Goal: Navigation & Orientation: Find specific page/section

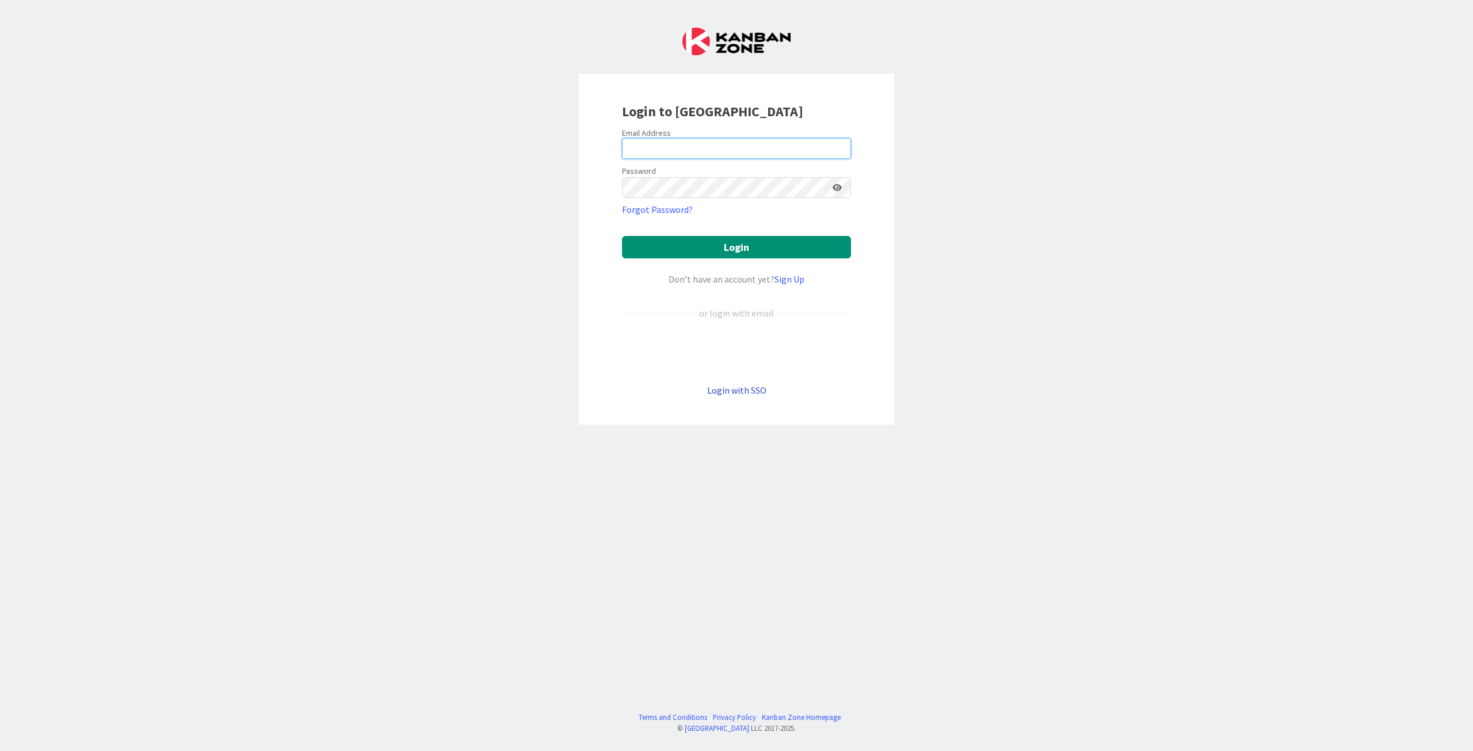
type input "pekka.paaskunta@pandia.fi"
click at [652, 244] on button "Login" at bounding box center [736, 247] width 229 height 22
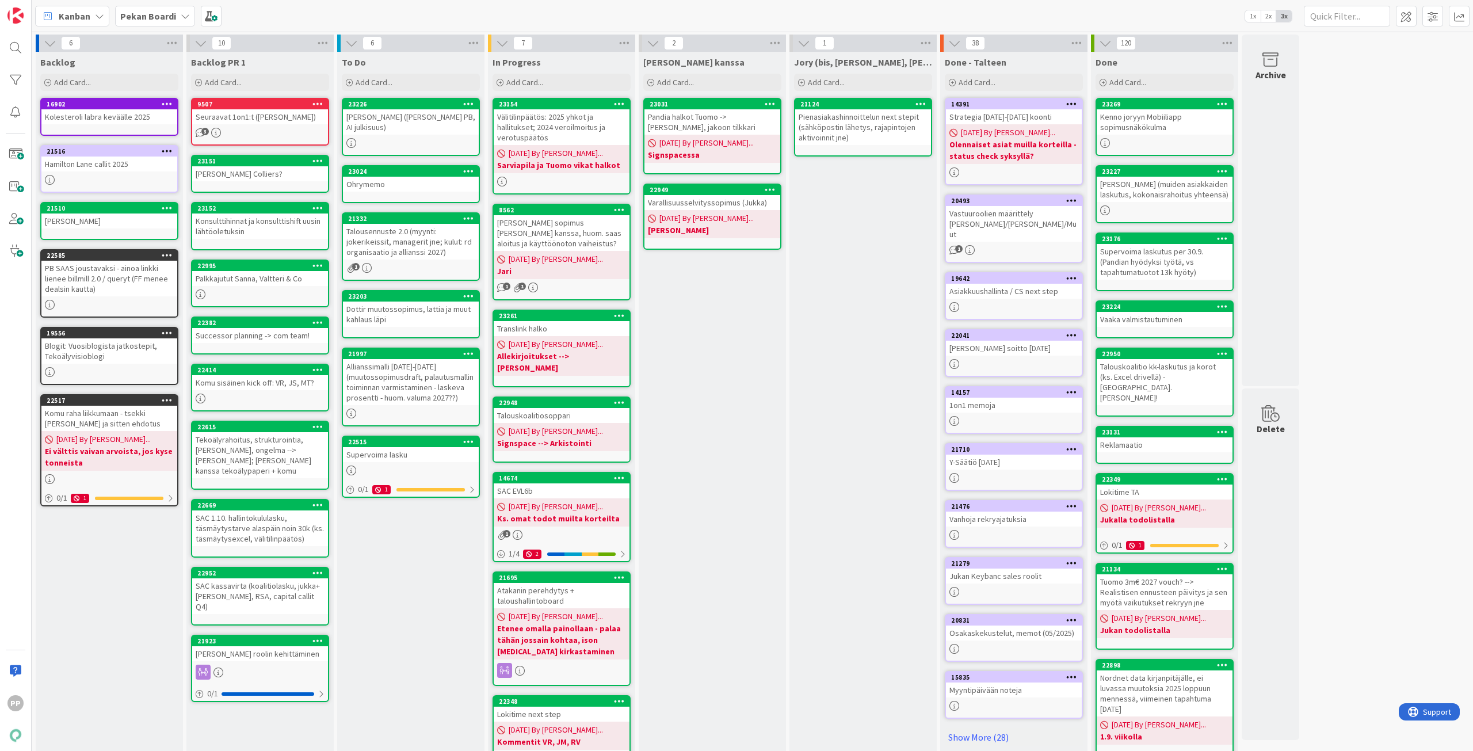
click at [733, 456] on div "Jukan kanssa Add Card... 23031 Pandia halkot Tuomo -> Jakoon steiner, jakoon ti…" at bounding box center [712, 446] width 147 height 788
click at [749, 571] on div "Jukan kanssa Add Card... 23031 Pandia halkot Tuomo -> Jakoon steiner, jakoon ti…" at bounding box center [712, 446] width 147 height 788
click at [748, 571] on div "Jukan kanssa Add Card... 23031 Pandia halkot Tuomo -> Jakoon steiner, jakoon ti…" at bounding box center [712, 446] width 147 height 788
click at [719, 526] on div "Jukan kanssa Add Card... 23031 Pandia halkot Tuomo -> Jakoon steiner, jakoon ti…" at bounding box center [712, 446] width 147 height 788
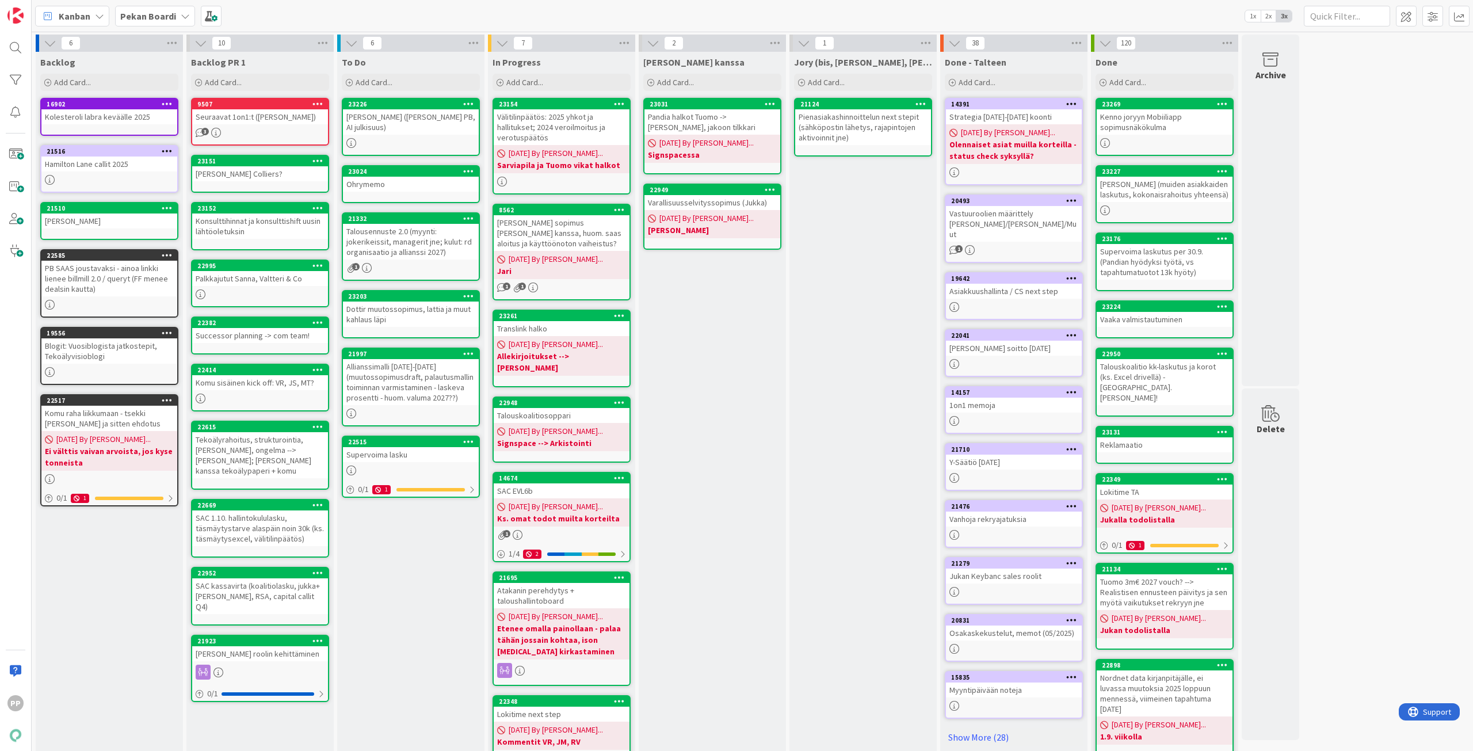
click at [700, 491] on div "Jukan kanssa Add Card... 23031 Pandia halkot Tuomo -> Jakoon steiner, jakoon ti…" at bounding box center [712, 446] width 147 height 788
click at [849, 364] on div "Jory (bis, kenno, bohr) Add Card... 21124 Pienasiakashinnoittelun next stepit (…" at bounding box center [862, 446] width 147 height 788
click at [737, 356] on div "Jukan kanssa Add Card... 23031 Pandia halkot Tuomo -> Jakoon steiner, jakoon ti…" at bounding box center [712, 446] width 147 height 788
click at [854, 355] on div "Jory (bis, kenno, bohr) Add Card... 21124 Pienasiakashinnoittelun next stepit (…" at bounding box center [862, 446] width 147 height 788
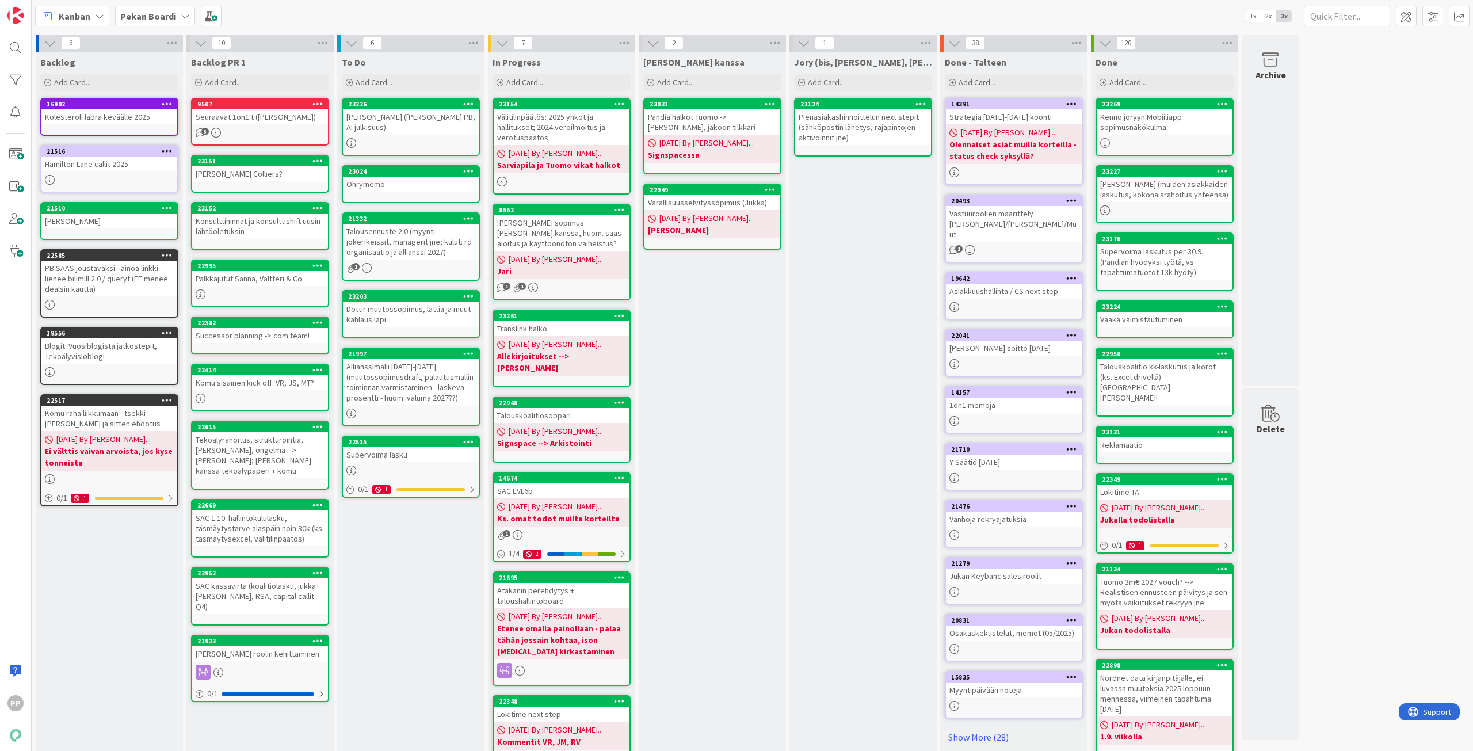
click at [775, 355] on div "Jukan kanssa Add Card... 23031 Pandia halkot Tuomo -> Jakoon steiner, jakoon ti…" at bounding box center [712, 446] width 147 height 788
click at [806, 354] on div "Jory (bis, kenno, bohr) Add Card... 21124 Pienasiakashinnoittelun next stepit (…" at bounding box center [862, 446] width 147 height 788
click at [762, 356] on div "Jukan kanssa Add Card... 23031 Pandia halkot Tuomo -> Jakoon steiner, jakoon ti…" at bounding box center [712, 446] width 147 height 788
click at [840, 364] on div "Jory (bis, kenno, bohr) Add Card... 21124 Pienasiakashinnoittelun next stepit (…" at bounding box center [862, 446] width 147 height 788
click at [757, 361] on div "Jukan kanssa Add Card... 23031 Pandia halkot Tuomo -> Jakoon steiner, jakoon ti…" at bounding box center [712, 446] width 147 height 788
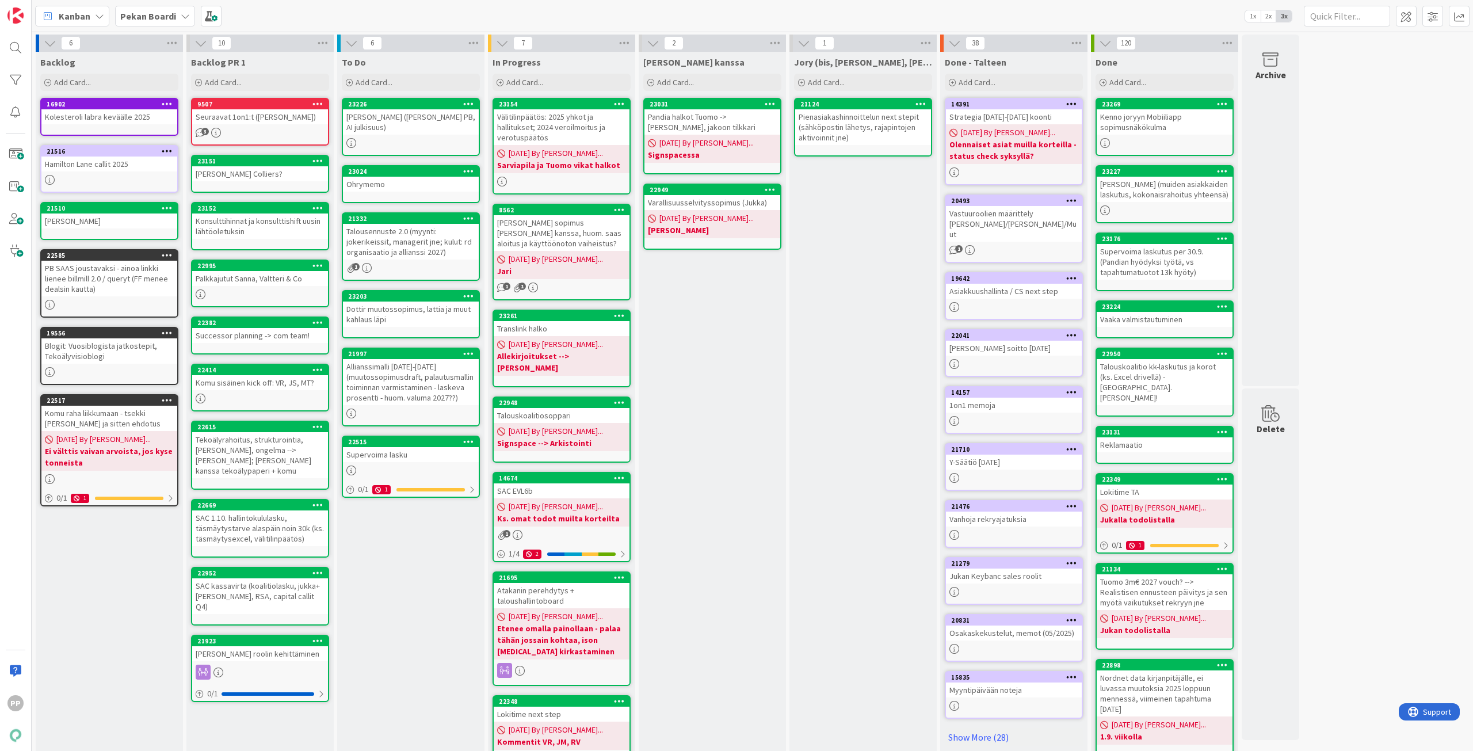
click at [841, 345] on div "Jory (bis, kenno, bohr) Add Card... 21124 Pienasiakashinnoittelun next stepit (…" at bounding box center [862, 446] width 147 height 788
click at [842, 343] on div "Jory (bis, kenno, bohr) Add Card... 21124 Pienasiakashinnoittelun next stepit (…" at bounding box center [862, 446] width 147 height 788
click at [1413, 385] on div "6 Backlog Add Card... 16902 Kolesteroli labra keväälle 2025 21516 Hamilton Lane…" at bounding box center [752, 440] width 1436 height 811
click at [723, 461] on div "Jukan kanssa Add Card... 23031 Pandia halkot Tuomo -> Jakoon steiner, jakoon ti…" at bounding box center [712, 446] width 147 height 788
click at [716, 502] on div "Jukan kanssa Add Card... 23031 Pandia halkot Tuomo -> Jakoon steiner, jakoon ti…" at bounding box center [712, 446] width 147 height 788
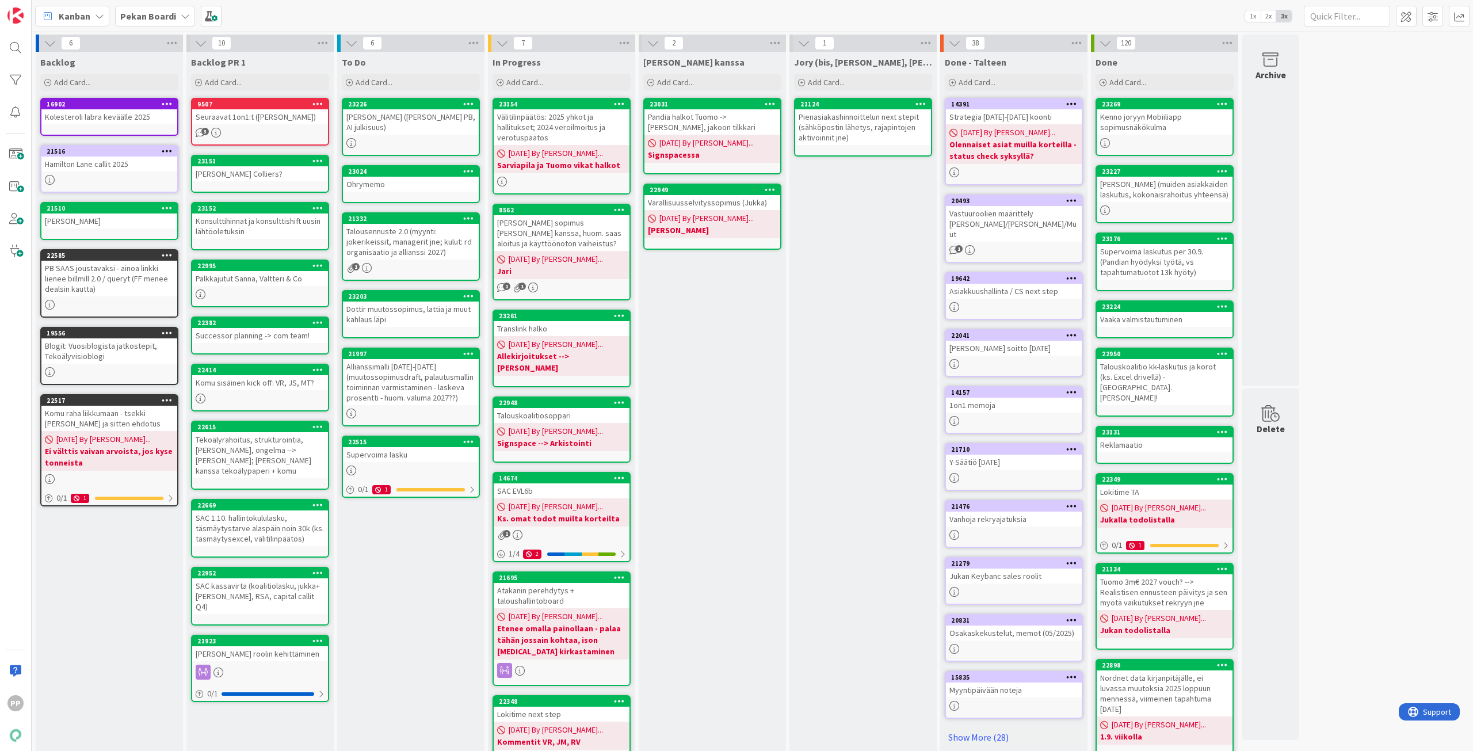
click at [388, 29] on div "Kanban Pekan Boardi 1x 2x 3x" at bounding box center [752, 16] width 1441 height 32
click at [385, 21] on div "Kanban Pekan Boardi 1x 2x 3x" at bounding box center [752, 16] width 1441 height 32
drag, startPoint x: 385, startPoint y: 21, endPoint x: 386, endPoint y: 12, distance: 9.3
click at [386, 12] on div "Kanban Pekan Boardi 1x 2x 3x" at bounding box center [752, 16] width 1441 height 32
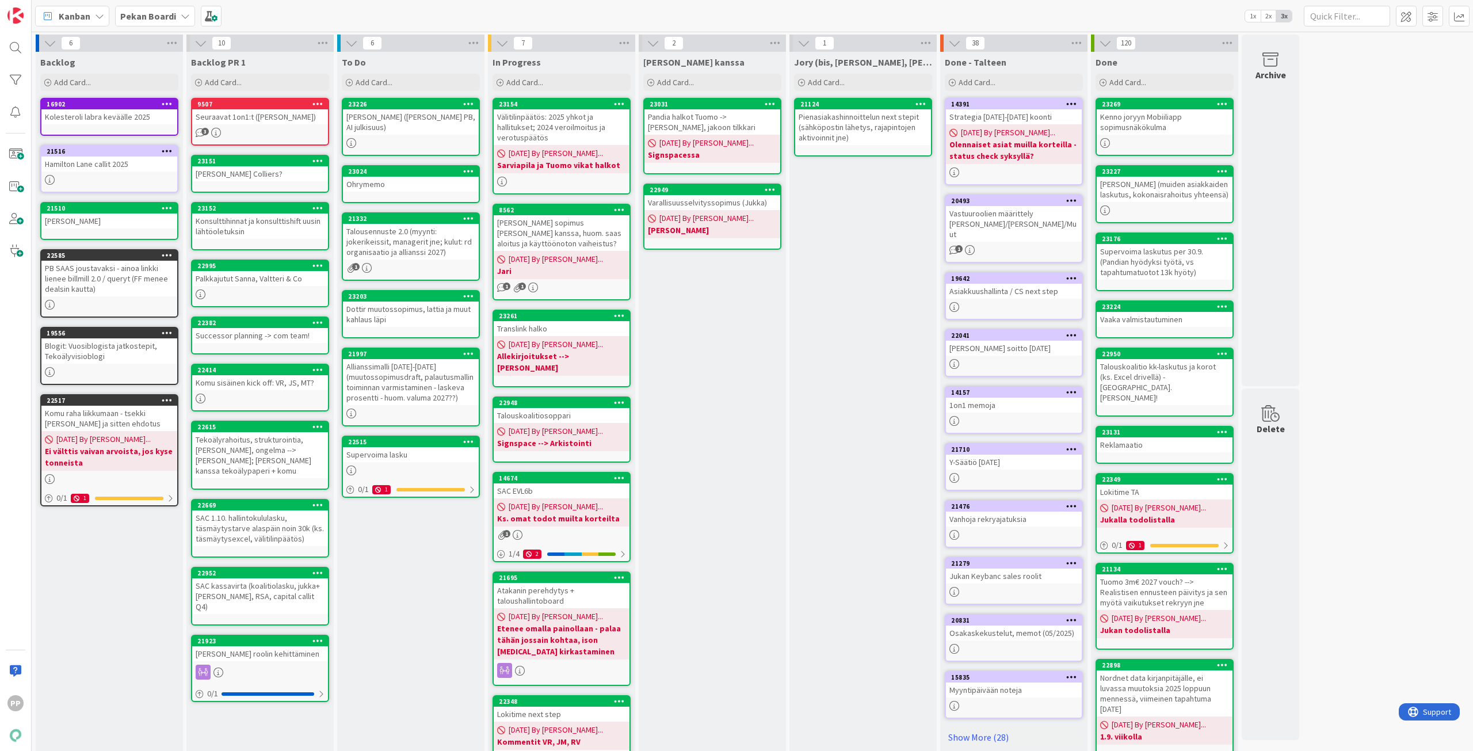
click at [386, 12] on div "Kanban Pekan Boardi 1x 2x 3x" at bounding box center [752, 16] width 1441 height 32
click at [756, 424] on div "Jukan kanssa Add Card... 23031 Pandia halkot Tuomo -> Jakoon steiner, jakoon ti…" at bounding box center [712, 446] width 147 height 788
click at [719, 333] on div "Jukan kanssa Add Card... 23031 Pandia halkot Tuomo -> Jakoon steiner, jakoon ti…" at bounding box center [712, 446] width 147 height 788
click at [704, 303] on div "Jukan kanssa Add Card... 23031 Pandia halkot Tuomo -> Jakoon steiner, jakoon ti…" at bounding box center [712, 446] width 147 height 788
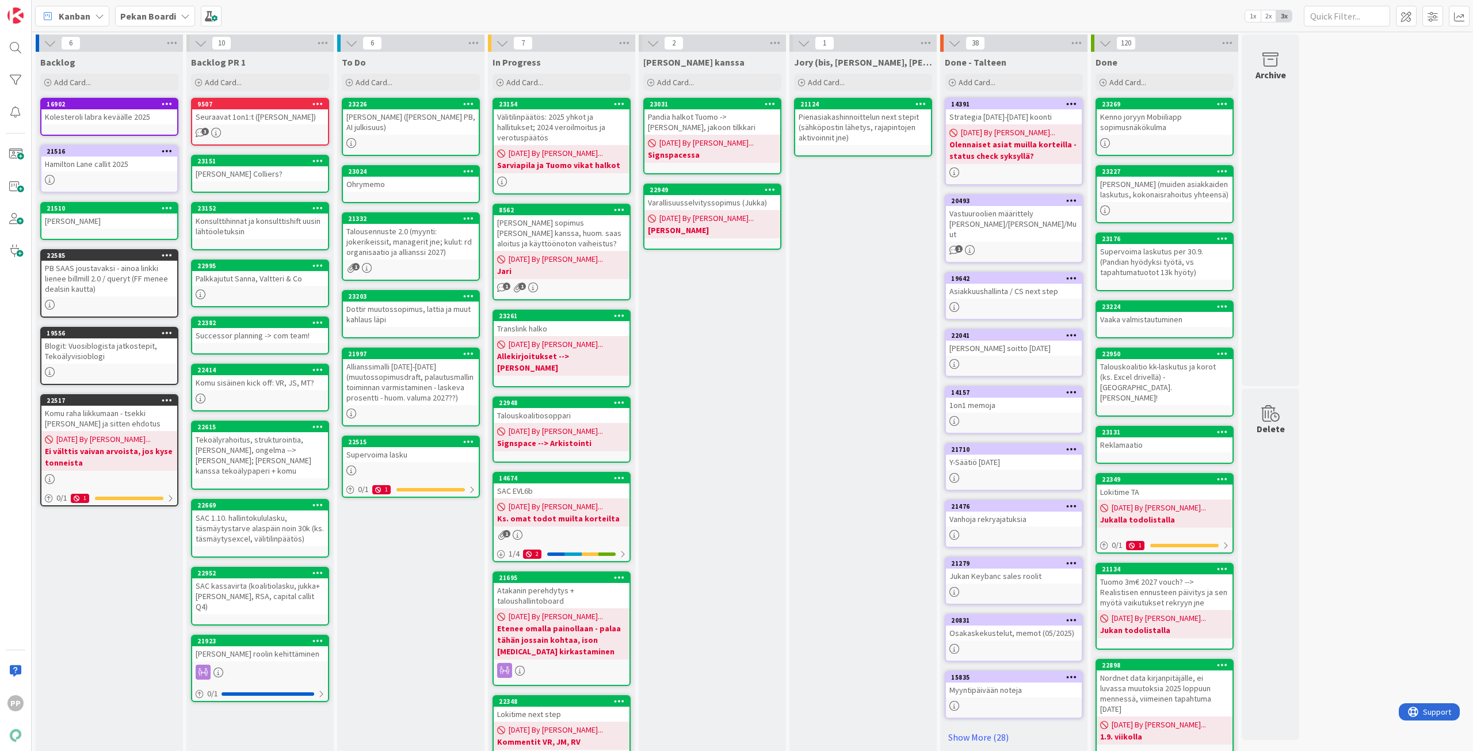
click at [706, 301] on div "Jukan kanssa Add Card... 23031 Pandia halkot Tuomo -> Jakoon steiner, jakoon ti…" at bounding box center [712, 446] width 147 height 788
click at [721, 301] on div "Jukan kanssa Add Card... 23031 Pandia halkot Tuomo -> Jakoon steiner, jakoon ti…" at bounding box center [712, 446] width 147 height 788
drag, startPoint x: 721, startPoint y: 301, endPoint x: 722, endPoint y: 308, distance: 6.4
click at [722, 308] on div "Jukan kanssa Add Card... 23031 Pandia halkot Tuomo -> Jakoon steiner, jakoon ti…" at bounding box center [712, 446] width 147 height 788
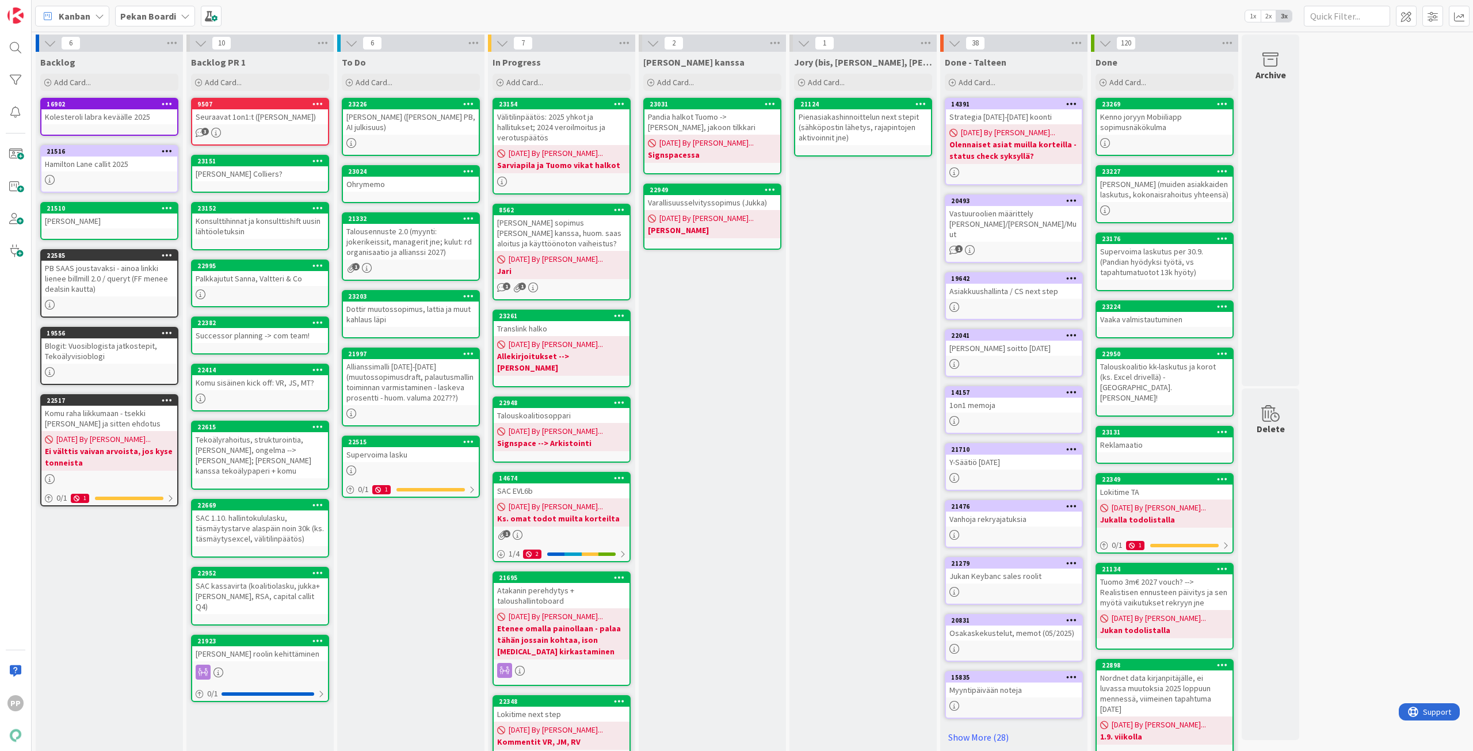
click at [722, 314] on div "Jukan kanssa Add Card... 23031 Pandia halkot Tuomo -> Jakoon steiner, jakoon ti…" at bounding box center [712, 446] width 147 height 788
click at [721, 309] on div "Jukan kanssa Add Card... 23031 Pandia halkot Tuomo -> Jakoon steiner, jakoon ti…" at bounding box center [712, 446] width 147 height 788
drag, startPoint x: 721, startPoint y: 309, endPoint x: 721, endPoint y: 303, distance: 6.9
click at [721, 303] on div "Jukan kanssa Add Card... 23031 Pandia halkot Tuomo -> Jakoon steiner, jakoon ti…" at bounding box center [712, 446] width 147 height 788
click at [721, 296] on div "Jukan kanssa Add Card... 23031 Pandia halkot Tuomo -> Jakoon steiner, jakoon ti…" at bounding box center [712, 446] width 147 height 788
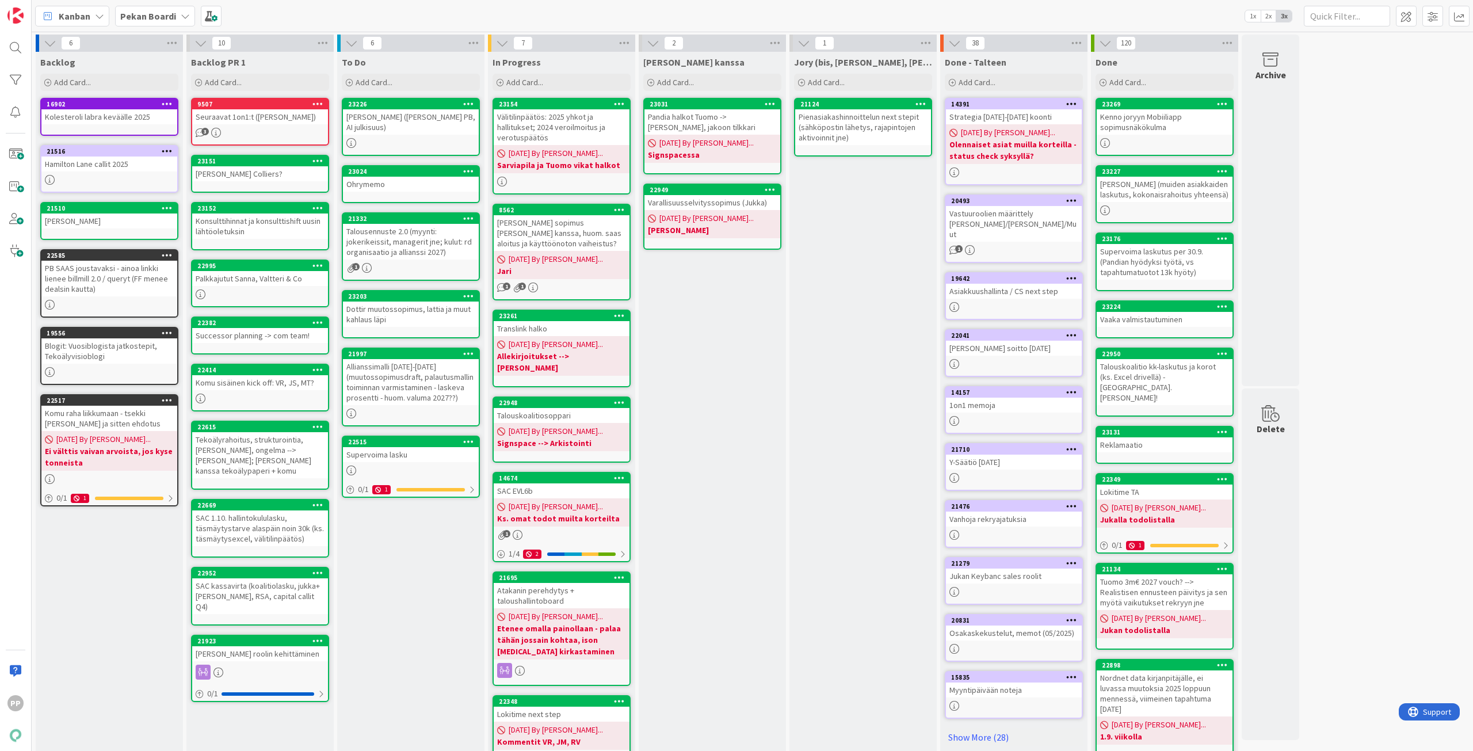
click at [723, 292] on div "Jukan kanssa Add Card... 23031 Pandia halkot Tuomo -> Jakoon steiner, jakoon ti…" at bounding box center [712, 446] width 147 height 788
drag, startPoint x: 723, startPoint y: 292, endPoint x: 717, endPoint y: 310, distance: 19.3
click at [717, 310] on div "Jukan kanssa Add Card... 23031 Pandia halkot Tuomo -> Jakoon steiner, jakoon ti…" at bounding box center [712, 446] width 147 height 788
drag, startPoint x: 717, startPoint y: 310, endPoint x: 719, endPoint y: 296, distance: 13.9
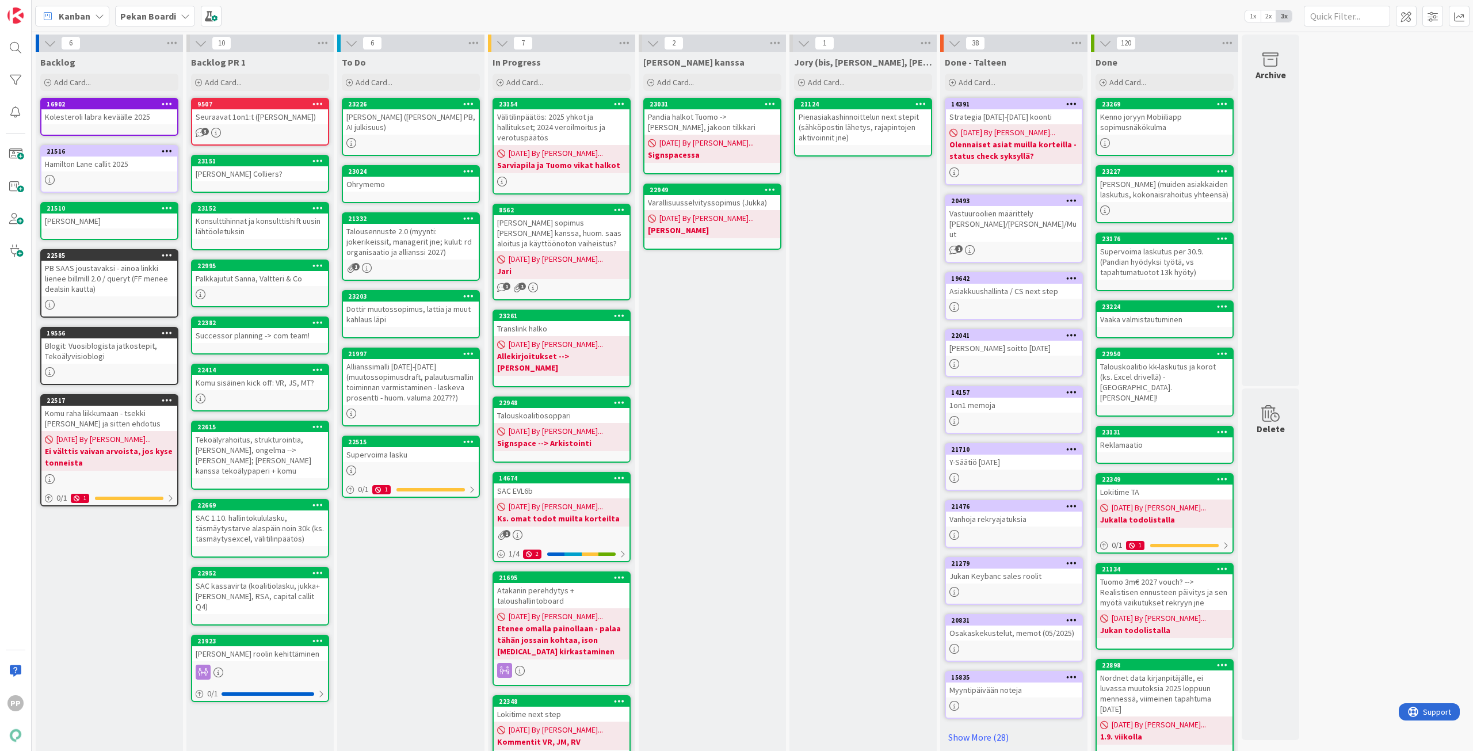
click at [719, 296] on div "Jukan kanssa Add Card... 23031 Pandia halkot Tuomo -> Jakoon steiner, jakoon ti…" at bounding box center [712, 446] width 147 height 788
click at [721, 22] on div "Kanban Pekan Boardi 1x 2x 3x" at bounding box center [752, 16] width 1441 height 32
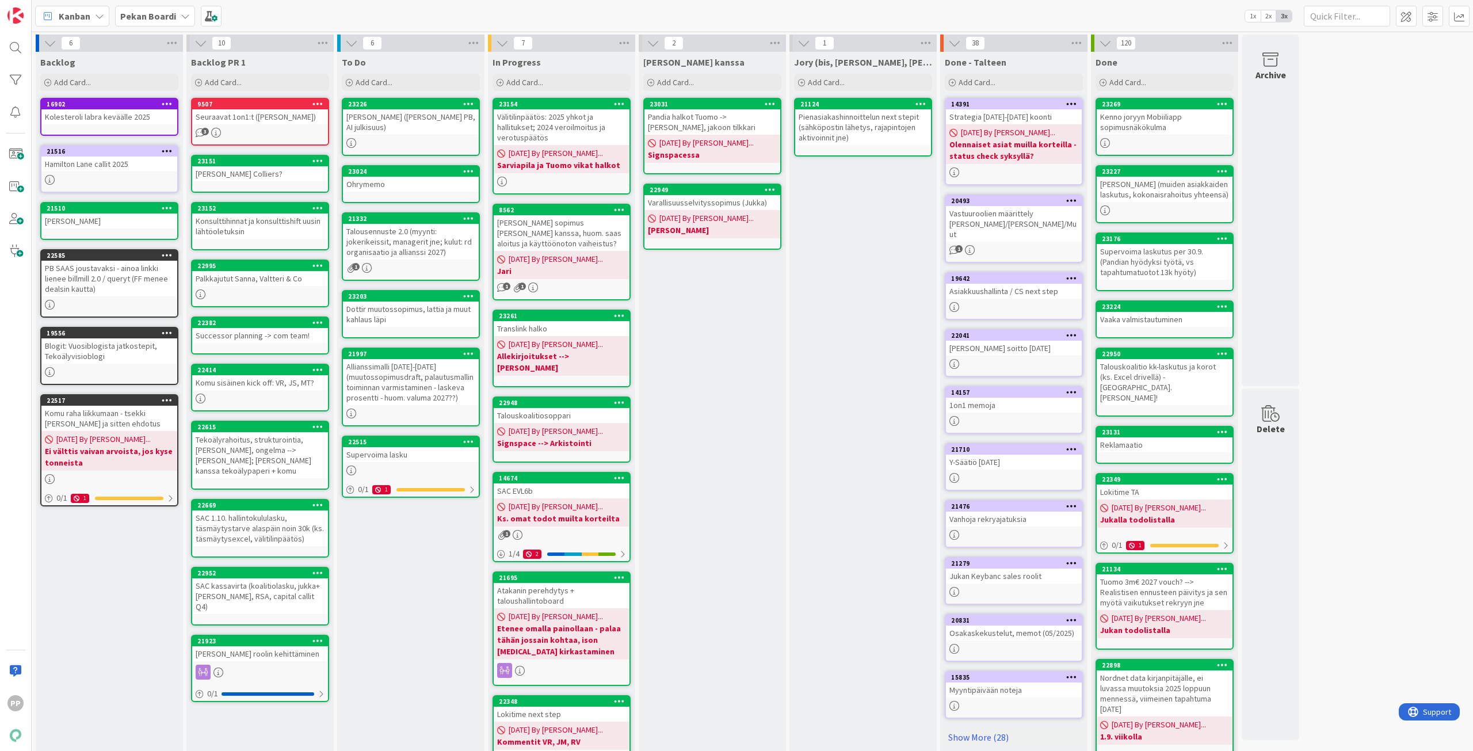
click at [865, 311] on div "Jory (bis, kenno, bohr) Add Card... 21124 Pienasiakashinnoittelun next stepit (…" at bounding box center [862, 446] width 147 height 788
click at [705, 375] on div "Jukan kanssa Add Card... 23031 Pandia halkot Tuomo -> Jakoon steiner, jakoon ti…" at bounding box center [712, 446] width 147 height 788
click at [705, 372] on div "Jukan kanssa Add Card... 23031 Pandia halkot Tuomo -> Jakoon steiner, jakoon ti…" at bounding box center [712, 446] width 147 height 788
click at [730, 346] on div "Jukan kanssa Add Card... 23031 Pandia halkot Tuomo -> Jakoon steiner, jakoon ti…" at bounding box center [712, 446] width 147 height 788
click at [724, 339] on div "Jukan kanssa Add Card... 23031 Pandia halkot Tuomo -> Jakoon steiner, jakoon ti…" at bounding box center [712, 446] width 147 height 788
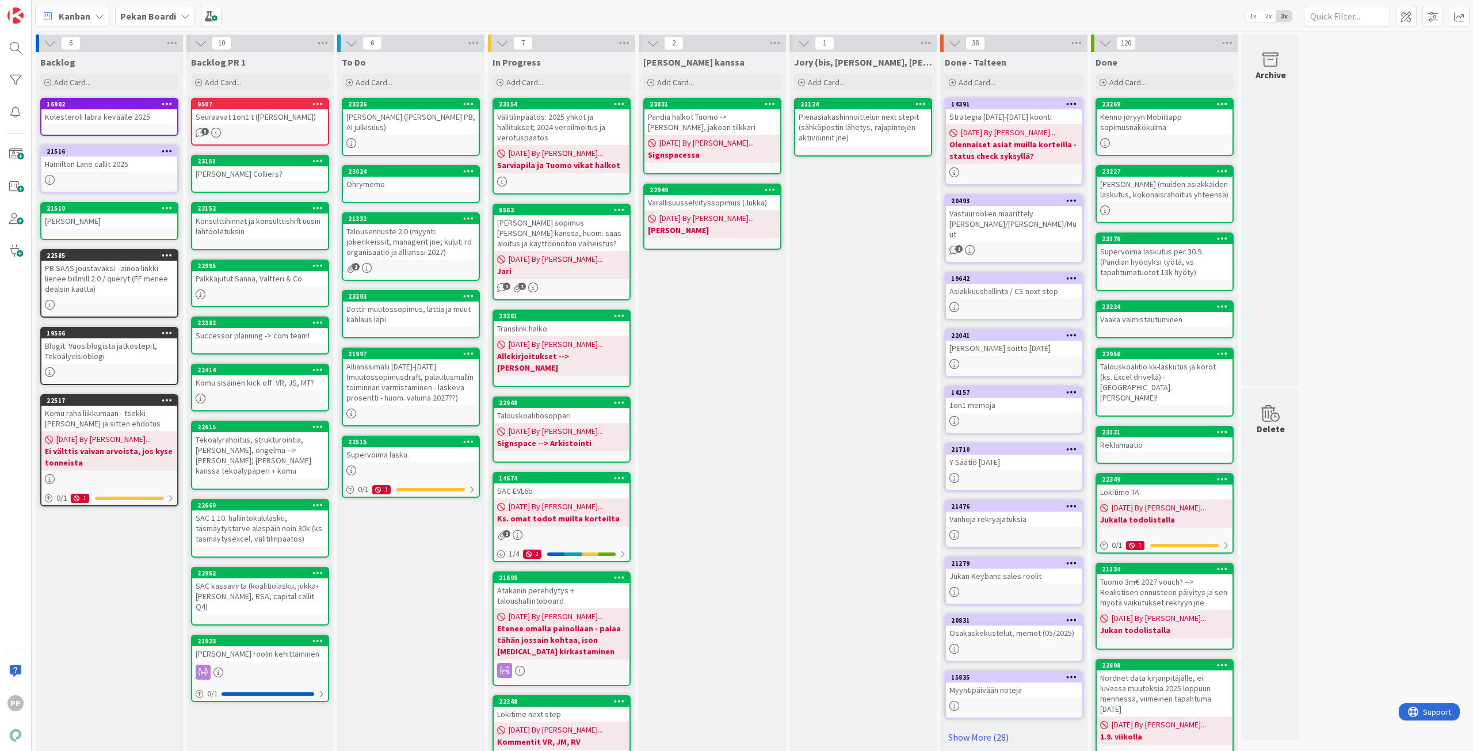
click at [721, 335] on div "Jukan kanssa Add Card... 23031 Pandia halkot Tuomo -> Jakoon steiner, jakoon ti…" at bounding box center [712, 446] width 147 height 788
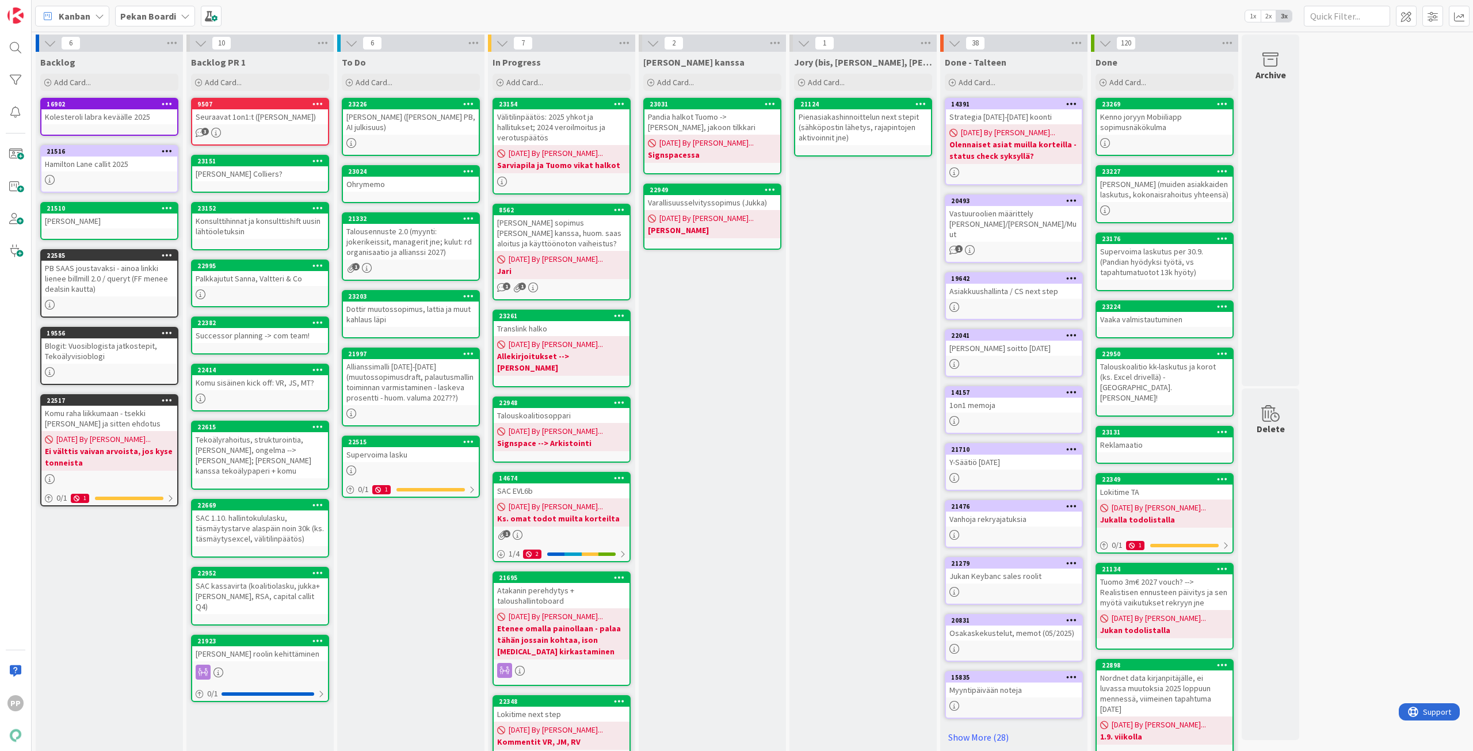
click at [721, 335] on div "Jukan kanssa Add Card... 23031 Pandia halkot Tuomo -> Jakoon steiner, jakoon ti…" at bounding box center [712, 446] width 147 height 788
click at [390, 91] on div "To Do Add Card..." at bounding box center [410, 72] width 147 height 41
click at [389, 85] on span "Add Card..." at bounding box center [374, 82] width 37 height 10
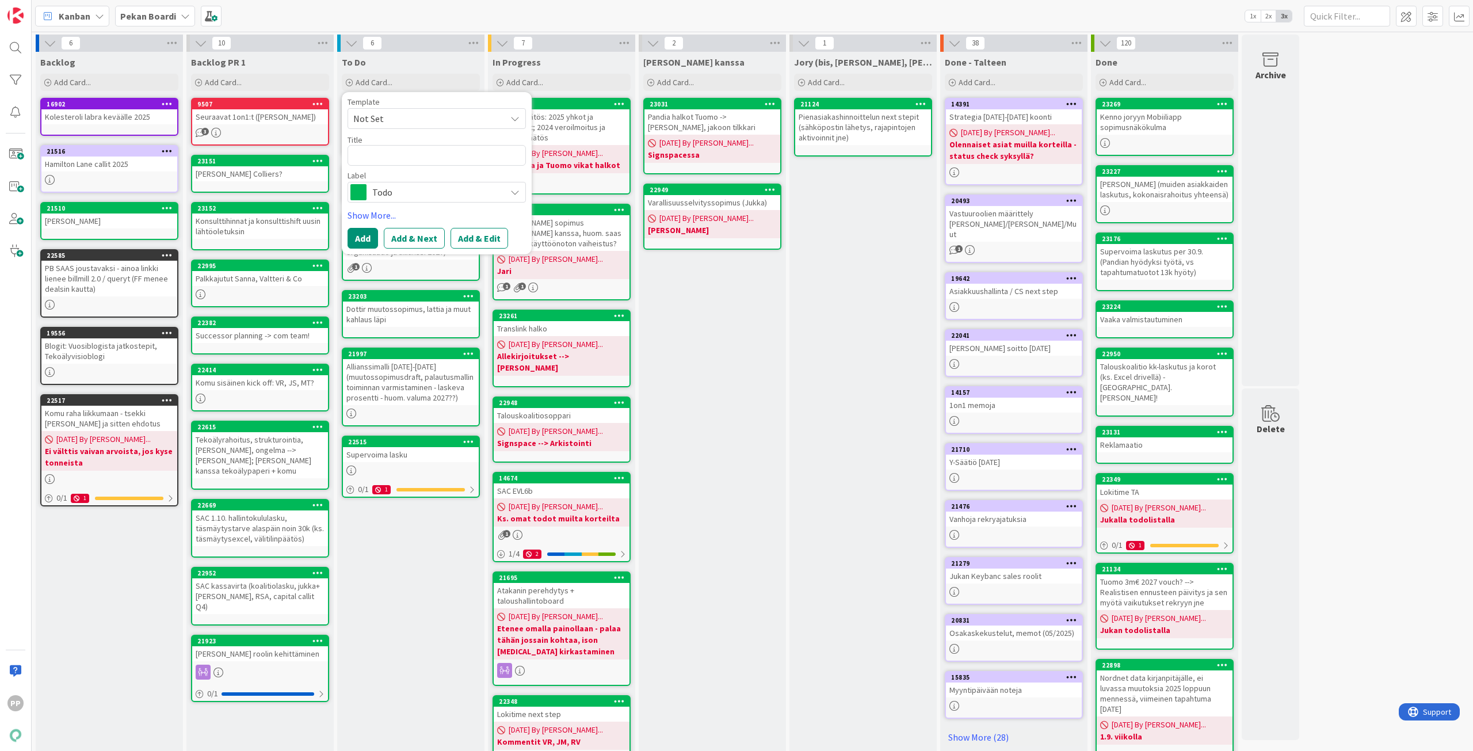
type textarea "x"
type textarea "t"
type textarea "x"
type textarea "a"
type textarea "x"
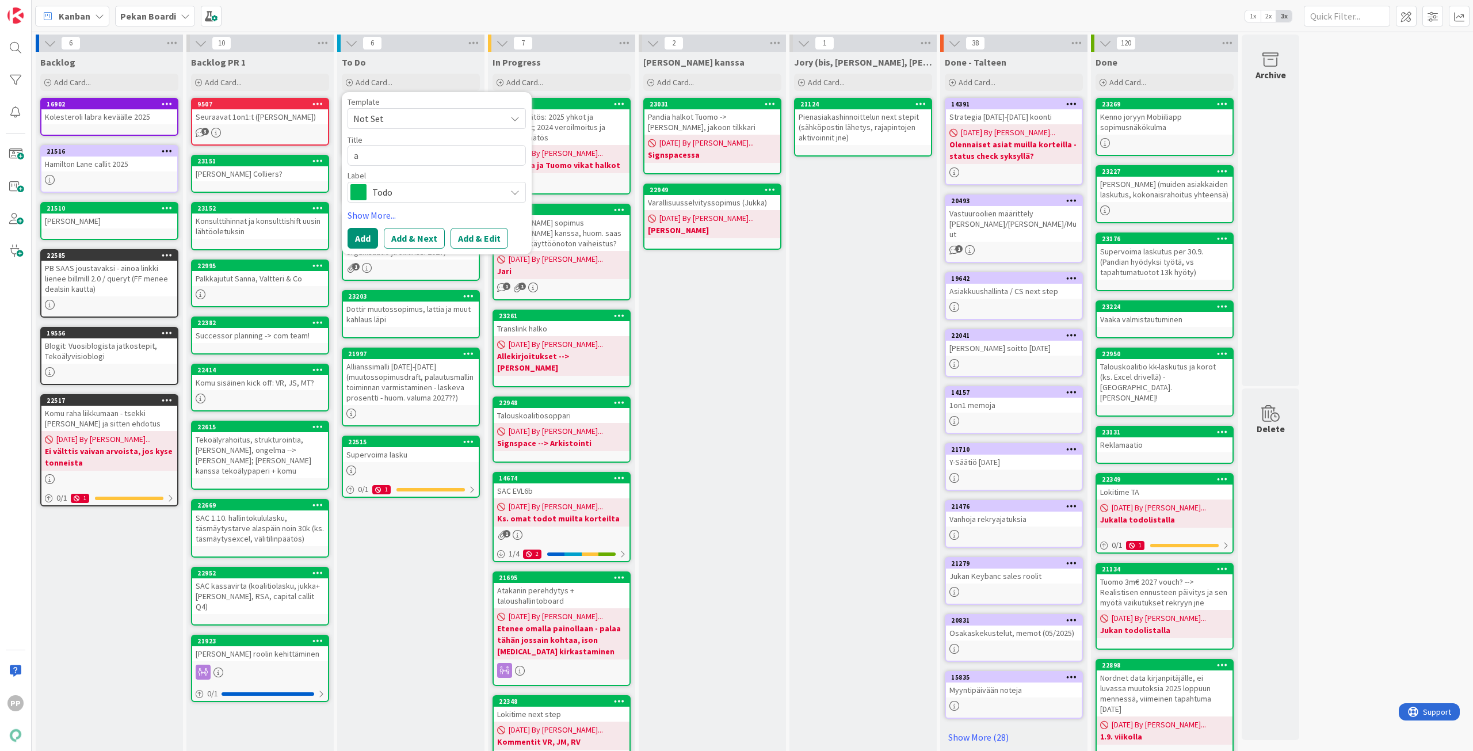
type textarea "aN"
type textarea "x"
type textarea "aNT"
type textarea "x"
type textarea "aNTT"
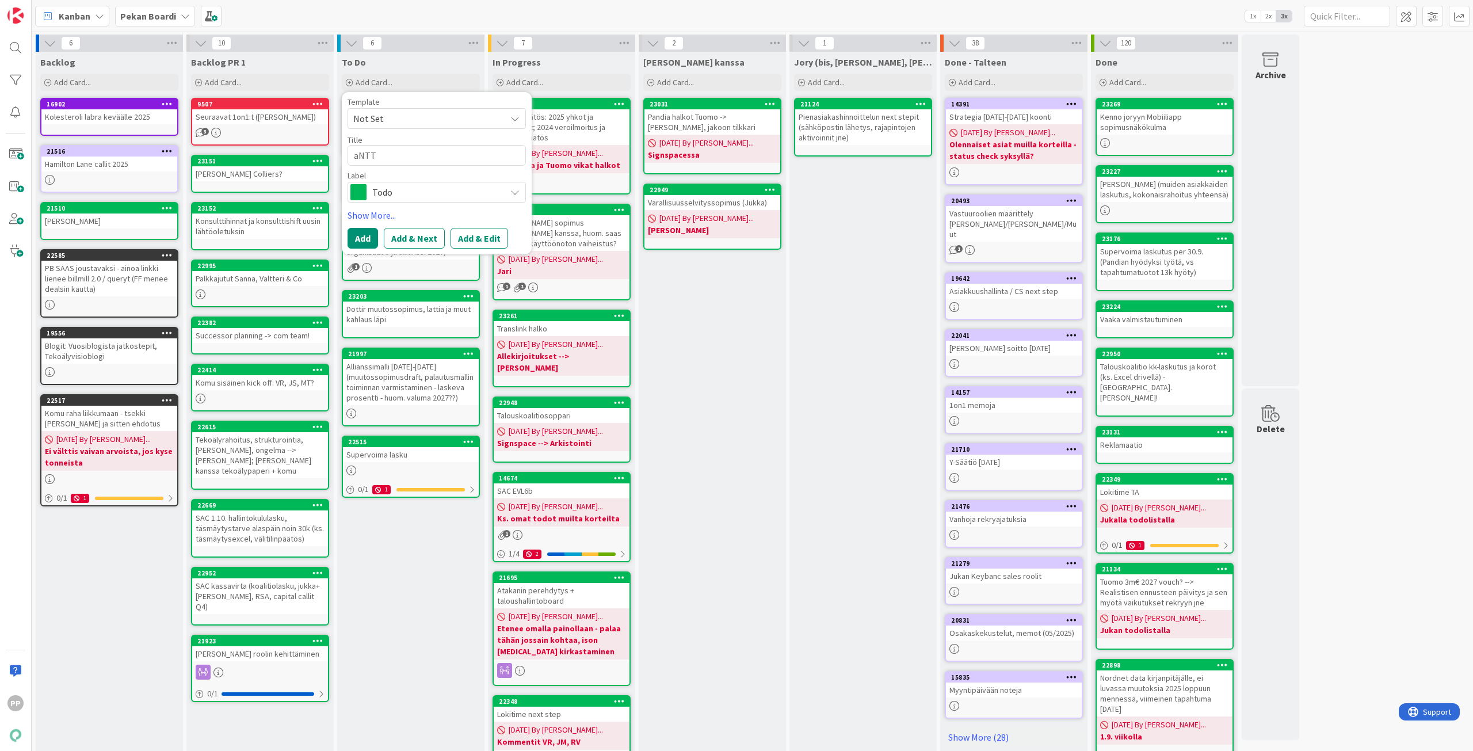
type textarea "x"
type textarea "aNTTI"
type textarea "x"
type textarea "aNTT"
type textarea "x"
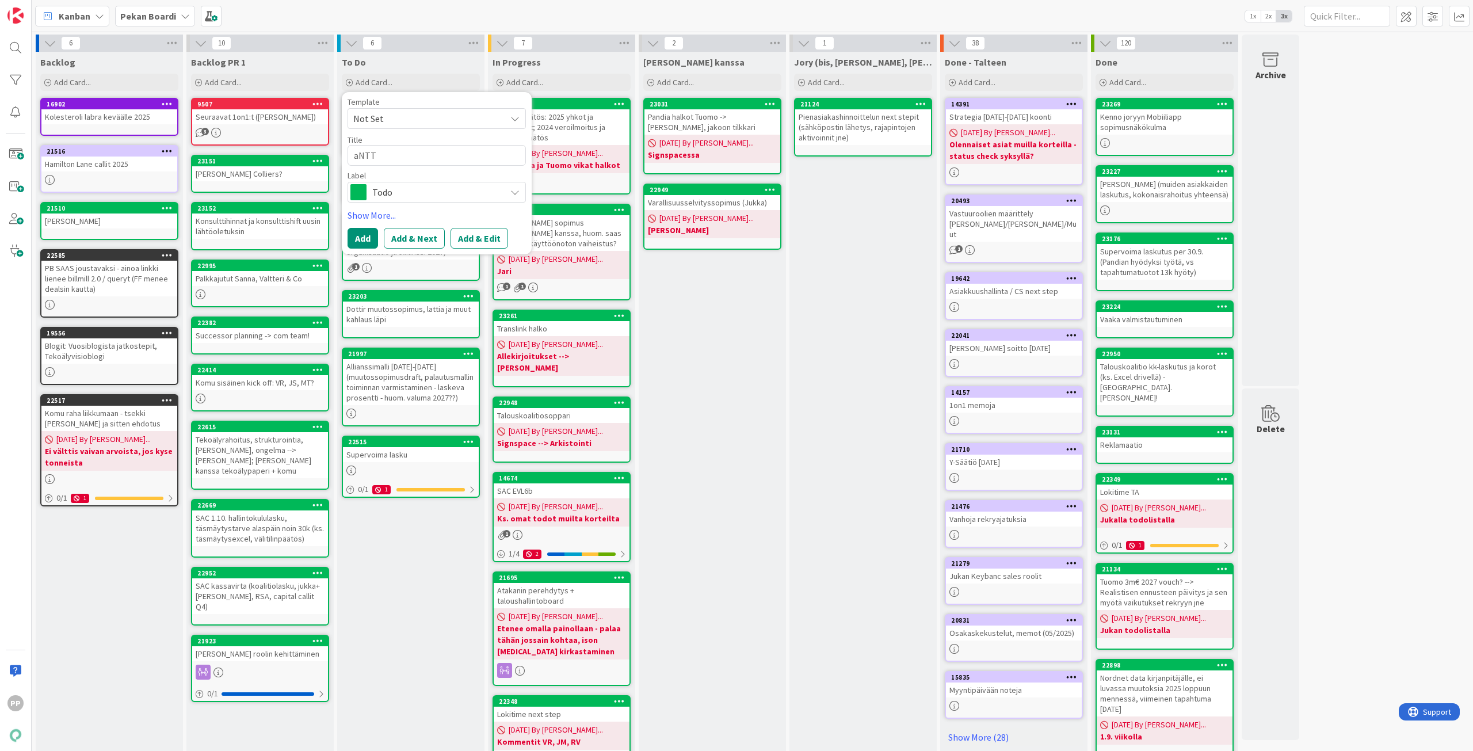
type textarea "aNT"
type textarea "x"
type textarea "aN"
type textarea "x"
type textarea "a"
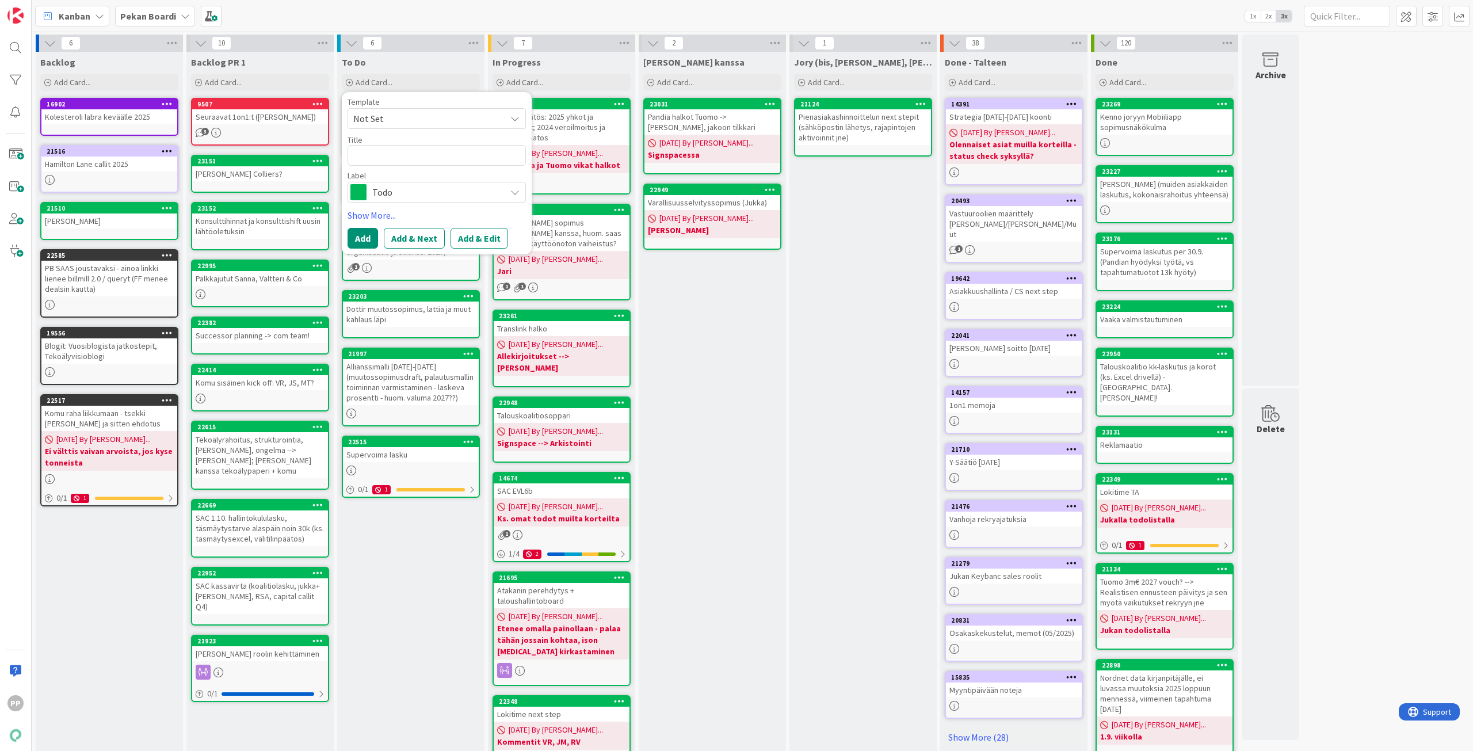
type textarea "x"
type textarea "A"
type textarea "x"
type textarea "An"
type textarea "x"
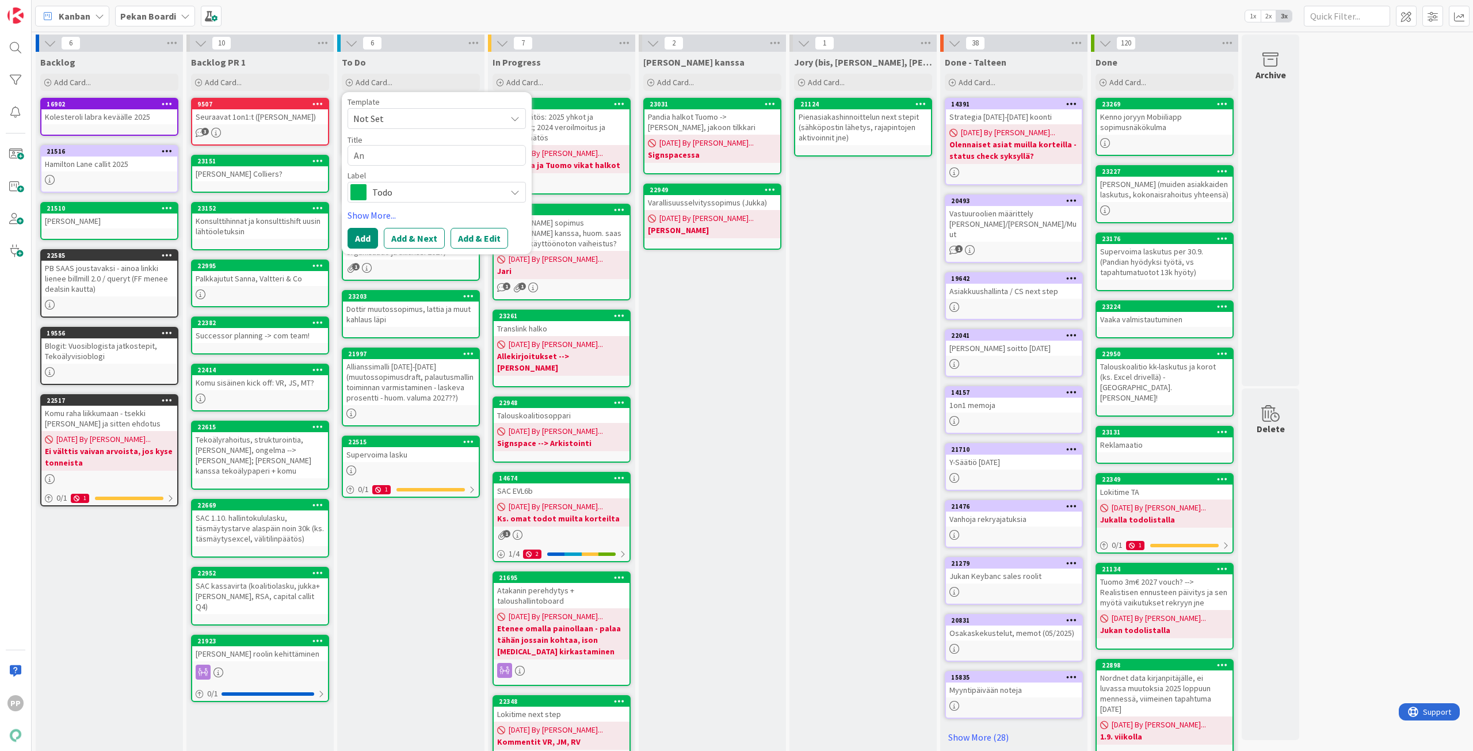
type textarea "Ant"
type textarea "x"
type textarea "Antt"
type textarea "x"
type textarea "Antti"
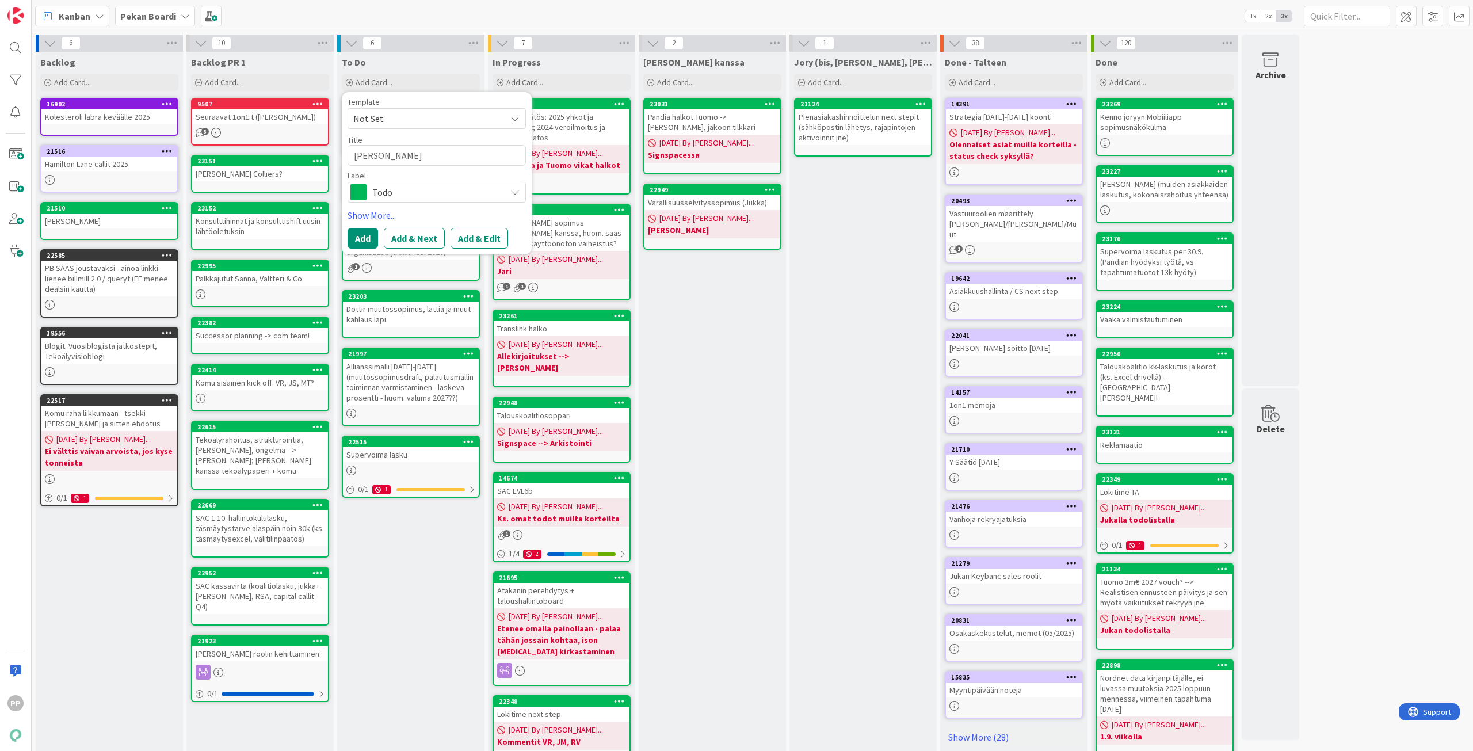
type textarea "x"
type textarea "Antti"
type textarea "x"
type textarea "Antti T"
type textarea "x"
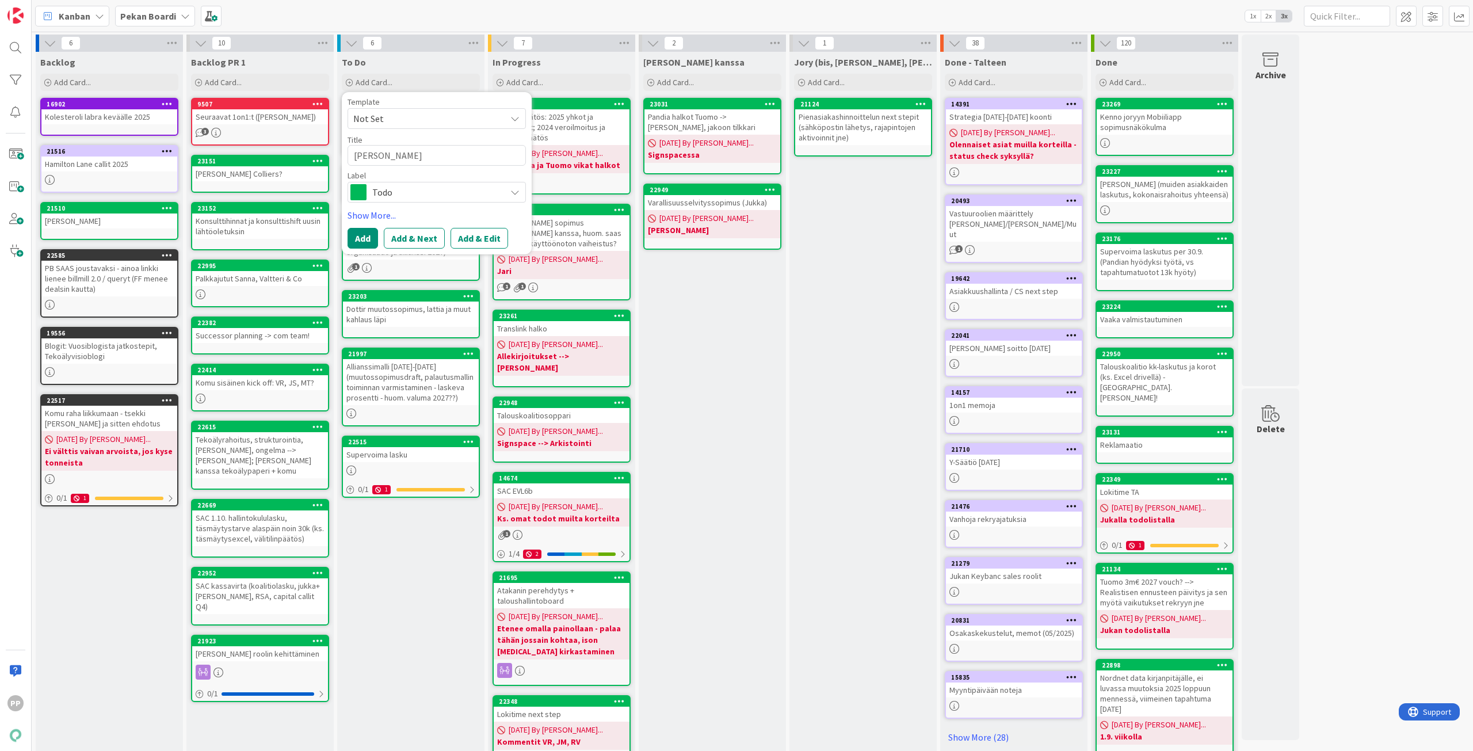
type textarea "Antti Tu"
type textarea "x"
type textarea "Antti Tuo"
type textarea "x"
type textarea "Antti Tuom"
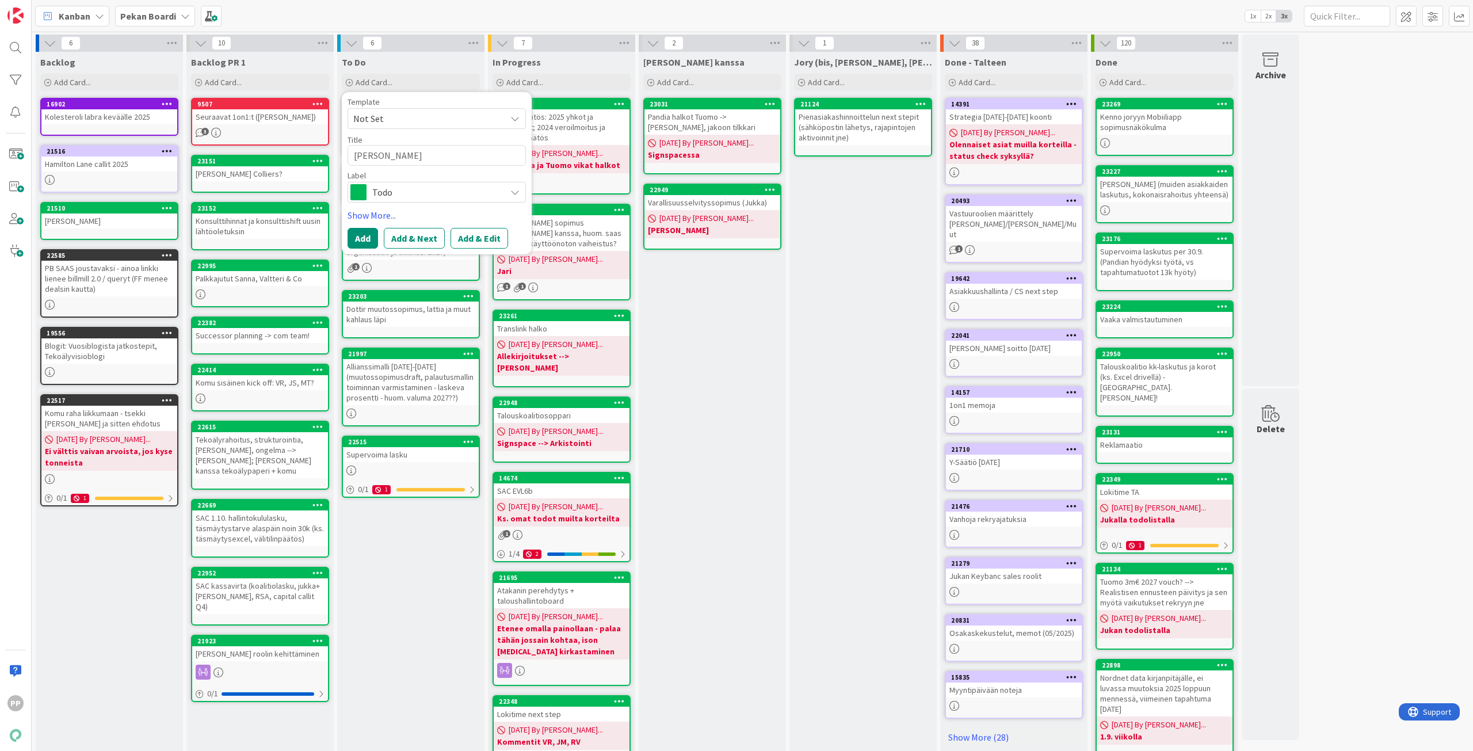
type textarea "x"
type textarea "Antti Tuomo"
type textarea "x"
type textarea "Antti Tuomol"
type textarea "x"
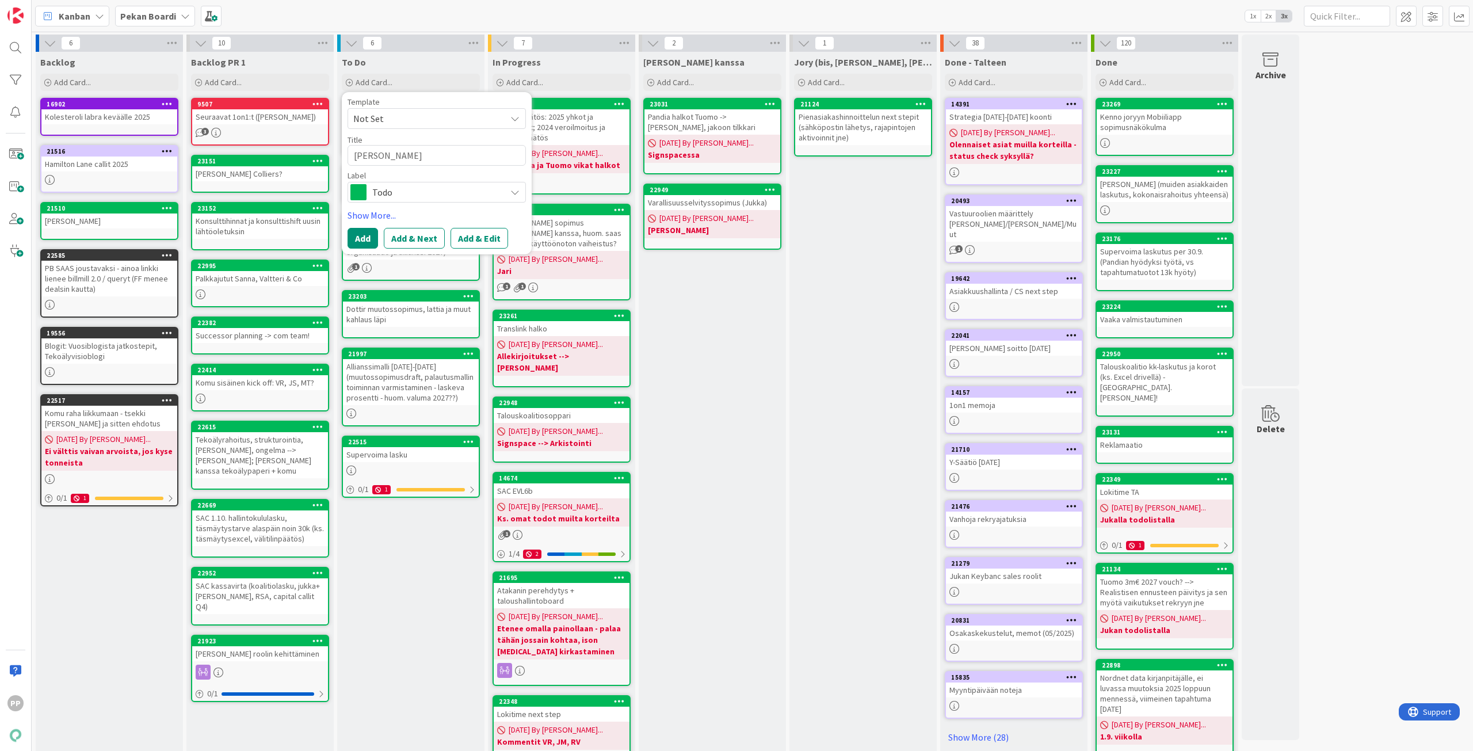
type textarea "[PERSON_NAME]"
type textarea "x"
type textarea "Antti Tuomolal"
type textarea "x"
type textarea "Antti Tuomolalt"
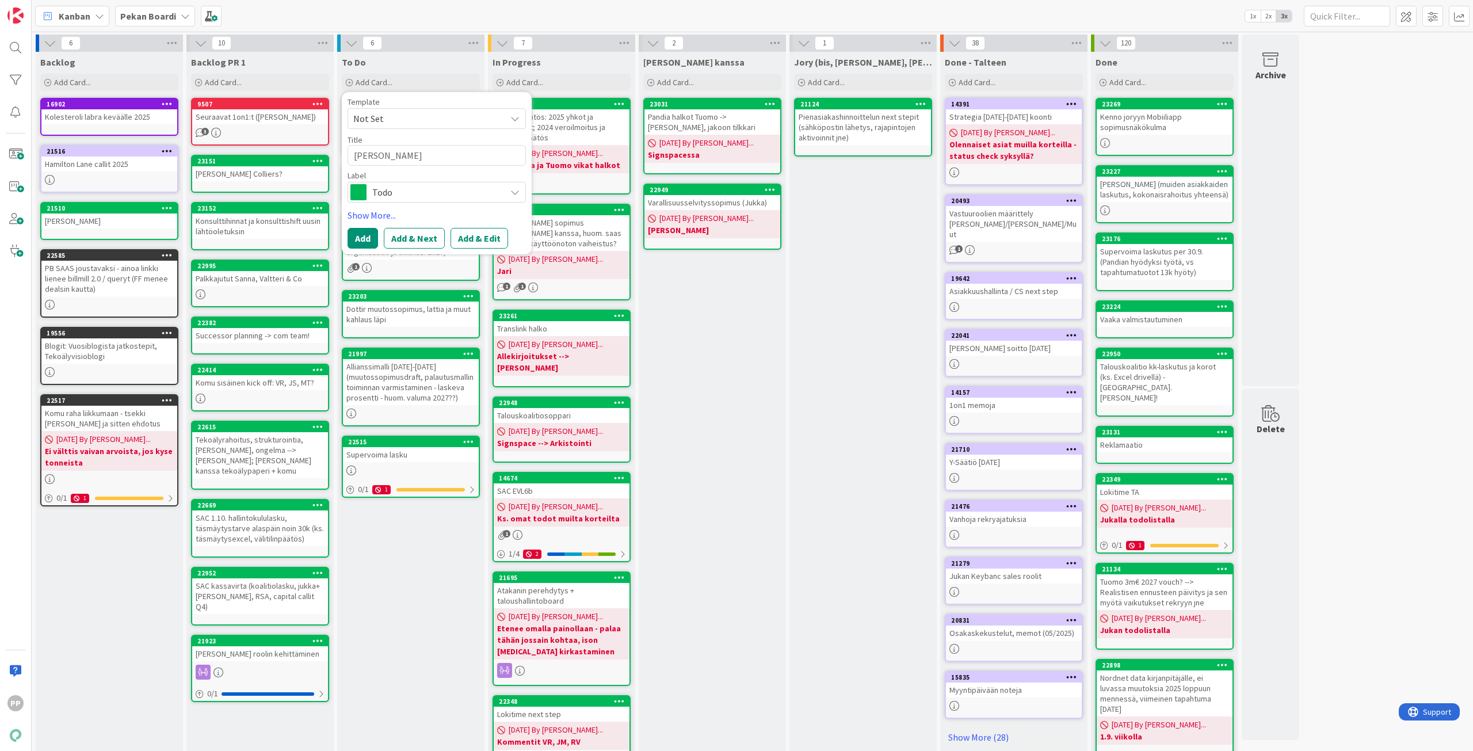
type textarea "x"
type textarea "Antti Tuomolalta"
type textarea "x"
type textarea "Antti Tuomolalta"
type textarea "x"
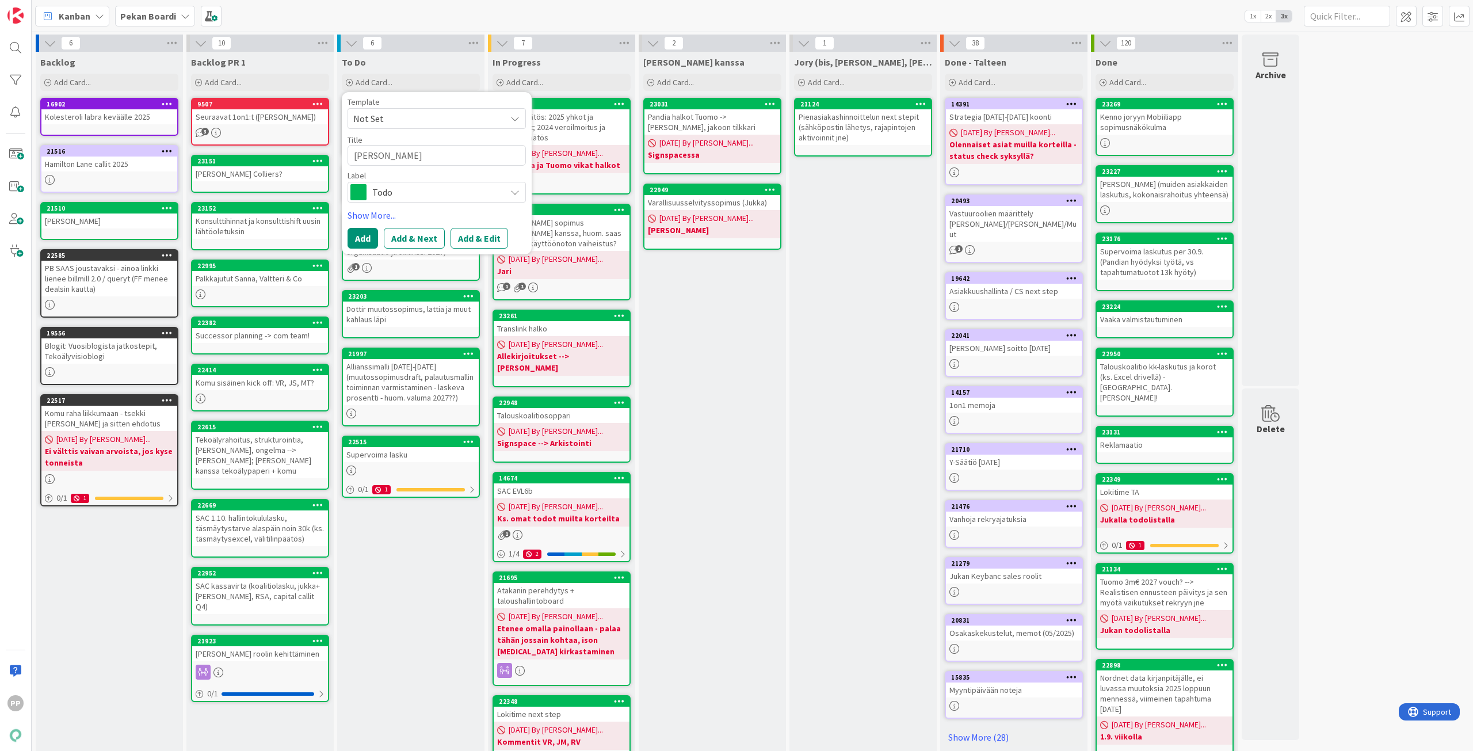
type textarea "Antti Tuomolalta k"
type textarea "x"
type textarea "Antti Tuomolalta ki"
type textarea "x"
type textarea "Antti Tuomolalta kir"
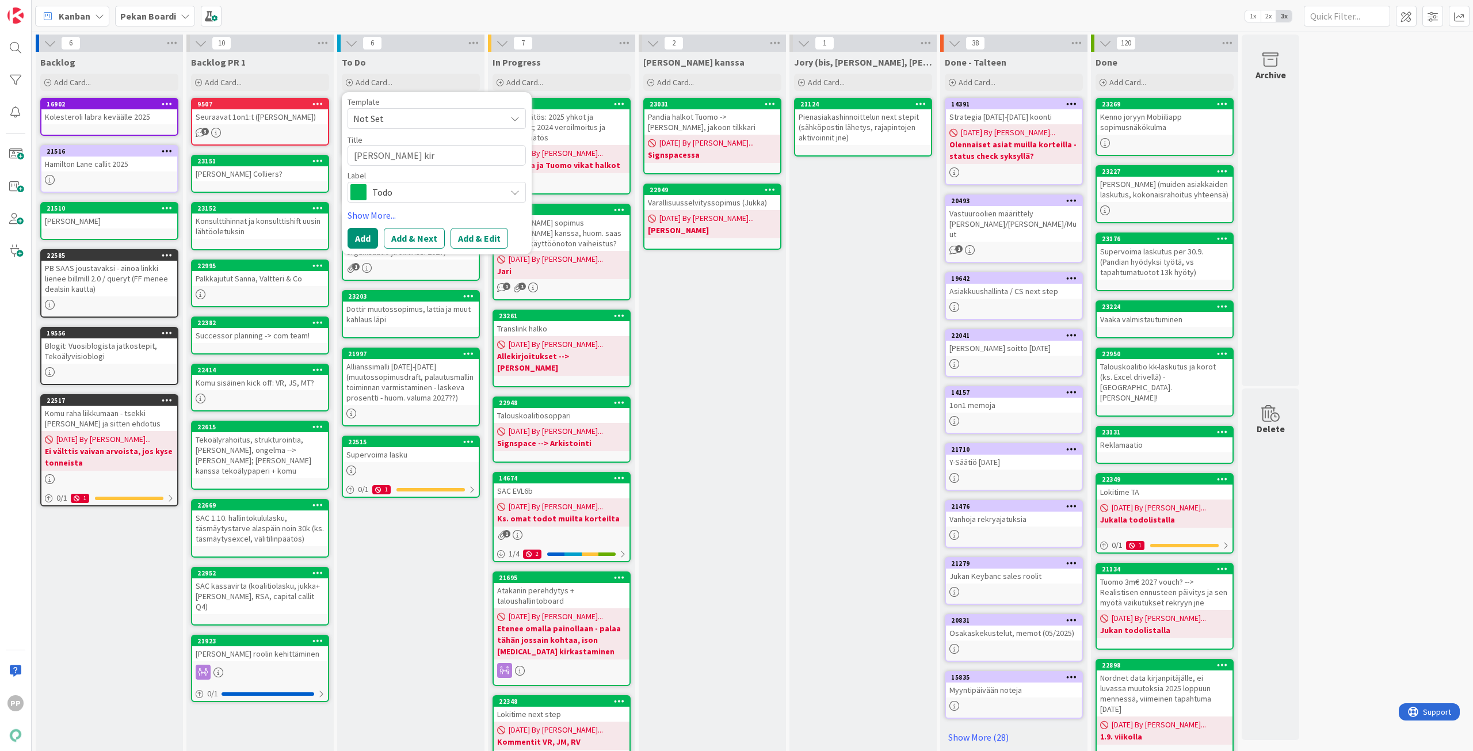
type textarea "x"
type textarea "Antti Tuomolalta kirj"
type textarea "x"
type textarea "Antti Tuomolalta kirja"
type textarea "x"
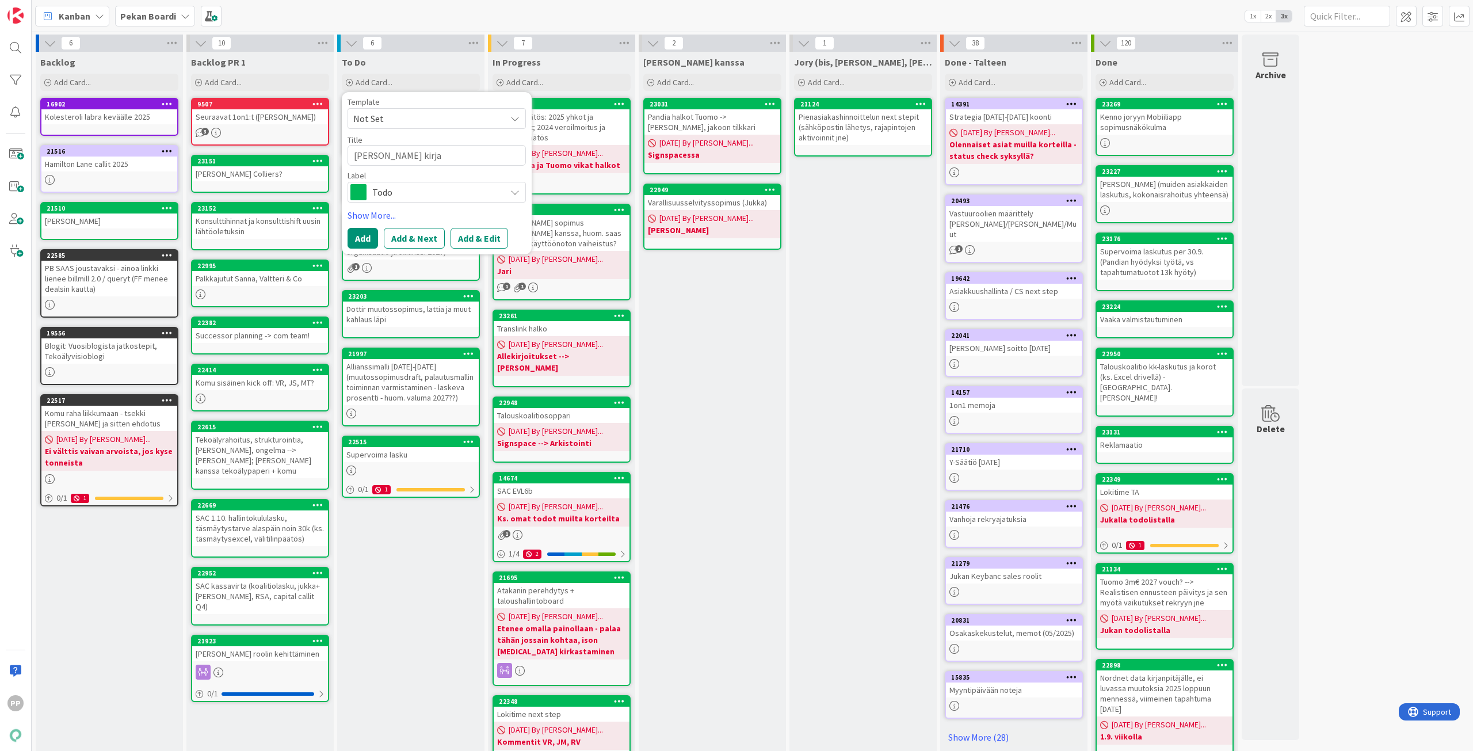
type textarea "Antti Tuomolalta kirjau"
type textarea "x"
type textarea "Antti Tuomolalta kirjaus"
type textarea "x"
type textarea "Antti Tuomolalta kirjausk"
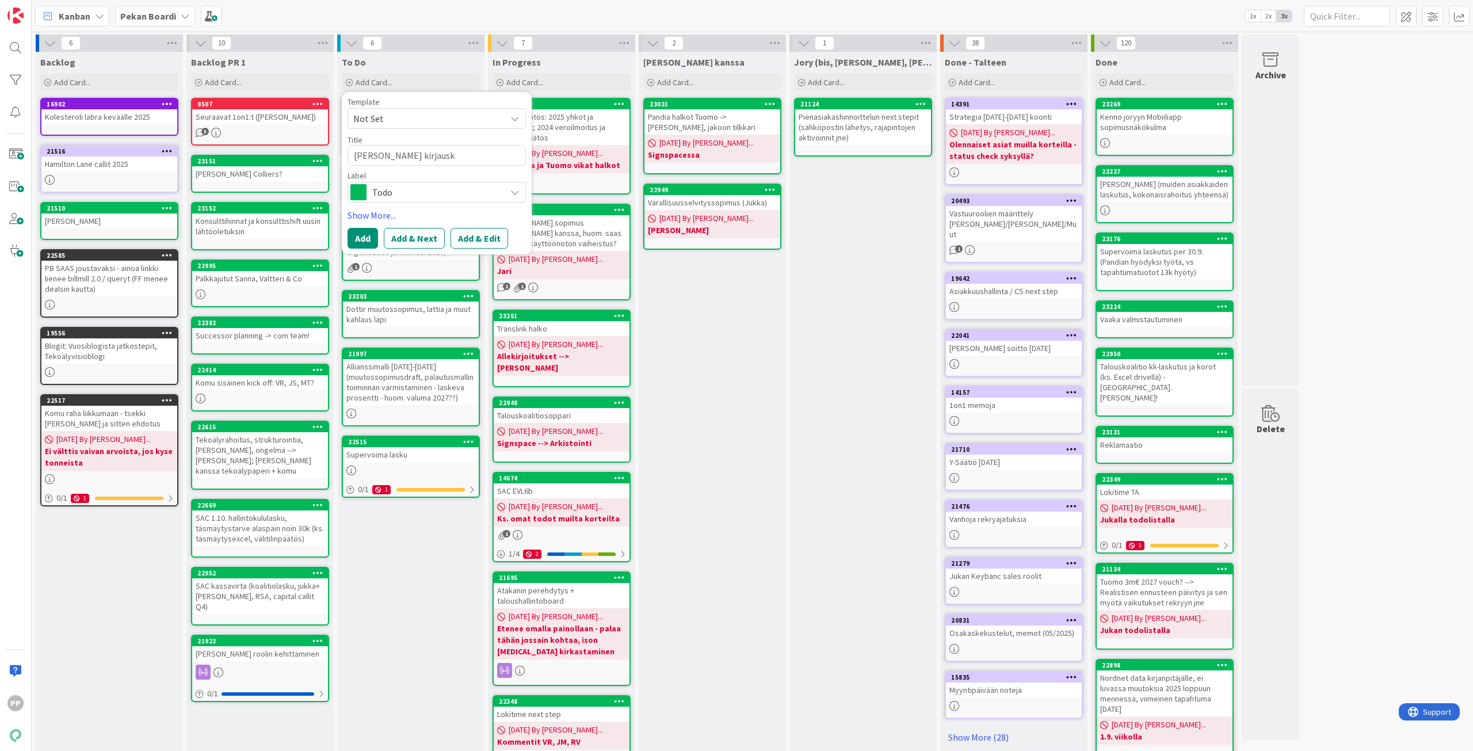
type textarea "x"
type textarea "Antti Tuomolalta kirjauskä"
type textarea "x"
type textarea "Antti Tuomolalta kirjauskäy"
type textarea "x"
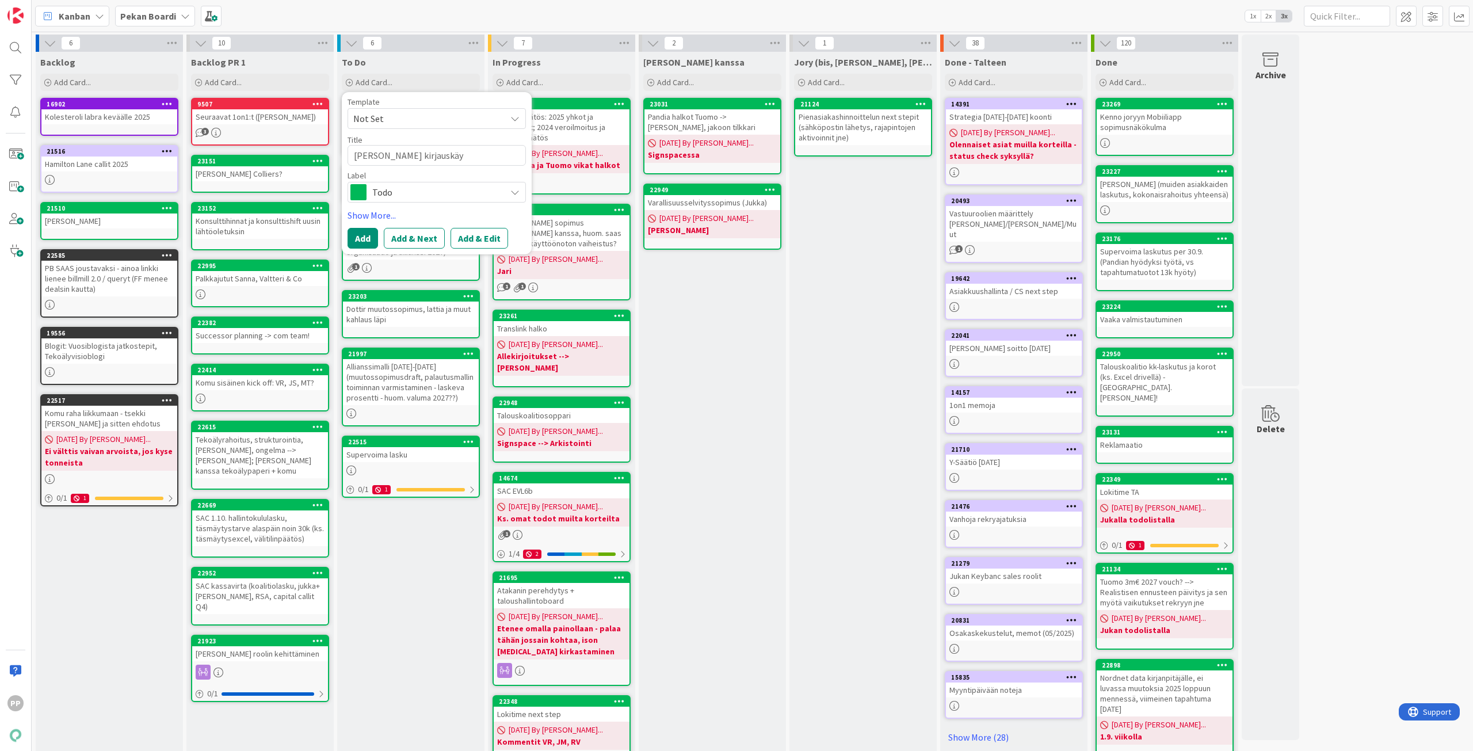
type textarea "Antti Tuomolalta kirjauskäyt"
type textarea "x"
type textarea "Antti Tuomolalta kirjauskäytä"
type textarea "x"
type textarea "Antti Tuomolalta kirjauskäytän"
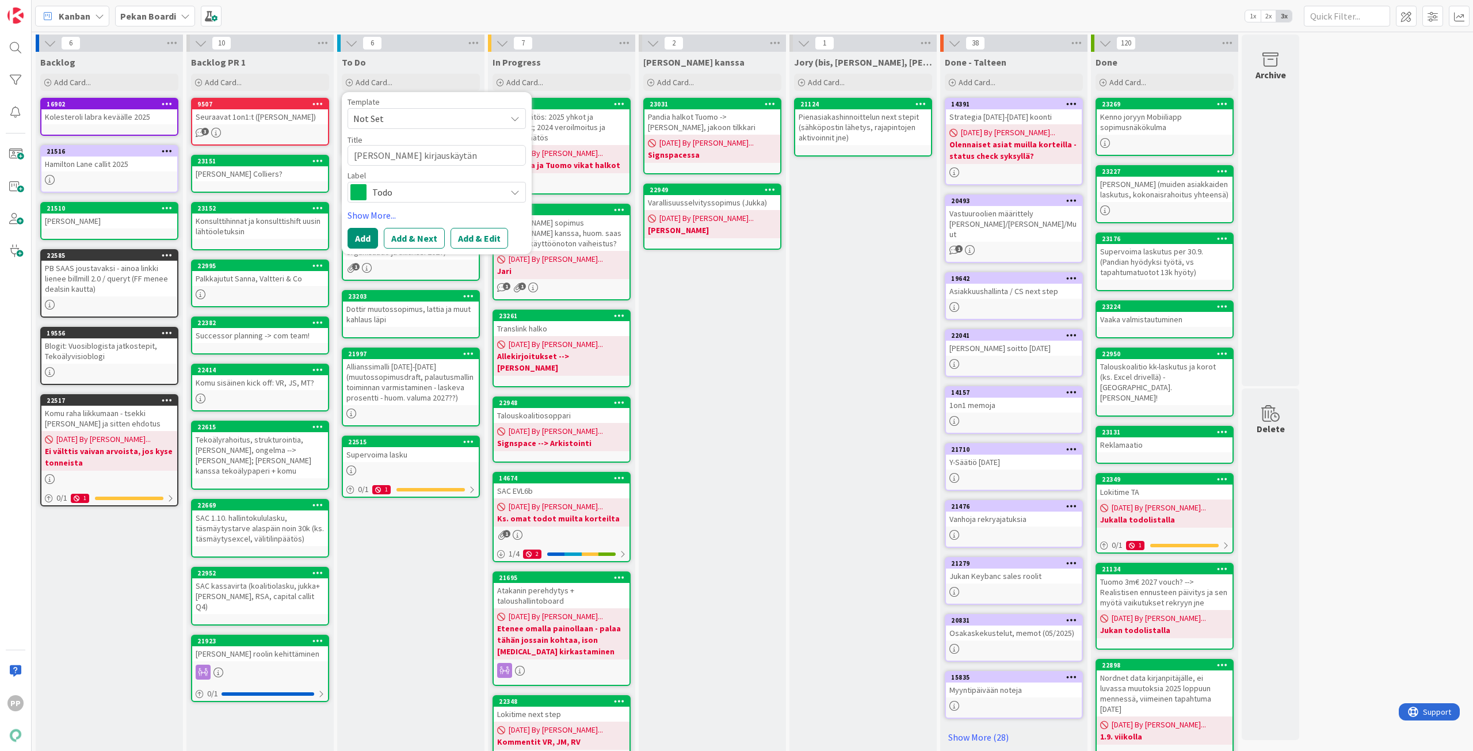
type textarea "x"
type textarea "Antti Tuomolalta kirjauskäytänn"
type textarea "x"
type textarea "Antti Tuomolalta kirjauskäytännö"
type textarea "x"
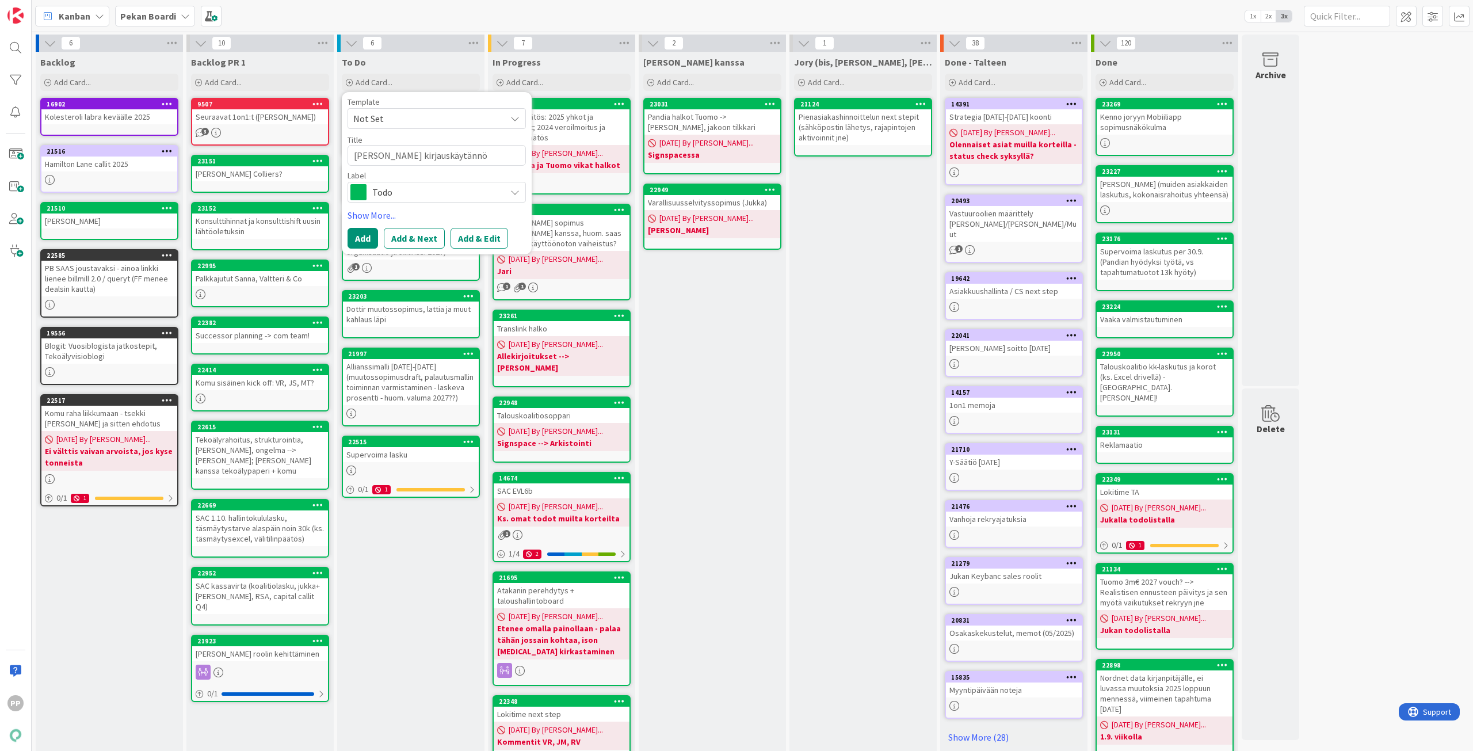
type textarea "Antti Tuomolalta kirjauskäytännöt"
type textarea "x"
type textarea "Antti Tuomolalta kirjauskäytännöt"
type textarea "x"
type textarea "Antti Tuomolalta kirjauskäytännöt -"
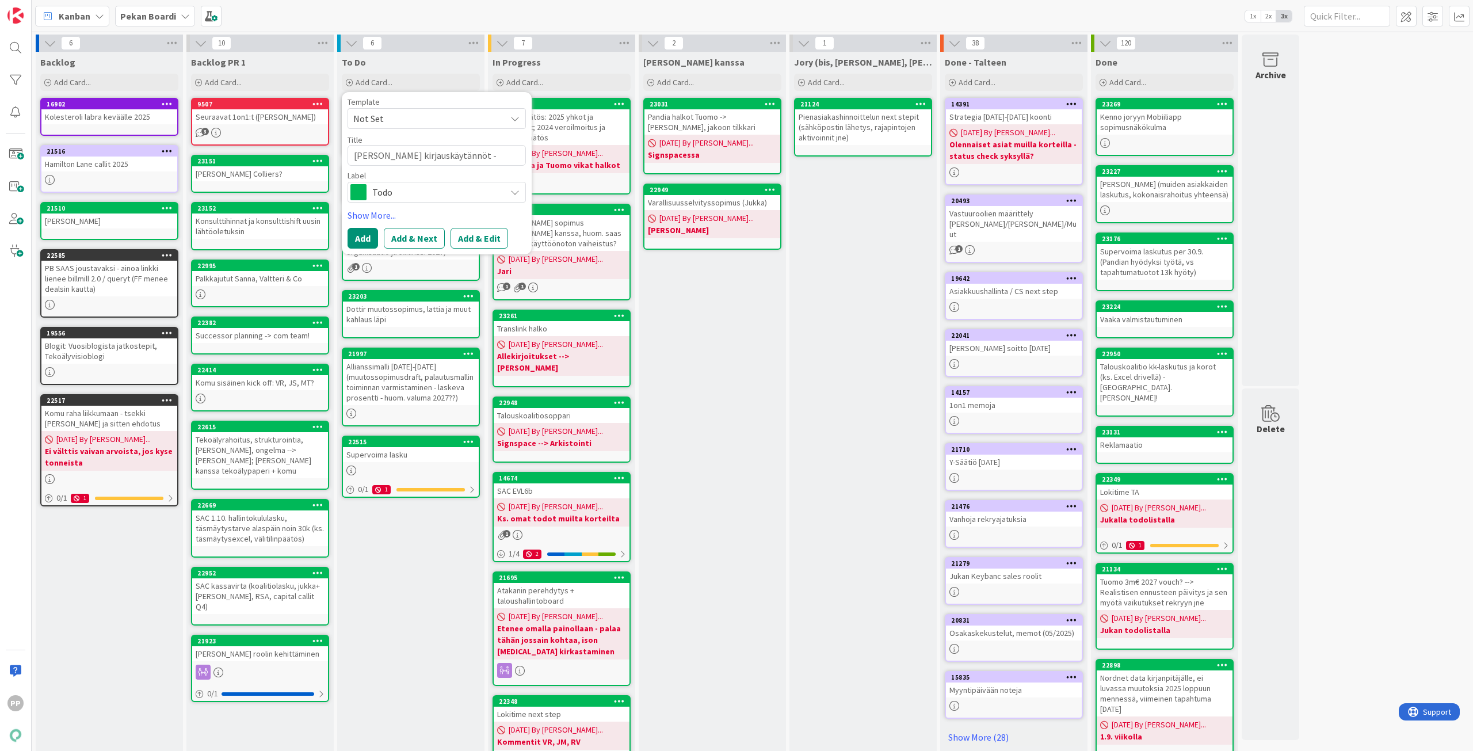
type textarea "x"
type textarea "Antti Tuomolalta kirjauskäytännöt --"
type textarea "x"
type textarea "Antti Tuomolalta kirjauskäytännöt -->"
type textarea "x"
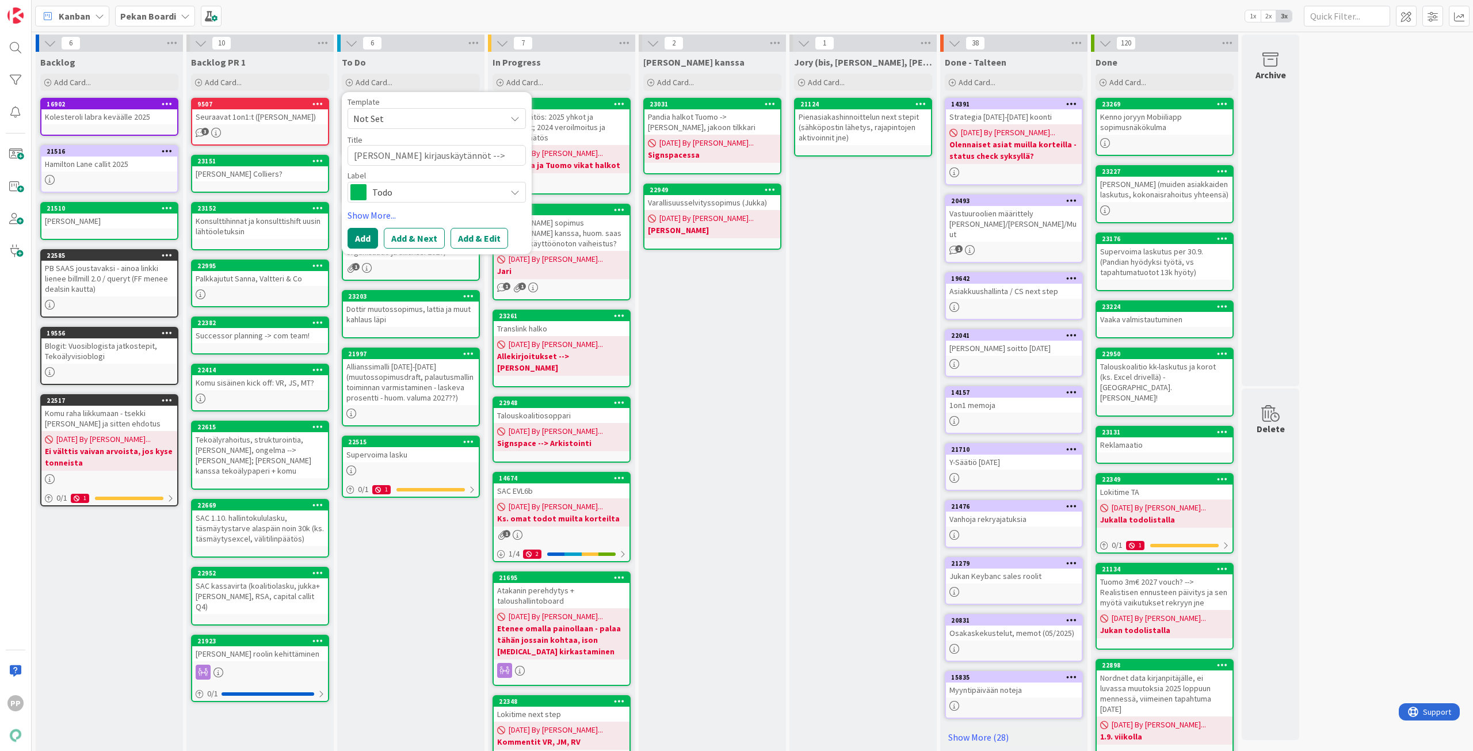
type textarea "Antti Tuomolalta kirjauskäytännöt -->"
type textarea "x"
type textarea "Antti Tuomolalta kirjauskäytännöt --> H"
type textarea "x"
type textarea "Antti Tuomolalta kirjauskäytännöt --> Hn"
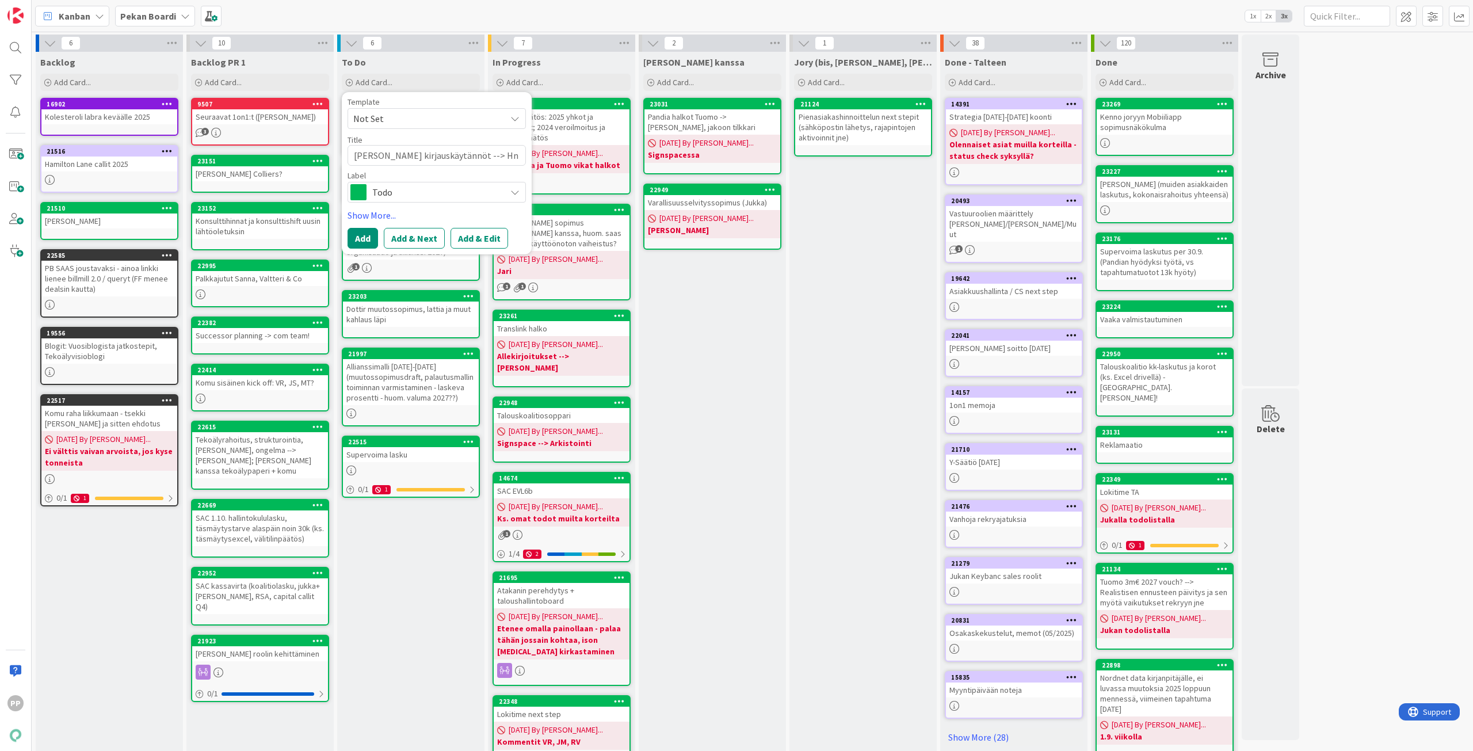
type textarea "x"
type textarea "Antti Tuomolalta kirjauskäytännöt --> Hne"
type textarea "x"
type textarea "Antti Tuomolalta kirjauskäytännöt --> Hn"
type textarea "x"
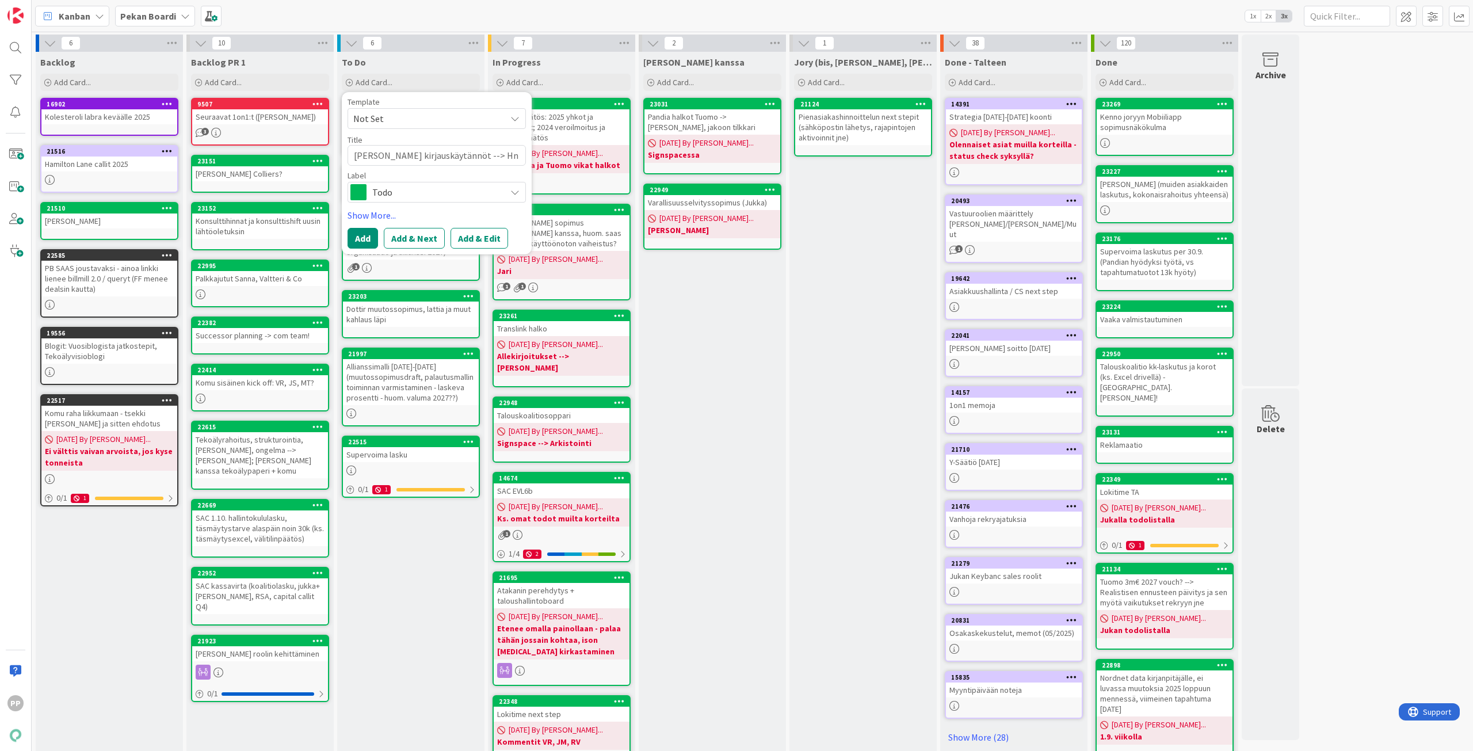
type textarea "Antti Tuomolalta kirjauskäytännöt --> H"
type textarea "x"
type textarea "Antti Tuomolalta kirjauskäytännöt --> He"
type textarea "x"
type textarea "Antti Tuomolalta kirjauskäytännöt --> Hen"
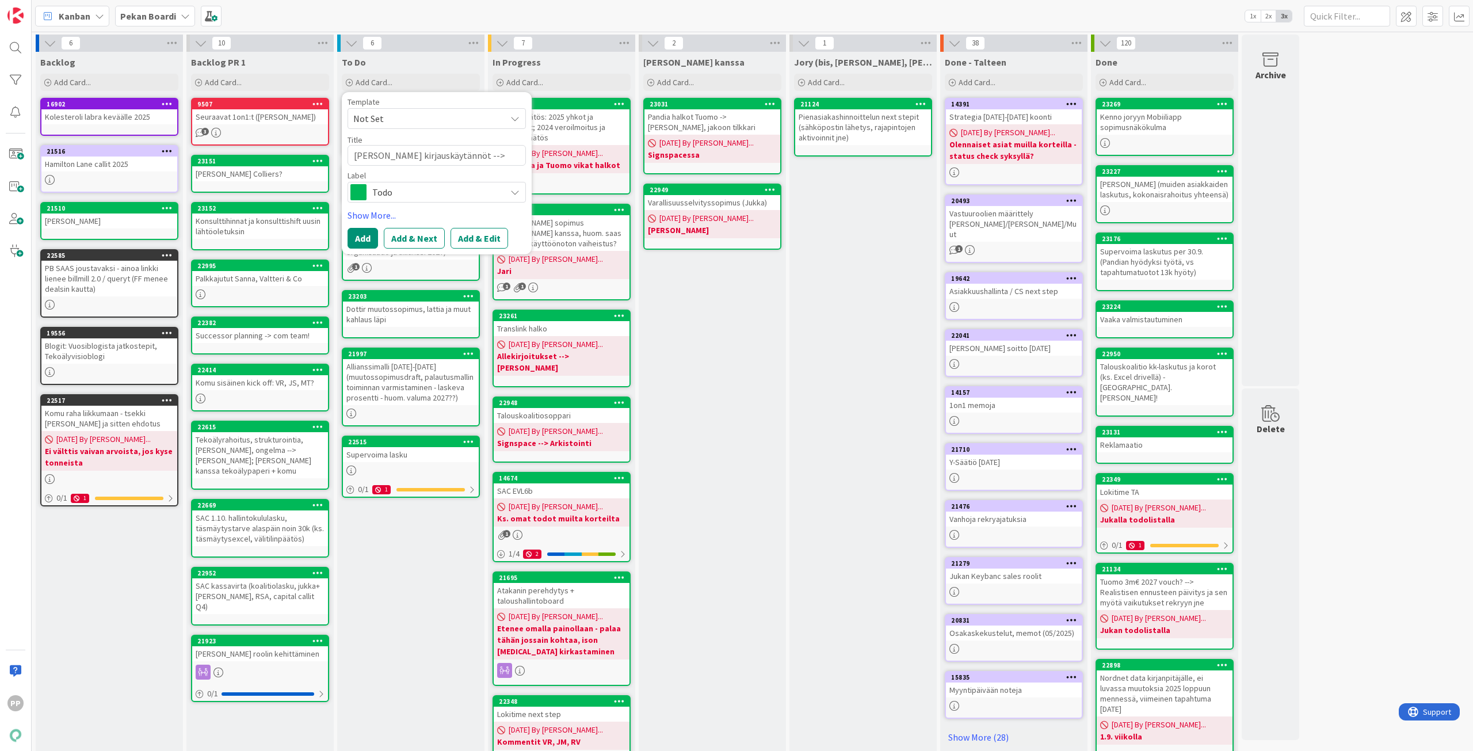
type textarea "x"
type textarea "Antti Tuomolalta kirjauskäytännöt --> Henr"
type textarea "x"
type textarea "Antti Tuomolalta kirjauskäytännöt --> Henri"
type textarea "x"
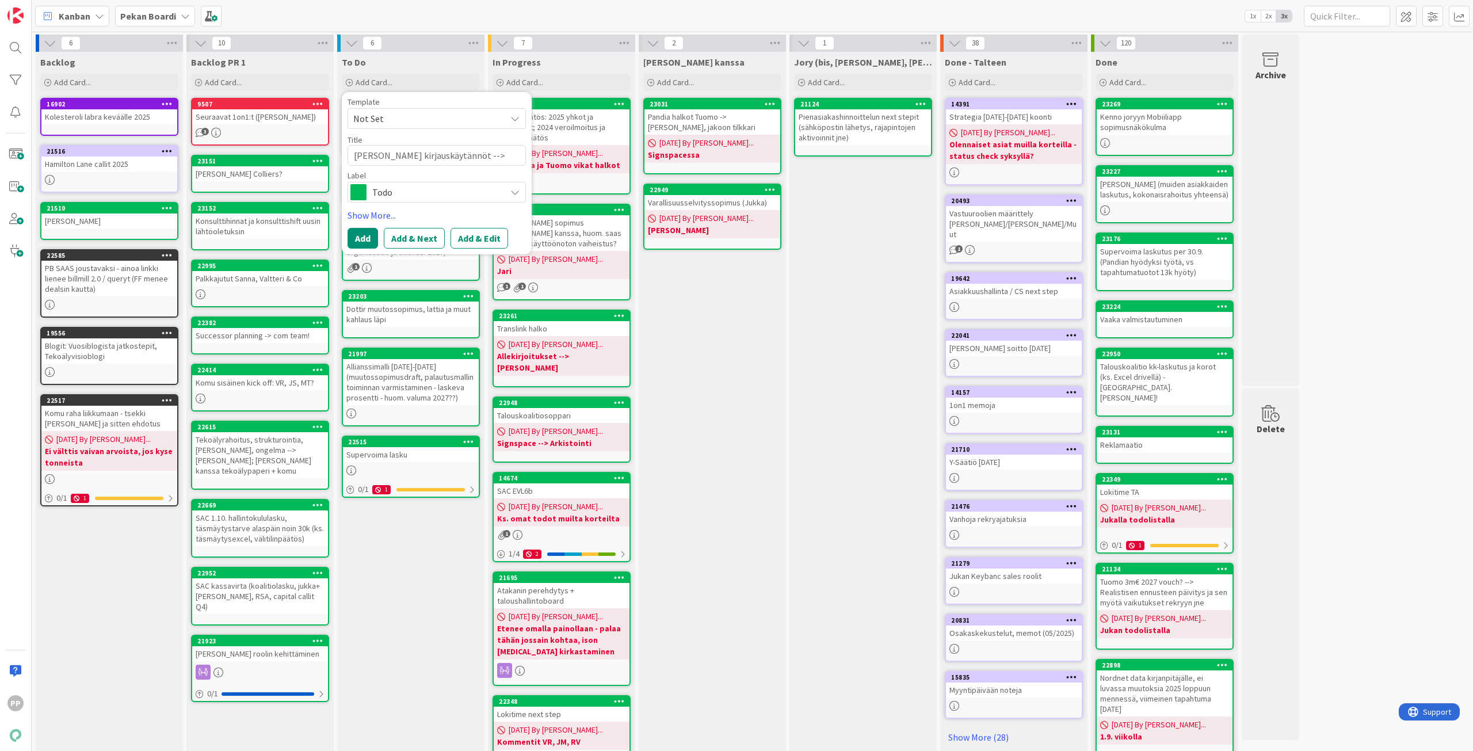
type textarea "Antti Tuomolalta kirjauskäytännöt --> Henril"
type textarea "x"
type textarea "Antti Tuomolalta kirjauskäytännöt --> Henrill"
type textarea "x"
type textarea "Antti Tuomolalta kirjauskäytännöt --> Henrille"
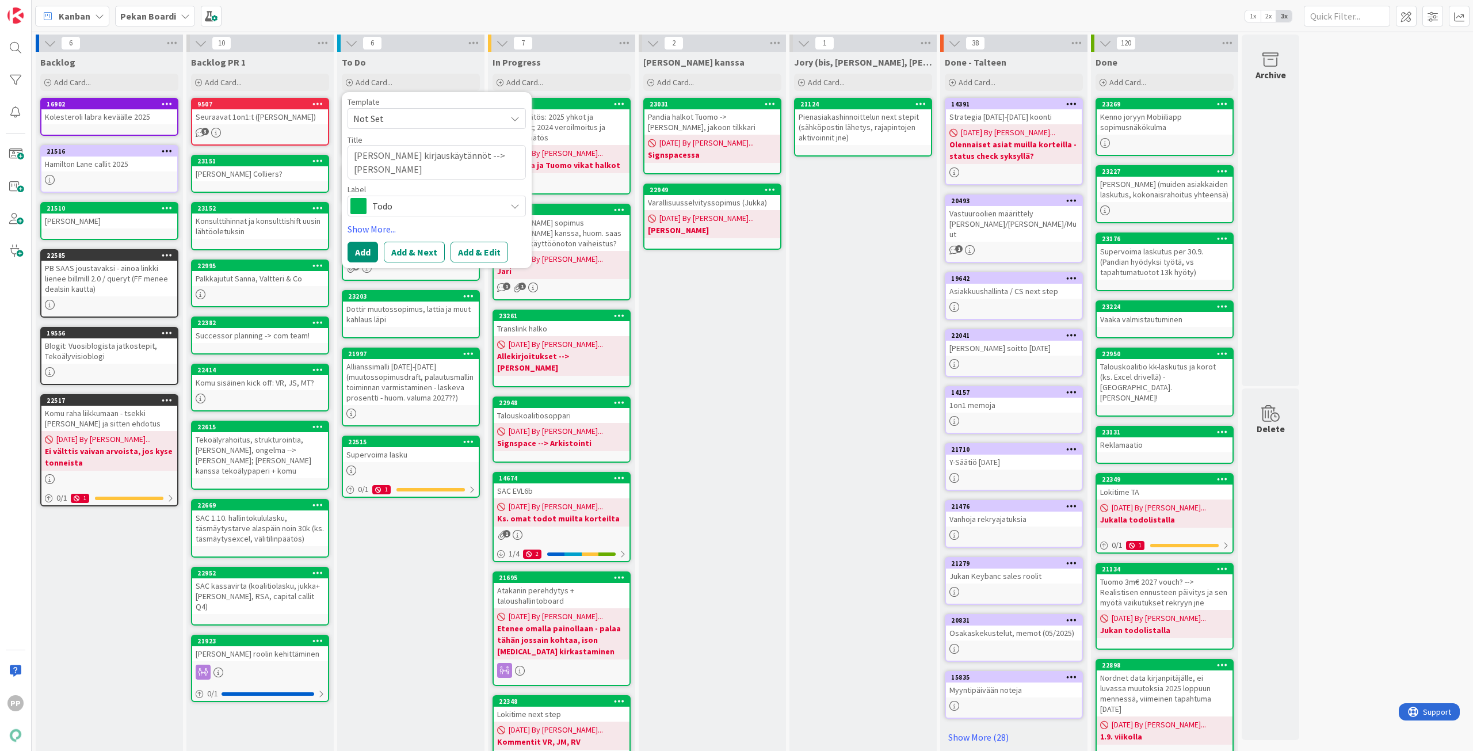
type textarea "x"
type textarea "Antti Tuomolalta kirjauskäytännöt --> Henrille"
type textarea "x"
type textarea "Antti Tuomolalta kirjauskäytännöt --> Henrille p"
type textarea "x"
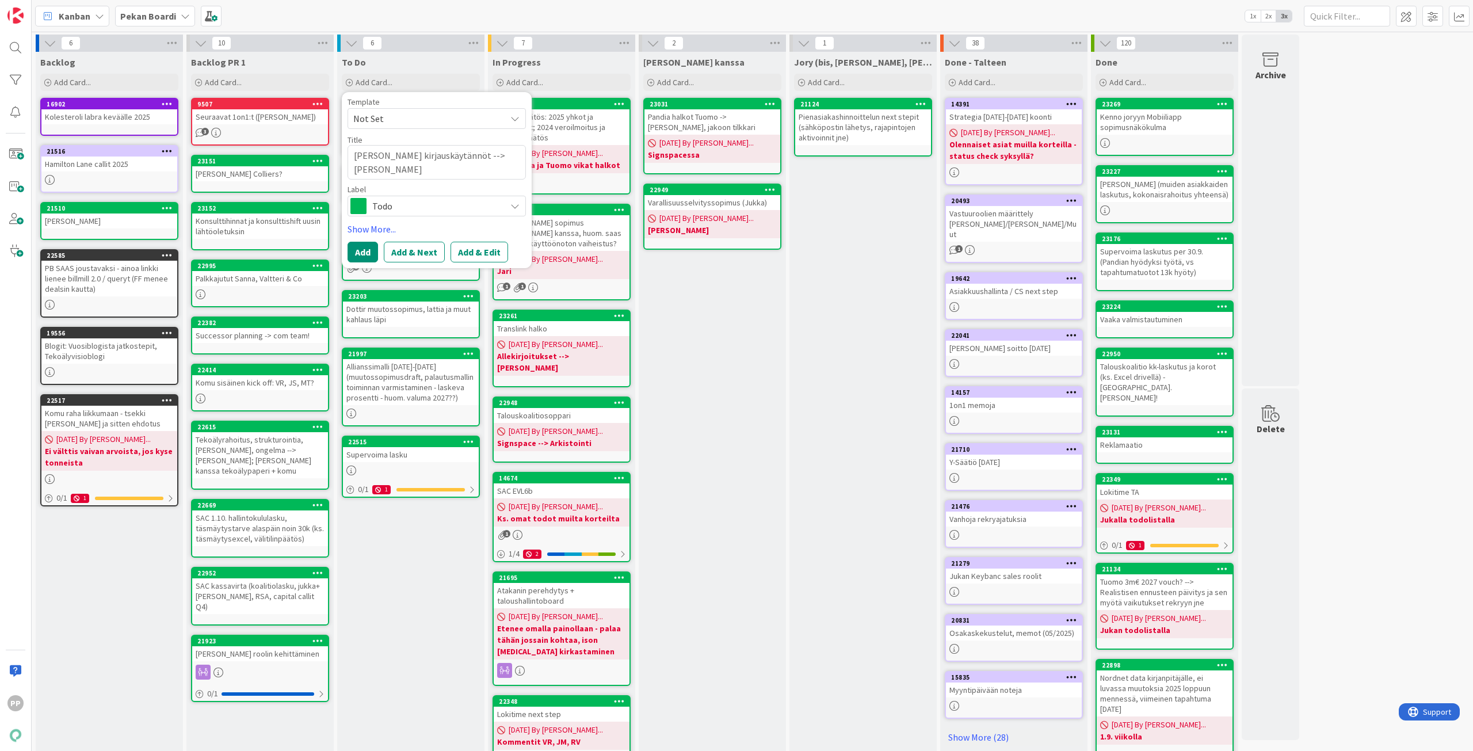
type textarea "Antti Tuomolalta kirjauskäytännöt --> Henrille pä"
type textarea "x"
type textarea "Antti Tuomolalta kirjauskäytännöt --> Henrille päi"
type textarea "x"
type textarea "Antti Tuomolalta kirjauskäytännöt --> Henrille päiv"
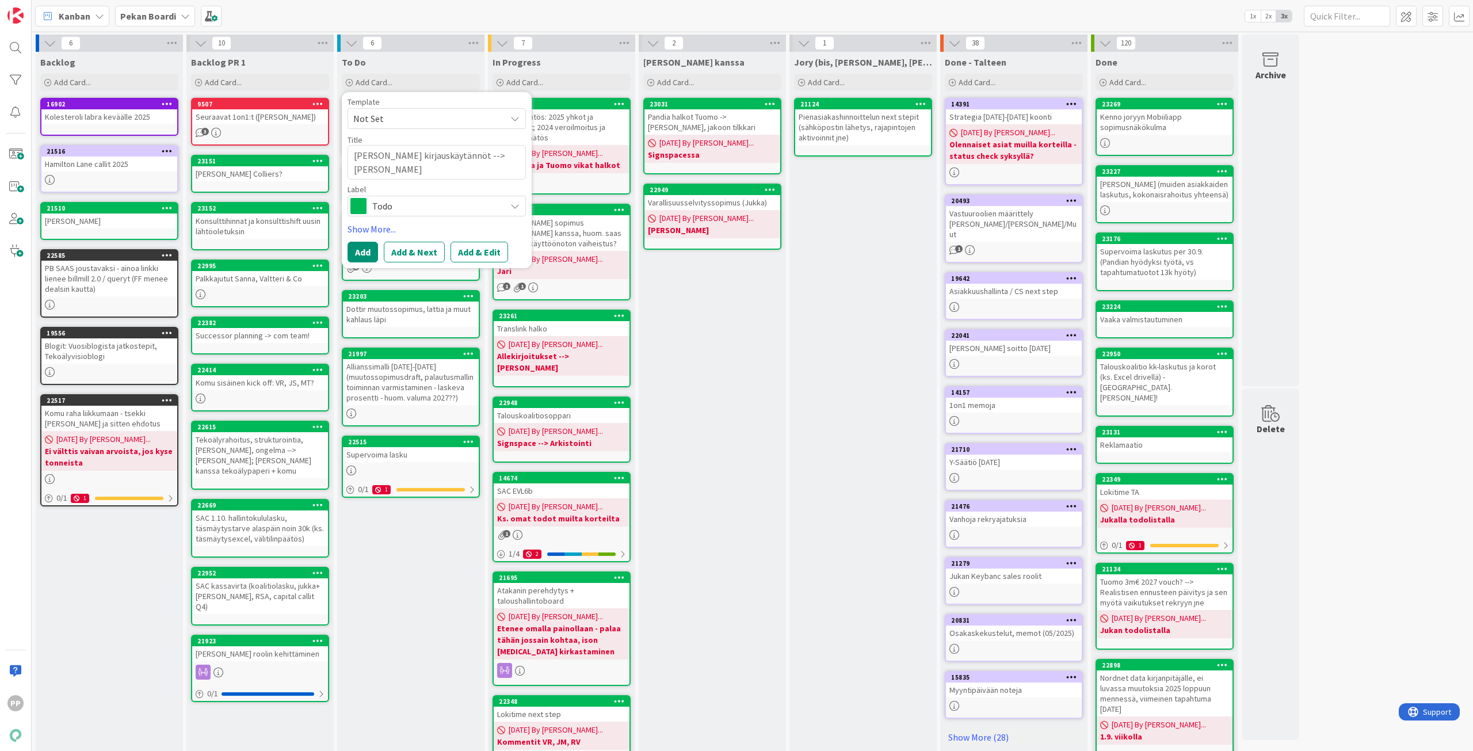
type textarea "x"
type textarea "Antti Tuomolalta kirjauskäytännöt --> Henrille päivi"
type textarea "x"
type textarea "Antti Tuomolalta kirjauskäytännöt --> Henrille päivit"
type textarea "x"
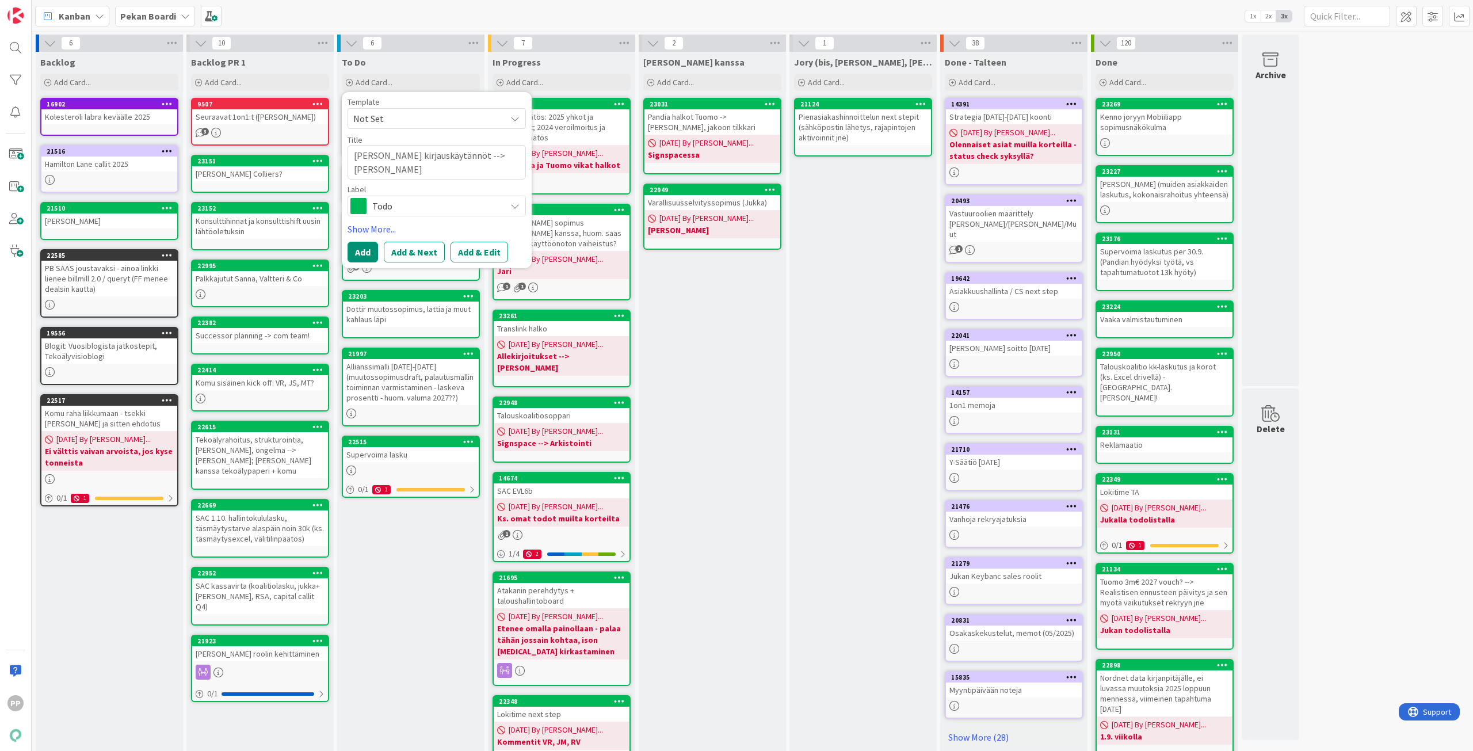
type textarea "Antti Tuomolalta kirjauskäytännöt --> Henrille päivity"
type textarea "x"
type textarea "Antti Tuomolalta kirjauskäytännöt --> Henrille päivitys"
type textarea "x"
type textarea "Antti Tuomolalta kirjauskäytännöt --> Henrille jpäivitys"
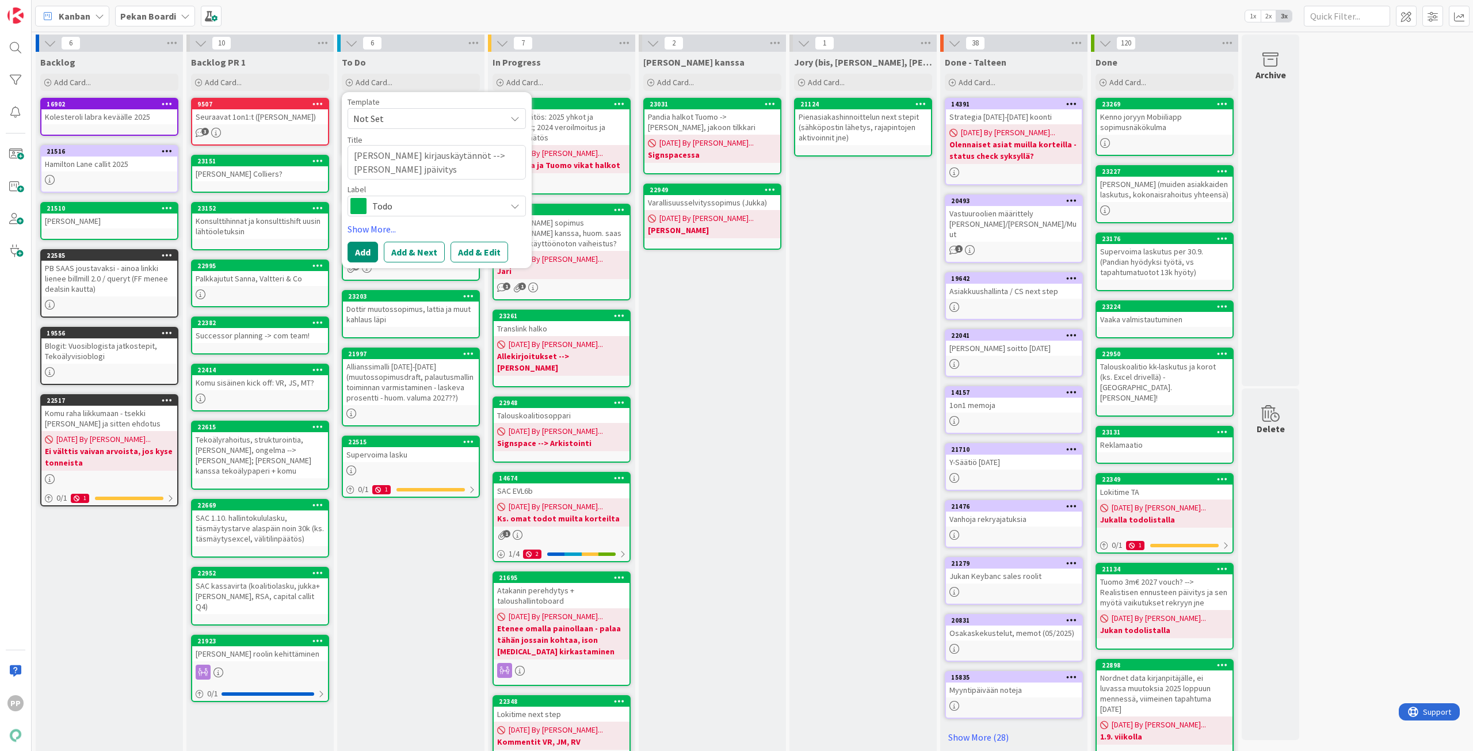
type textarea "x"
type textarea "Antti Tuomolalta kirjauskäytännöt --> Henrille japäivitys"
type textarea "x"
type textarea "Antti Tuomolalta kirjauskäytännöt --> Henrille ja päivitys"
type textarea "x"
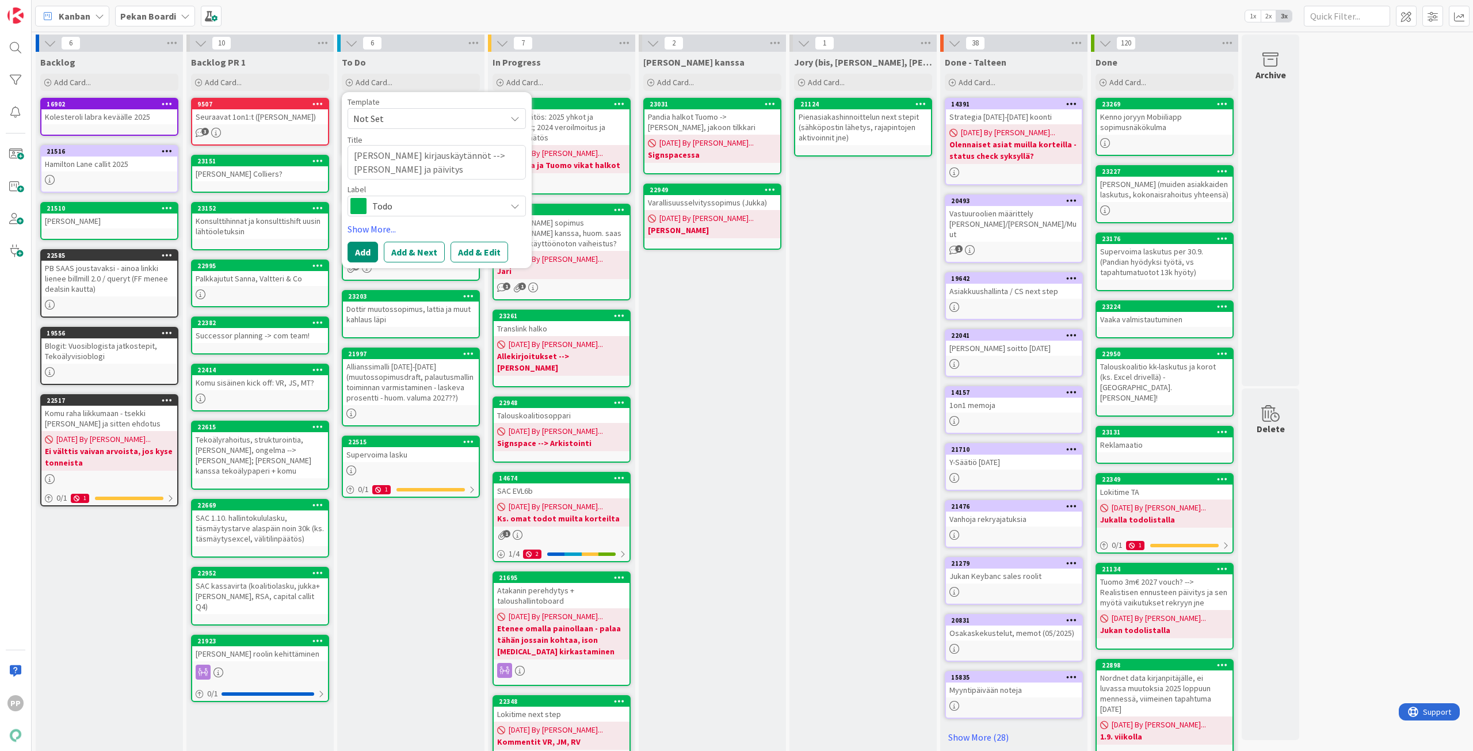
type textarea "Antti Tuomolalta kirjauskäytännöt --> Henrille ja kpäivitys"
type textarea "x"
type textarea "Antti Tuomolalta kirjauskäytännöt --> Henrille ja kipäivitys"
type textarea "x"
type textarea "Antti Tuomolalta kirjauskäytännöt --> Henrille ja kirpäivitys"
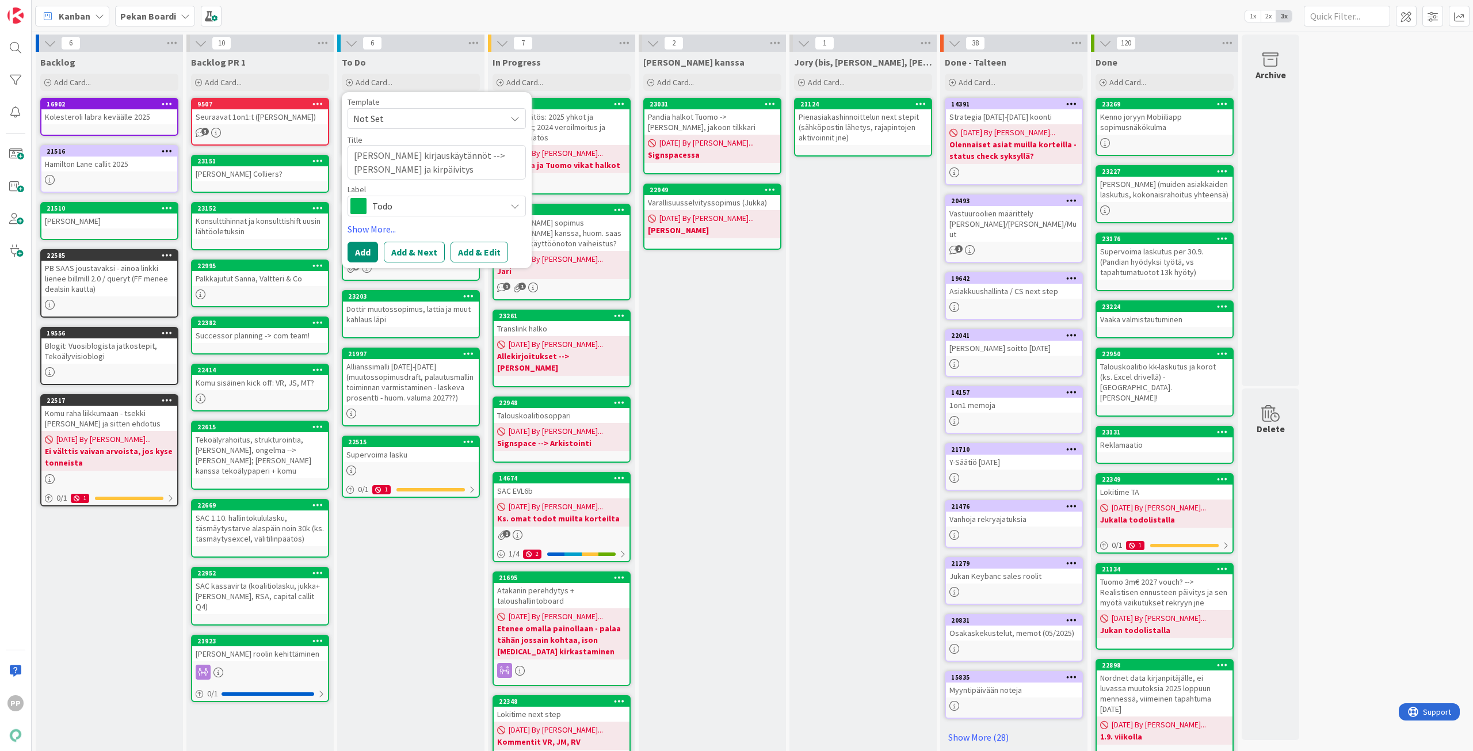
type textarea "x"
type textarea "Antti Tuomolalta kirjauskäytännöt --> Henrille ja kirjpäivitys"
type textarea "x"
type textarea "Antti Tuomolalta kirjauskäytännöt --> Henrille ja kirjapäivitys"
type textarea "x"
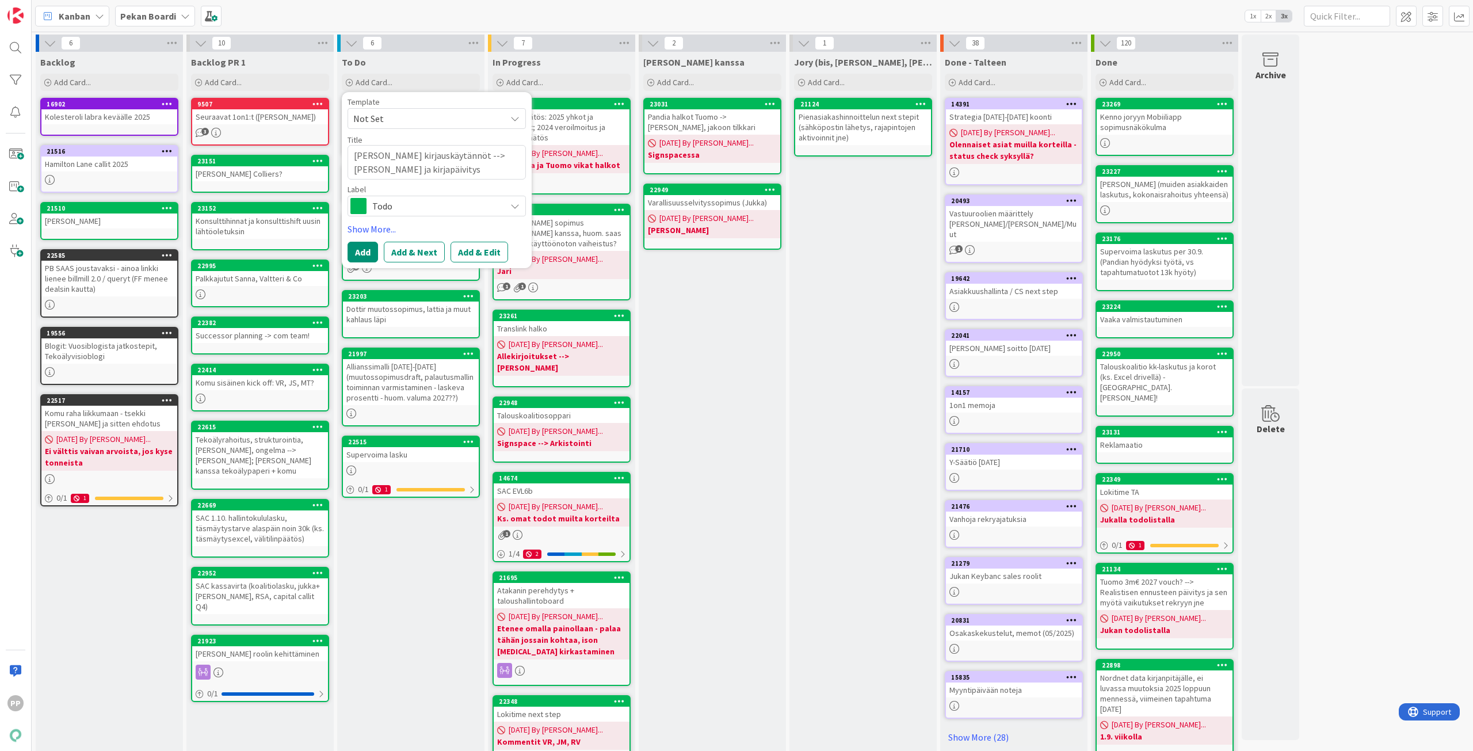
type textarea "Antti Tuomolalta kirjauskäytännöt --> Henrille ja kirjanpäivitys"
type textarea "x"
type textarea "Antti Tuomolalta kirjauskäytännöt --> Henrille ja kirjanppäivitys"
type textarea "x"
type textarea "Antti Tuomolalta kirjauskäytännöt --> Henrille ja kirjanpipäivitys"
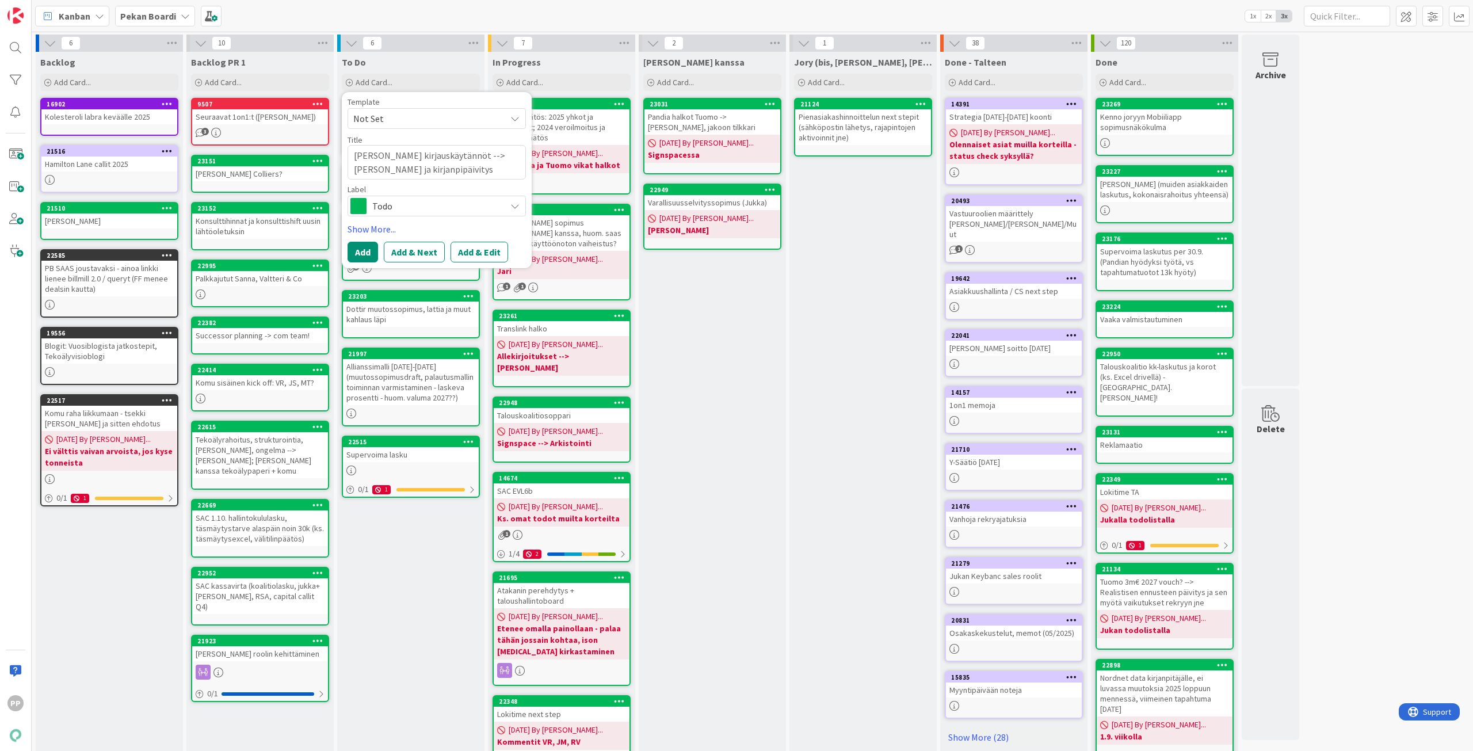
type textarea "x"
type textarea "Antti Tuomolalta kirjauskäytännöt --> Henrille ja kirjanpitpäivitys"
type textarea "x"
type textarea "Antti Tuomolalta kirjauskäytännöt --> Henrille ja kirjanpitäpäivitys"
type textarea "x"
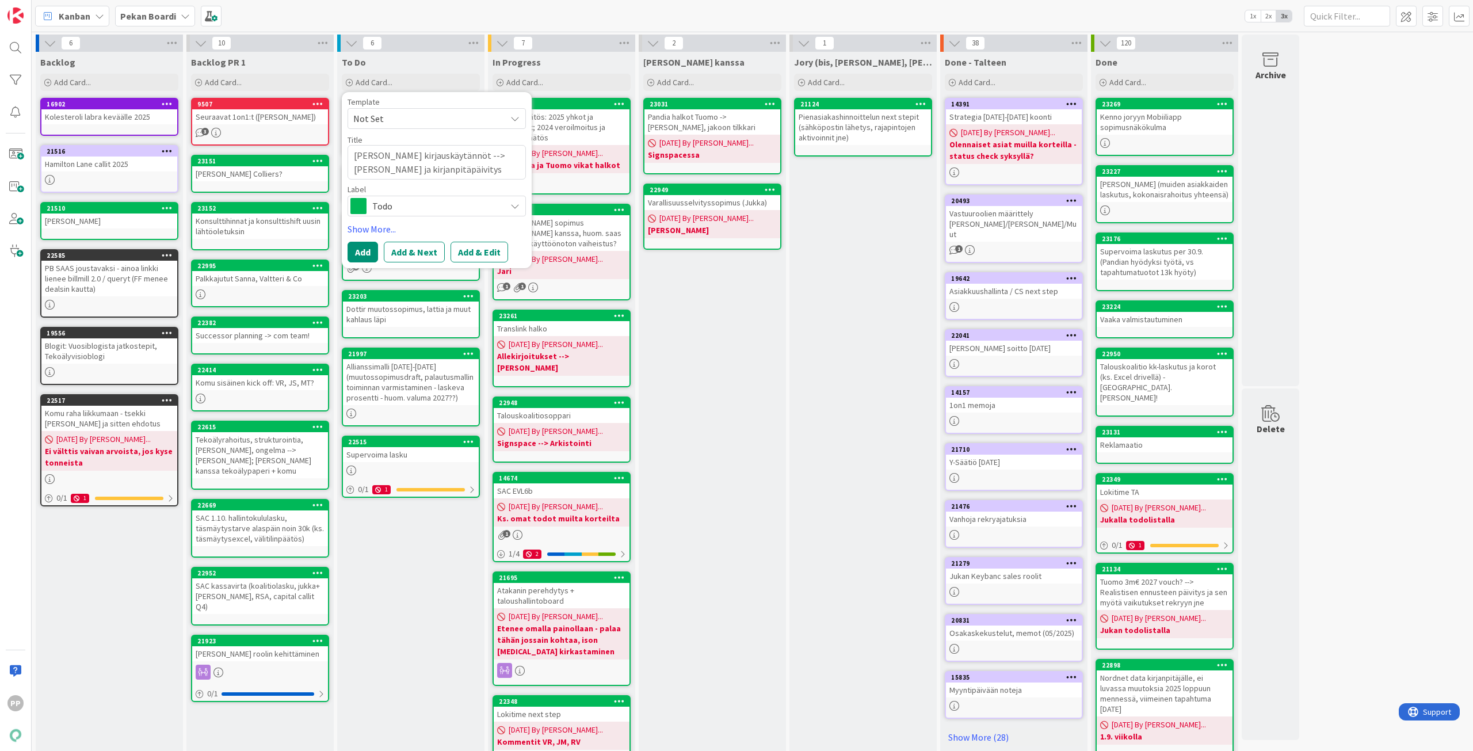
type textarea "Antti Tuomolalta kirjauskäytännöt --> Henrille ja kirjanpitäjpäivitys"
type textarea "x"
type textarea "Antti Tuomolalta kirjauskäytännöt --> Henrille ja kirjanpitäjäpäivitys"
type textarea "x"
type textarea "Antti Tuomolalta kirjauskäytännöt --> Henrille ja kirjanpitäjälpäivitys"
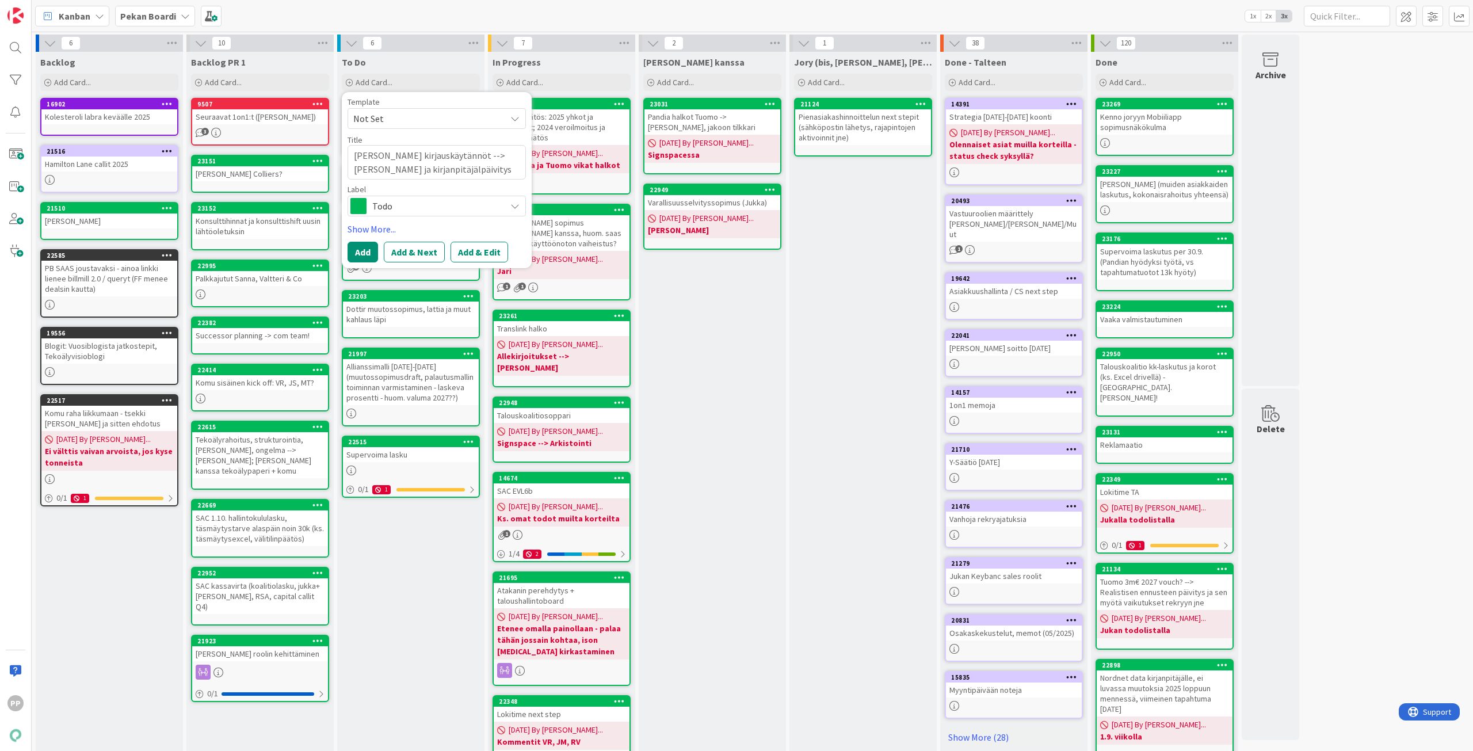
type textarea "x"
type textarea "Antti Tuomolalta kirjauskäytännöt --> Henrille ja kirjanpitäjällpäivitys"
type textarea "x"
type textarea "Antti Tuomolalta kirjauskäytännöt --> Henrille ja kirjanpitäjällepäivitys"
type textarea "x"
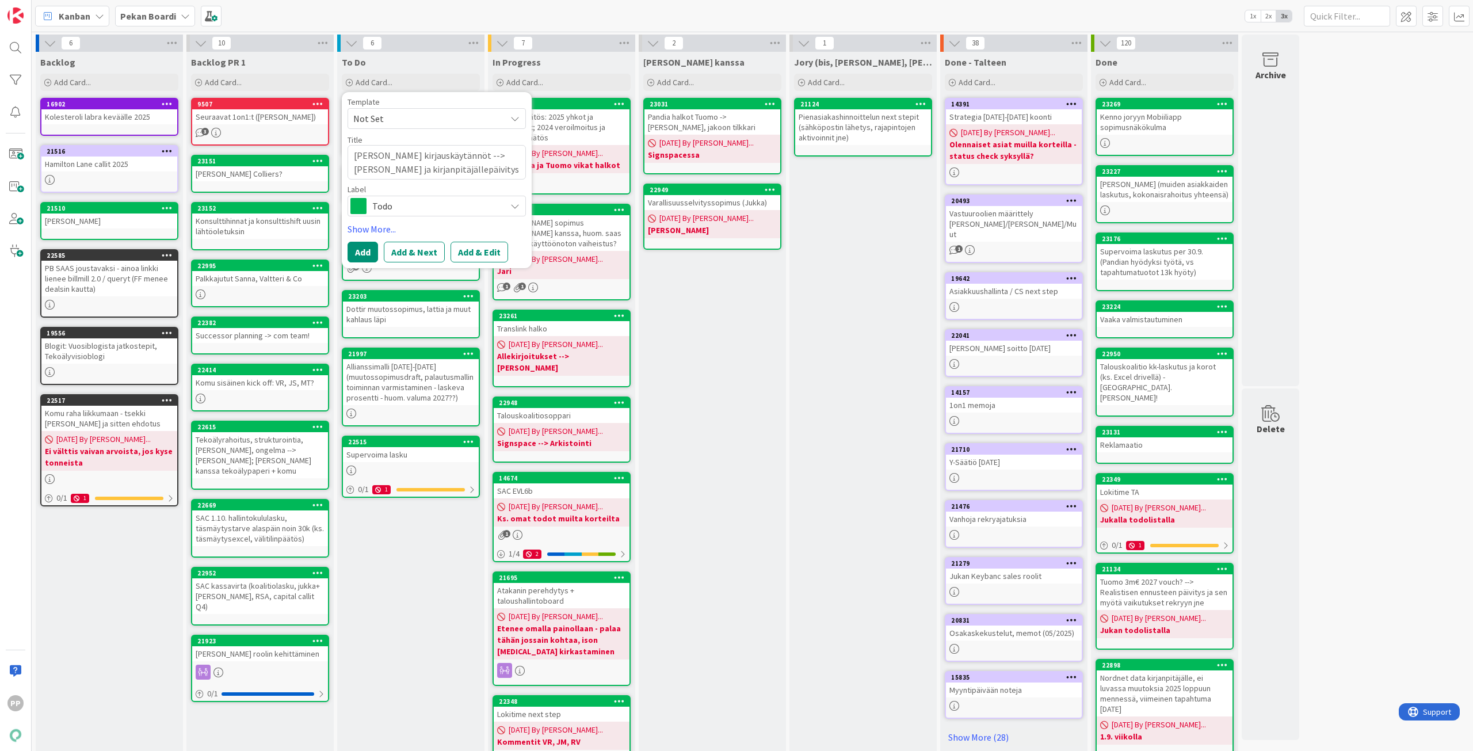
type textarea "[PERSON_NAME] kirjauskäytännöt --> [PERSON_NAME] ja kirjanpitäjälle päivitys"
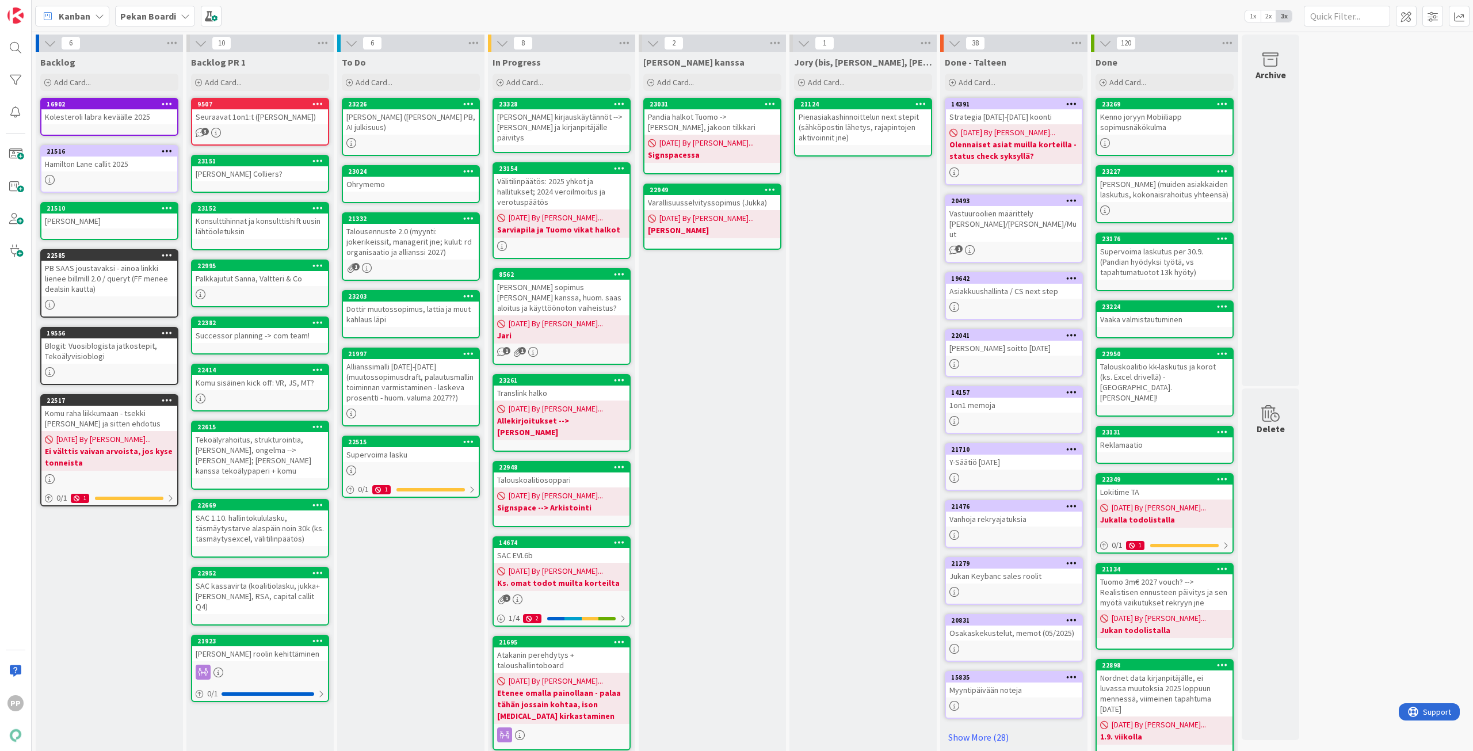
click at [571, 115] on div "[PERSON_NAME] kirjauskäytännöt --> [PERSON_NAME] ja kirjanpitäjälle päivitys" at bounding box center [562, 127] width 136 height 36
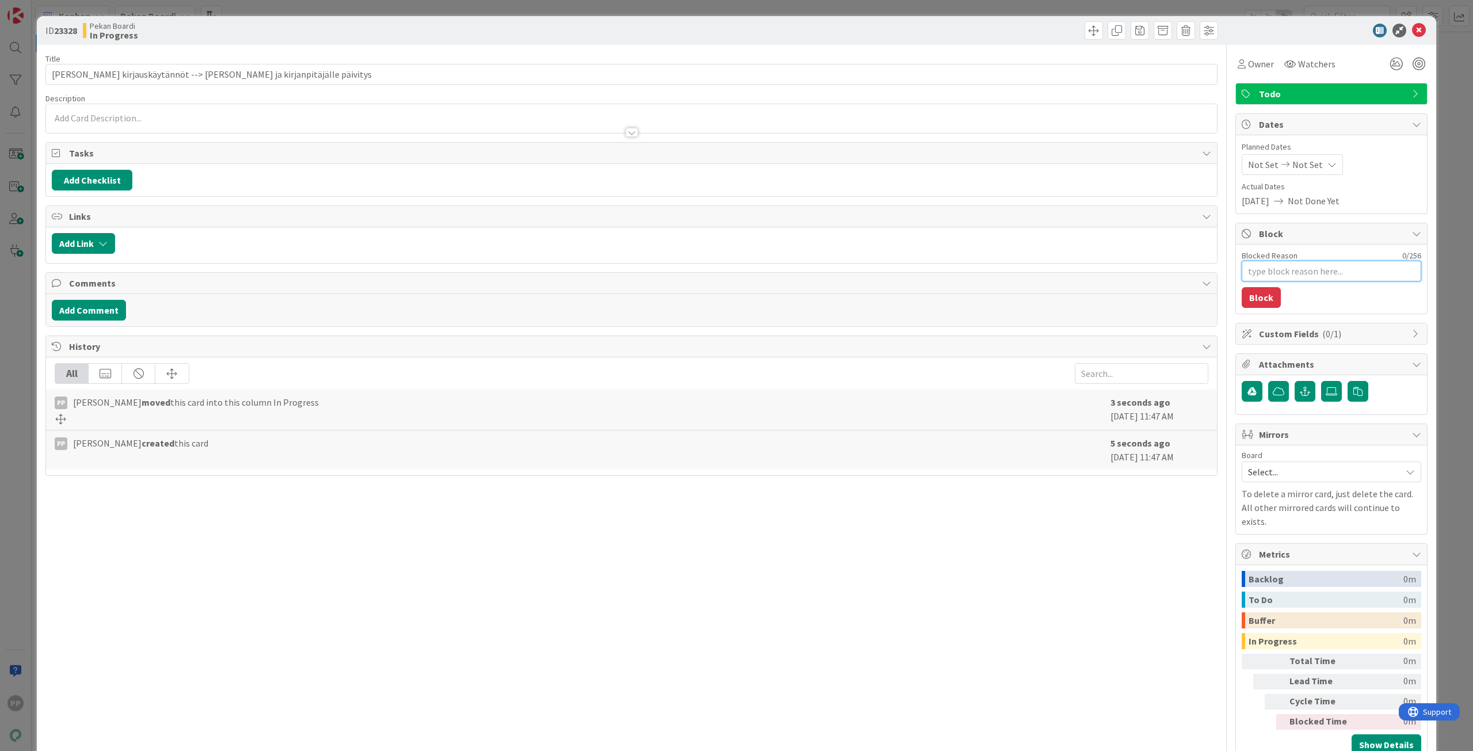
click at [1310, 277] on textarea "Blocked Reason" at bounding box center [1330, 271] width 179 height 21
type textarea "x"
type textarea "A"
type textarea "x"
type textarea "An"
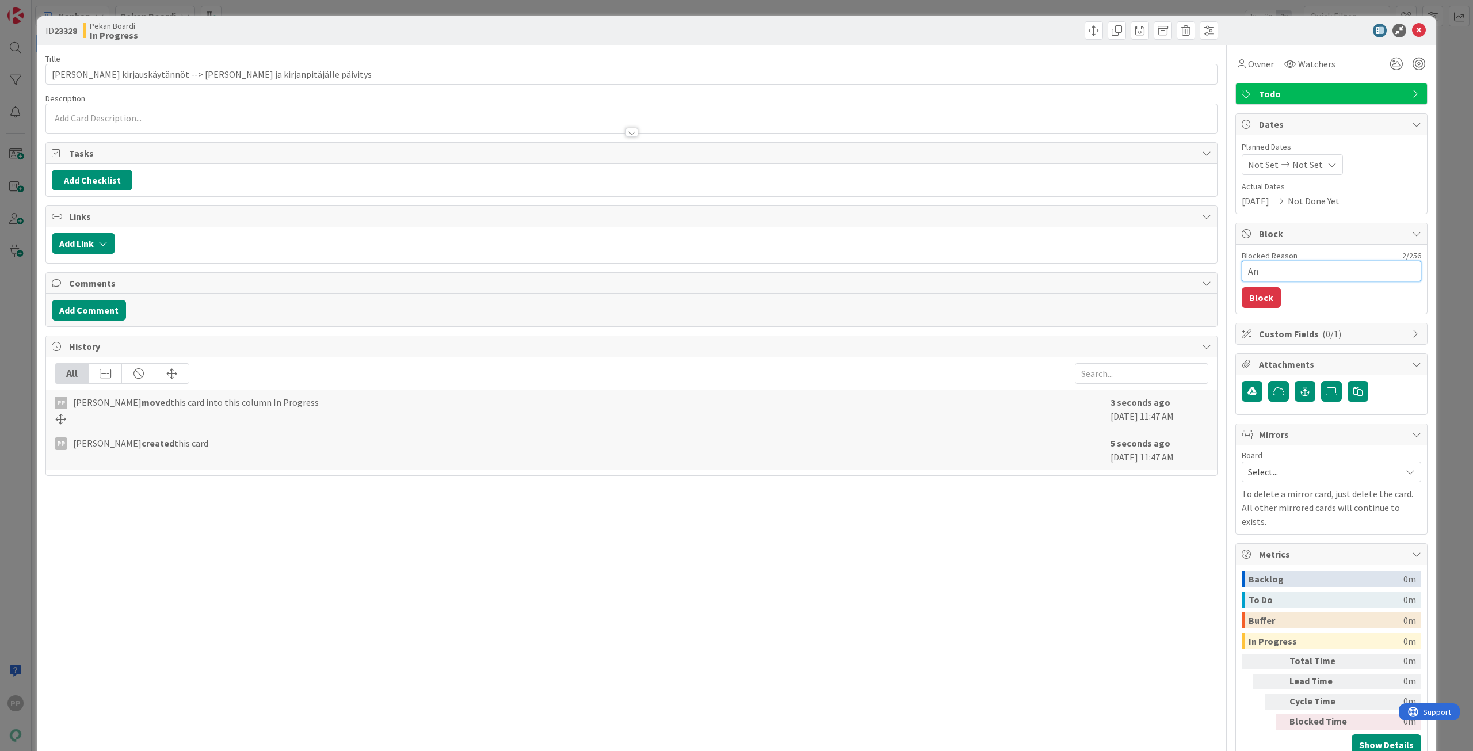
type textarea "x"
type textarea "Ant"
type textarea "x"
type textarea "Antt"
type textarea "x"
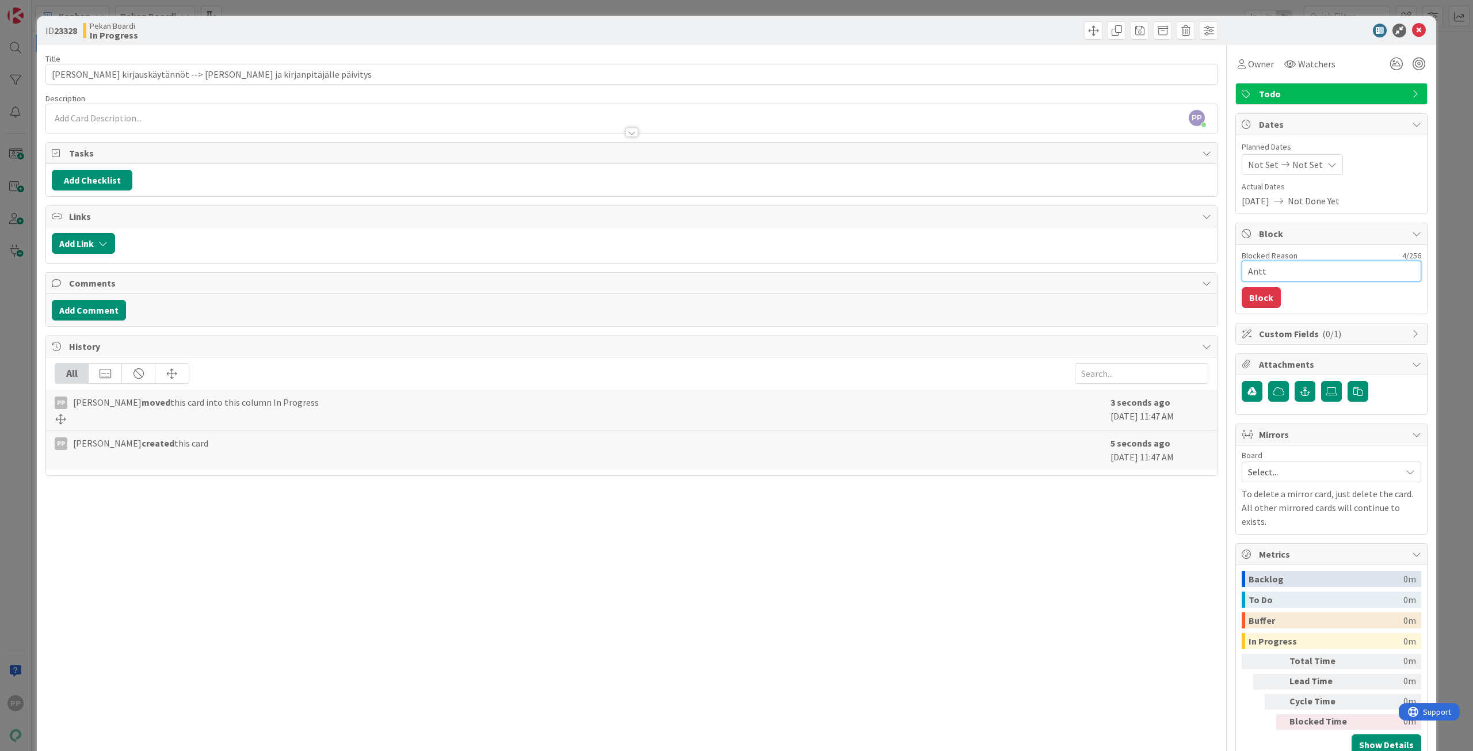
type textarea "Antti"
type textarea "x"
type textarea "Antti"
type textarea "x"
type textarea "Antti T"
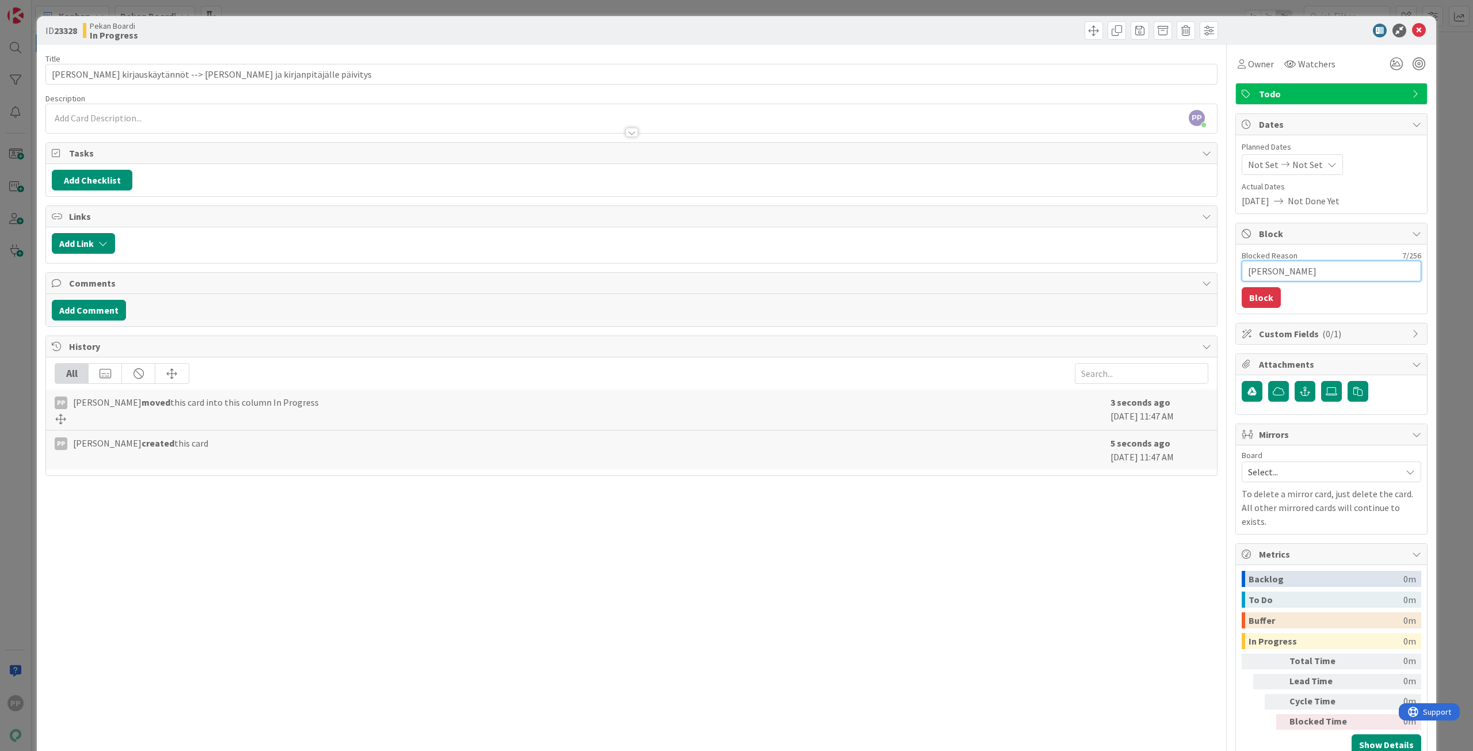
type textarea "x"
type textarea "Antti Tu"
type textarea "x"
type textarea "Antti Tuo"
type textarea "x"
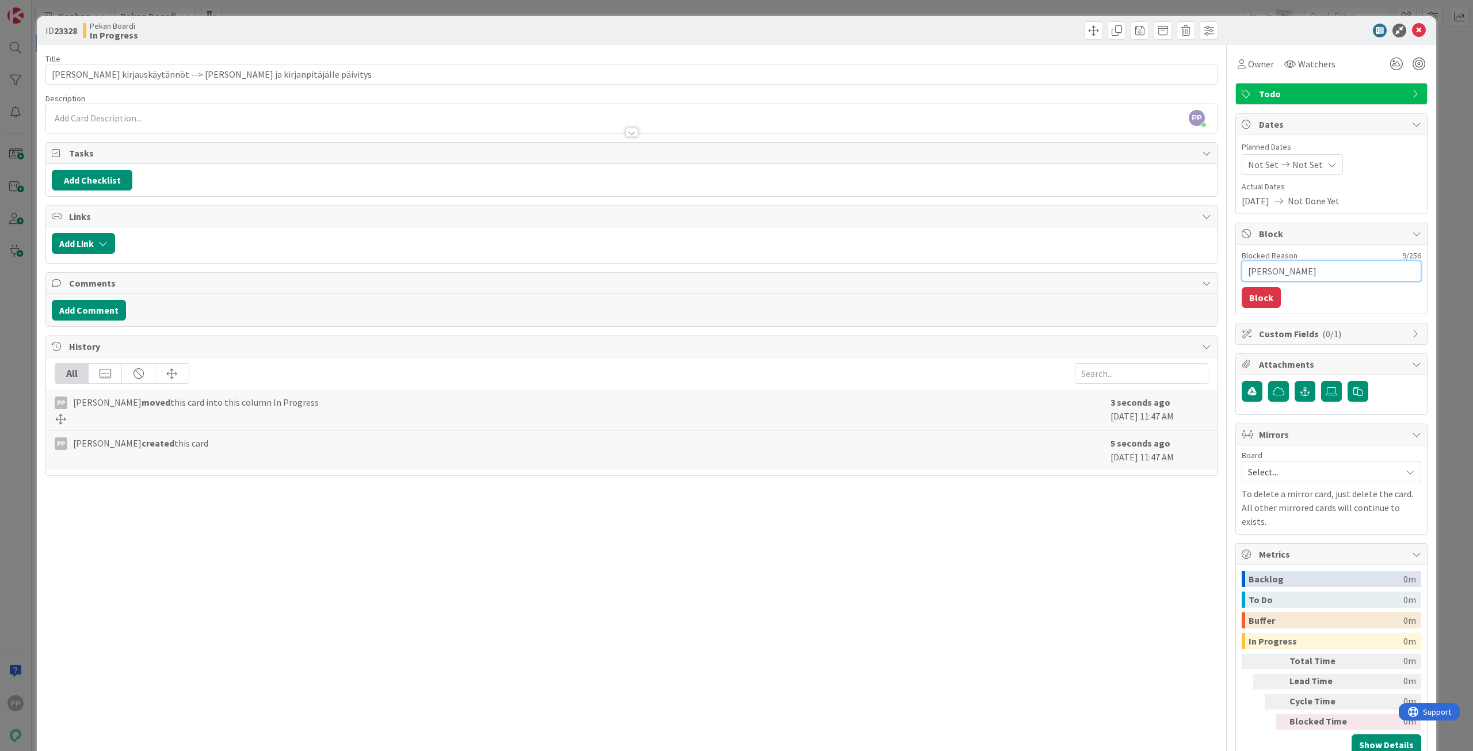
type textarea "Antti Tuom"
type textarea "x"
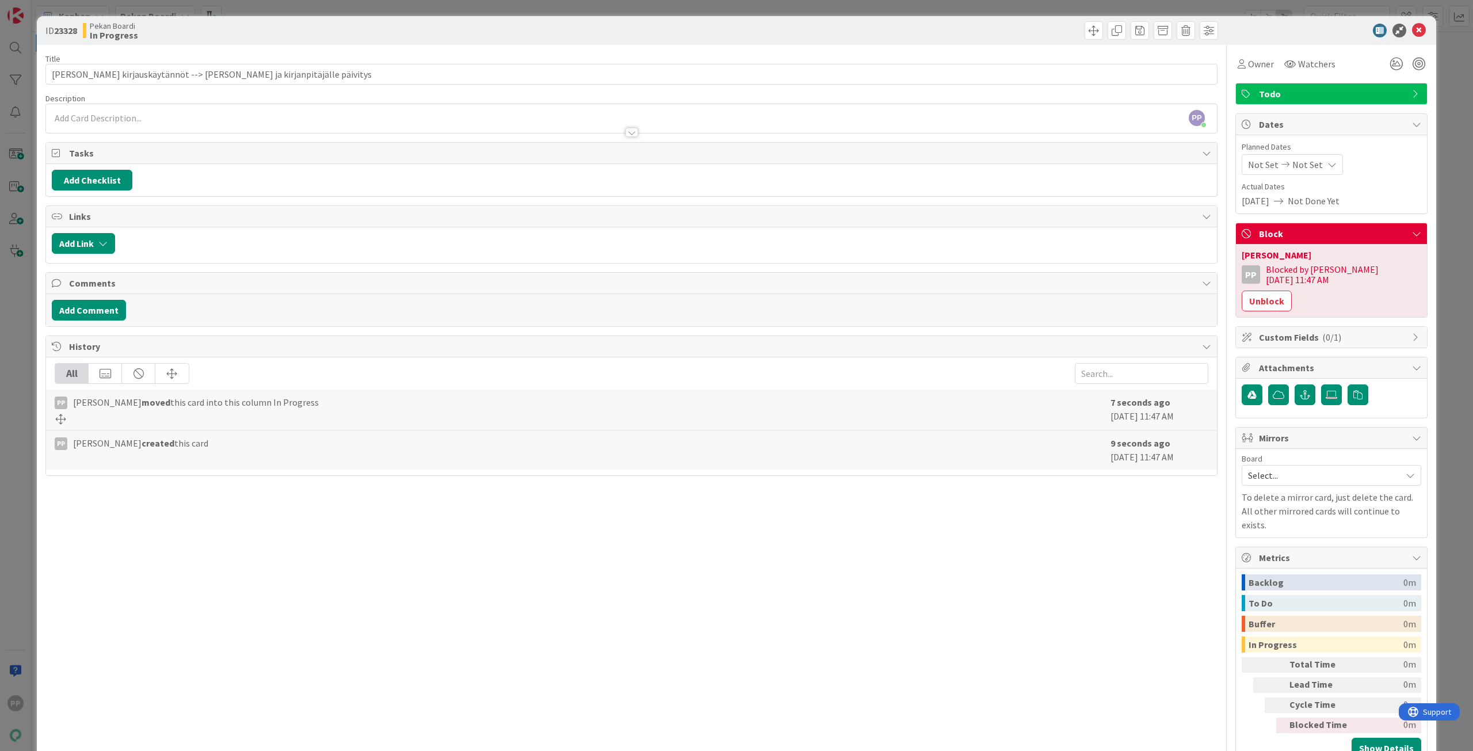
click at [1456, 261] on div "ID 23328 Pekan Boardi In Progress Title 74 / 128 Antti Tuomolalta kirjauskäytän…" at bounding box center [736, 375] width 1473 height 751
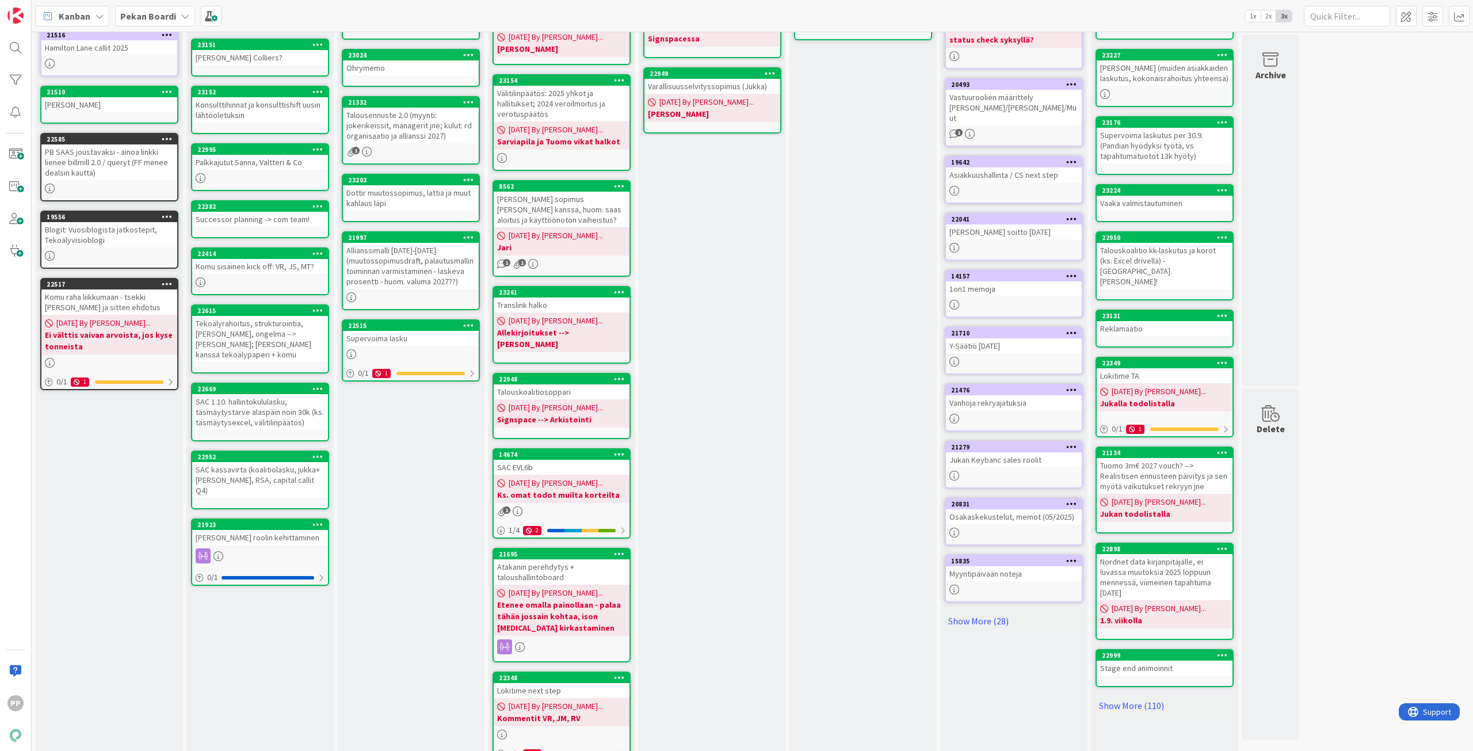
scroll to position [136, 0]
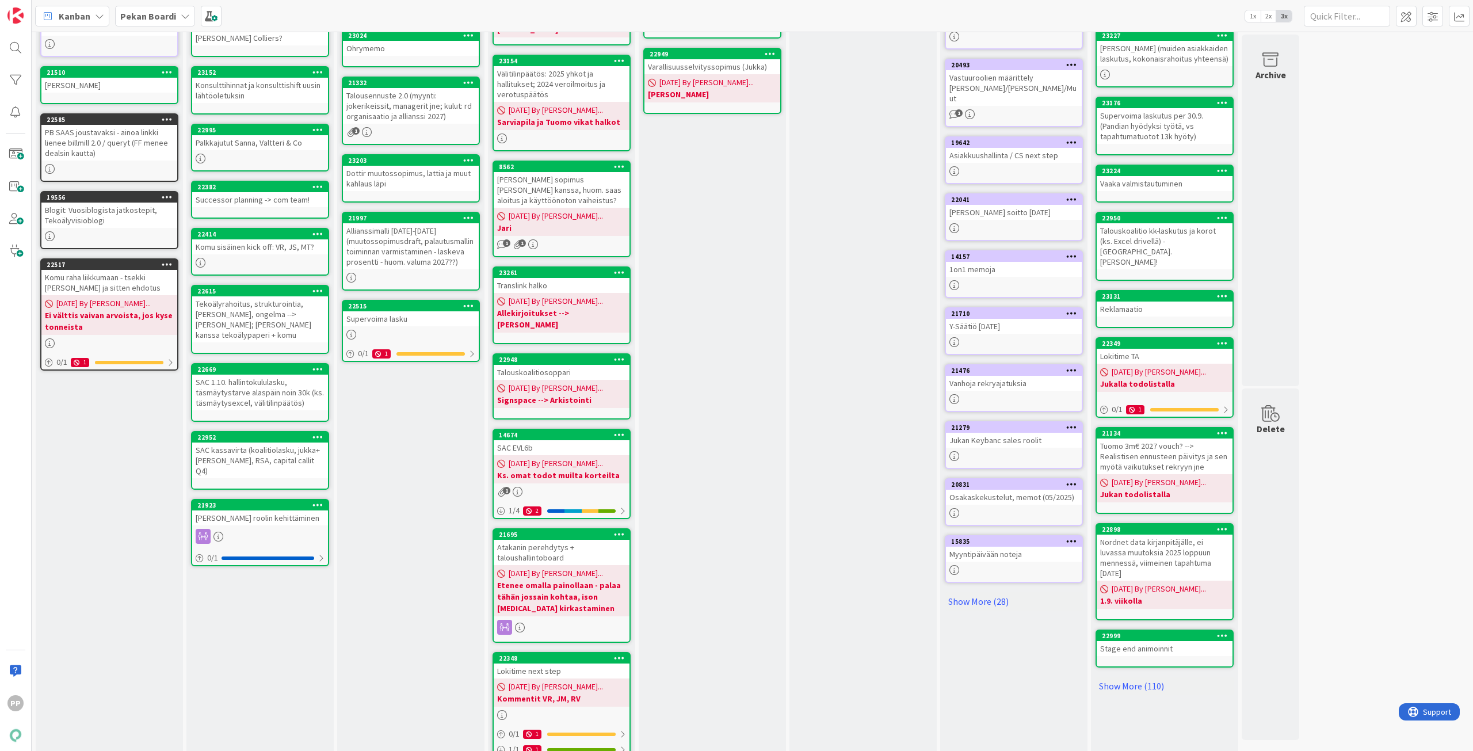
click at [727, 385] on div "Jukan kanssa Add Card... 23031 Pandia halkot Tuomo -> Jakoon steiner, jakoon ti…" at bounding box center [712, 341] width 147 height 851
click at [725, 385] on div "Jukan kanssa Add Card... 23031 Pandia halkot Tuomo -> Jakoon steiner, jakoon ti…" at bounding box center [712, 341] width 147 height 851
click at [427, 526] on div "To Do Add Card... Template Not Set Title 0 / 128 Label Todo Show More... Add Ad…" at bounding box center [410, 341] width 147 height 851
click at [678, 298] on div "Jukan kanssa Add Card... 23031 Pandia halkot Tuomo -> Jakoon steiner, jakoon ti…" at bounding box center [712, 341] width 147 height 851
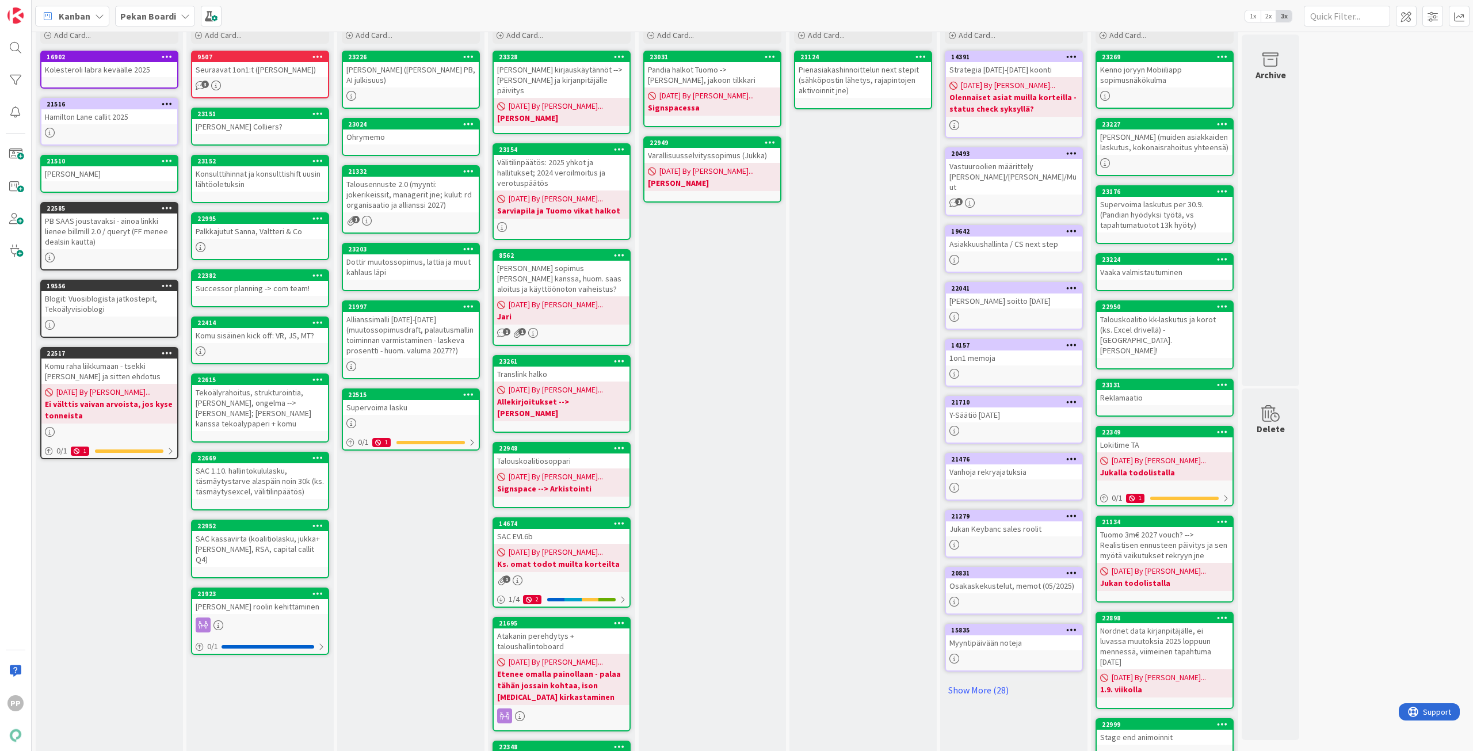
scroll to position [0, 0]
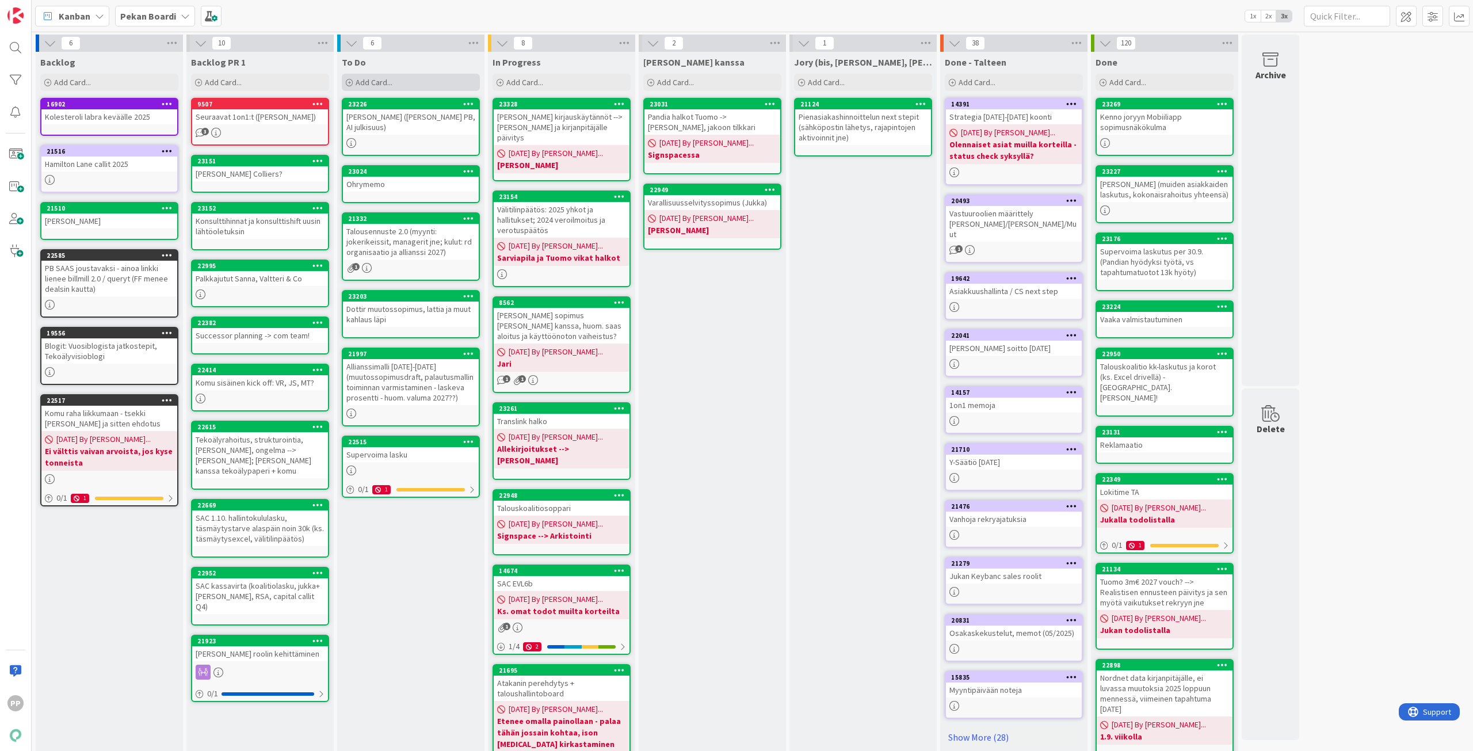
click at [388, 83] on span "Add Card..." at bounding box center [374, 82] width 37 height 10
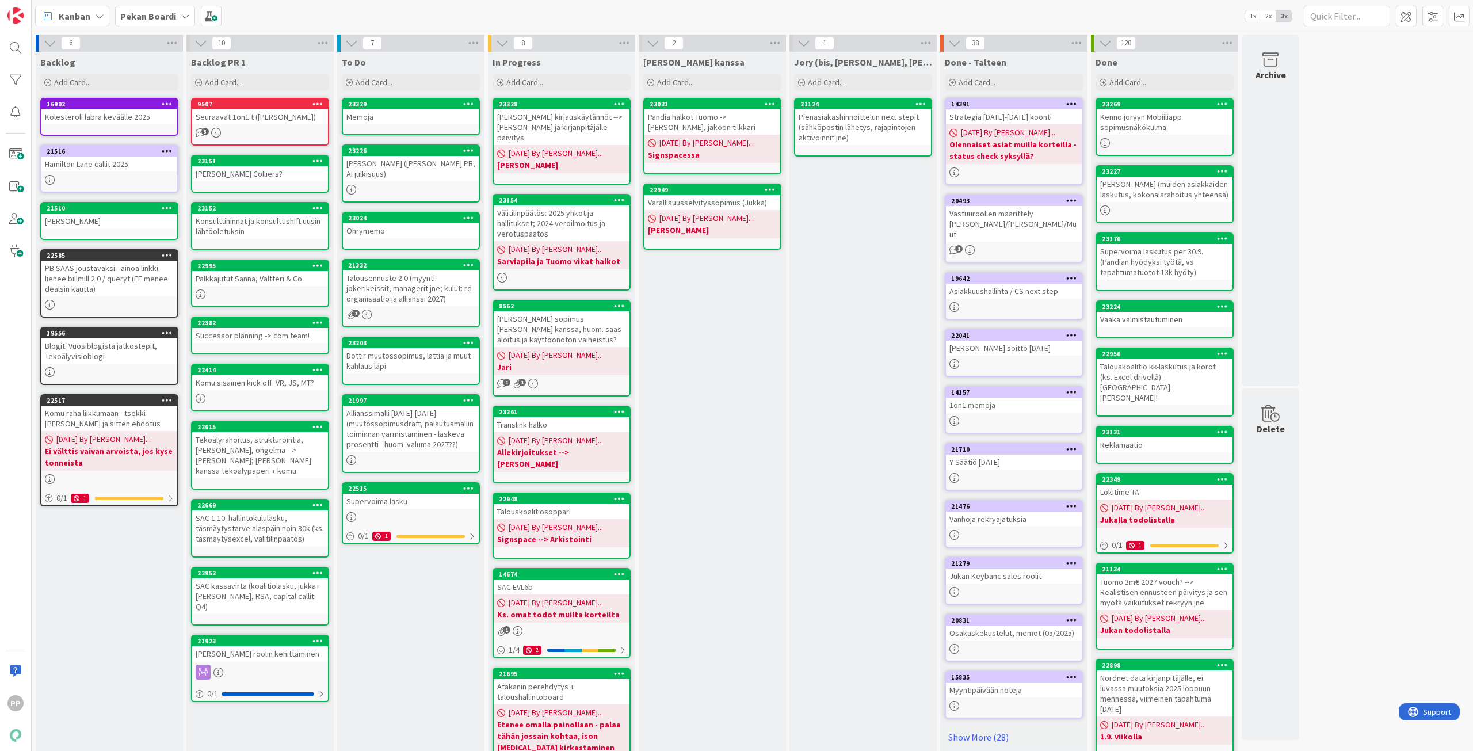
click at [399, 112] on div "Memoja" at bounding box center [411, 116] width 136 height 15
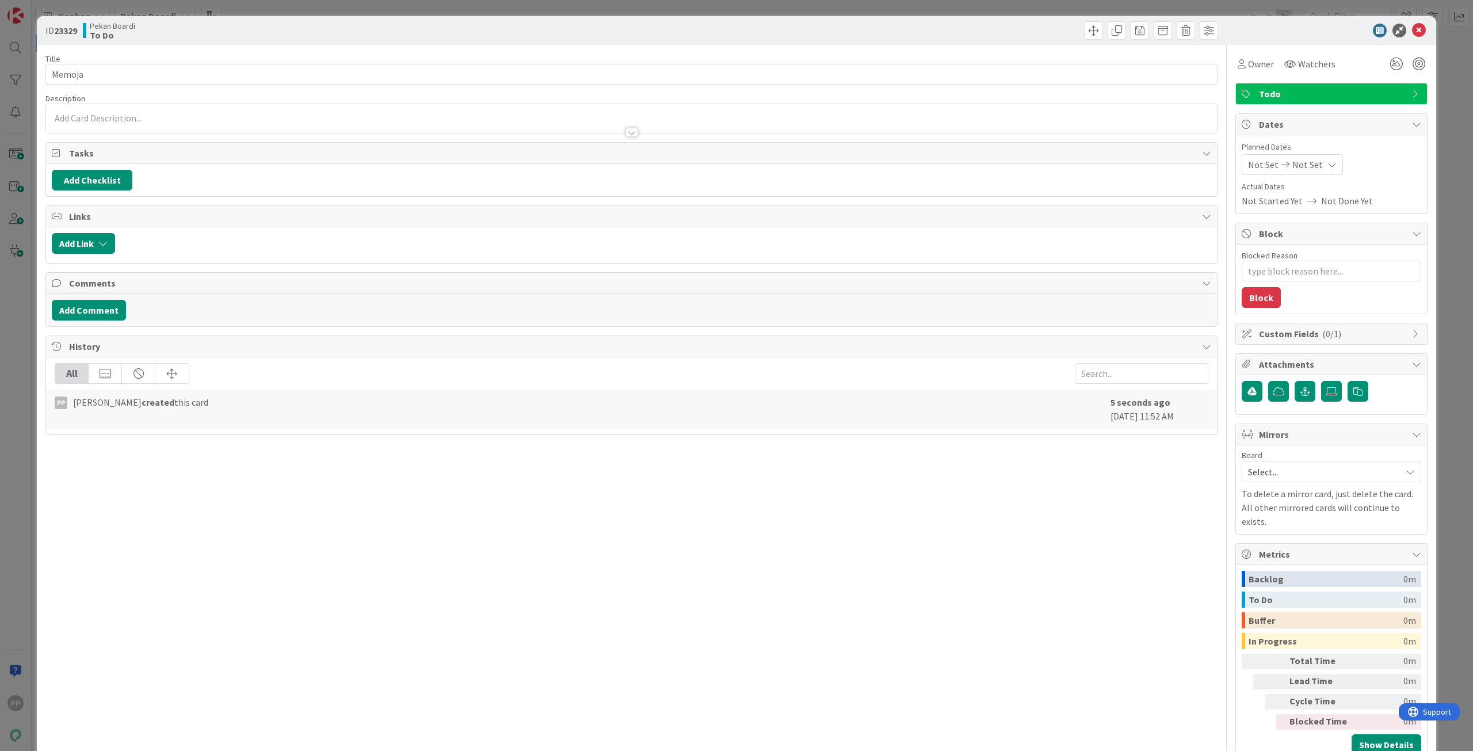
click at [123, 120] on div at bounding box center [631, 118] width 1171 height 29
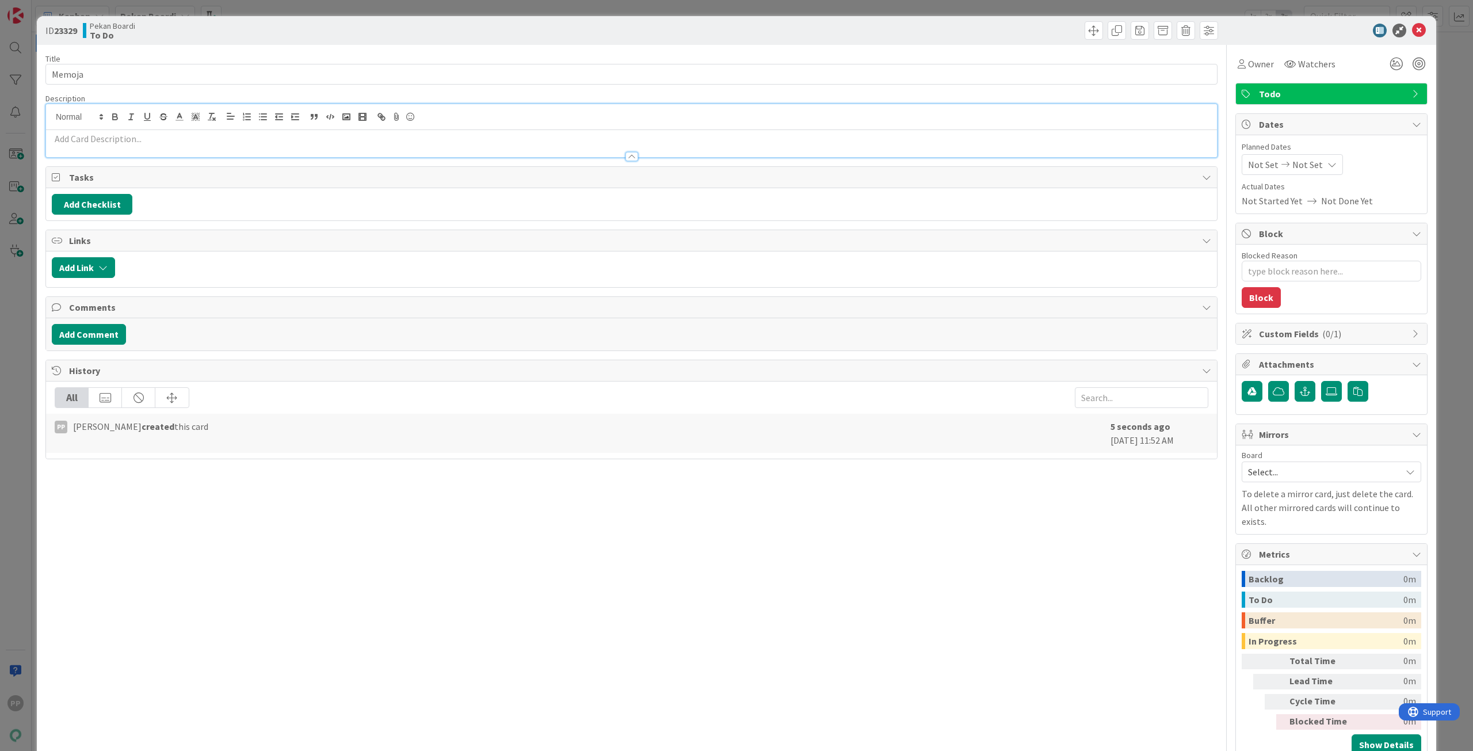
click at [81, 145] on div at bounding box center [631, 151] width 1171 height 12
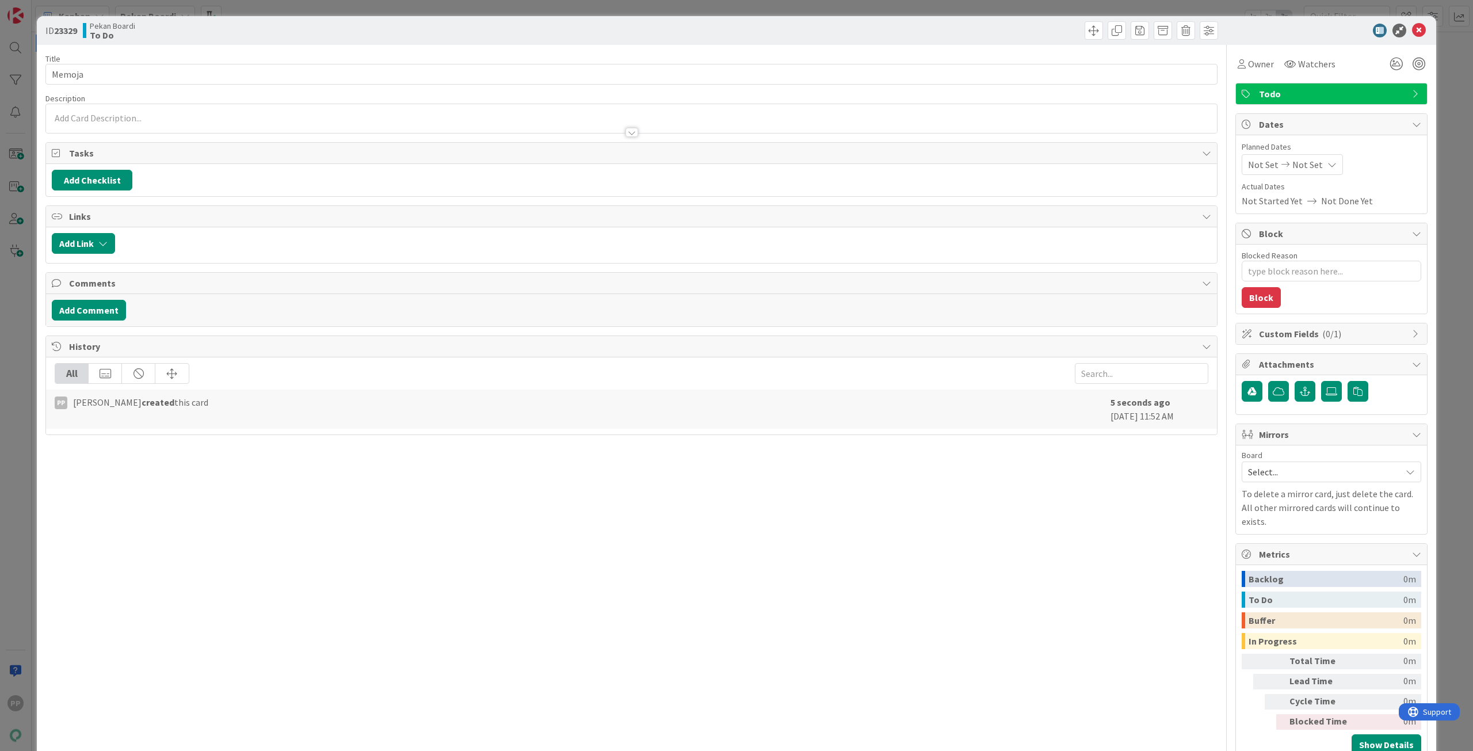
click at [81, 127] on div at bounding box center [631, 127] width 1171 height 12
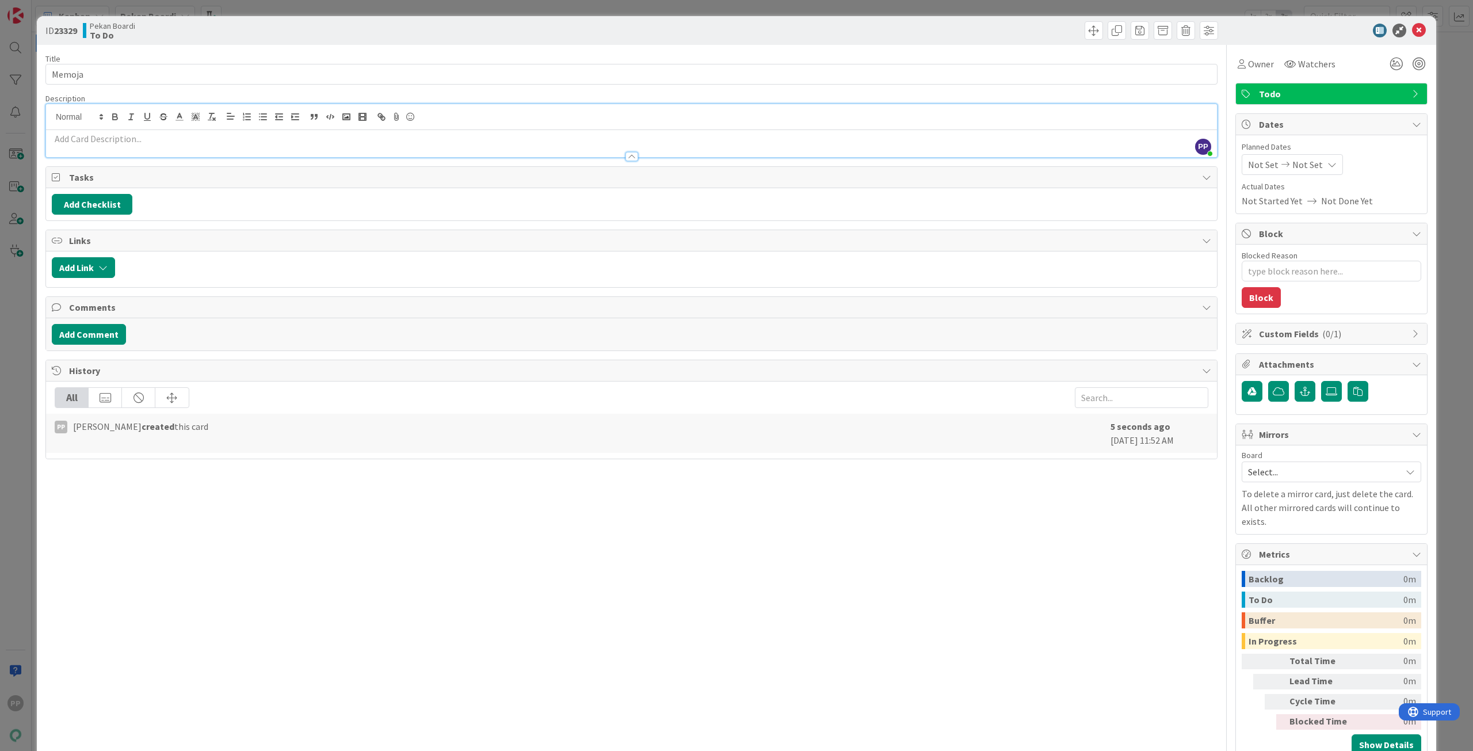
click at [64, 141] on p at bounding box center [631, 138] width 1159 height 13
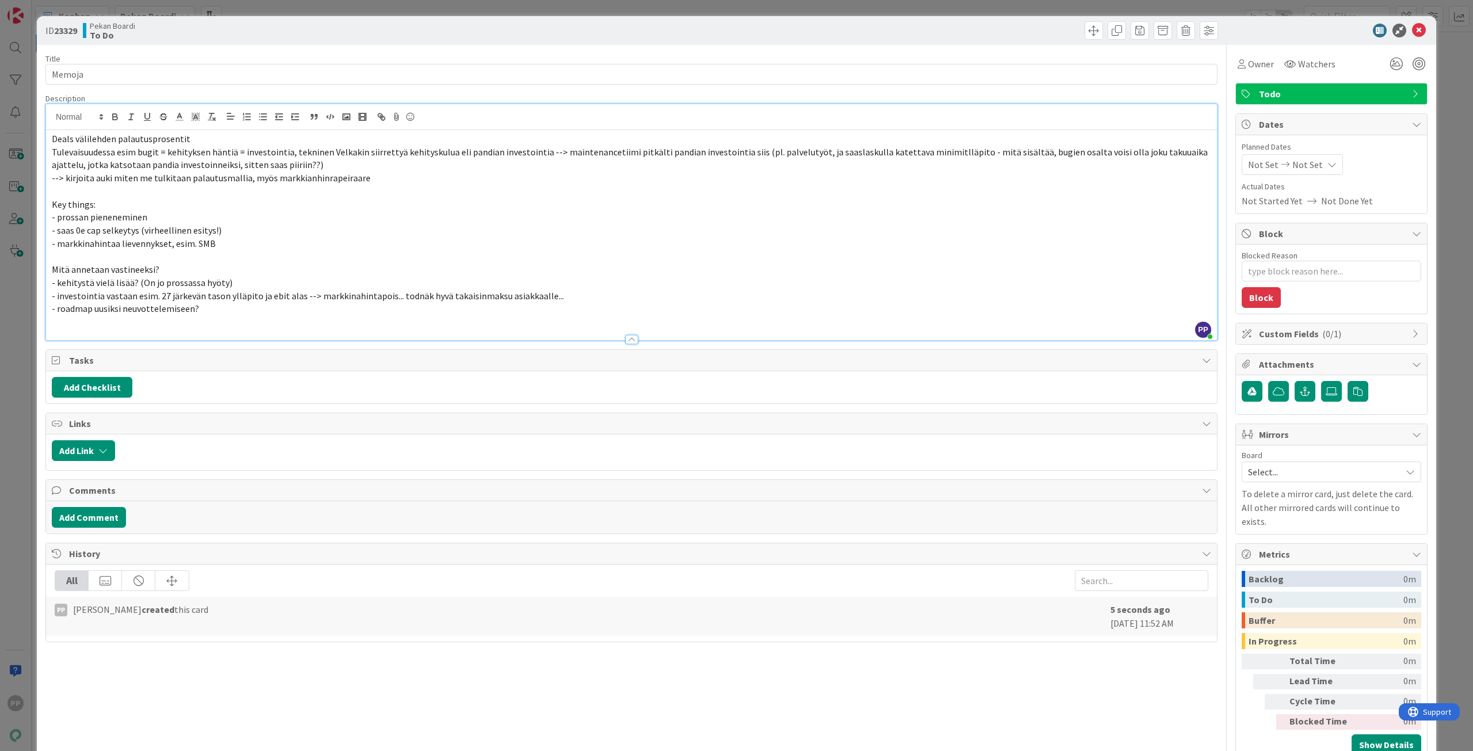
click at [156, 94] on div "Description" at bounding box center [631, 98] width 1172 height 10
click at [201, 60] on div "Title 6 / 128" at bounding box center [631, 59] width 1172 height 10
click at [308, 10] on div "ID 23329 Pekan Boardi To Do Title 6 / 128 Memoja Description PP Pekka Paaskunta…" at bounding box center [736, 375] width 1473 height 751
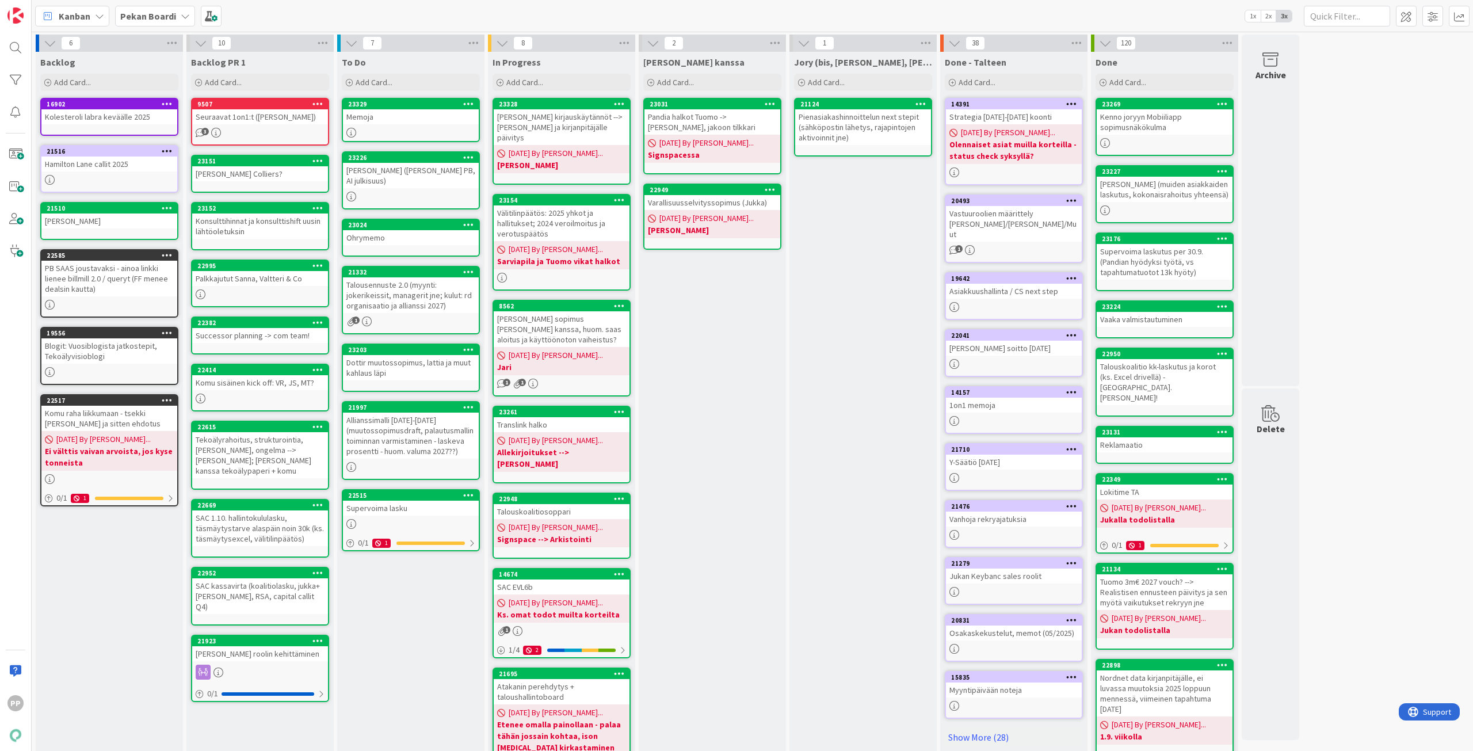
click at [430, 646] on div "To Do Add Card... Template Not Set Title 0 / 128 Label Todo Show More... Add Ad…" at bounding box center [410, 479] width 147 height 854
click at [895, 680] on div "Jory (bis, kenno, bohr) Add Card... 21124 Pienasiakashinnoittelun next stepit (…" at bounding box center [862, 479] width 147 height 854
click at [888, 700] on div "Jory (bis, kenno, bohr) Add Card... 21124 Pienasiakashinnoittelun next stepit (…" at bounding box center [862, 479] width 147 height 854
click at [767, 550] on div "Jukan kanssa Add Card... 23031 Pandia halkot Tuomo -> Jakoon steiner, jakoon ti…" at bounding box center [712, 479] width 147 height 854
click at [755, 349] on div "Jukan kanssa Add Card... 23031 Pandia halkot Tuomo -> Jakoon steiner, jakoon ti…" at bounding box center [712, 479] width 147 height 854
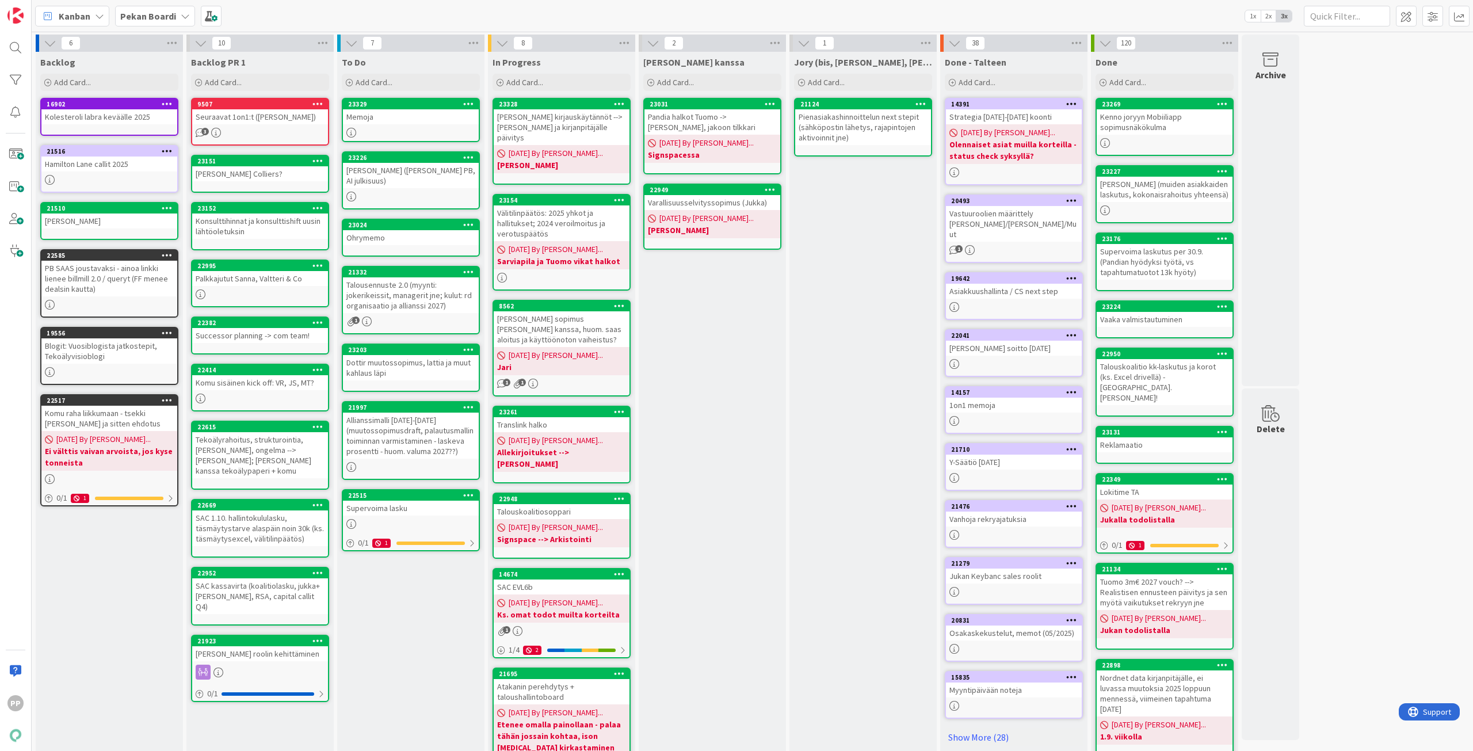
click at [711, 376] on div "Jukan kanssa Add Card... 23031 Pandia halkot Tuomo -> Jakoon steiner, jakoon ti…" at bounding box center [712, 479] width 147 height 854
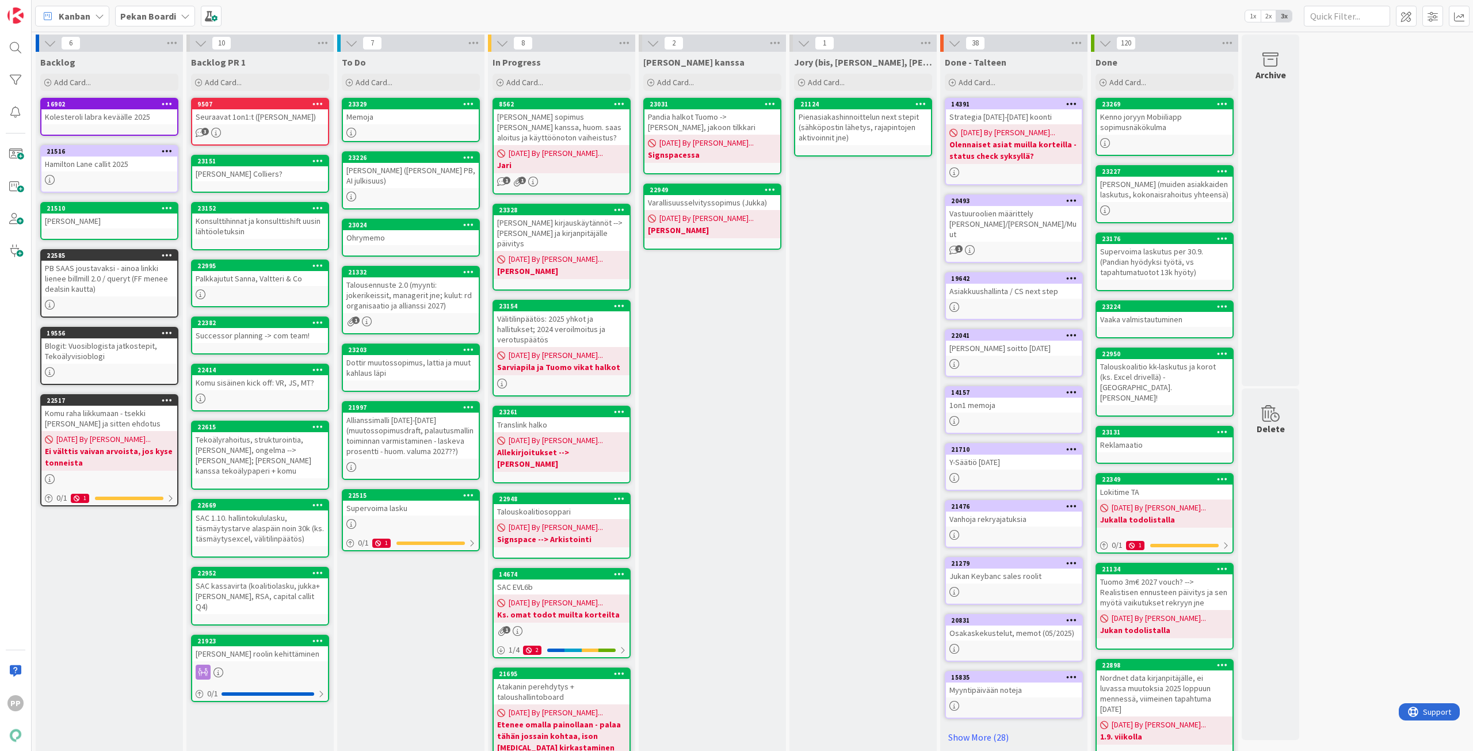
click at [721, 373] on div "Jukan kanssa Add Card... 23031 Pandia halkot Tuomo -> Jakoon steiner, jakoon ti…" at bounding box center [712, 479] width 147 height 854
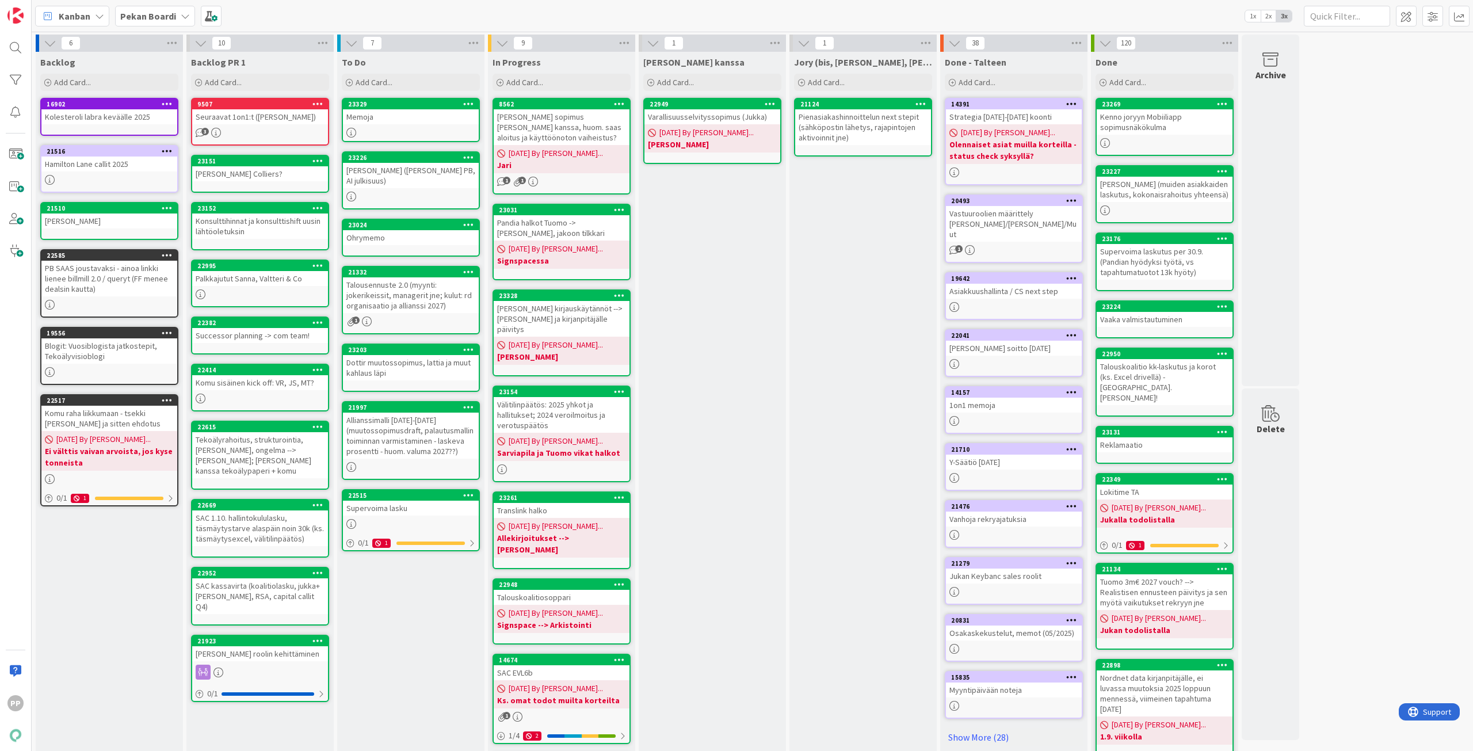
click at [691, 246] on div "Jukan kanssa Add Card... 22949 Varallisuusselvityssopimus (Jukka) 08/26/2025 By…" at bounding box center [712, 522] width 147 height 940
click at [716, 254] on div "Jukan kanssa Add Card... 22949 Varallisuusselvityssopimus (Jukka) 08/26/2025 By…" at bounding box center [712, 522] width 147 height 940
click at [720, 238] on div "Jukan kanssa Add Card... 22949 Varallisuusselvityssopimus (Jukka) 08/26/2025 By…" at bounding box center [712, 522] width 147 height 940
drag, startPoint x: 720, startPoint y: 238, endPoint x: 723, endPoint y: 213, distance: 24.3
click at [723, 213] on div "Jukan kanssa Add Card... 22949 Varallisuusselvityssopimus (Jukka) 08/26/2025 By…" at bounding box center [712, 522] width 147 height 940
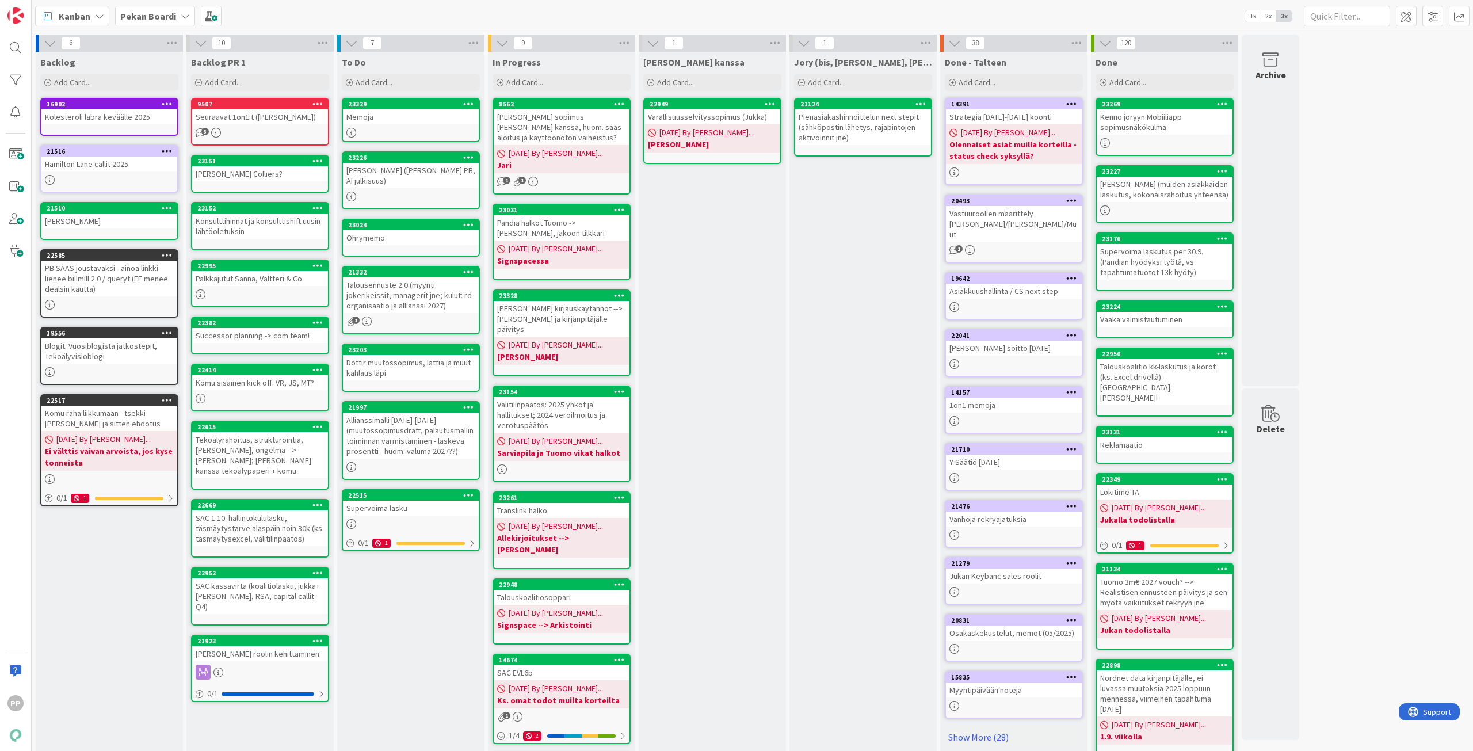
drag, startPoint x: 723, startPoint y: 213, endPoint x: 723, endPoint y: 227, distance: 13.2
click at [723, 227] on div "Jukan kanssa Add Card... 22949 Varallisuusselvityssopimus (Jukka) 08/26/2025 By…" at bounding box center [712, 522] width 147 height 940
drag, startPoint x: 295, startPoint y: 15, endPoint x: 236, endPoint y: 19, distance: 59.4
click at [295, 14] on div "Kanban Pekan Boardi 1x 2x 3x" at bounding box center [752, 16] width 1441 height 32
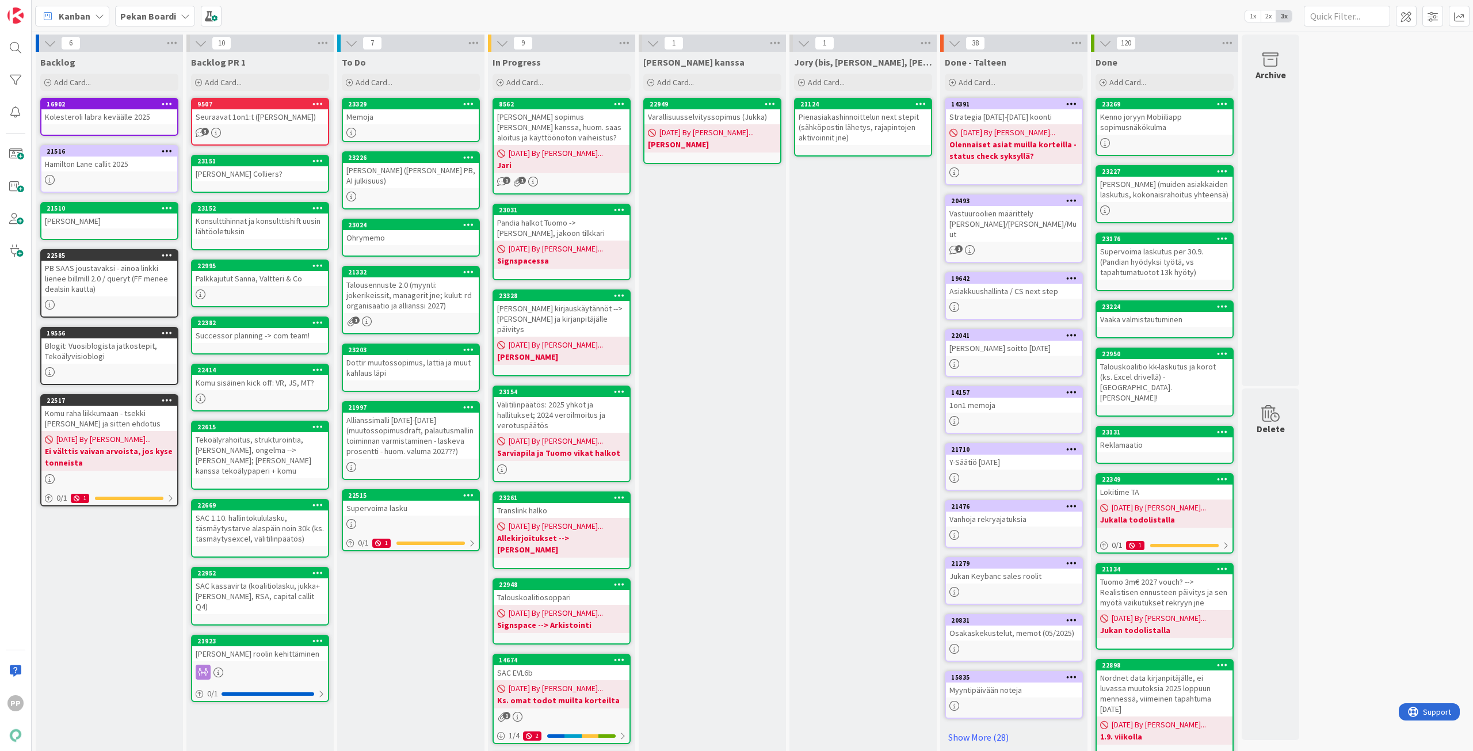
click at [296, 12] on div "Kanban Pekan Boardi 1x 2x 3x" at bounding box center [752, 16] width 1441 height 32
click at [411, 662] on div "To Do Add Card... Template Not Set Title 0 / 128 Label Todo Show More... Add Ad…" at bounding box center [410, 522] width 147 height 940
click at [399, 643] on div "To Do Add Card... Template Not Set Title 0 / 128 Label Todo Show More... Add Ad…" at bounding box center [410, 522] width 147 height 940
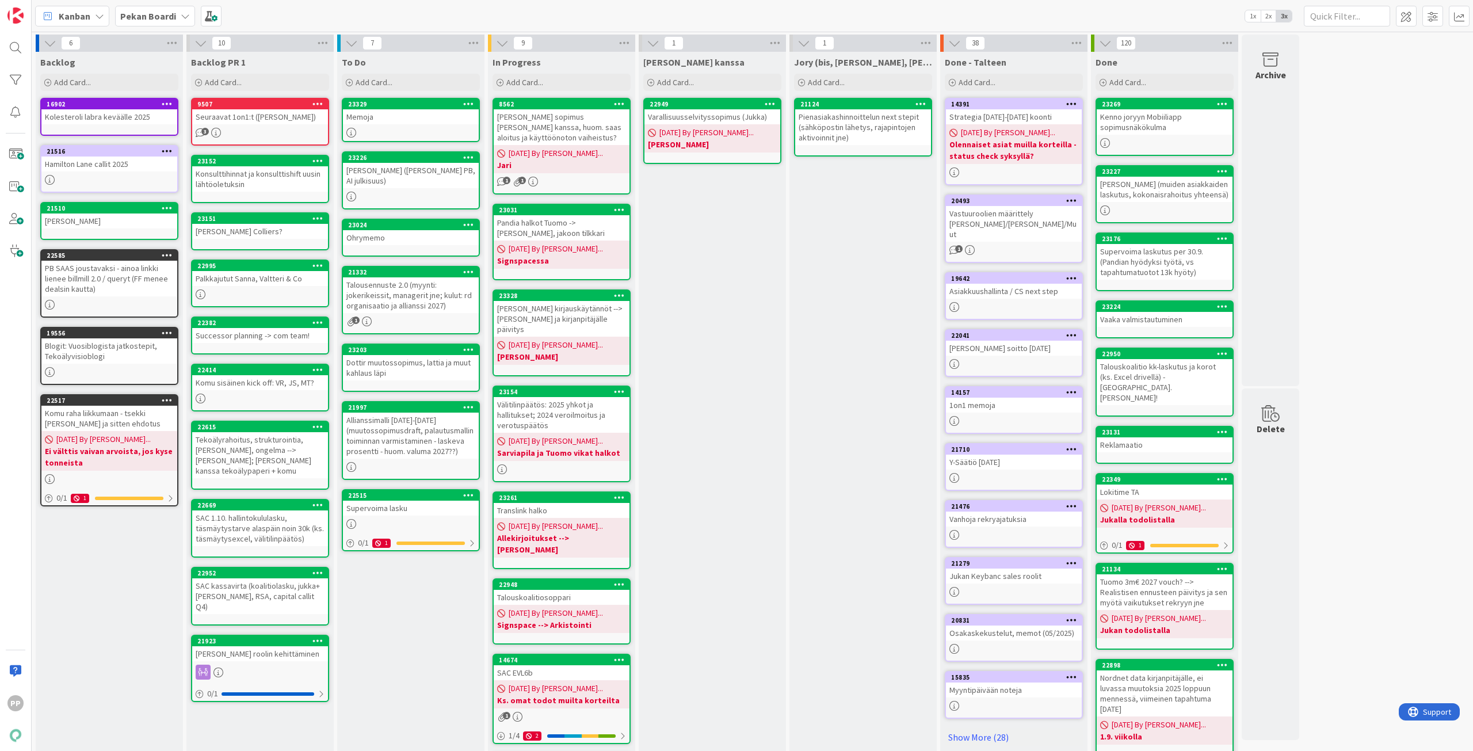
click at [399, 643] on div "To Do Add Card... Template Not Set Title 0 / 128 Label Todo Show More... Add Ad…" at bounding box center [410, 522] width 147 height 940
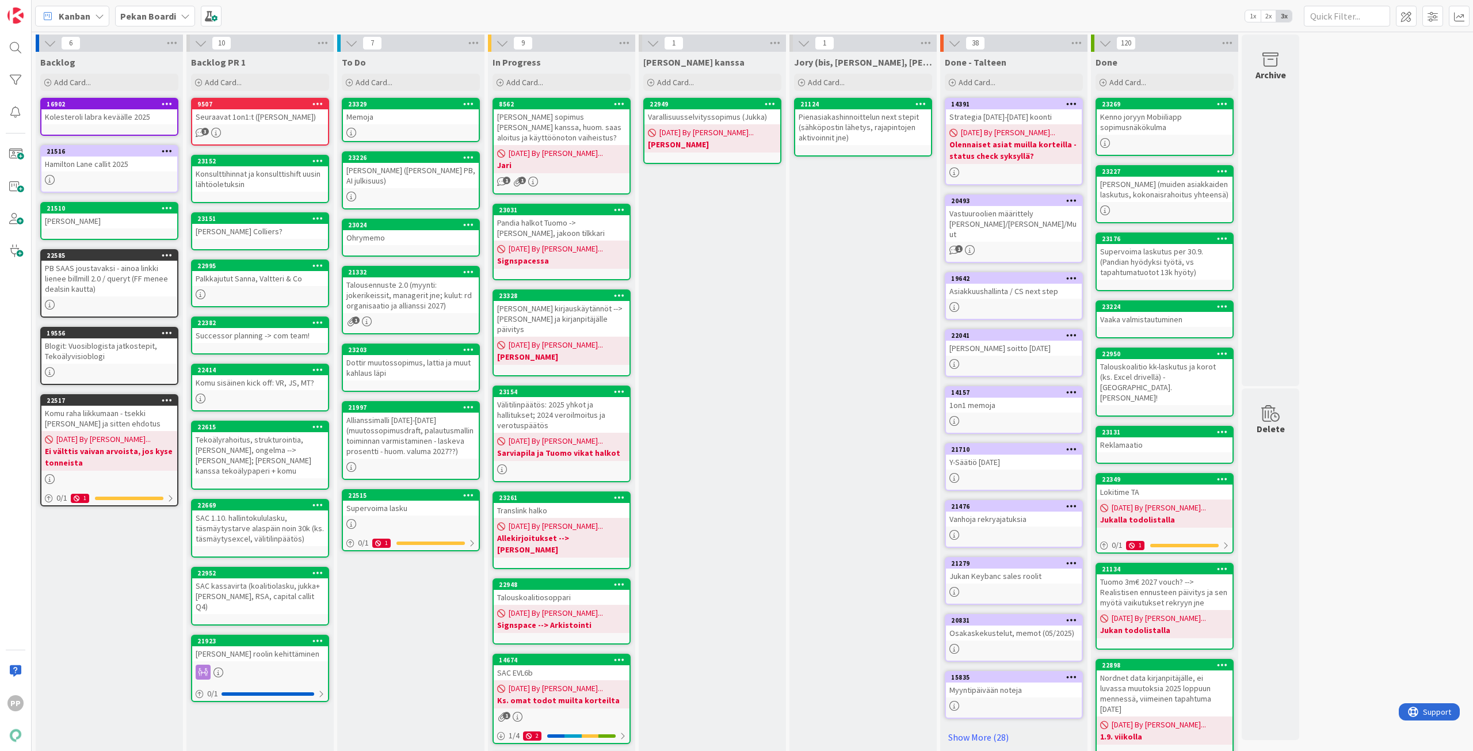
click at [399, 643] on div "To Do Add Card... Template Not Set Title 0 / 128 Label Todo Show More... Add Ad…" at bounding box center [410, 522] width 147 height 940
click at [720, 388] on div "Jukan kanssa Add Card... 22949 Varallisuusselvityssopimus (Jukka) 08/26/2025 By…" at bounding box center [712, 522] width 147 height 940
click at [429, 185] on div "[PERSON_NAME] ([PERSON_NAME] PB, AI julkisuus)" at bounding box center [411, 175] width 136 height 25
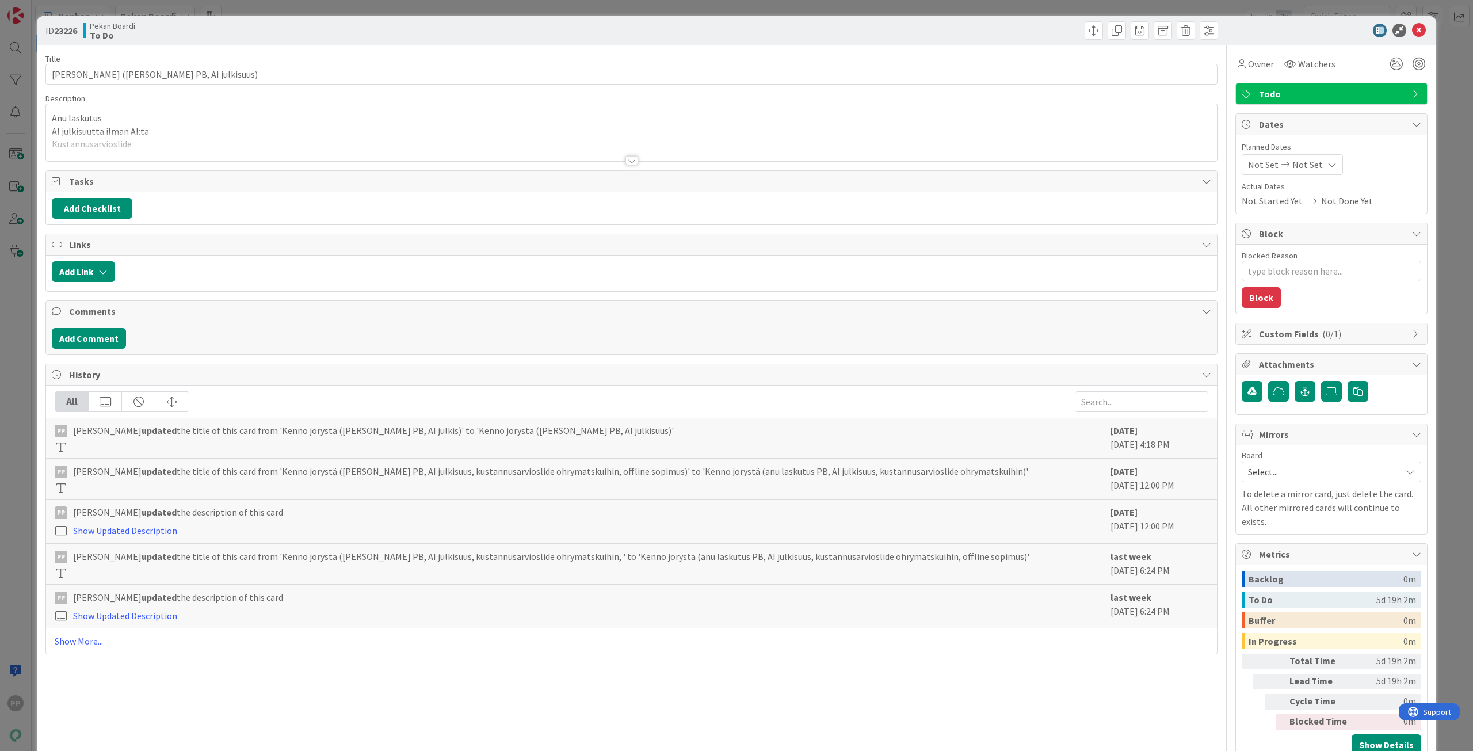
click at [396, 137] on div at bounding box center [631, 146] width 1171 height 29
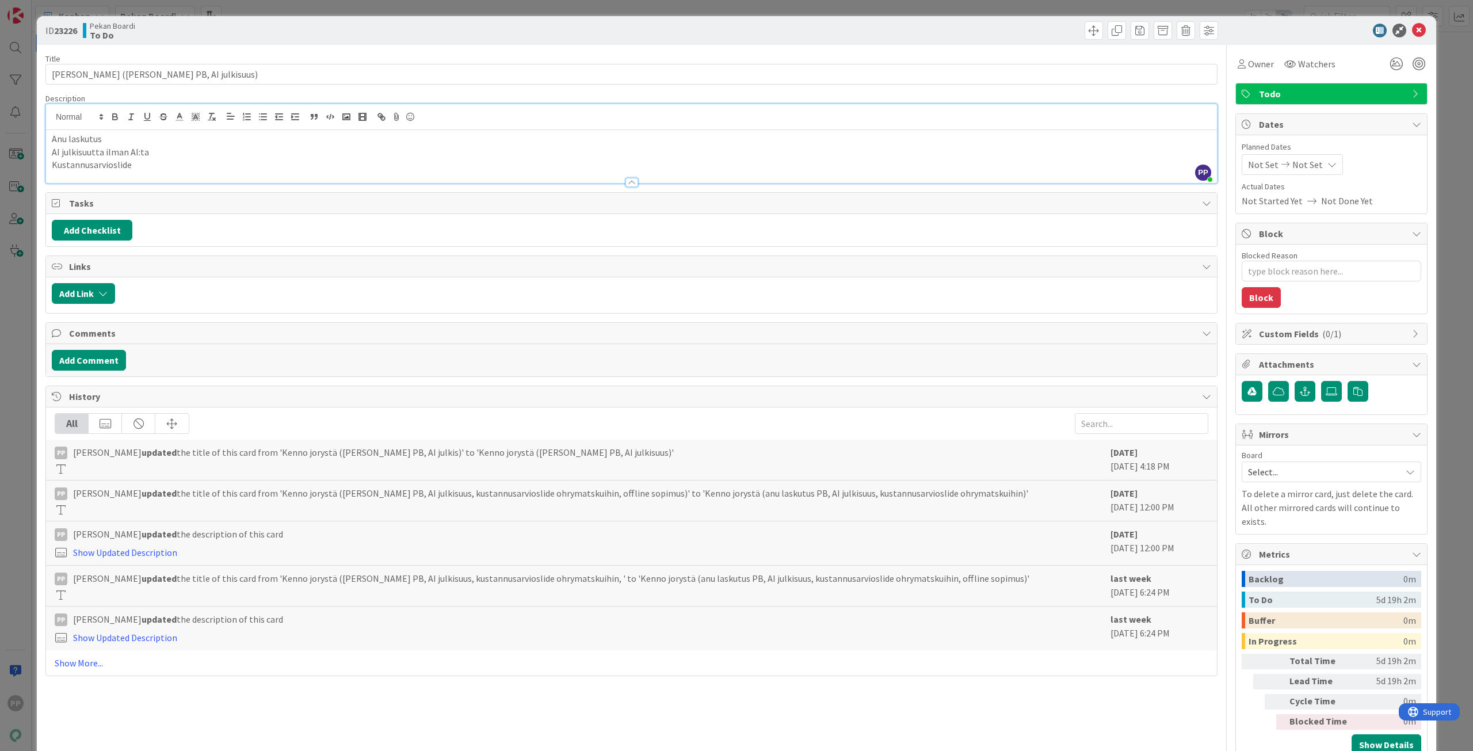
click at [314, 148] on p "AI julkisuutta ilman AI:ta" at bounding box center [631, 152] width 1159 height 13
drag, startPoint x: 143, startPoint y: 169, endPoint x: -373, endPoint y: -50, distance: 559.9
click at [0, 0] on html "PP Kanban Pekan Boardi 1x 2x 3x 6 Backlog Add Card... 16902 Kolesteroli labra k…" at bounding box center [736, 375] width 1473 height 751
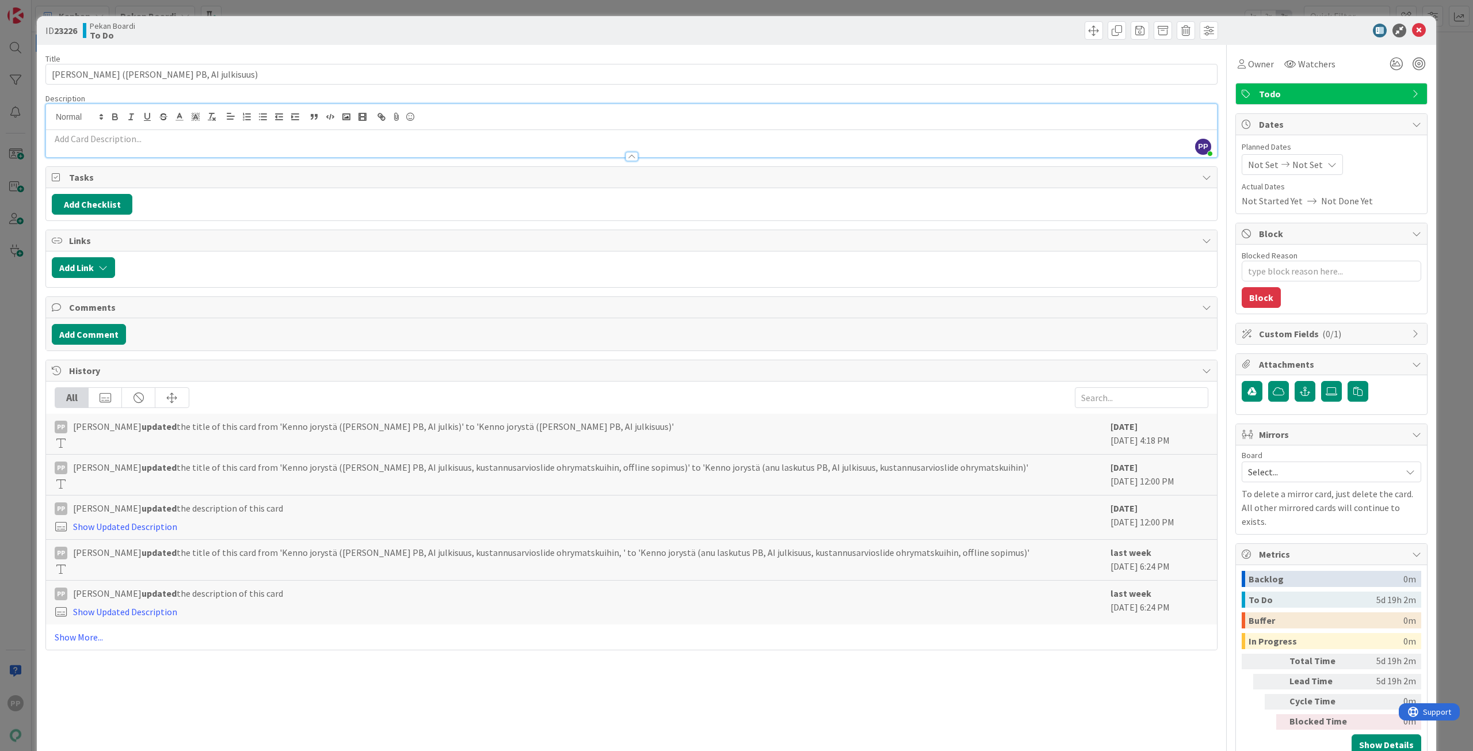
click at [561, 41] on div "ID 23226 Pekan Boardi To Do" at bounding box center [736, 30] width 1399 height 29
click at [562, 11] on div "ID 23226 Pekan Boardi To Do Title 45 / 128 Kenno jorystä (anu laskutus PB, AI j…" at bounding box center [736, 375] width 1473 height 751
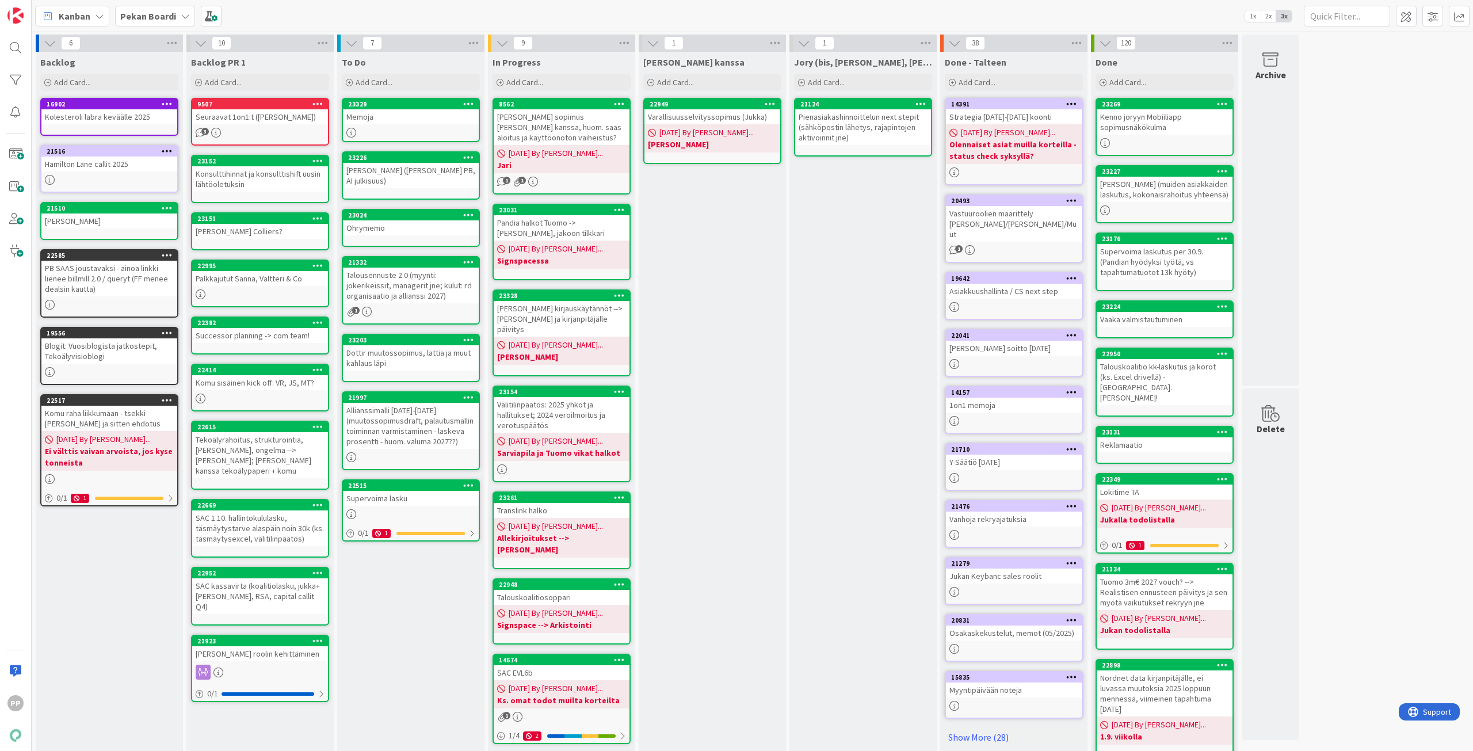
click at [734, 362] on div "Jukan kanssa Add Card... 22949 Varallisuusselvityssopimus (Jukka) 08/26/2025 By…" at bounding box center [712, 522] width 147 height 940
click at [742, 277] on div "Jukan kanssa Add Card... 22949 Varallisuusselvityssopimus (Jukka) 08/26/2025 By…" at bounding box center [712, 522] width 147 height 940
click at [682, 282] on div "Jukan kanssa Add Card... 22949 Varallisuusselvityssopimus (Jukka) 08/26/2025 By…" at bounding box center [712, 522] width 147 height 940
click at [691, 283] on div "Jukan kanssa Add Card... 22949 Varallisuusselvityssopimus (Jukka) 08/26/2025 By…" at bounding box center [712, 522] width 147 height 940
click at [426, 123] on div "Memoja" at bounding box center [411, 116] width 136 height 15
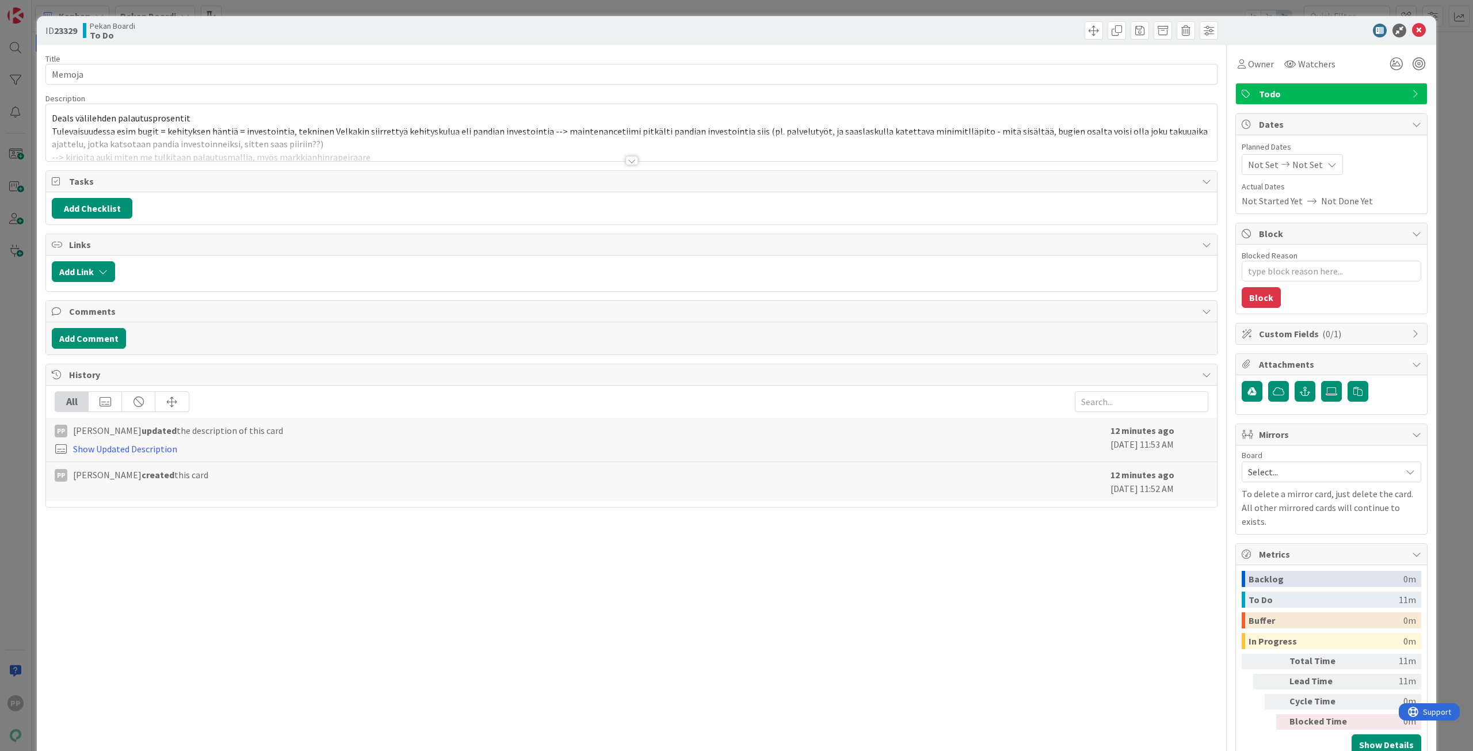
click at [377, 137] on div at bounding box center [631, 146] width 1171 height 29
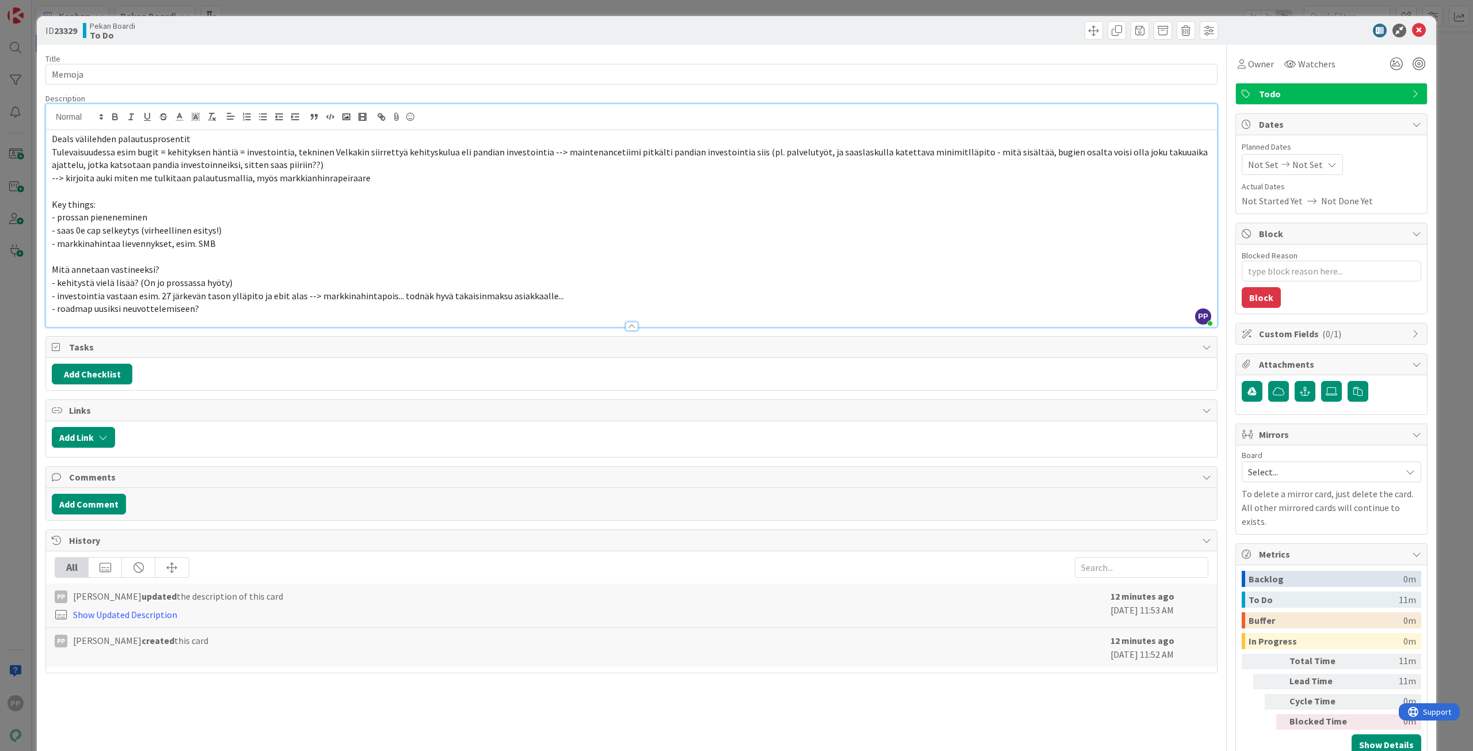
click at [290, 141] on p "Deals välilehden palautusprosentit" at bounding box center [631, 138] width 1159 height 13
drag, startPoint x: 290, startPoint y: 140, endPoint x: -289, endPoint y: 45, distance: 586.6
click at [0, 45] on html "PP Kanban Pekan Boardi 1x 2x 3x 6 Backlog Add Card... 16902 Kolesteroli labra k…" at bounding box center [736, 375] width 1473 height 751
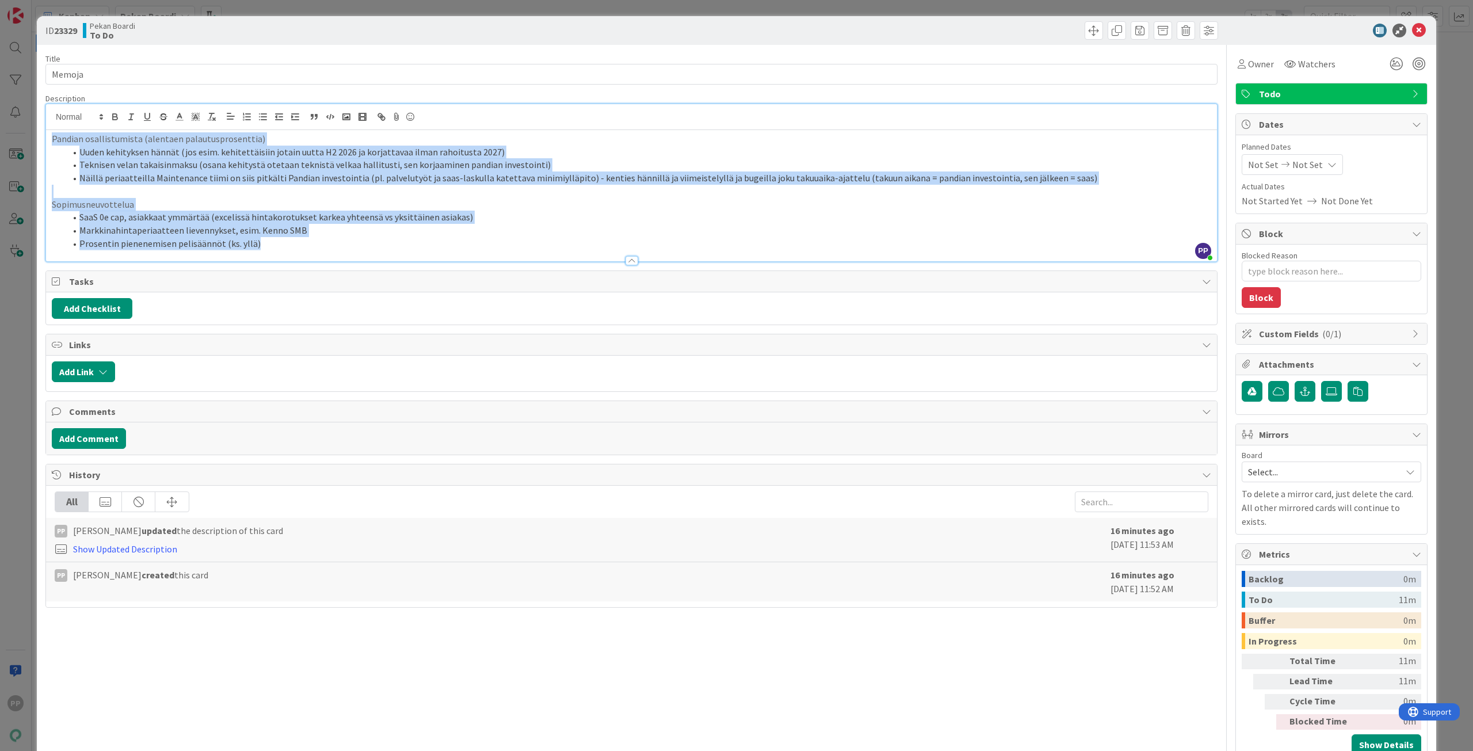
copy div "Pandian osallistumista (alentaen palautusprosenttia) Uuden kehityksen hännät (j…"
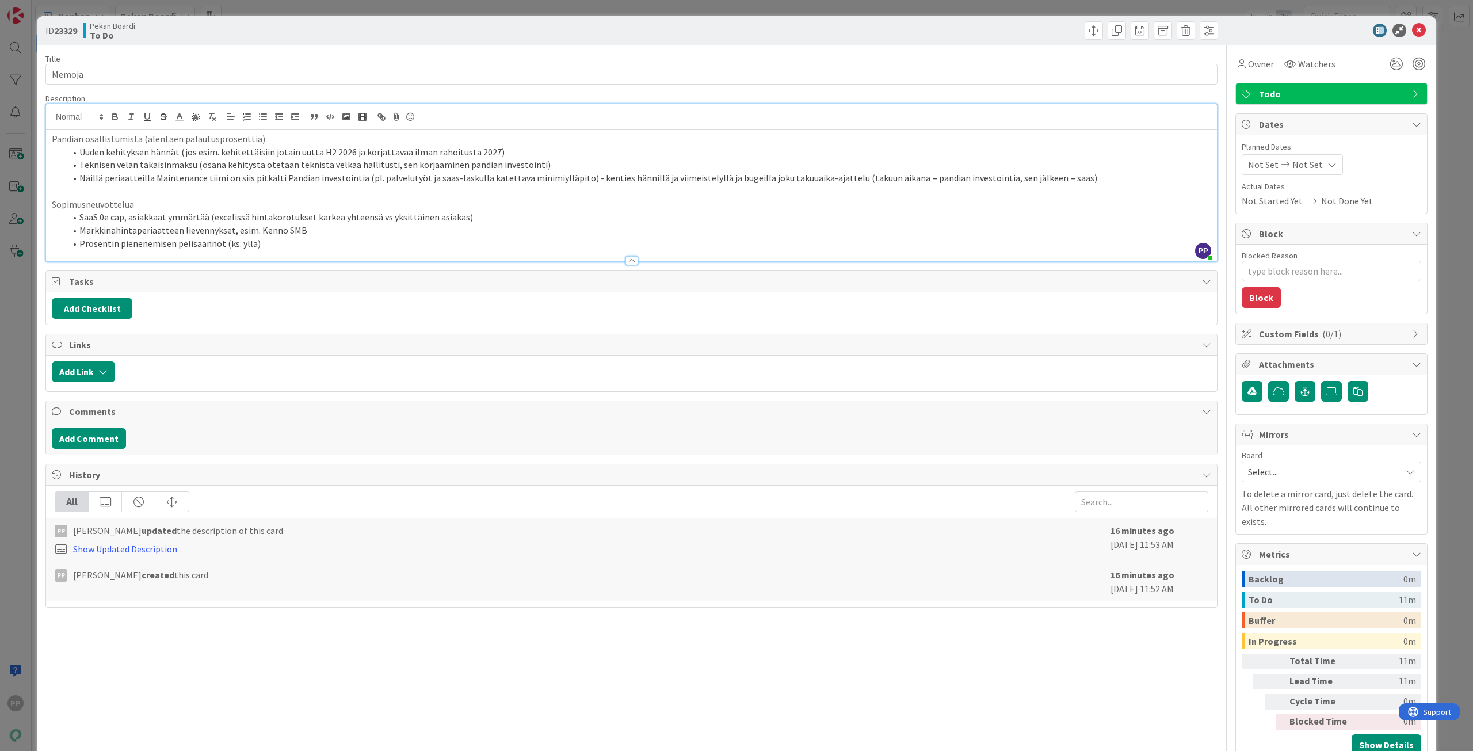
click at [12, 251] on div "ID 23329 Pekan Boardi To Do Title 6 / 128 Memoja Description PP Pekka Paaskunta…" at bounding box center [736, 375] width 1473 height 751
click at [19, 382] on div "ID 23329 Pekan Boardi To Do Title 6 / 128 Memoja Description PP Pekka Paaskunta…" at bounding box center [736, 375] width 1473 height 751
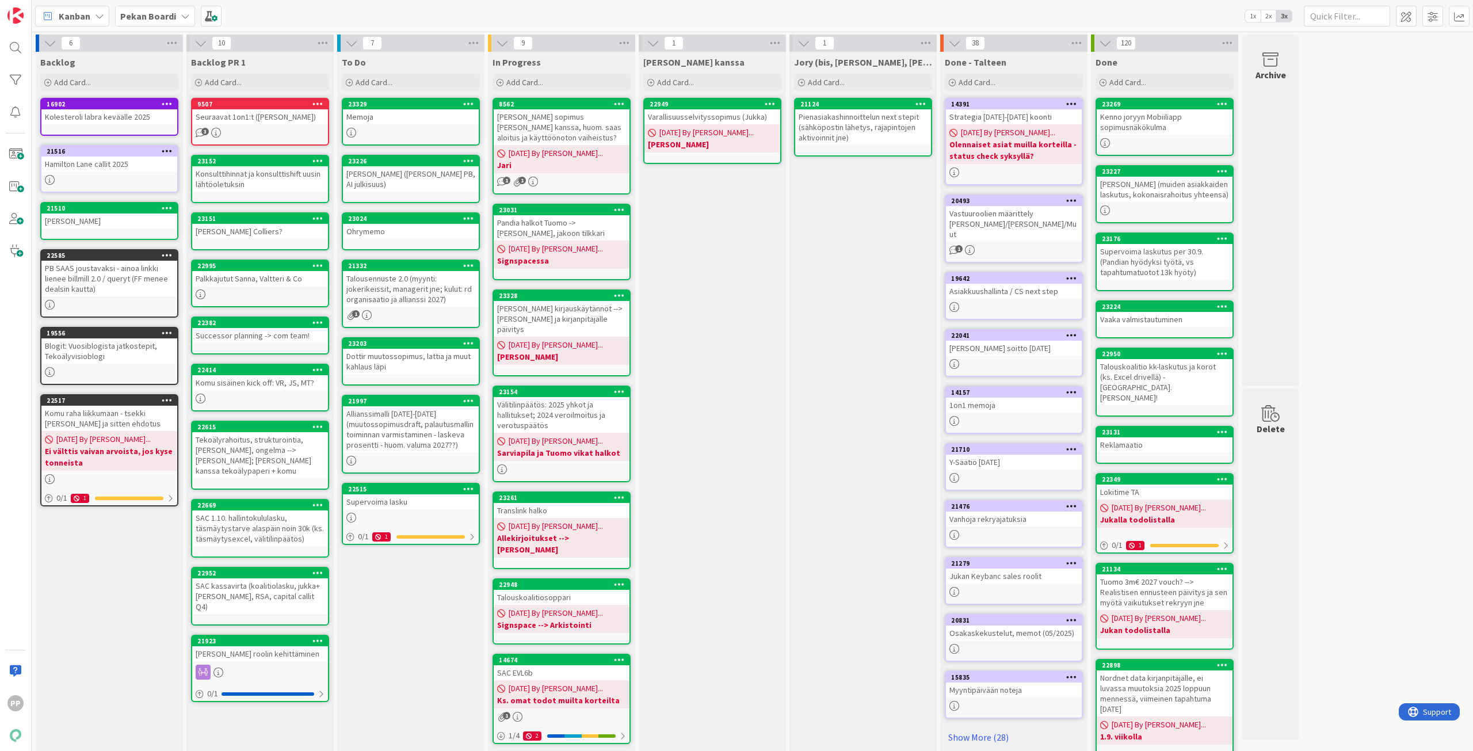
click at [435, 431] on div "Allianssimalli [DATE]-[DATE] (muutossopimusdraft, palautusmallin toiminnan varm…" at bounding box center [411, 429] width 136 height 46
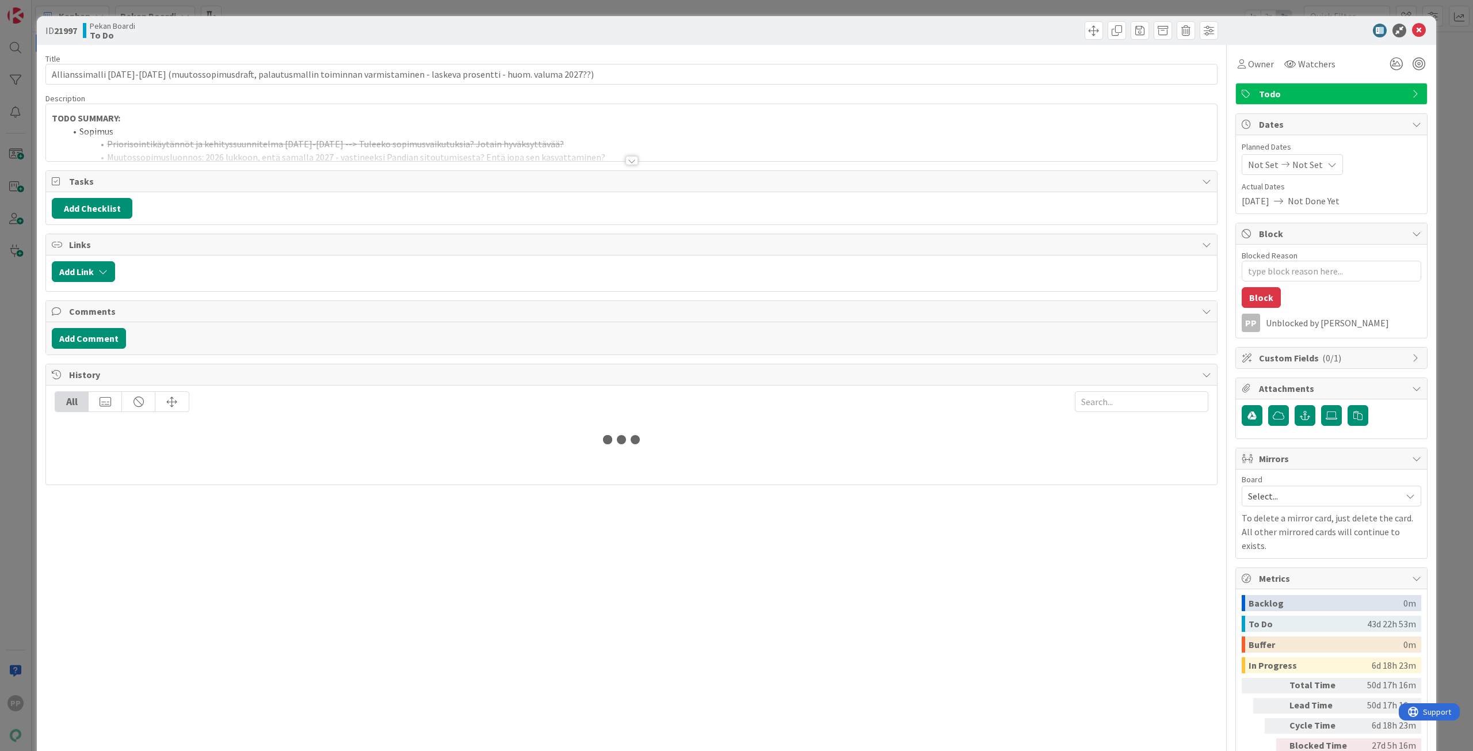
click at [217, 129] on li "Sopimus" at bounding box center [638, 131] width 1145 height 13
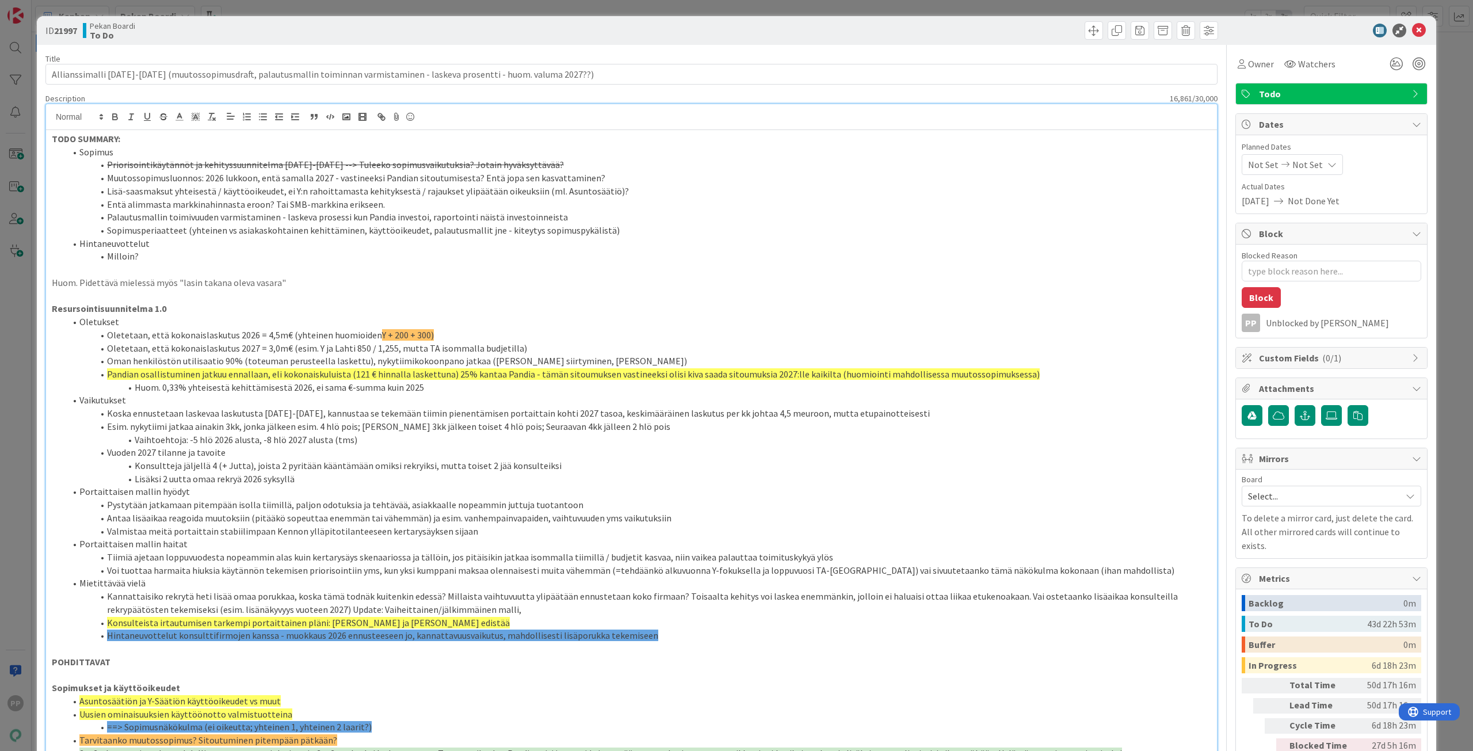
click at [52, 140] on strong "TODO SUMMARY:" at bounding box center [86, 139] width 68 height 12
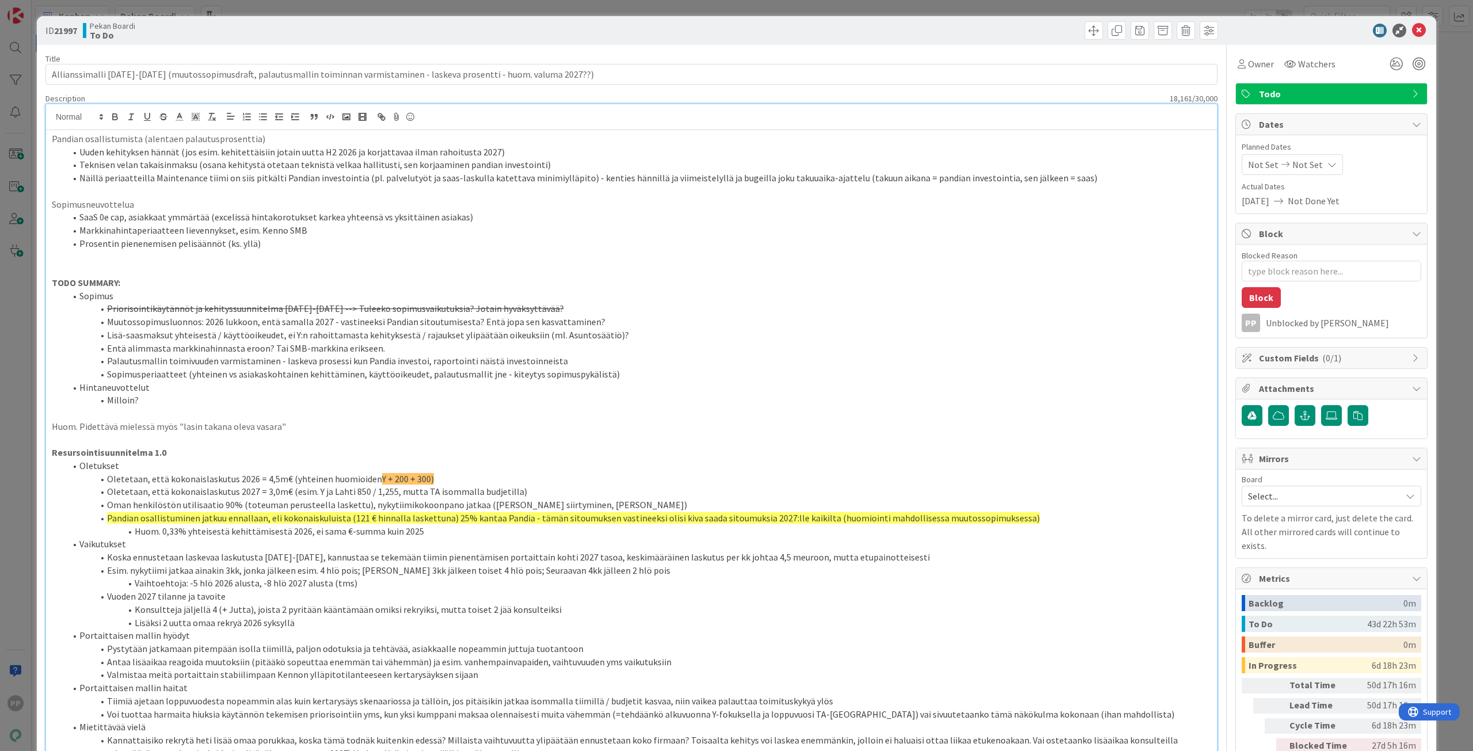
click at [291, 373] on li "Sopimusperiaatteet (yhteinen vs asiakaskohtainen kehittäminen, käyttöoikeudet, …" at bounding box center [638, 374] width 1145 height 13
click at [494, 54] on div "Title 127 / 128" at bounding box center [631, 59] width 1172 height 10
click at [510, 9] on div "ID 21997 Pekan Boardi To Do Title 127 / 128 Allianssimalli 2026-2027 (muutossop…" at bounding box center [736, 375] width 1473 height 751
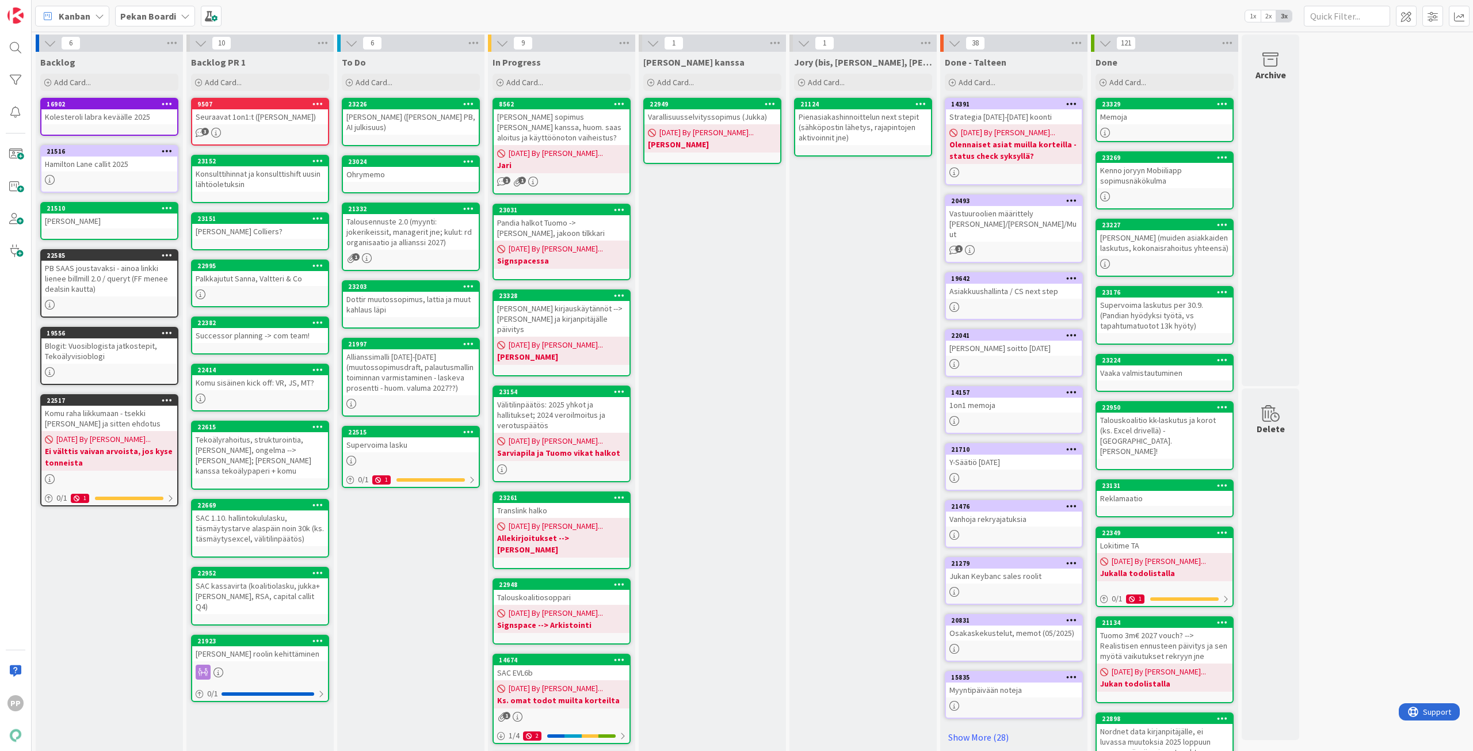
click at [726, 341] on div "Jukan kanssa Add Card... 22949 Varallisuusselvityssopimus (Jukka) 08/26/2025 By…" at bounding box center [712, 522] width 147 height 940
click at [700, 324] on div "Jukan kanssa Add Card... 22949 Varallisuusselvityssopimus (Jukka) 08/26/2025 By…" at bounding box center [712, 522] width 147 height 940
drag, startPoint x: 747, startPoint y: 382, endPoint x: 748, endPoint y: 366, distance: 15.5
click at [747, 383] on div "Jukan kanssa Add Card... 22949 Varallisuusselvityssopimus (Jukka) 08/26/2025 By…" at bounding box center [712, 522] width 147 height 940
click at [745, 506] on div "Jukan kanssa Add Card... 22949 Varallisuusselvityssopimus (Jukka) 08/26/2025 By…" at bounding box center [712, 522] width 147 height 940
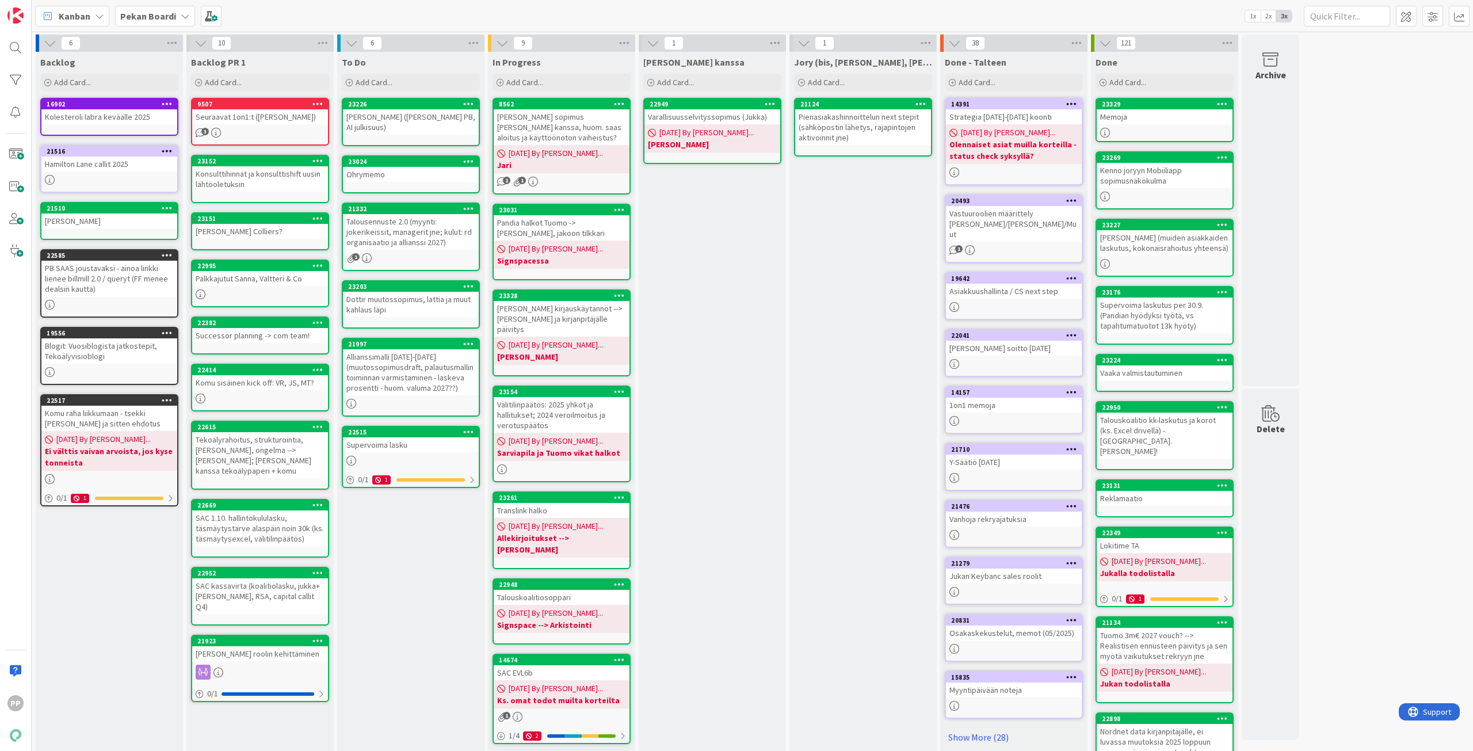
click at [738, 464] on div "Jukan kanssa Add Card... 22949 Varallisuusselvityssopimus (Jukka) 08/26/2025 By…" at bounding box center [712, 522] width 147 height 940
click at [390, 655] on div "To Do Add Card... Template Not Set Title 0 / 128 Label Todo Show More... Add Ad…" at bounding box center [410, 522] width 147 height 940
click at [727, 368] on div "Jukan kanssa Add Card... 22949 Varallisuusselvityssopimus (Jukka) 08/26/2025 By…" at bounding box center [712, 522] width 147 height 940
drag, startPoint x: 390, startPoint y: 644, endPoint x: 388, endPoint y: 633, distance: 11.1
click at [391, 644] on div "To Do Add Card... Template Not Set Title 0 / 128 Label Todo Show More... Add Ad…" at bounding box center [410, 522] width 147 height 940
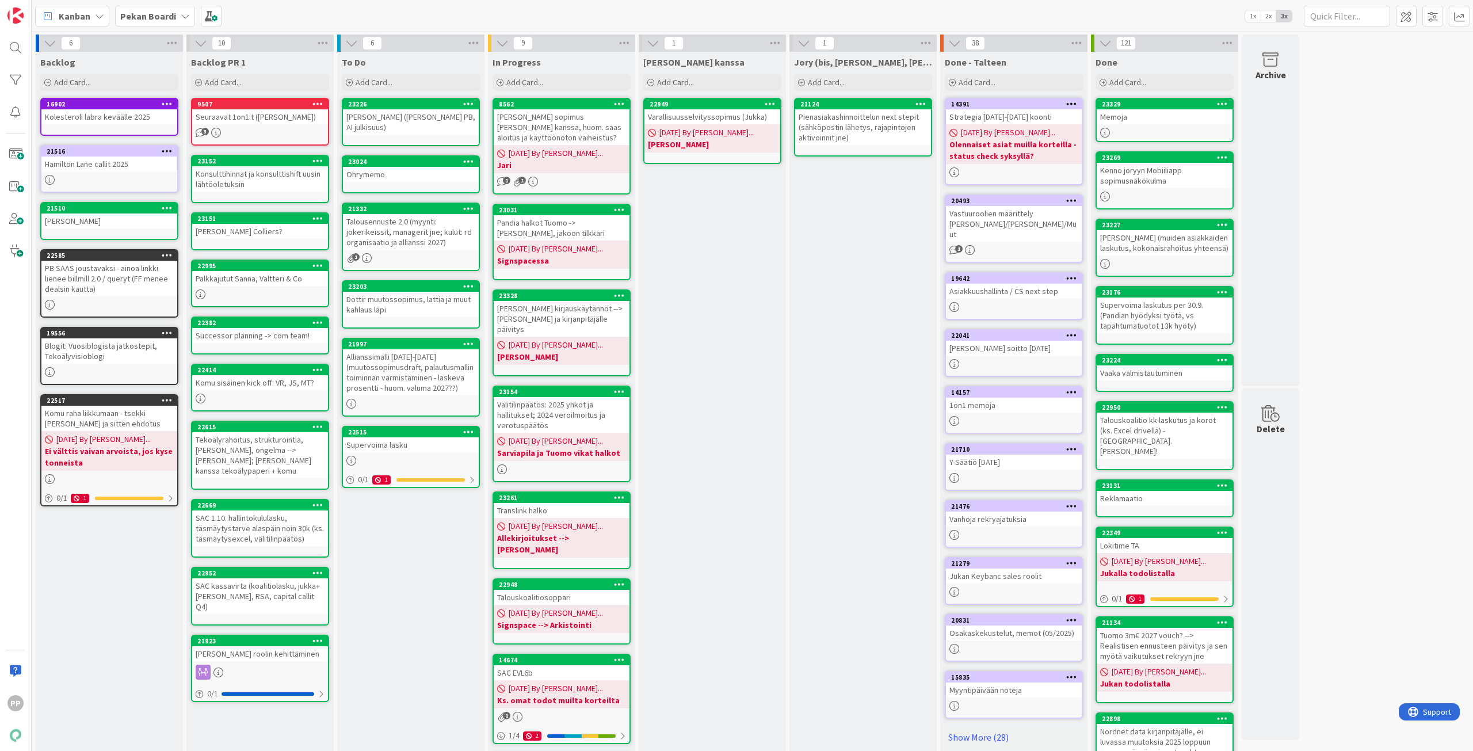
click at [738, 301] on div "Jukan kanssa Add Card... 22949 Varallisuusselvityssopimus (Jukka) 08/26/2025 By…" at bounding box center [712, 522] width 147 height 940
click at [758, 343] on div "Jukan kanssa Add Card... 22949 Varallisuusselvityssopimus (Jukka) 08/26/2025 By…" at bounding box center [712, 522] width 147 height 940
click at [425, 632] on div "To Do Add Card... Template Not Set Title 0 / 128 Label Todo Show More... Add Ad…" at bounding box center [410, 522] width 147 height 940
click at [422, 631] on div "To Do Add Card... Template Not Set Title 0 / 128 Label Todo Show More... Add Ad…" at bounding box center [410, 522] width 147 height 940
click at [717, 465] on div "Jukan kanssa Add Card... 22949 Varallisuusselvityssopimus (Jukka) 08/26/2025 By…" at bounding box center [712, 522] width 147 height 940
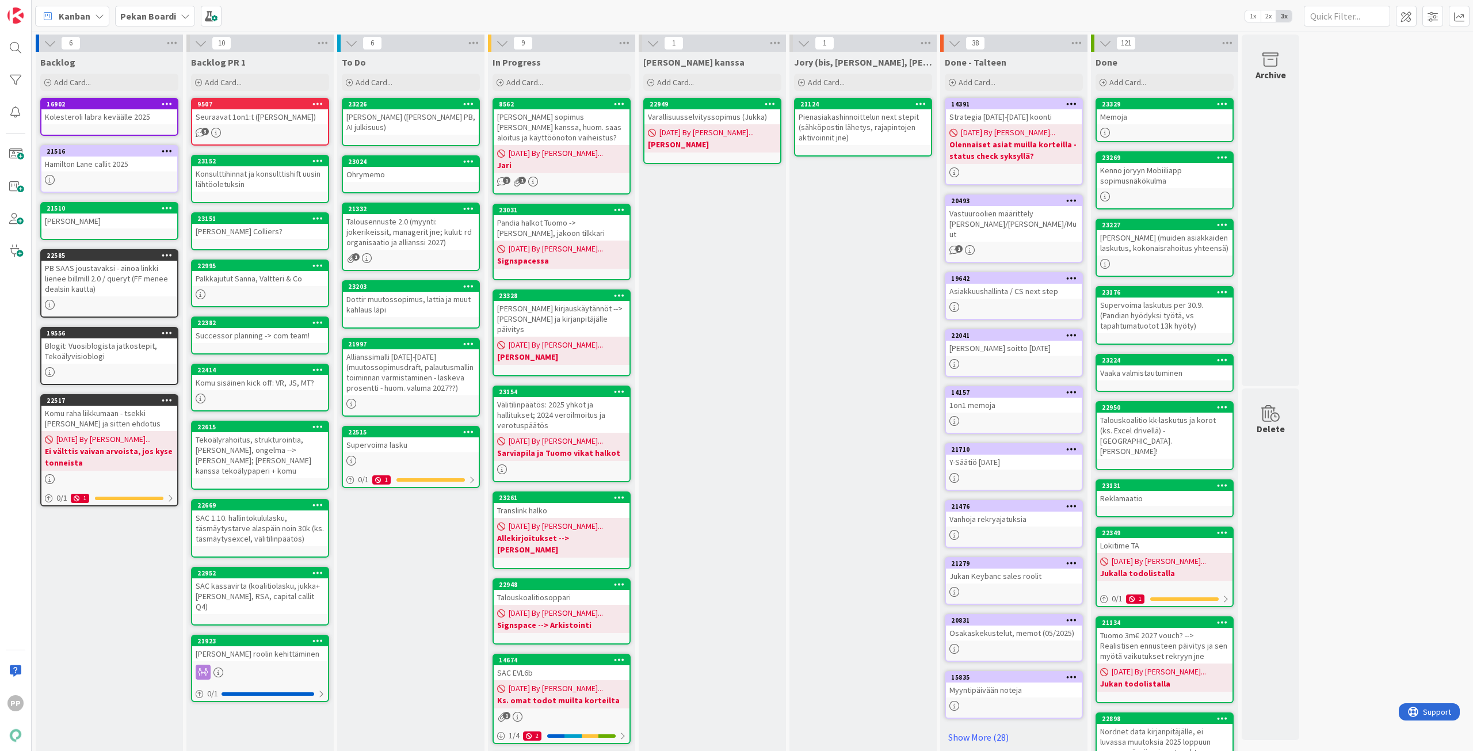
click at [717, 465] on div "Jukan kanssa Add Card... 22949 Varallisuusselvityssopimus (Jukka) 08/26/2025 By…" at bounding box center [712, 522] width 147 height 940
click at [736, 465] on div "Jukan kanssa Add Card... 22949 Varallisuusselvityssopimus (Jukka) 08/26/2025 By…" at bounding box center [712, 522] width 147 height 940
click at [726, 415] on div "Jukan kanssa Add Card... 22949 Varallisuusselvityssopimus (Jukka) 08/26/2025 By…" at bounding box center [712, 522] width 147 height 940
click at [403, 624] on div "To Do Add Card... Template Not Set Title 0 / 128 Label Todo Show More... Add Ad…" at bounding box center [410, 522] width 147 height 940
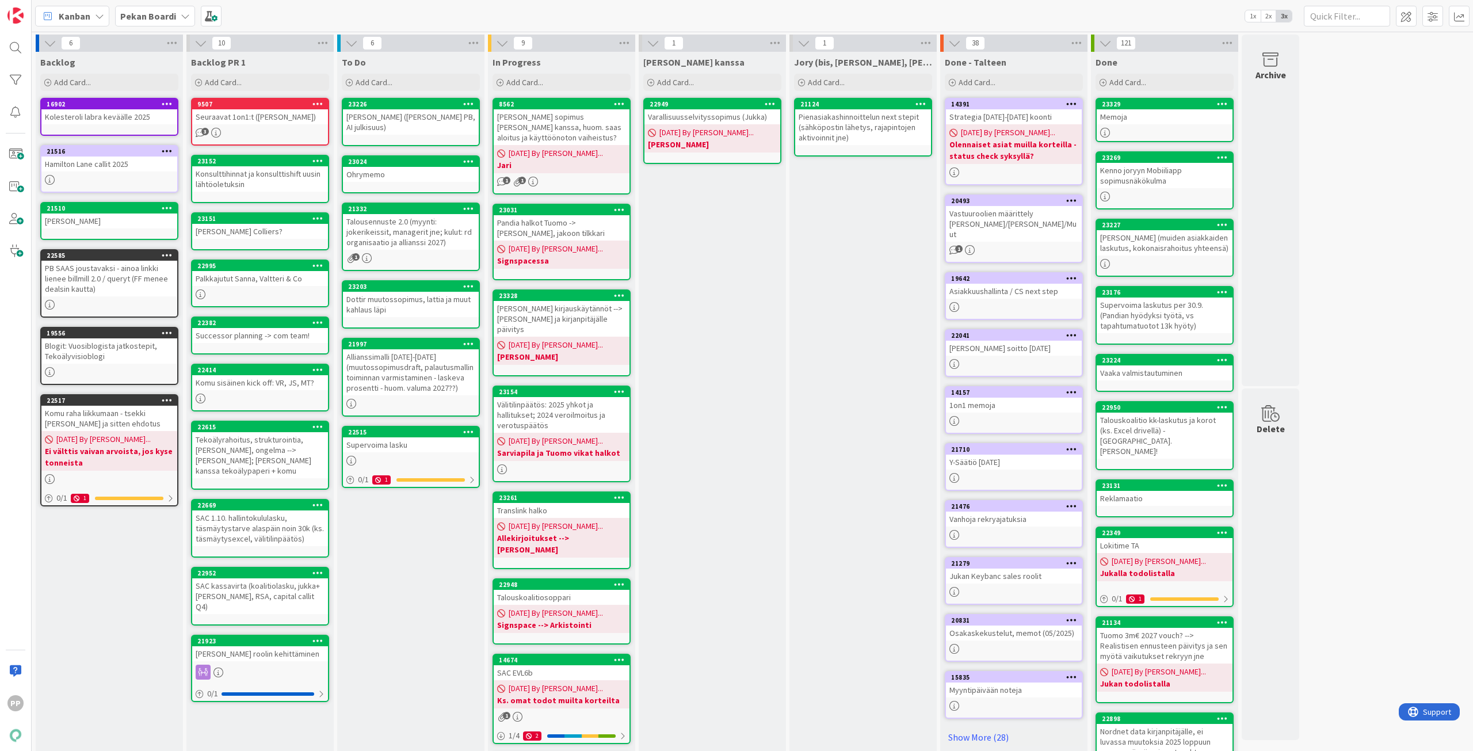
drag, startPoint x: 273, startPoint y: 744, endPoint x: 283, endPoint y: 726, distance: 21.1
click at [283, 726] on div "Backlog PR 1 Add Card... 9507 Seuraavat 1on1:t (Valtteri, Timo) 3 23152 Konsult…" at bounding box center [259, 522] width 147 height 940
click at [846, 532] on div "Jory (bis, kenno, bohr) Add Card... 21124 Pienasiakashinnoittelun next stepit (…" at bounding box center [862, 522] width 147 height 940
click at [419, 654] on div "To Do Add Card... Template Not Set Title 0 / 128 Label Todo Show More... Add Ad…" at bounding box center [410, 522] width 147 height 940
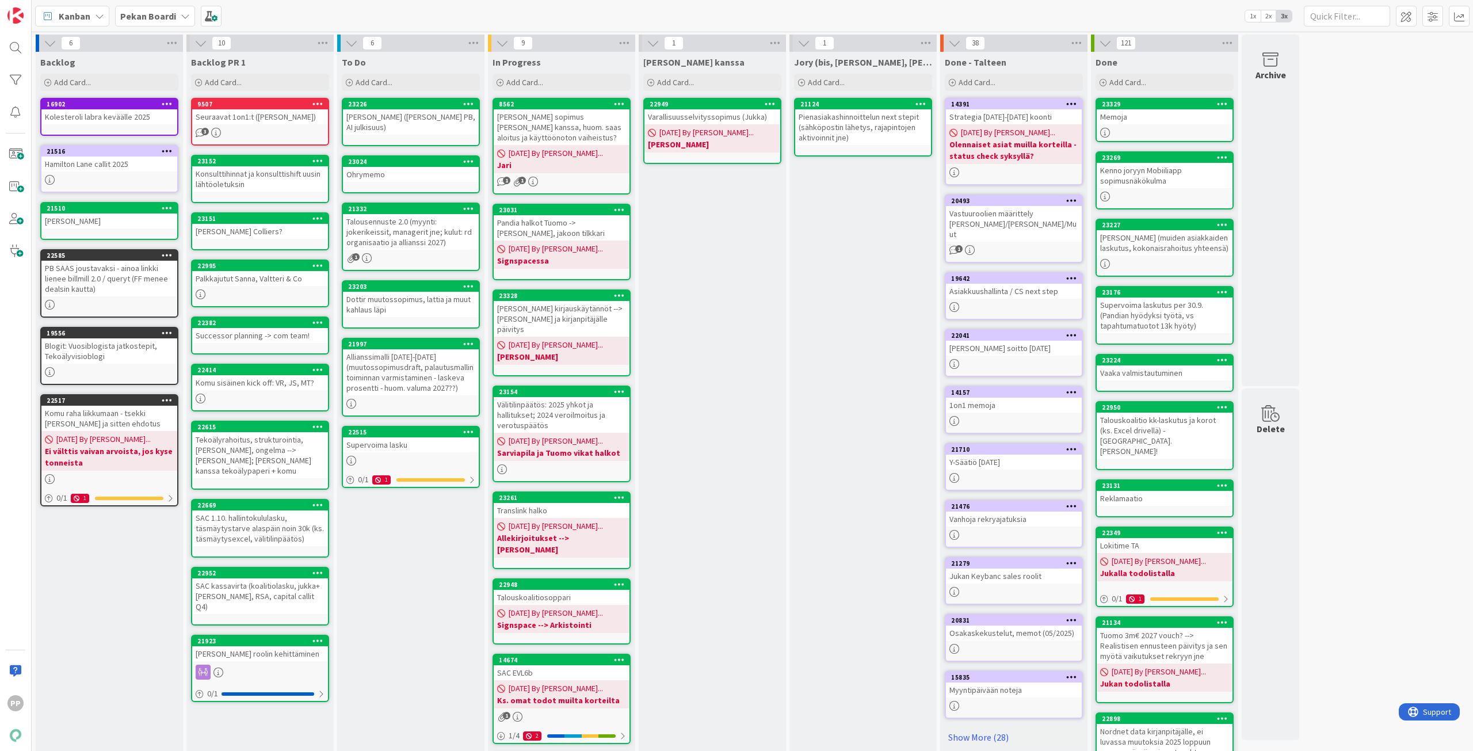
click at [419, 654] on div "To Do Add Card... Template Not Set Title 0 / 128 Label Todo Show More... Add Ad…" at bounding box center [410, 522] width 147 height 940
click at [426, 638] on div "To Do Add Card... Template Not Set Title 0 / 128 Label Todo Show More... Add Ad…" at bounding box center [410, 522] width 147 height 940
click at [411, 547] on div "To Do Add Card... Template Not Set Title 0 / 128 Label Todo Show More... Add Ad…" at bounding box center [410, 522] width 147 height 940
click at [424, 532] on div "To Do Add Card... Template Not Set Title 0 / 128 Label Todo Show More... Add Ad…" at bounding box center [410, 522] width 147 height 940
drag, startPoint x: 423, startPoint y: 548, endPoint x: 423, endPoint y: 557, distance: 8.6
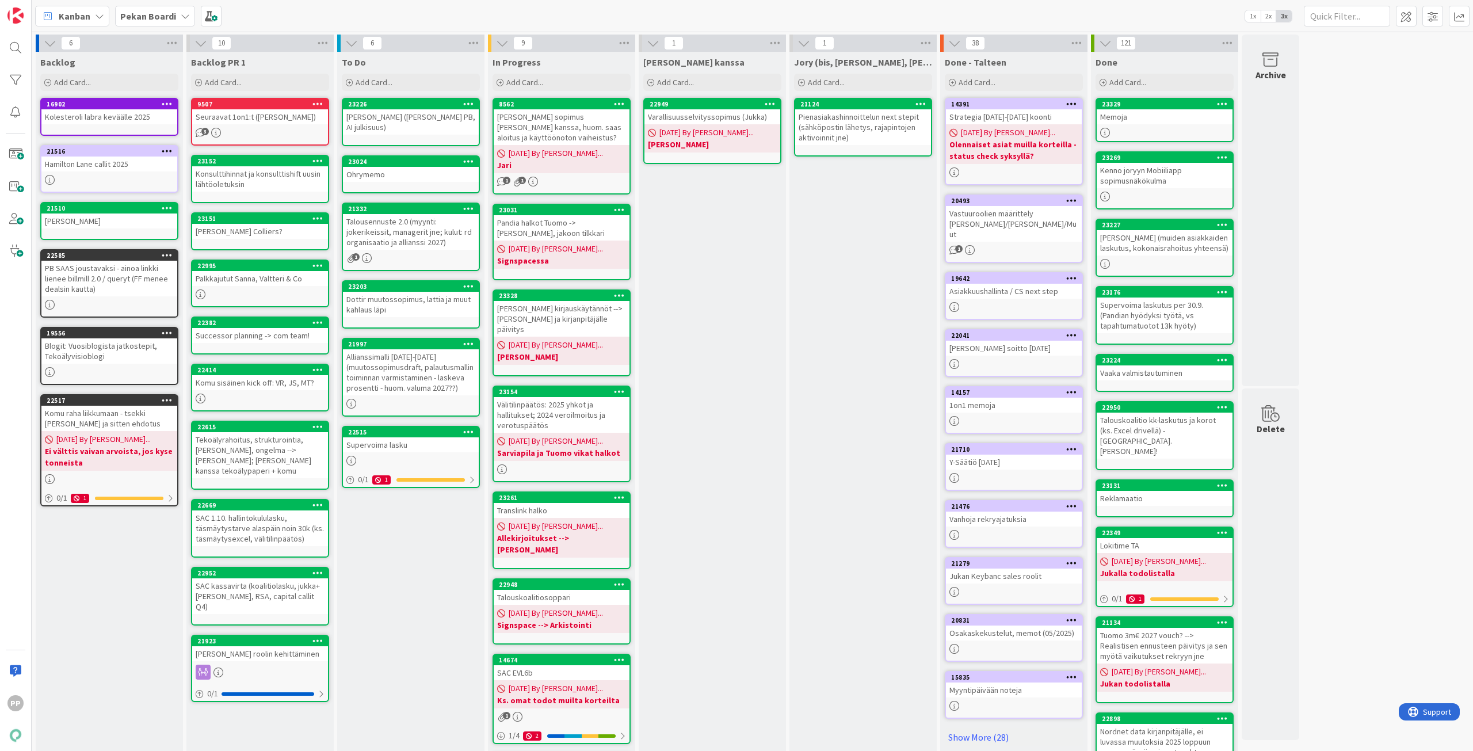
click at [423, 557] on div "To Do Add Card... Template Not Set Title 0 / 128 Label Todo Show More... Add Ad…" at bounding box center [410, 522] width 147 height 940
click at [437, 548] on div "To Do Add Card... Template Not Set Title 0 / 128 Label Todo Show More... Add Ad…" at bounding box center [410, 522] width 147 height 940
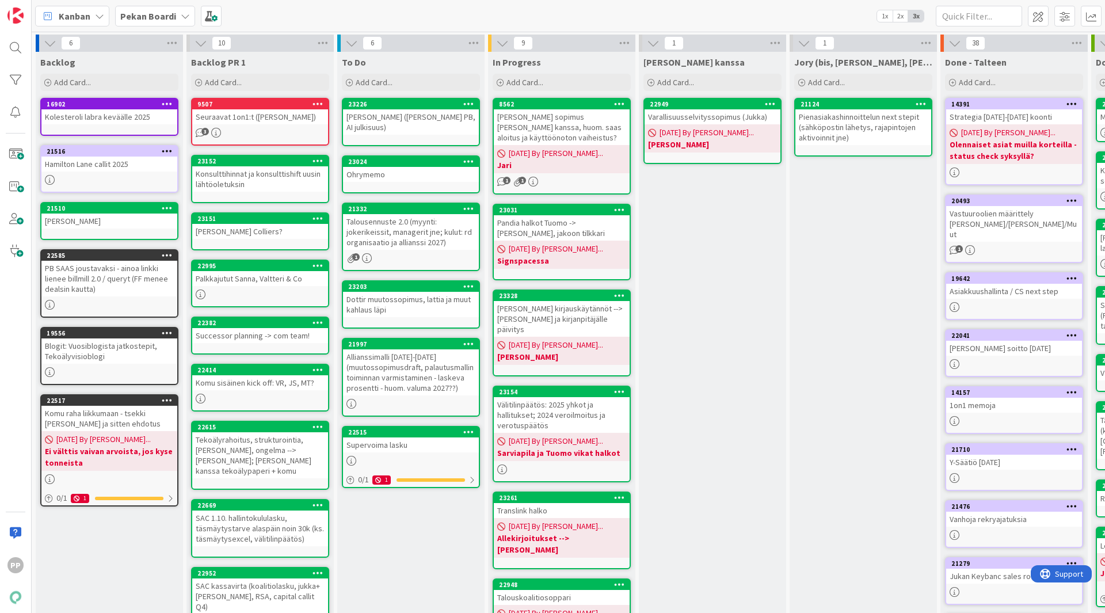
click at [668, 251] on div "Jukan kanssa Add Card... 22949 Varallisuusselvityssopimus (Jukka) 08/26/2025 By…" at bounding box center [712, 522] width 147 height 940
click at [154, 12] on b "Pekan Boardi" at bounding box center [148, 16] width 56 height 12
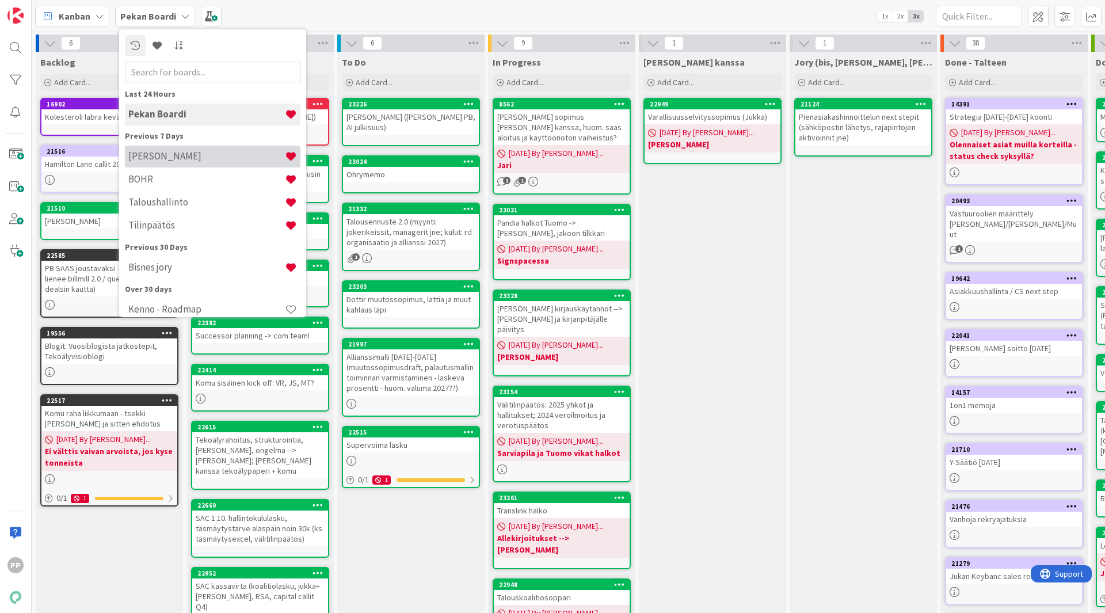
click at [187, 161] on h4 "[PERSON_NAME]" at bounding box center [206, 156] width 156 height 12
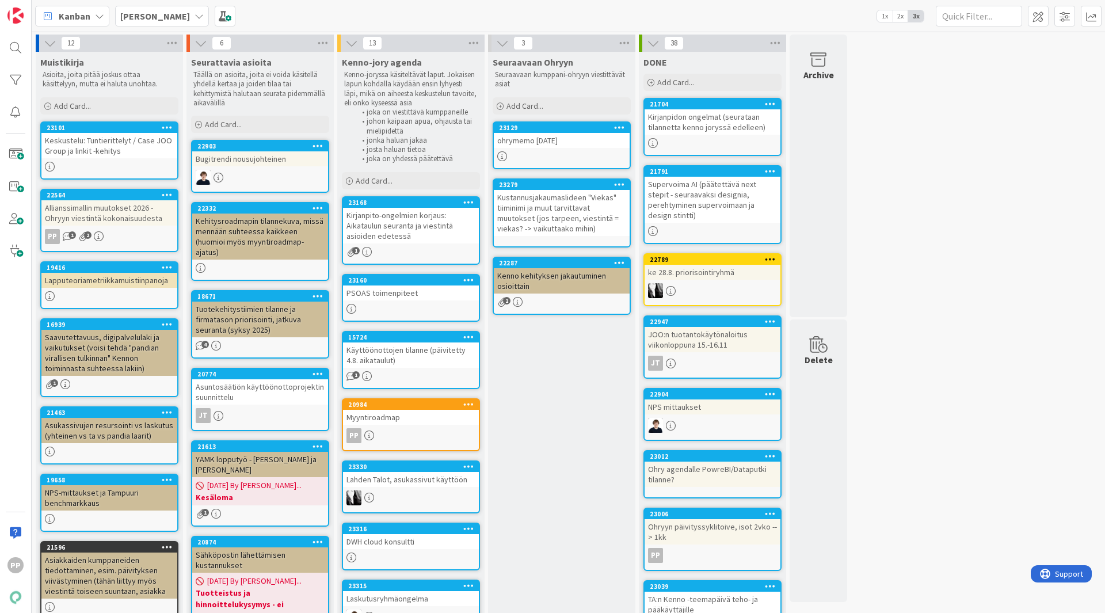
click at [586, 469] on div "Seuraavaan Ohryyn Seuraavaan kumppani-ohryyn viestittävät asiat Add Card... 231…" at bounding box center [561, 528] width 147 height 953
drag, startPoint x: 568, startPoint y: 425, endPoint x: 569, endPoint y: 377, distance: 48.3
click at [568, 425] on div "Seuraavaan Ohryyn Seuraavaan kumppani-ohryyn viestittävät asiat Add Card... 231…" at bounding box center [561, 528] width 147 height 953
click at [987, 250] on div "12 Muistikirja Asioita, joita pitää joskus ottaa käsittelyyn, mutta ei haluta u…" at bounding box center [568, 523] width 1068 height 976
click at [587, 410] on div "Seuraavaan Ohryyn Seuraavaan kumppani-ohryyn viestittävät asiat Add Card... 231…" at bounding box center [561, 528] width 147 height 953
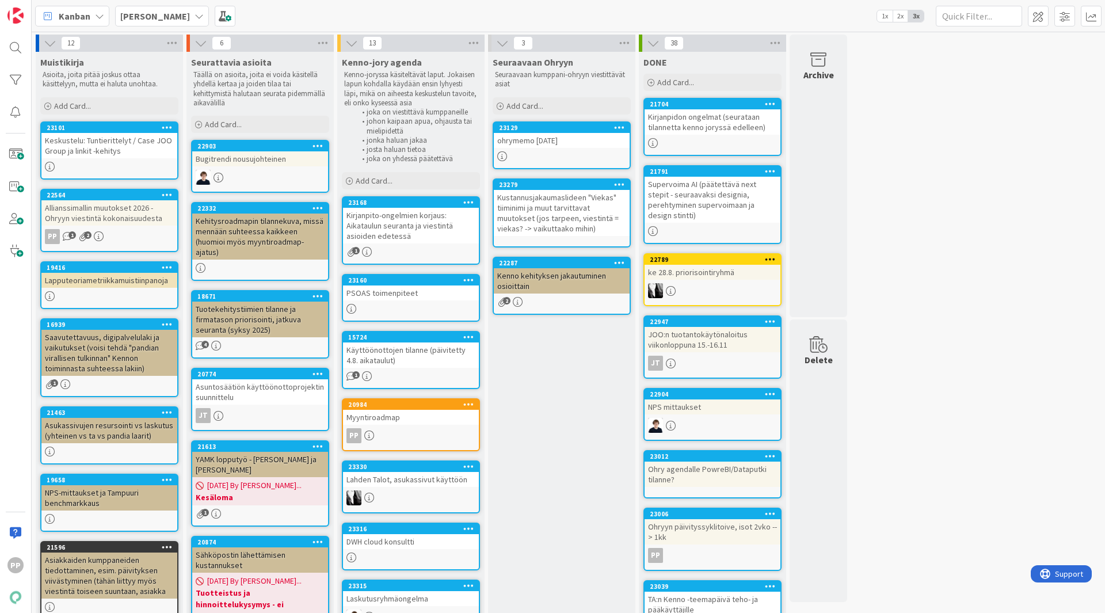
click at [893, 296] on div "12 Muistikirja Asioita, joita pitää joskus ottaa käsittelyyn, mutta ei haluta u…" at bounding box center [568, 523] width 1068 height 976
click at [894, 295] on div "12 Muistikirja Asioita, joita pitää joskus ottaa käsittelyyn, mutta ei haluta u…" at bounding box center [568, 523] width 1068 height 976
click at [994, 146] on div "12 Muistikirja Asioita, joita pitää joskus ottaa käsittelyyn, mutta ei haluta u…" at bounding box center [568, 523] width 1068 height 976
click at [561, 443] on div "Seuraavaan Ohryyn Seuraavaan kumppani-ohryyn viestittävät asiat Add Card... 231…" at bounding box center [561, 528] width 147 height 953
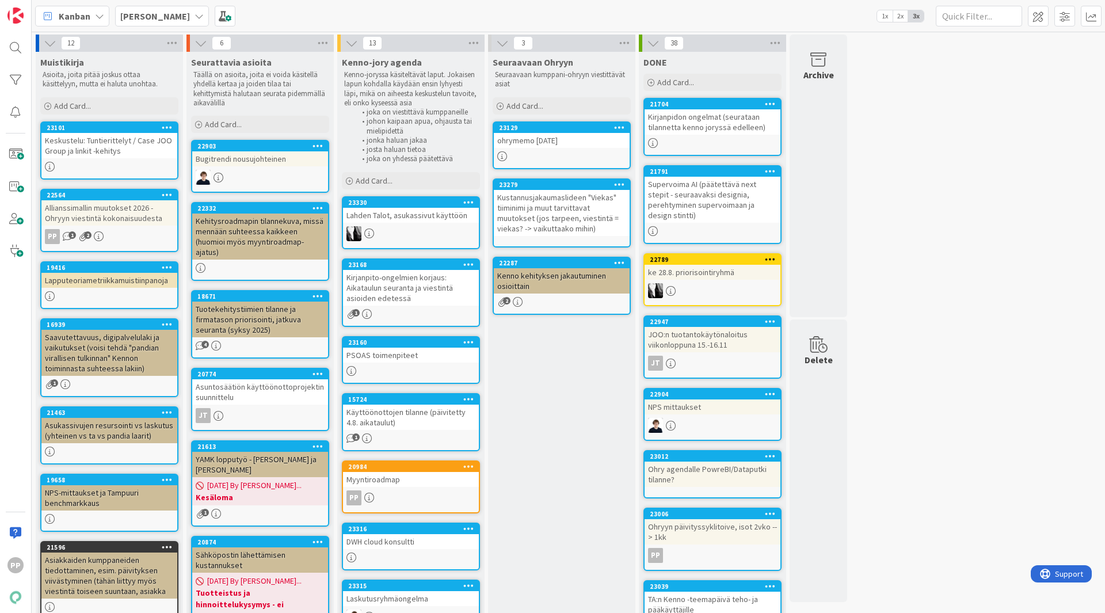
click at [444, 217] on div "Lahden Talot, asukassivut käyttöön" at bounding box center [411, 215] width 136 height 15
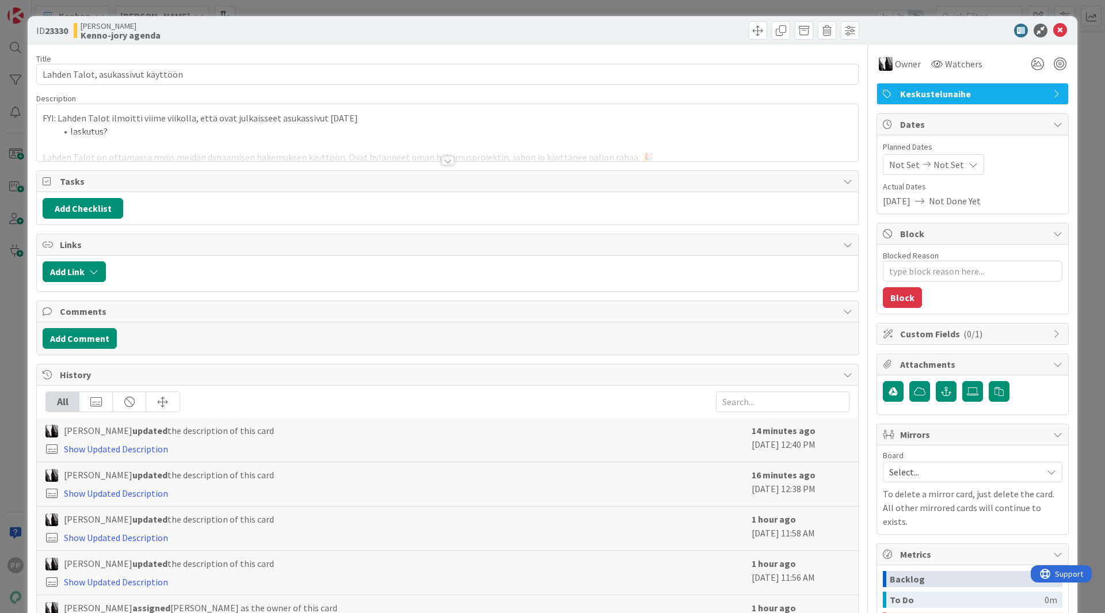
click at [406, 156] on div at bounding box center [447, 146] width 821 height 29
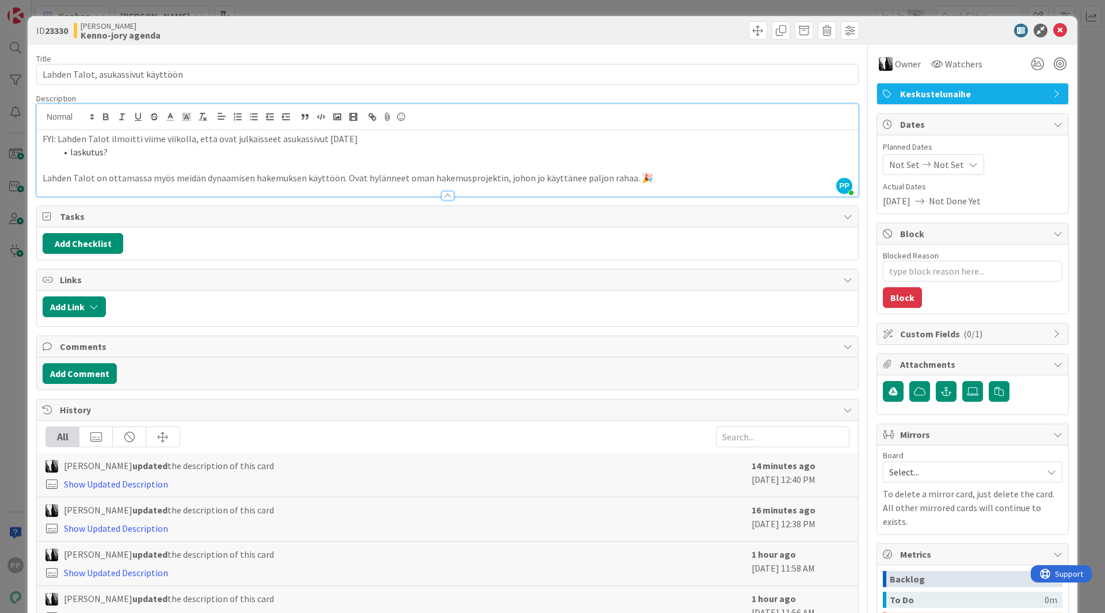
click at [339, 165] on p at bounding box center [447, 164] width 809 height 13
click at [347, 26] on div "Kenno JoRy Kenno-jory agenda" at bounding box center [259, 30] width 371 height 18
click at [350, 48] on div "Title 34 / 128 Lahden Talot, asukassivut käyttöön Description PP Pekka Paaskunt…" at bounding box center [447, 403] width 822 height 716
click at [169, 140] on p "FYI: Lahden Talot ilmoitti viime viikolla, että ovat julkaisseet asukassivut [D…" at bounding box center [447, 138] width 809 height 13
click at [171, 146] on li "laskutus?" at bounding box center [454, 152] width 796 height 13
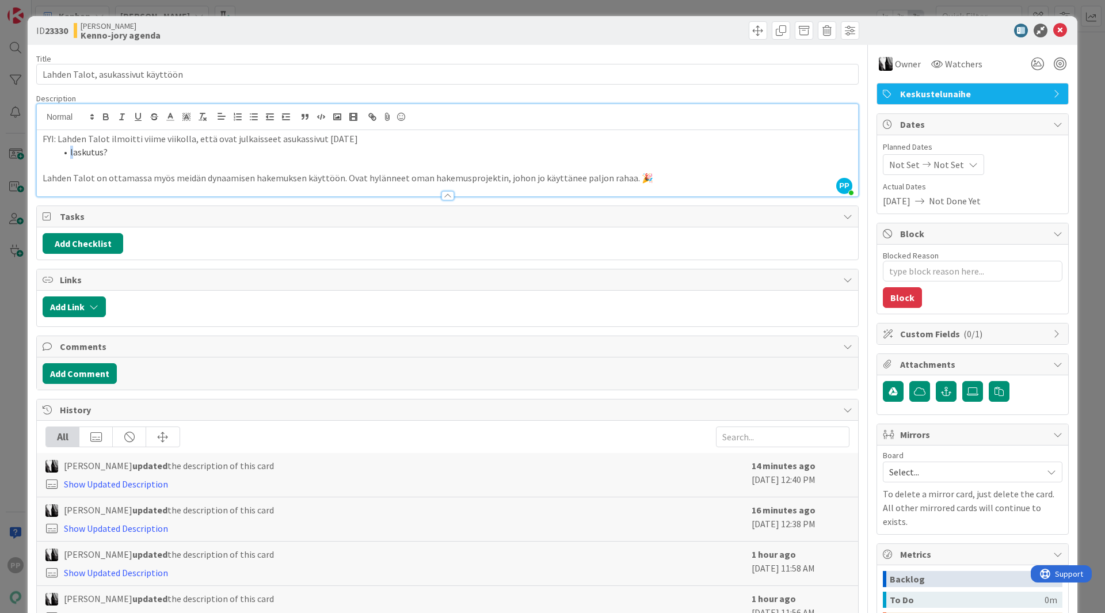
click at [72, 152] on li "laskutus?" at bounding box center [454, 152] width 796 height 13
click at [92, 99] on div "Description" at bounding box center [447, 98] width 822 height 10
click at [360, 144] on p "FYI: Lahden Talot ilmoitti viime viikolla, että ovat julkaisseet asukassivut [D…" at bounding box center [447, 138] width 809 height 13
click at [211, 151] on li "laskutus?" at bounding box center [454, 152] width 796 height 13
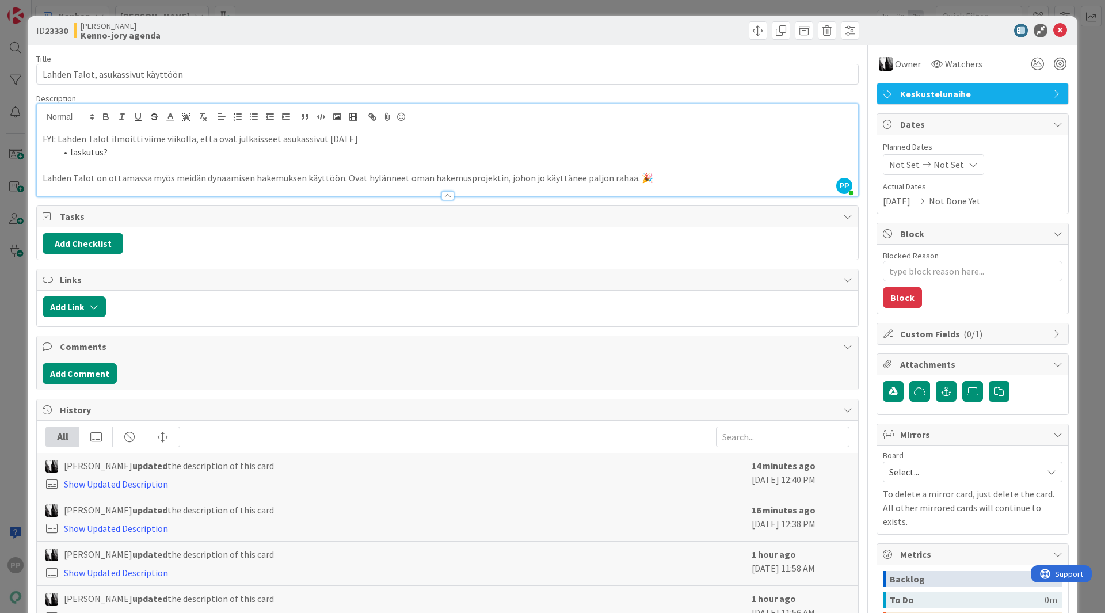
click at [214, 158] on li "laskutus?" at bounding box center [454, 152] width 796 height 13
click at [1053, 31] on icon at bounding box center [1060, 31] width 14 height 14
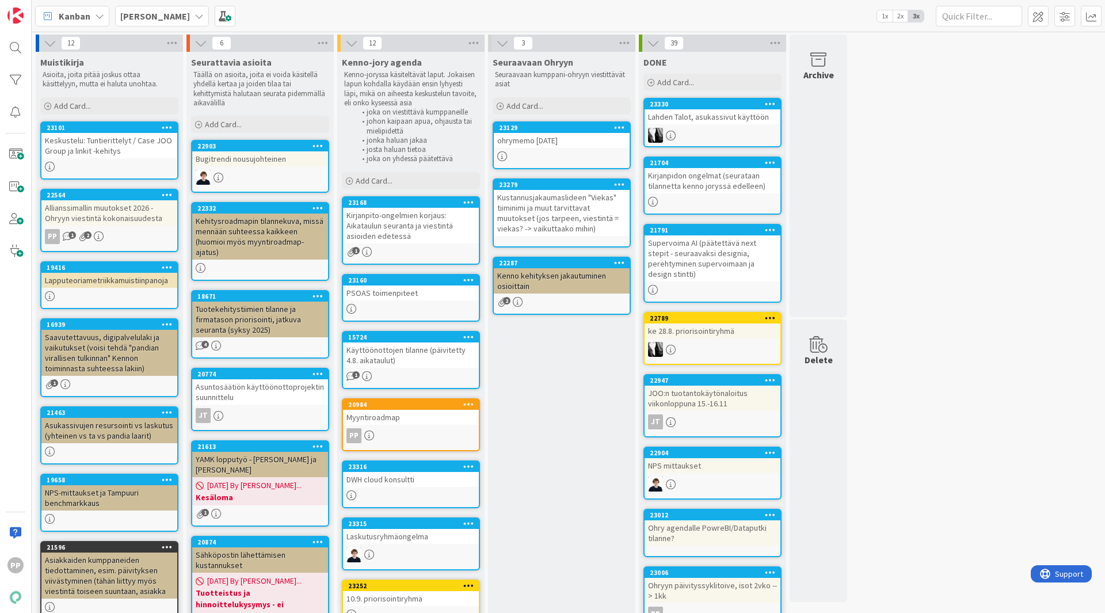
click at [943, 251] on div "12 Muistikirja Asioita, joita pitää joskus ottaa käsittelyyn, mutta ei haluta u…" at bounding box center [568, 492] width 1068 height 914
click at [553, 381] on div "Seuraavaan Ohryyn Seuraavaan kumppani-ohryyn viestittävät asiat Add Card... 231…" at bounding box center [561, 497] width 147 height 891
click at [442, 237] on div "Kirjanpito-ongelmien korjaus: Aikataulun seuranta ja viestintä asioiden edetessä" at bounding box center [411, 226] width 136 height 36
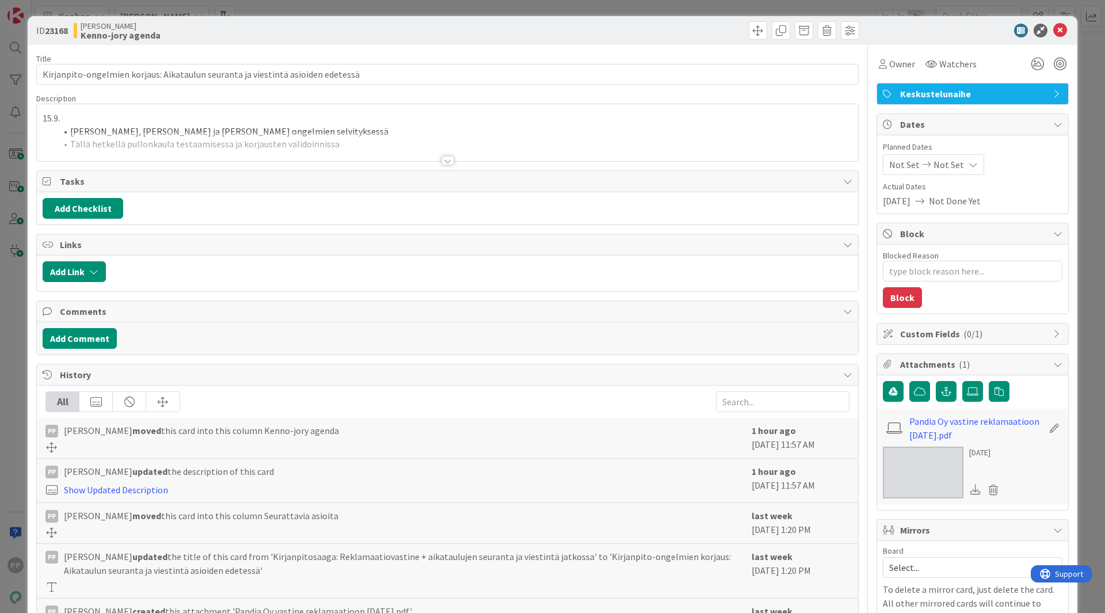
click at [198, 140] on div at bounding box center [447, 146] width 821 height 29
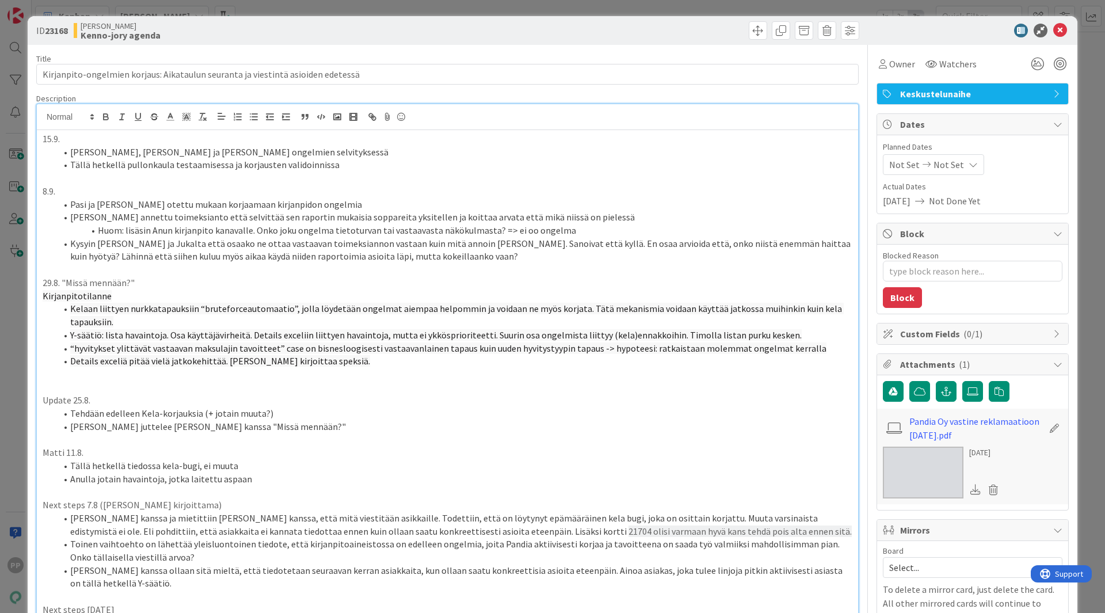
click at [79, 227] on li "Huom: lisäsin Anun kirjanpito kanavalle. Onko joku ongelma tietoturvan tai vast…" at bounding box center [454, 230] width 796 height 13
click at [90, 180] on p at bounding box center [447, 177] width 809 height 13
click at [962, 435] on link "Pandia Oy vastine reklamaatioon [DATE].pdf" at bounding box center [975, 428] width 133 height 28
click at [341, 158] on li "Tällä hetkellä pullonkaula testaamisessa ja korjausten validoinnissa" at bounding box center [454, 164] width 796 height 13
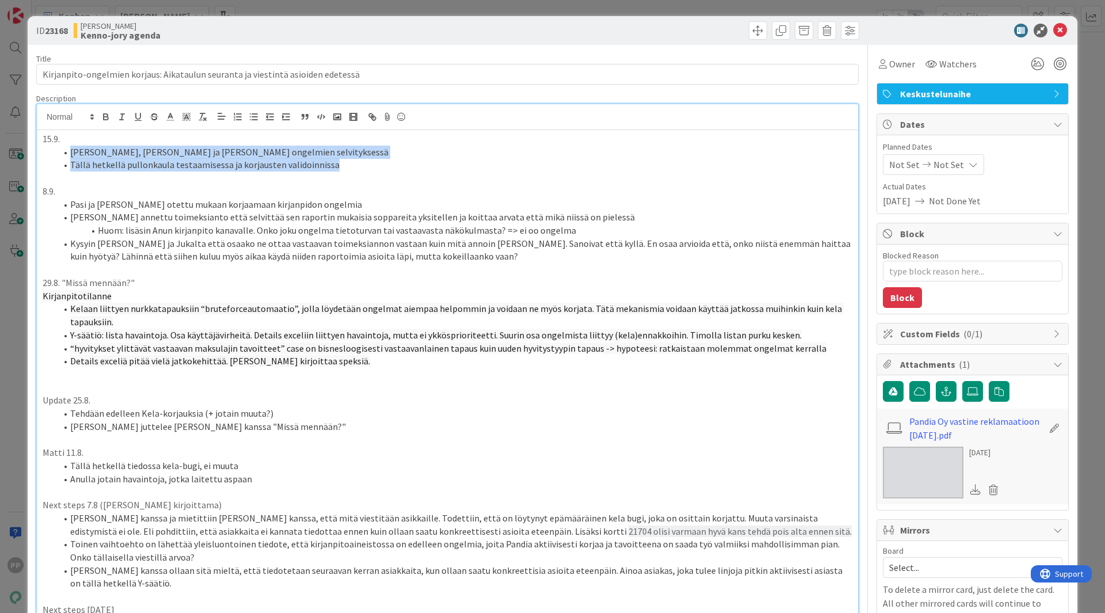
drag, startPoint x: 362, startPoint y: 168, endPoint x: 117, endPoint y: 132, distance: 247.7
click at [182, 159] on li "Tällä hetkellä pullonkaula testaamisessa ja korjausten validoinnissa" at bounding box center [454, 164] width 796 height 13
click at [181, 161] on li "Tällä hetkellä pullonkaula testaamisessa ja korjausten validoinnissa" at bounding box center [454, 164] width 796 height 13
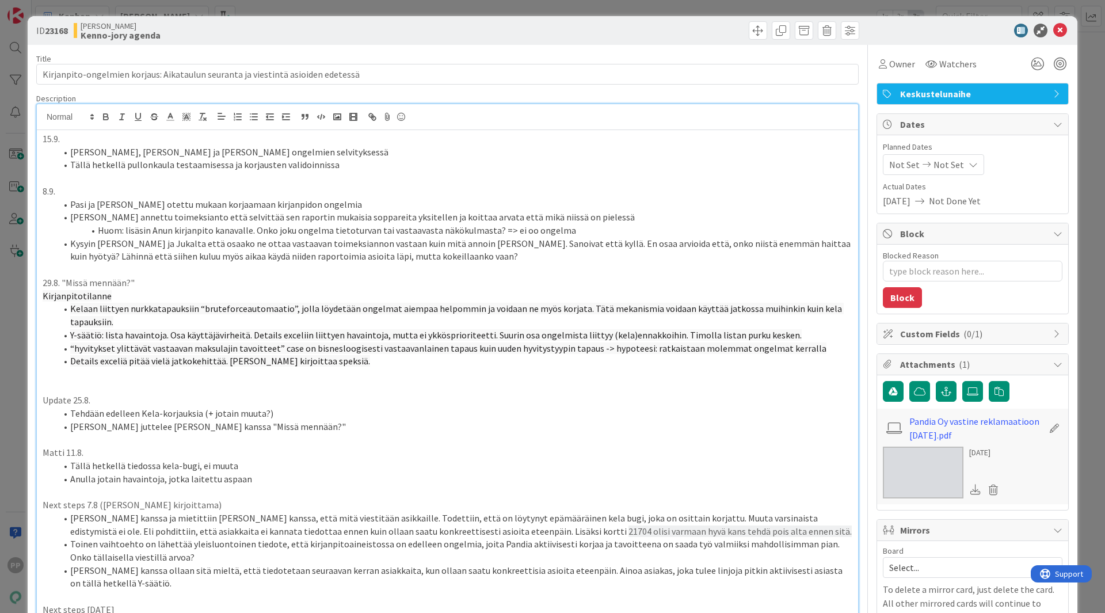
click at [350, 179] on p at bounding box center [447, 177] width 809 height 13
click at [355, 169] on li "Tällä hetkellä pullonkaula testaamisessa ja korjausten validoinnissa" at bounding box center [454, 164] width 796 height 13
click at [16, 191] on div "ID 23168 Kenno JoRy Kenno-jory agenda Title 80 / 128 Kirjanpito-ongelmien korja…" at bounding box center [552, 306] width 1105 height 613
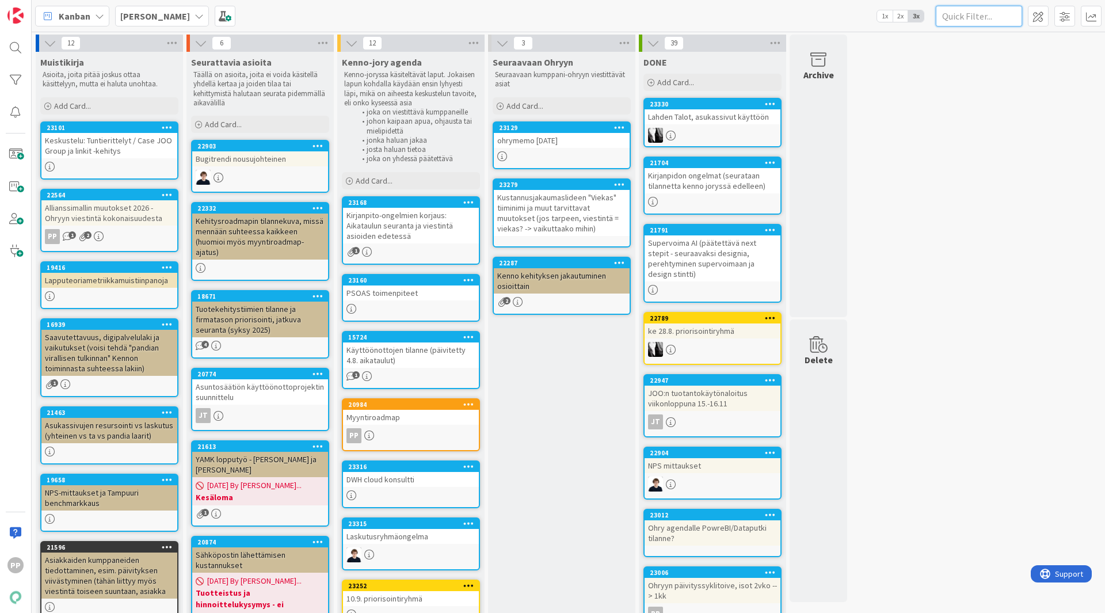
click at [980, 17] on input "text" at bounding box center [978, 16] width 86 height 21
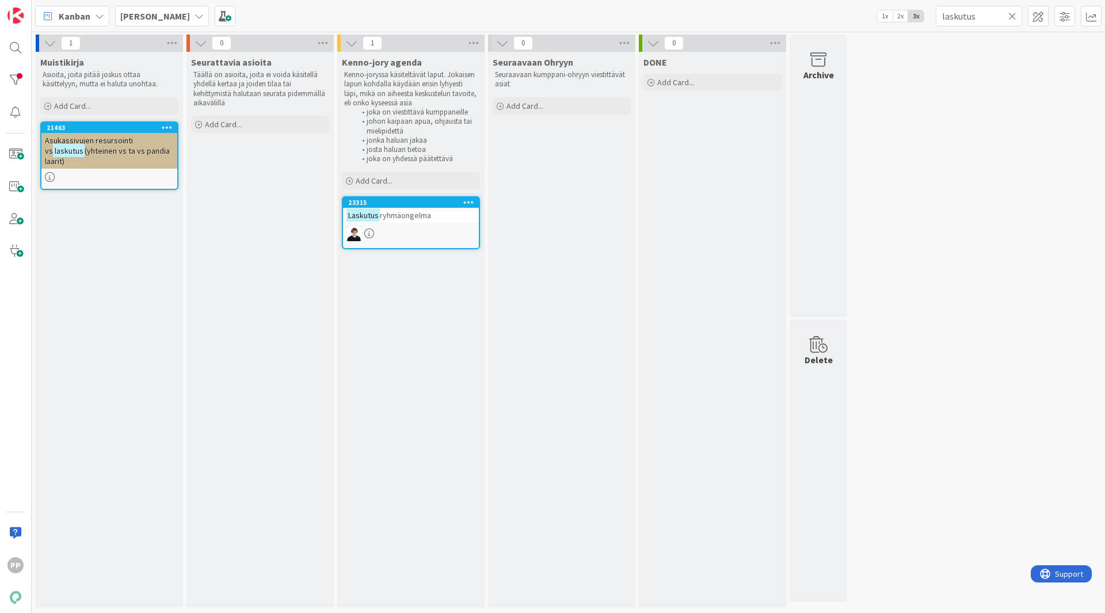
click at [430, 219] on span "ryhmäongelma" at bounding box center [405, 215] width 51 height 10
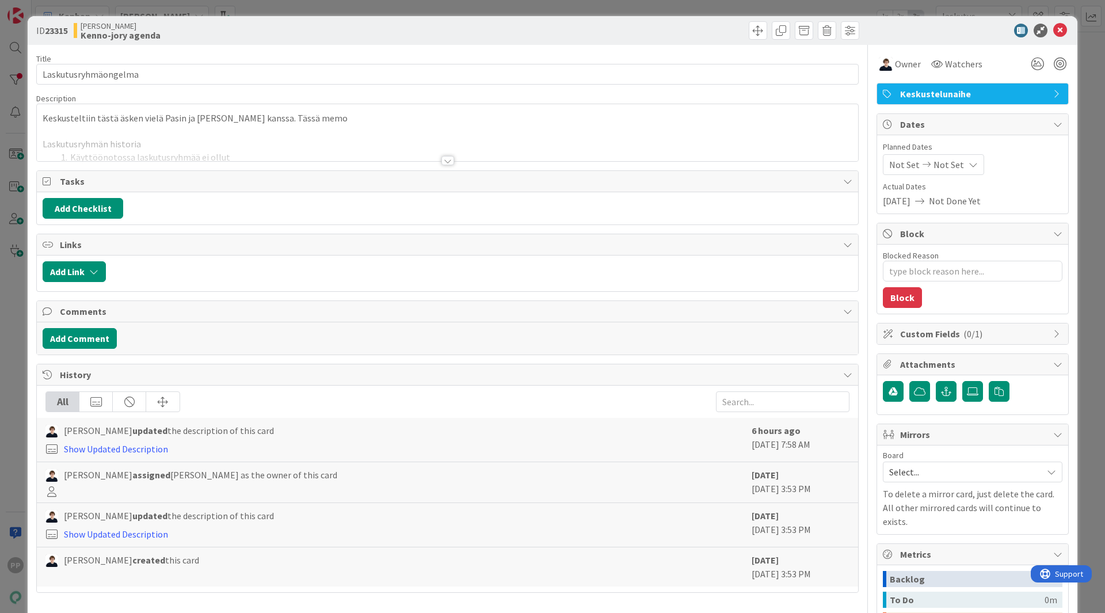
click at [242, 136] on div at bounding box center [447, 146] width 821 height 29
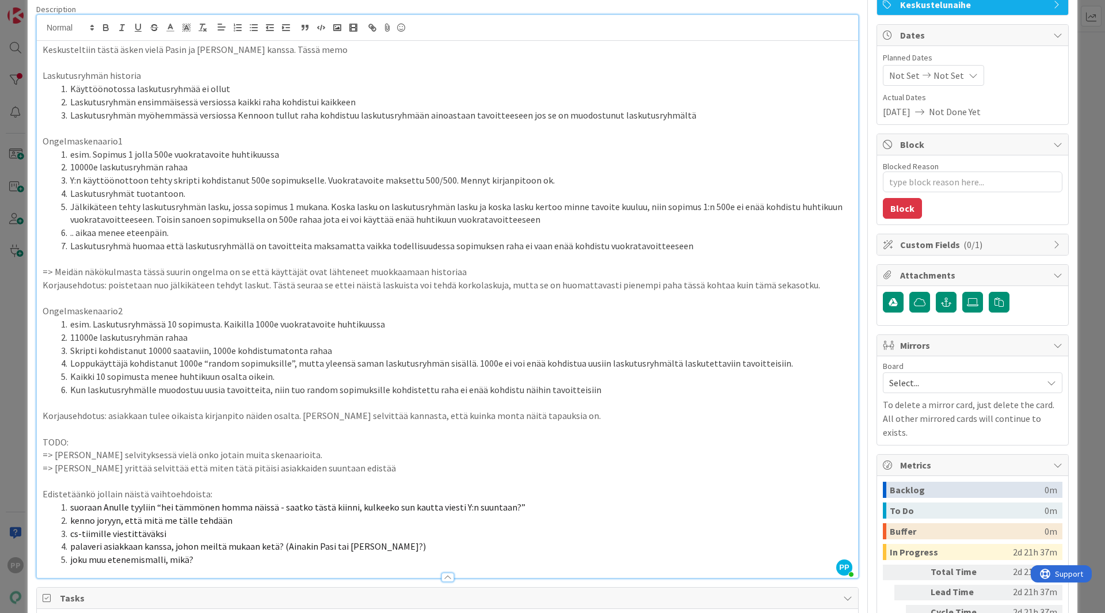
scroll to position [85, 0]
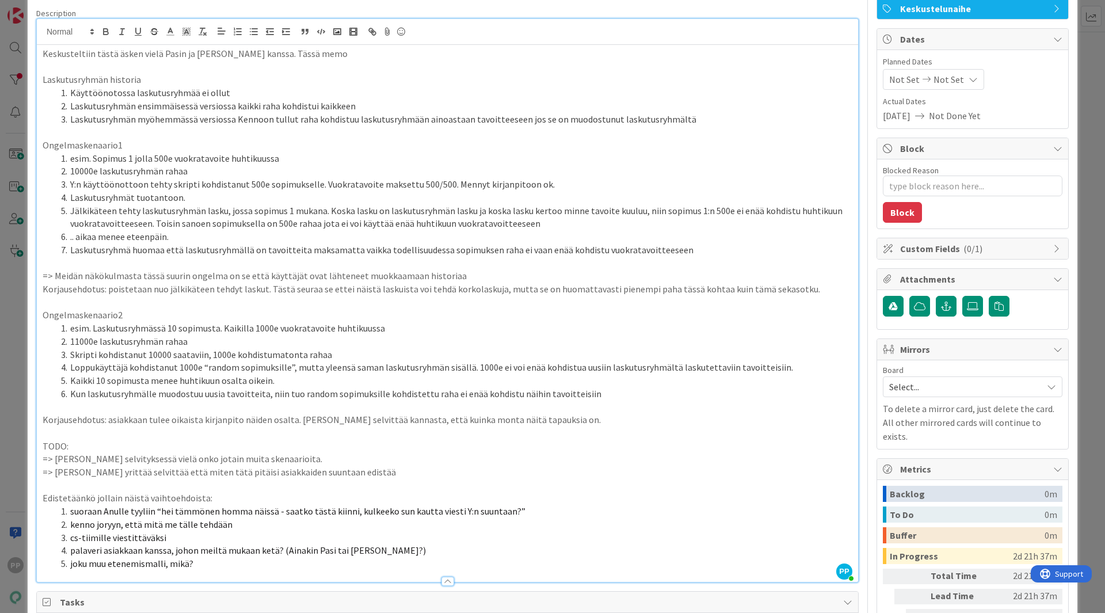
click at [254, 198] on li "Laskutusryhmät tuotantoon." at bounding box center [454, 197] width 796 height 13
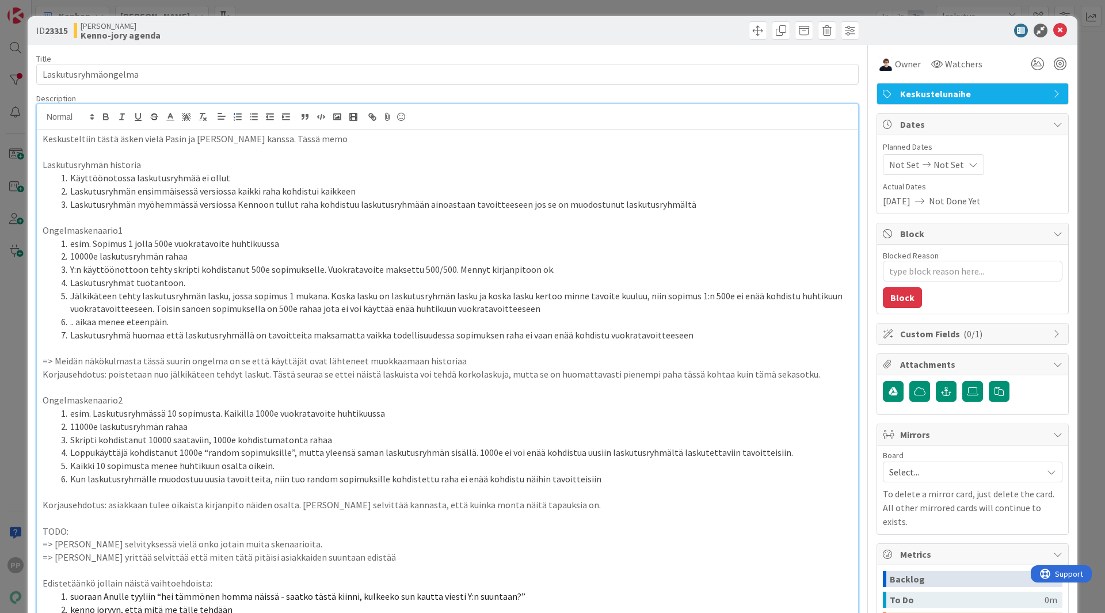
click at [269, 6] on div "ID 23315 Kenno JoRy Kenno-jory agenda Title 20 / 128 Laskutusryhmäongelma Descr…" at bounding box center [552, 306] width 1105 height 613
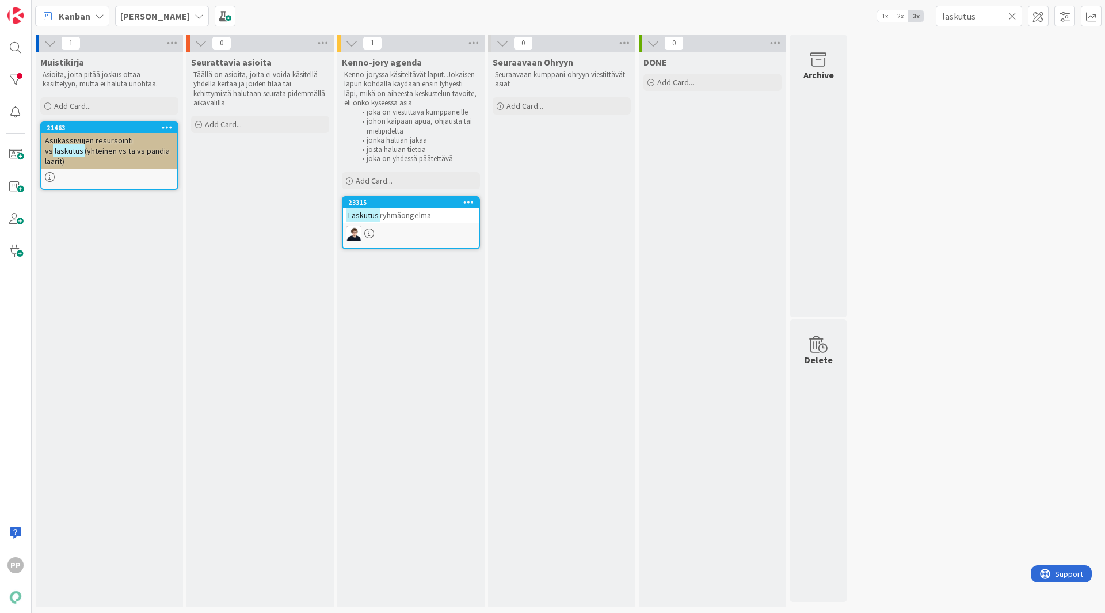
click at [1013, 20] on icon at bounding box center [1012, 16] width 8 height 10
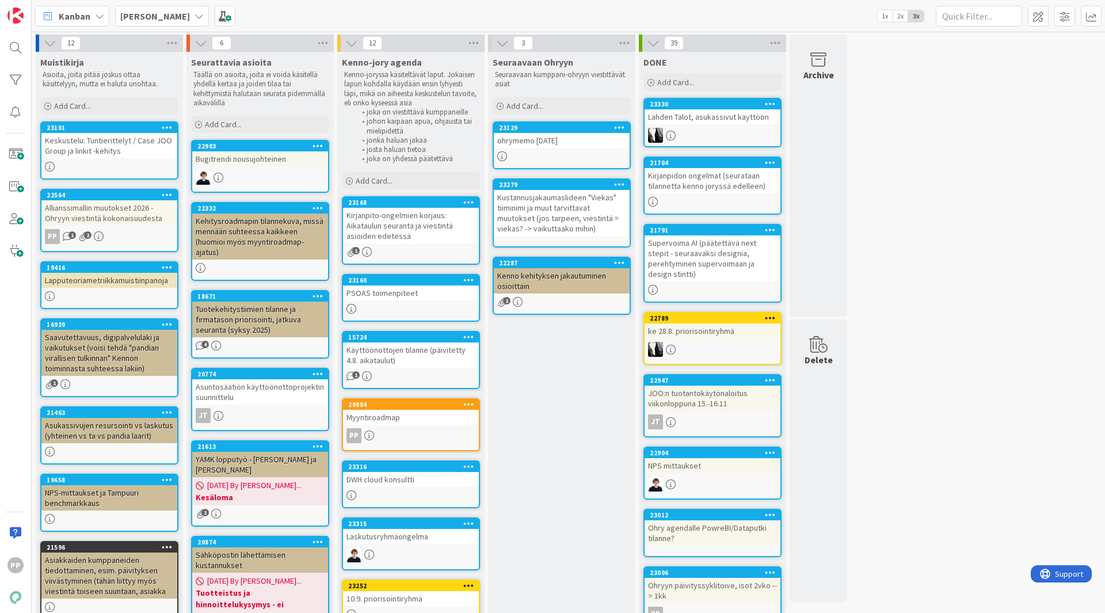
click at [448, 244] on link "23168 Kirjanpito-ongelmien korjaus: Aikataulun seuranta ja viestintä asioiden e…" at bounding box center [411, 230] width 138 height 68
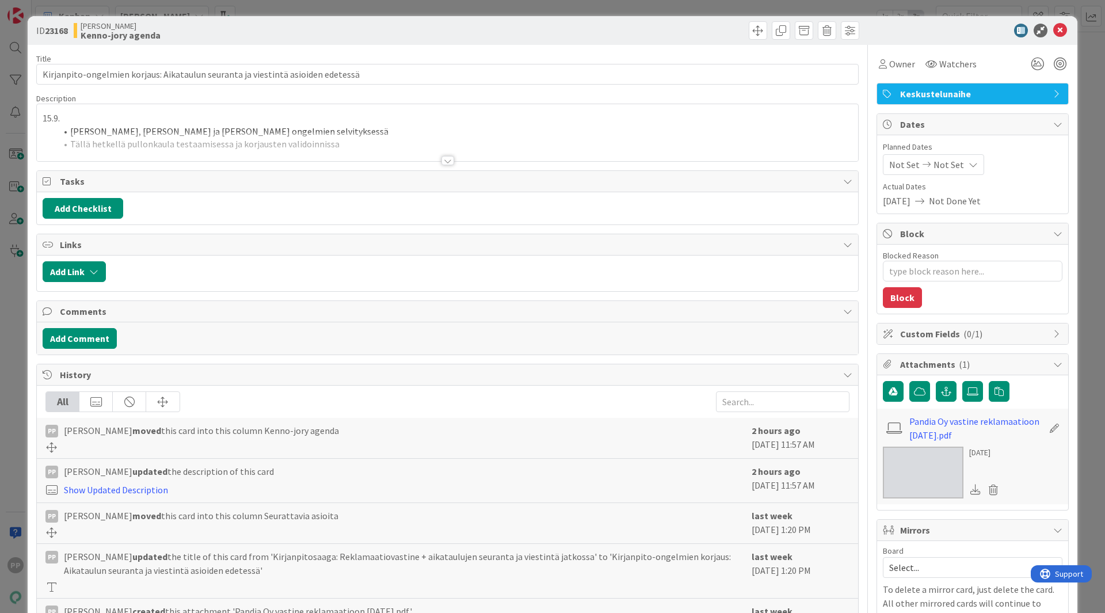
click at [117, 115] on p "15.9." at bounding box center [447, 118] width 809 height 13
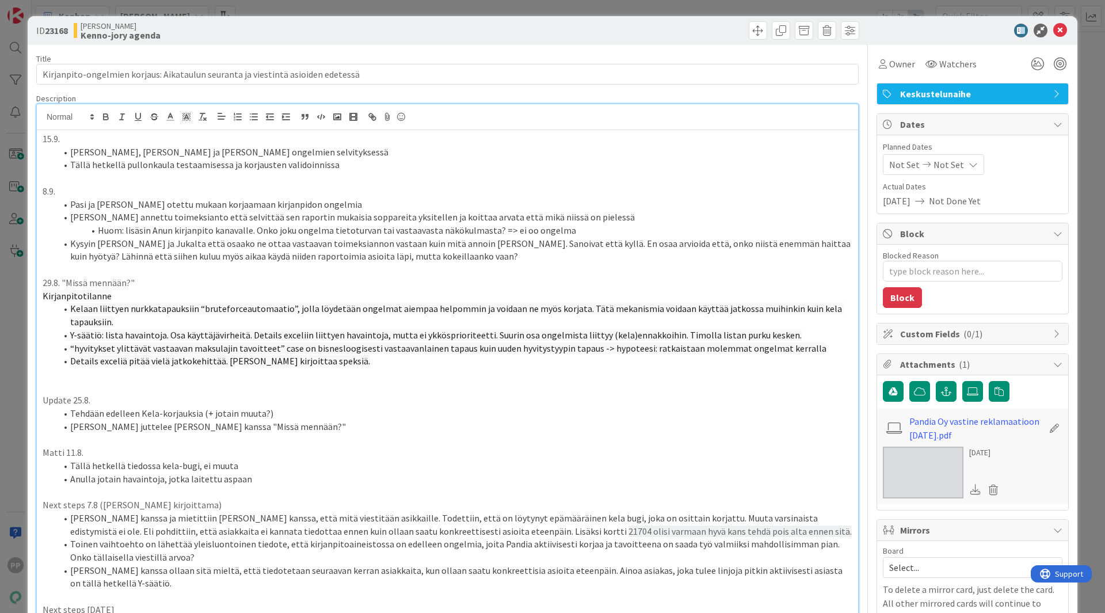
click at [43, 137] on p "15.9." at bounding box center [447, 138] width 809 height 13
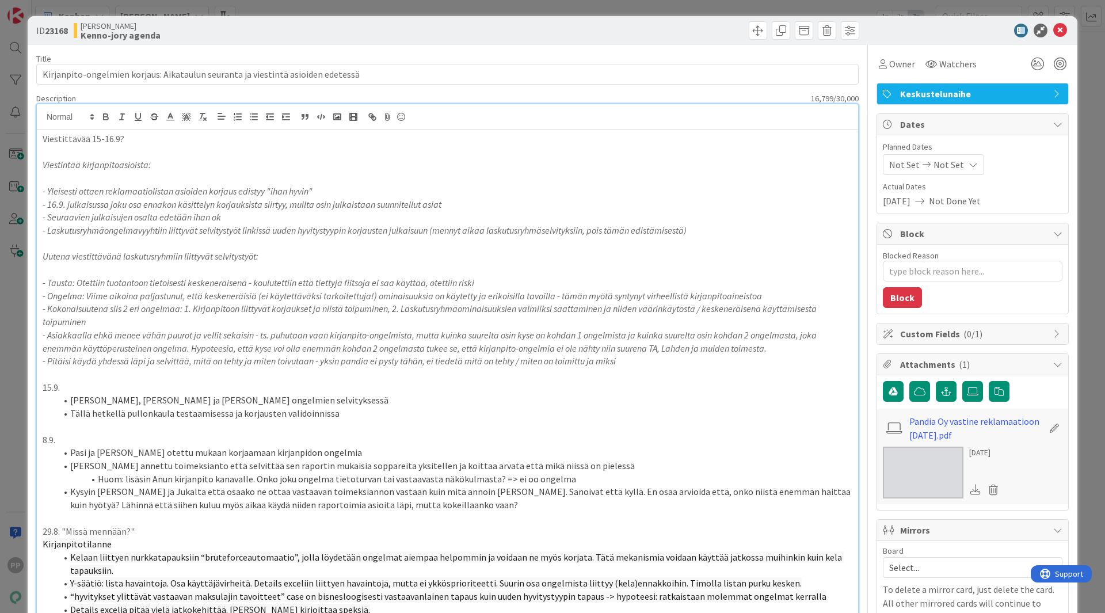
click at [11, 87] on div "ID 23168 Kenno JoRy Kenno-jory agenda Title 80 / 128 Kirjanpito-ongelmien korja…" at bounding box center [552, 306] width 1105 height 613
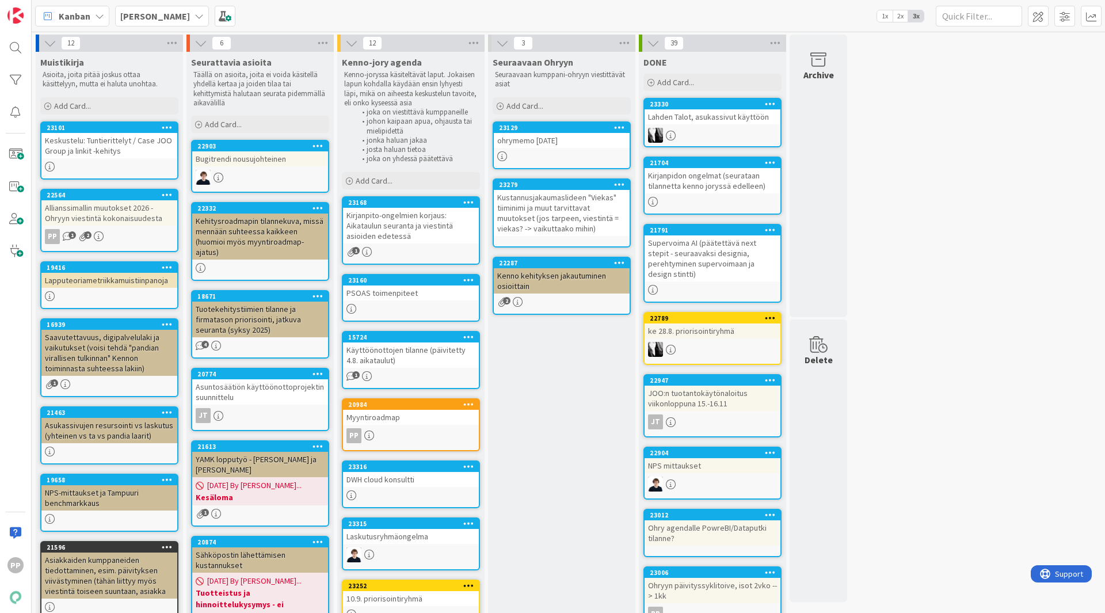
click at [372, 220] on div "Kirjanpito-ongelmien korjaus: Aikataulun seuranta ja viestintä asioiden edetessä" at bounding box center [411, 226] width 136 height 36
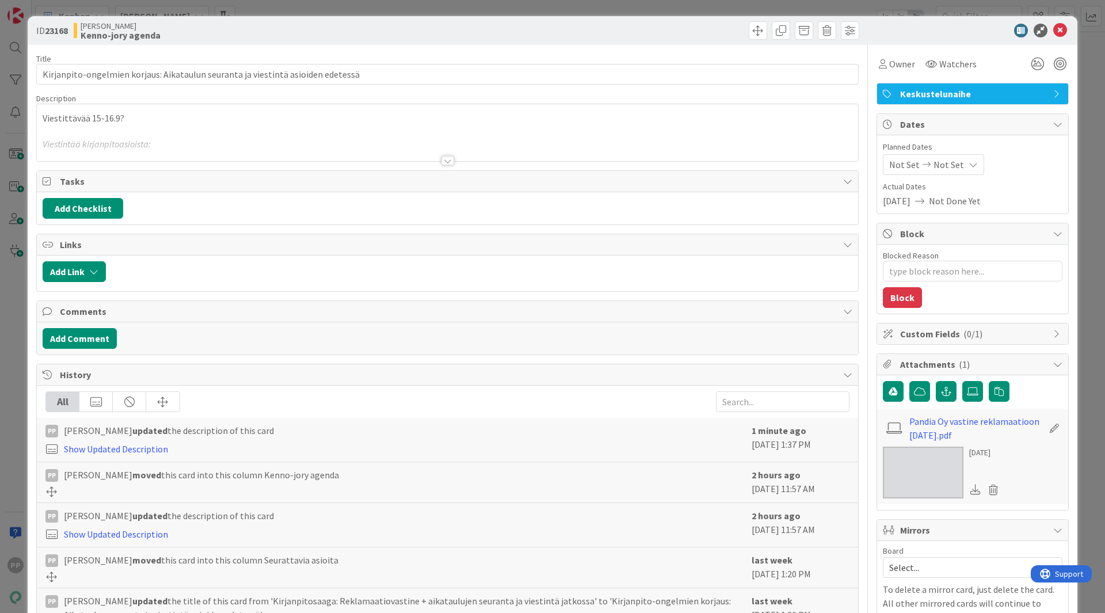
click at [233, 141] on div at bounding box center [447, 146] width 821 height 29
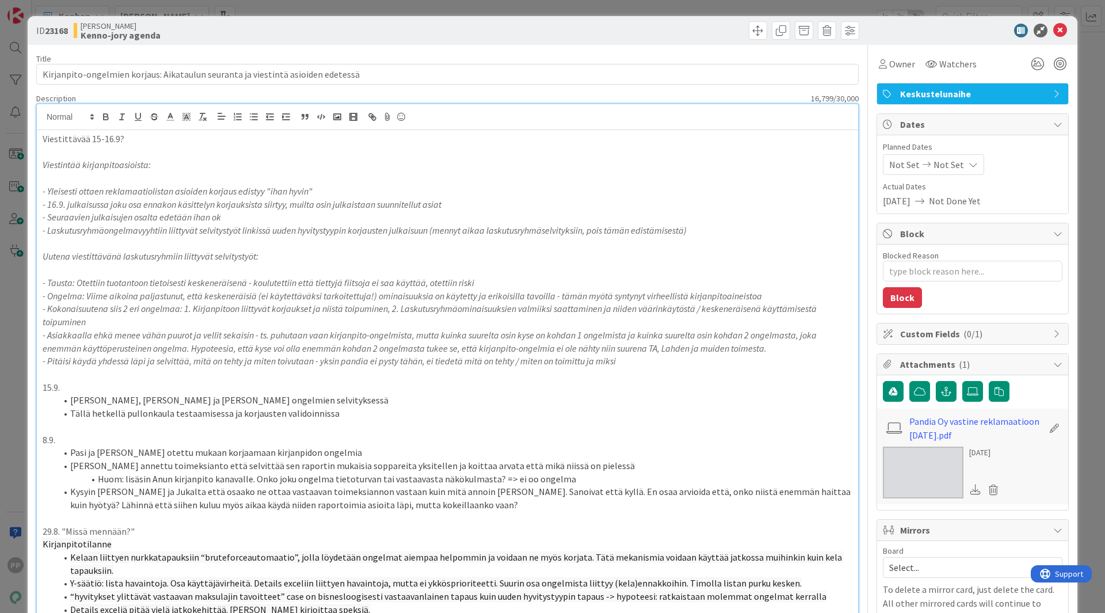
click at [341, 6] on div "ID 23168 Kenno JoRy Kenno-jory agenda Title 80 / 128 Kirjanpito-ongelmien korja…" at bounding box center [552, 306] width 1105 height 613
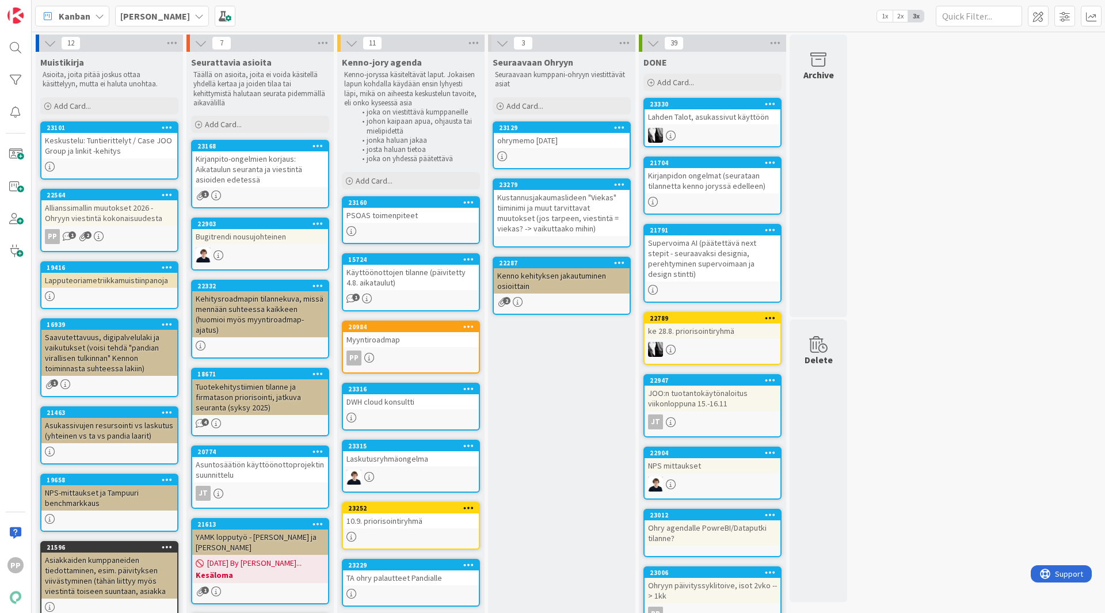
drag, startPoint x: 1021, startPoint y: 421, endPoint x: 1022, endPoint y: 304, distance: 116.8
click at [1021, 417] on div "12 Muistikirja Asioita, joita pitää joskus ottaa käsittelyyn, mutta ei haluta u…" at bounding box center [568, 453] width 1068 height 836
click at [950, 109] on div "12 Muistikirja Asioita, joita pitää joskus ottaa käsittelyyn, mutta ei haluta u…" at bounding box center [568, 453] width 1068 height 836
click at [862, 373] on div "12 Muistikirja Asioita, joita pitää joskus ottaa käsittelyyn, mutta ei haluta u…" at bounding box center [568, 453] width 1068 height 836
click at [943, 159] on div "12 Muistikirja Asioita, joita pitää joskus ottaa käsittelyyn, mutta ei haluta u…" at bounding box center [568, 453] width 1068 height 836
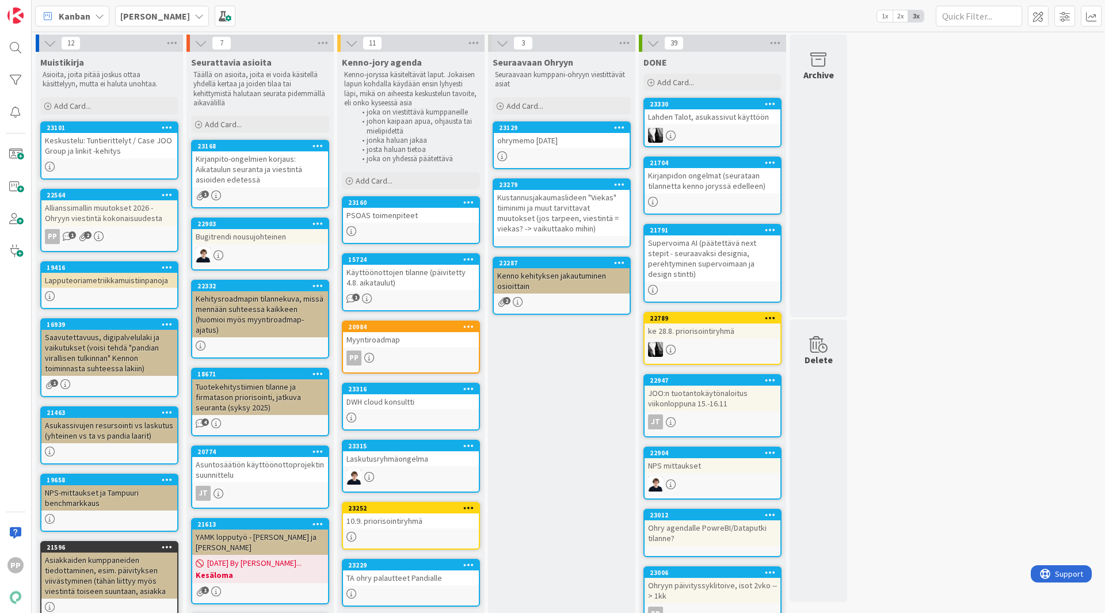
click at [947, 73] on div "12 Muistikirja Asioita, joita pitää joskus ottaa käsittelyyn, mutta ei haluta u…" at bounding box center [568, 453] width 1068 height 836
click at [959, 473] on div "12 Muistikirja Asioita, joita pitää joskus ottaa käsittelyyn, mutta ei haluta u…" at bounding box center [568, 453] width 1068 height 836
click at [956, 399] on div "12 Muistikirja Asioita, joita pitää joskus ottaa käsittelyyn, mutta ei haluta u…" at bounding box center [568, 453] width 1068 height 836
click at [922, 494] on div "12 Muistikirja Asioita, joita pitää joskus ottaa käsittelyyn, mutta ei haluta u…" at bounding box center [568, 453] width 1068 height 836
click at [874, 551] on div "12 Muistikirja Asioita, joita pitää joskus ottaa käsittelyyn, mutta ei haluta u…" at bounding box center [568, 453] width 1068 height 836
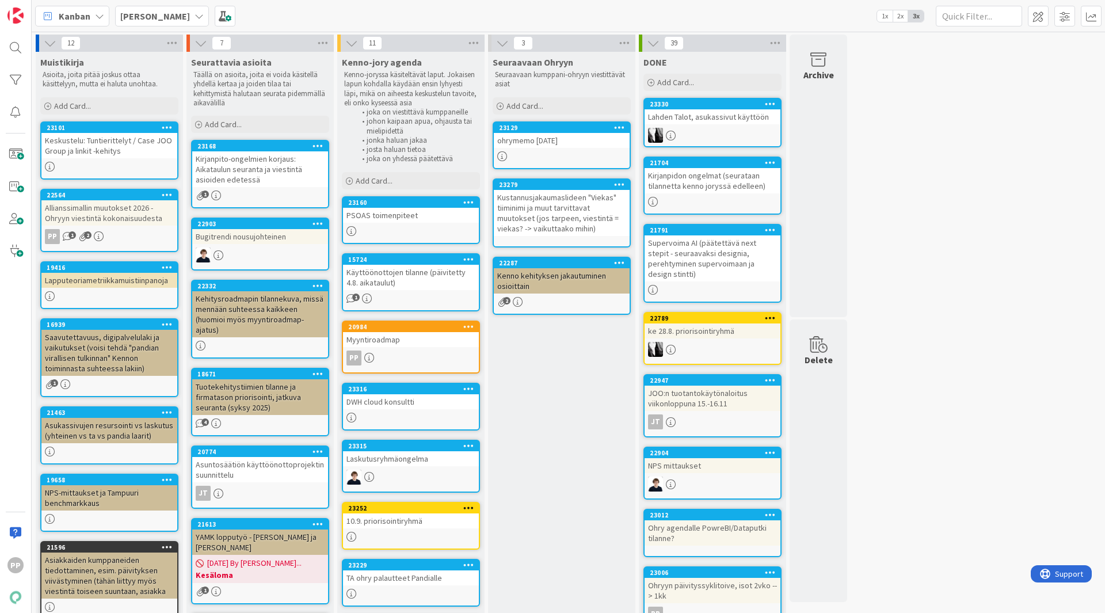
click at [953, 387] on div "12 Muistikirja Asioita, joita pitää joskus ottaa käsittelyyn, mutta ei haluta u…" at bounding box center [568, 453] width 1068 height 836
click at [970, 127] on div "12 Muistikirja Asioita, joita pitää joskus ottaa käsittelyyn, mutta ei haluta u…" at bounding box center [568, 453] width 1068 height 836
click at [864, 71] on div "12 Muistikirja Asioita, joita pitää joskus ottaa käsittelyyn, mutta ei haluta u…" at bounding box center [568, 453] width 1068 height 836
click at [994, 462] on div "12 Muistikirja Asioita, joita pitää joskus ottaa käsittelyyn, mutta ei haluta u…" at bounding box center [568, 453] width 1068 height 836
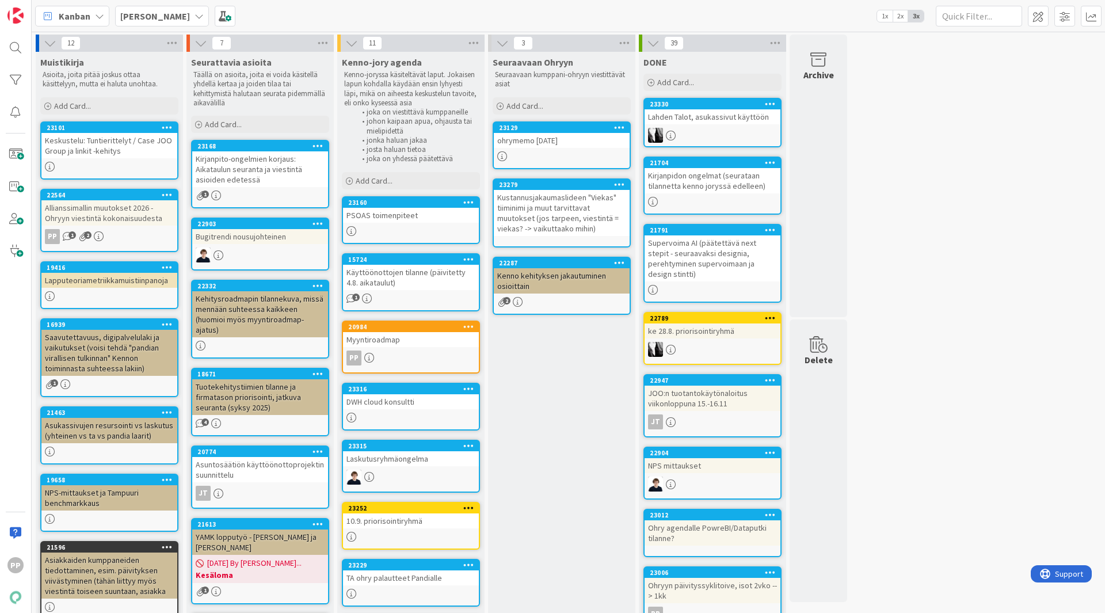
click at [399, 464] on div "Laskutusryhmäongelma" at bounding box center [411, 458] width 136 height 15
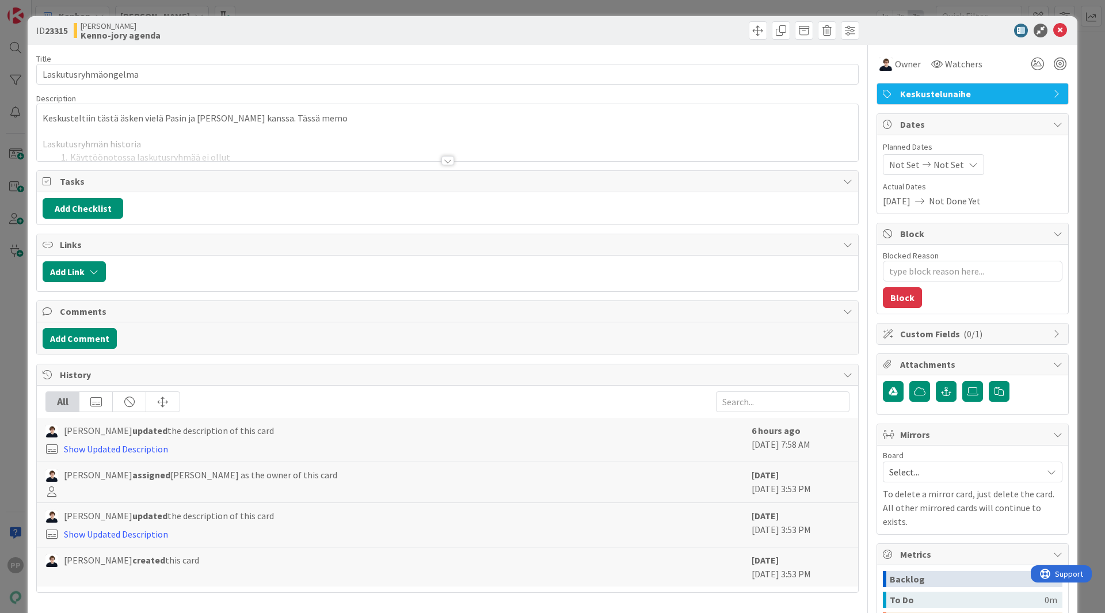
click at [312, 140] on div at bounding box center [447, 146] width 821 height 29
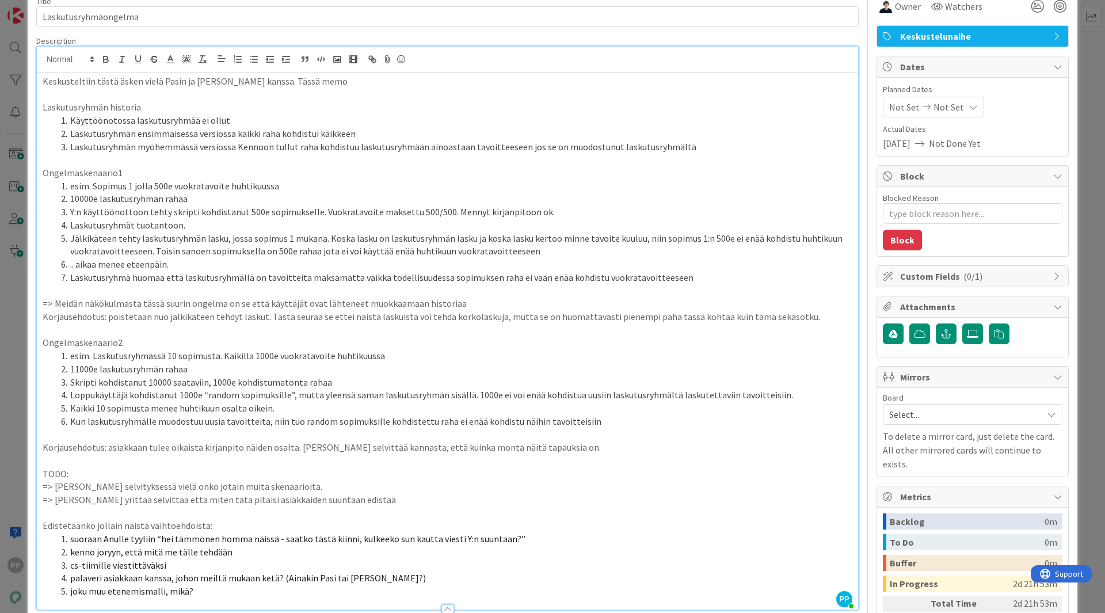
scroll to position [115, 0]
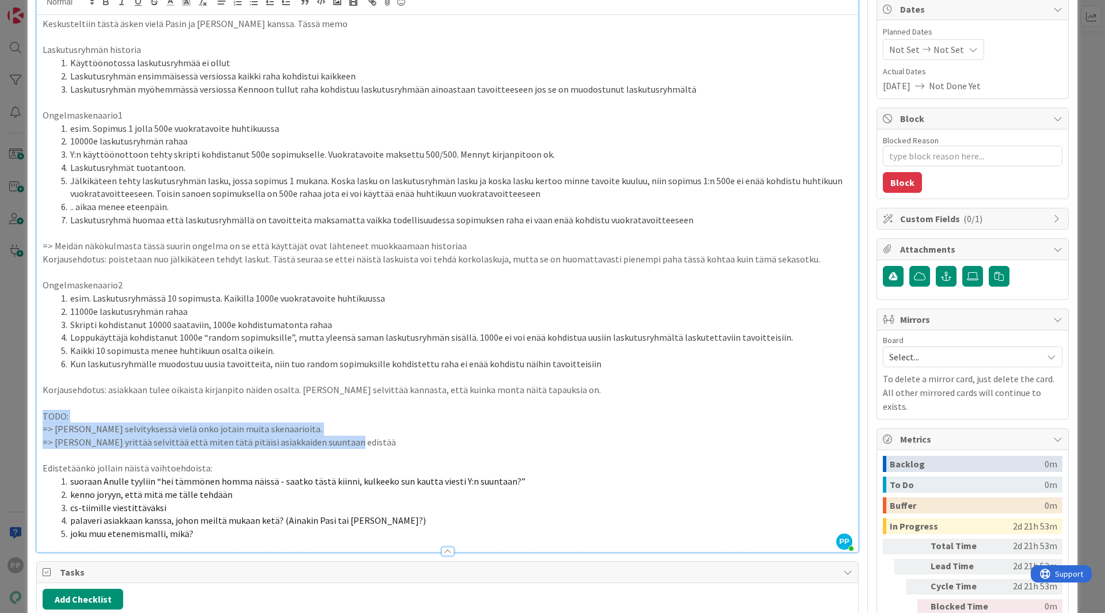
drag, startPoint x: 346, startPoint y: 445, endPoint x: 41, endPoint y: 420, distance: 305.9
click at [41, 420] on div "Keskusteltiin tästä äsken vielä Pasin ja [PERSON_NAME] kanssa. Tässä memo Lasku…" at bounding box center [447, 283] width 821 height 537
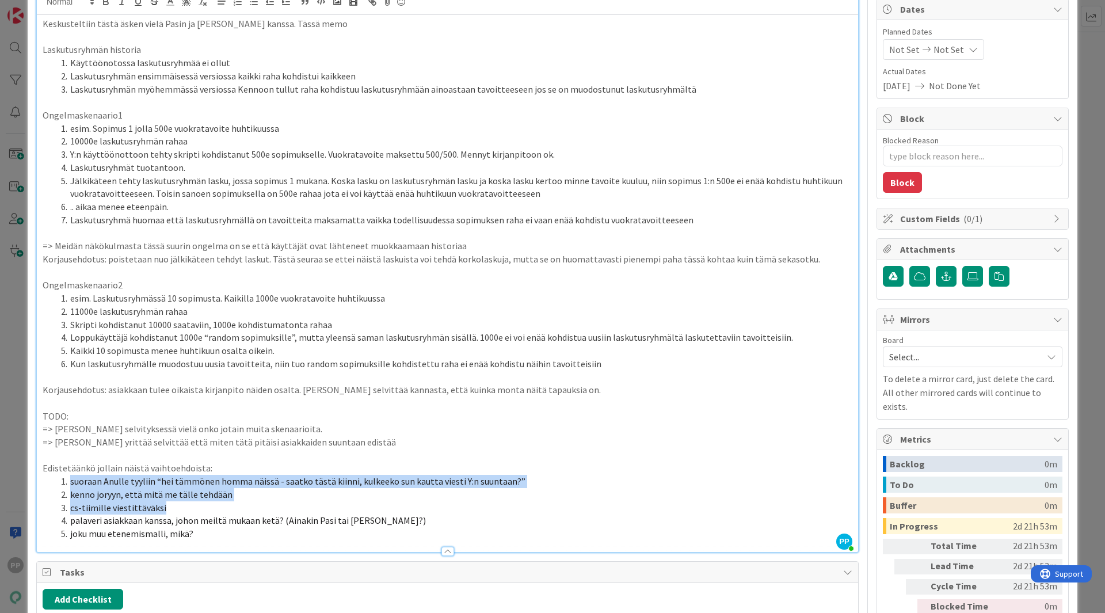
drag, startPoint x: 243, startPoint y: 471, endPoint x: 291, endPoint y: 502, distance: 57.0
click at [291, 502] on div "Keskusteltiin tästä äsken vielä Pasin ja [PERSON_NAME] kanssa. Tässä memo Lasku…" at bounding box center [447, 283] width 821 height 537
click at [291, 502] on li "cs-tiimille viestittäväksi" at bounding box center [454, 507] width 796 height 13
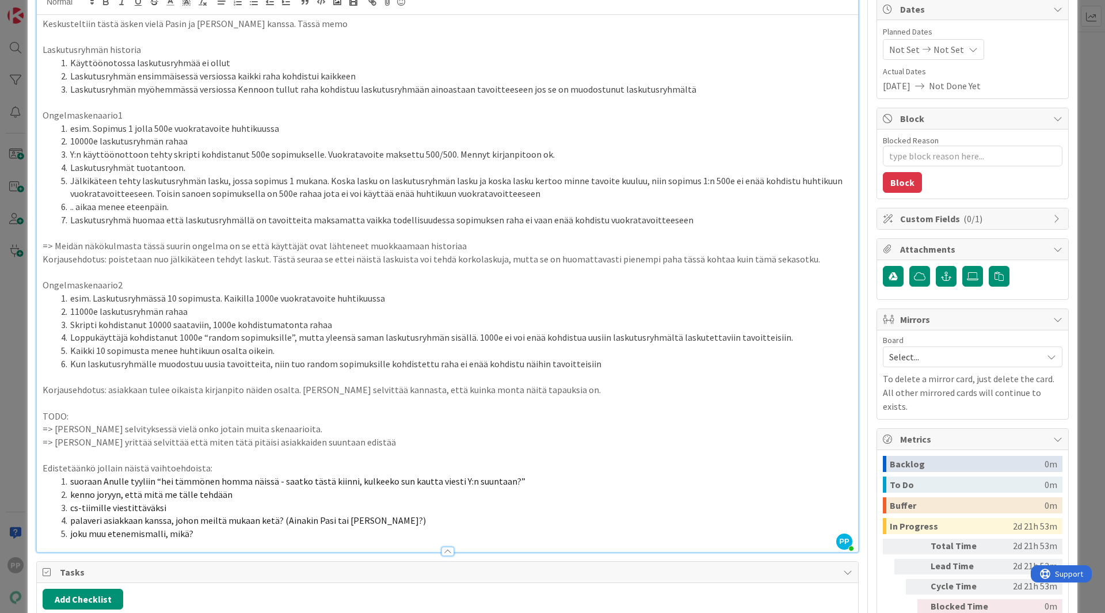
scroll to position [173, 0]
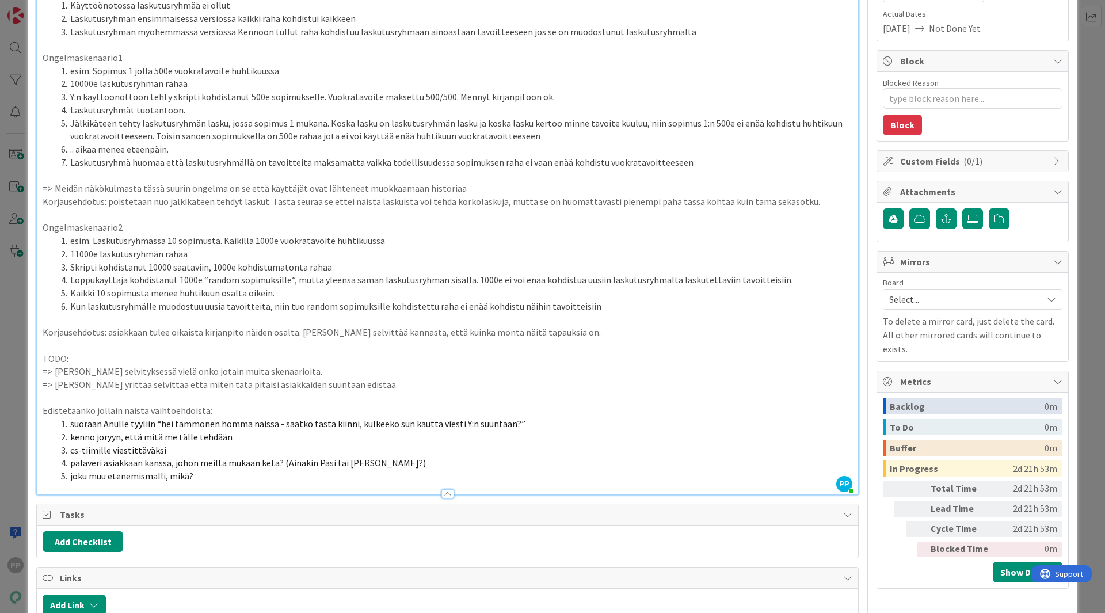
click at [29, 509] on div "ID 23315 Kenno JoRy Kenno-jory agenda Title 20 / 128 Laskutusryhmäongelma Descr…" at bounding box center [552, 389] width 1049 height 1091
click at [23, 511] on div "ID 23315 Kenno JoRy Kenno-jory agenda Title 20 / 128 Laskutusryhmäongelma Descr…" at bounding box center [552, 306] width 1105 height 613
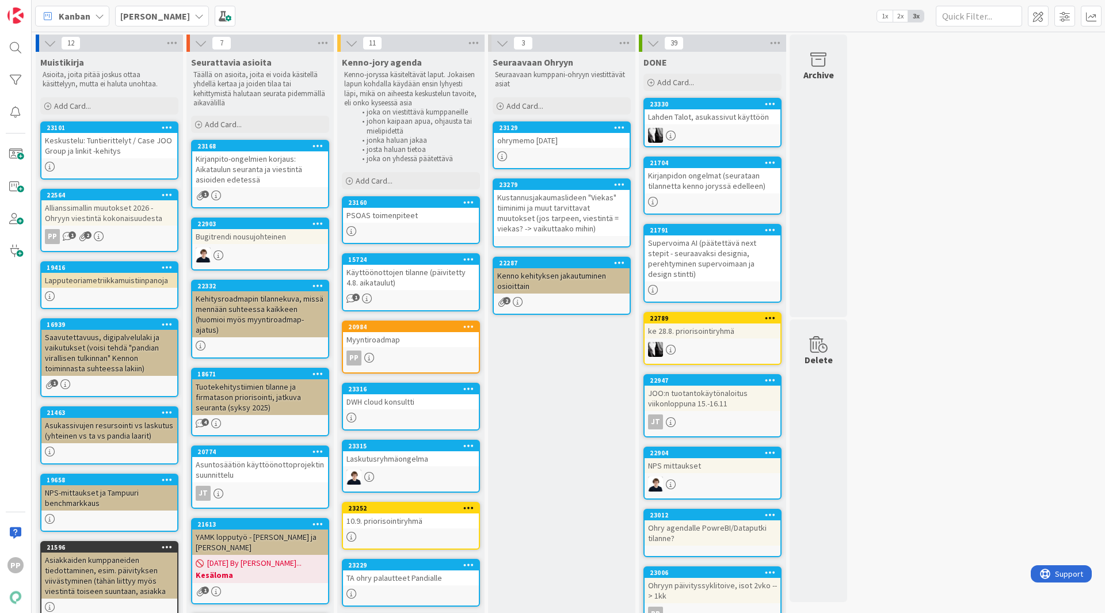
click at [544, 318] on div "Seuraavaan Ohryyn Seuraavaan kumppani-ohryyn viestittävät asiat Add Card... 231…" at bounding box center [561, 458] width 147 height 813
click at [555, 358] on div "Seuraavaan Ohryyn Seuraavaan kumppani-ohryyn viestittävät asiat Add Card... 231…" at bounding box center [561, 458] width 147 height 813
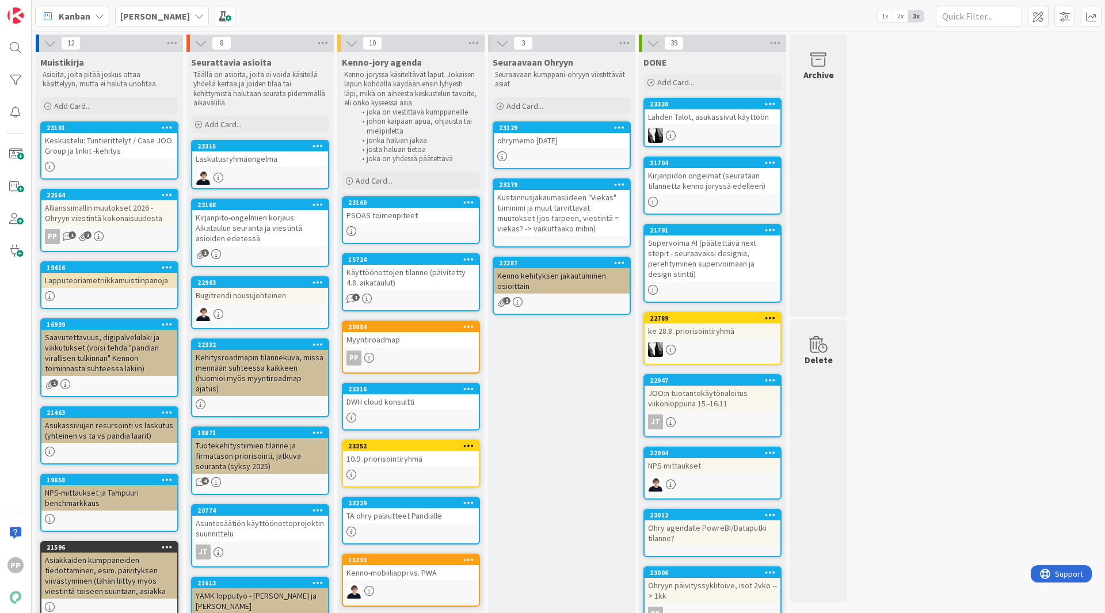
click at [515, 434] on div "Seuraavaan Ohryyn Seuraavaan kumppani-ohryyn viestittävät asiat Add Card... 231…" at bounding box center [561, 453] width 147 height 802
click at [516, 434] on div "Seuraavaan Ohryyn Seuraavaan kumppani-ohryyn viestittävät asiat Add Card... 231…" at bounding box center [561, 453] width 147 height 802
click at [535, 419] on div "Seuraavaan Ohryyn Seuraavaan kumppani-ohryyn viestittävät asiat Add Card... 231…" at bounding box center [561, 453] width 147 height 802
click at [869, 206] on div "12 Muistikirja Asioita, joita pitää joskus ottaa käsittelyyn, mutta ei haluta u…" at bounding box center [568, 447] width 1068 height 825
click at [870, 204] on div "12 Muistikirja Asioita, joita pitää joskus ottaa käsittelyyn, mutta ei haluta u…" at bounding box center [568, 447] width 1068 height 825
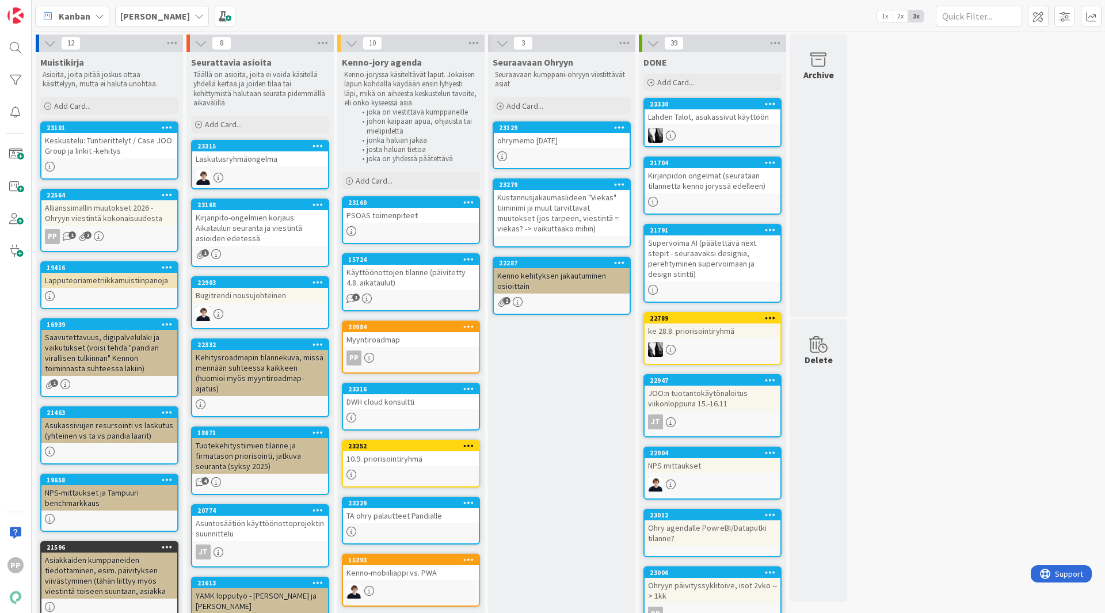
click at [943, 102] on div "12 Muistikirja Asioita, joita pitää joskus ottaa käsittelyyn, mutta ei haluta u…" at bounding box center [568, 447] width 1068 height 825
click at [923, 121] on div "12 Muistikirja Asioita, joita pitää joskus ottaa käsittelyyn, mutta ei haluta u…" at bounding box center [568, 447] width 1068 height 825
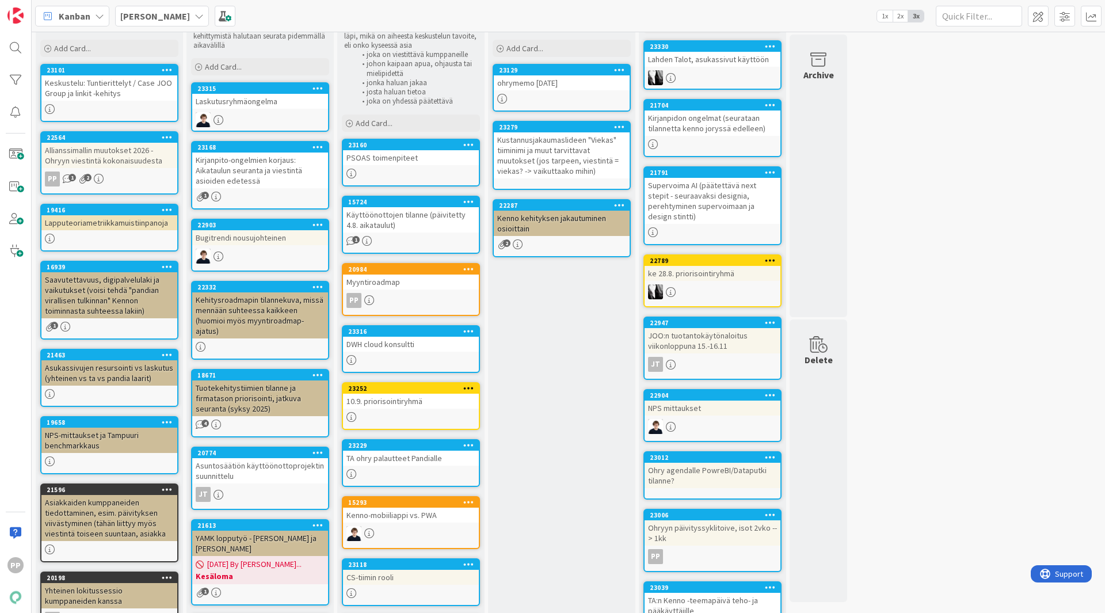
scroll to position [85, 0]
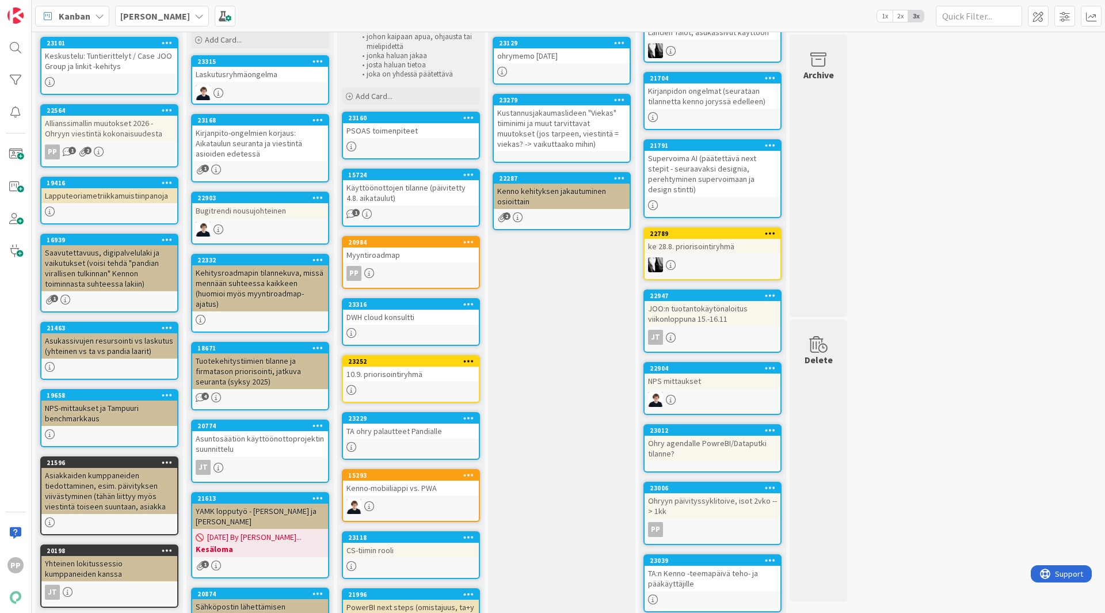
click at [431, 127] on div "PSOAS toimenpiteet" at bounding box center [411, 130] width 136 height 15
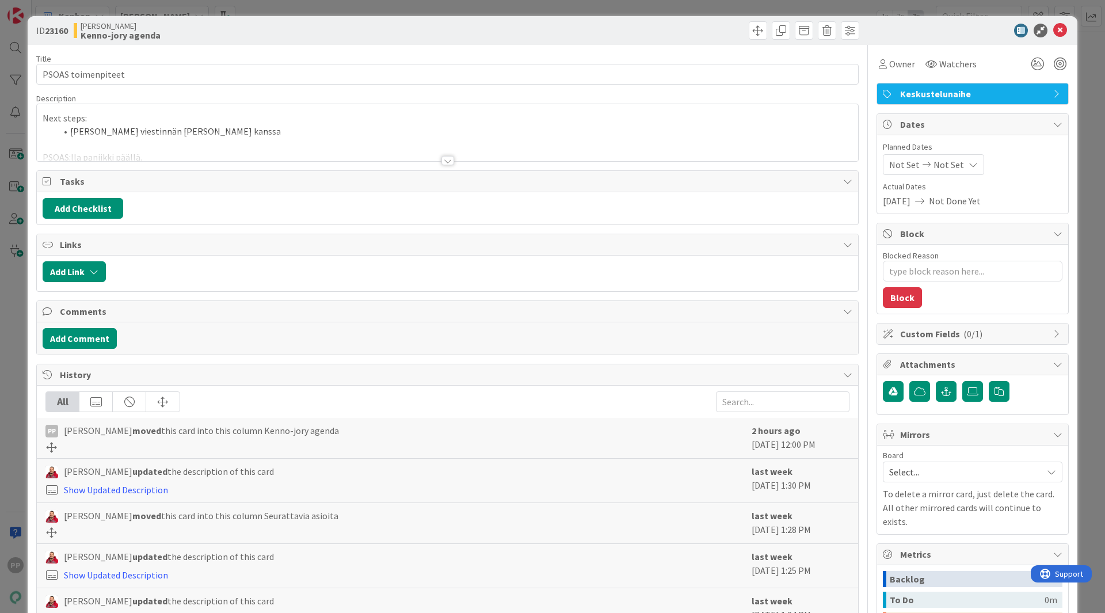
click at [426, 130] on li "Joonas koordinoi viestinnän Minnan kanssa" at bounding box center [454, 131] width 796 height 13
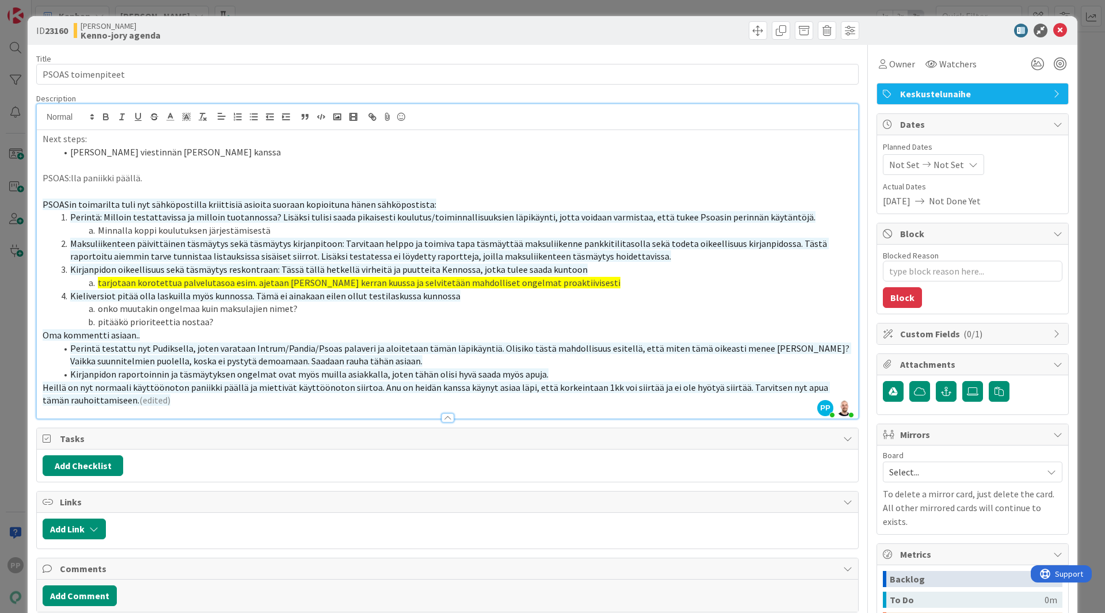
click at [277, 307] on li "onko muutakin ongelmaa kuin maksulajien nimet?" at bounding box center [454, 308] width 796 height 13
click at [116, 306] on li "onko muutakin ongelmaa kuin maksulajien nimet?" at bounding box center [454, 308] width 796 height 13
click at [67, 177] on p "PSOAS:lla paniikki päällä." at bounding box center [447, 177] width 809 height 13
click at [58, 192] on p at bounding box center [447, 191] width 809 height 13
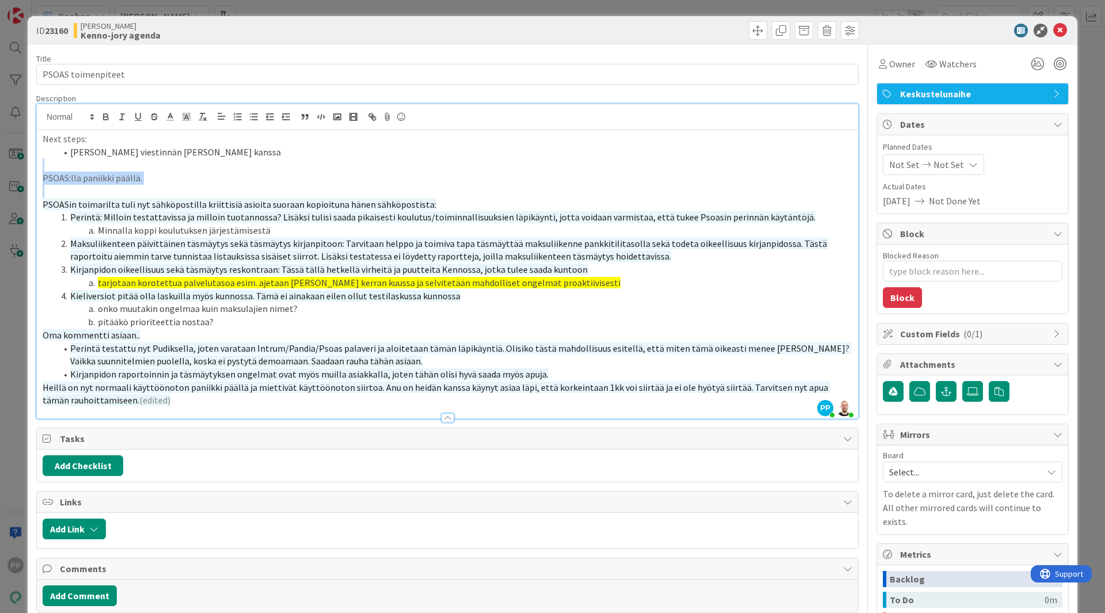
drag, startPoint x: 55, startPoint y: 170, endPoint x: 54, endPoint y: 186, distance: 16.1
click at [54, 186] on div "Next steps: Joonas koordinoi viestinnän Minnan kanssa PSOAS:lla paniikki päällä…" at bounding box center [447, 274] width 821 height 288
click at [54, 188] on p at bounding box center [447, 191] width 809 height 13
click at [52, 198] on p "PSOASin toimarilta tuli nyt sähköpostilla kriittisiä asioita suoraan kopioituna…" at bounding box center [447, 204] width 809 height 13
click at [44, 199] on span "PSOASin toimarilta tuli nyt sähköpostilla kriittisiä asioita suoraan kopioituna…" at bounding box center [239, 204] width 393 height 12
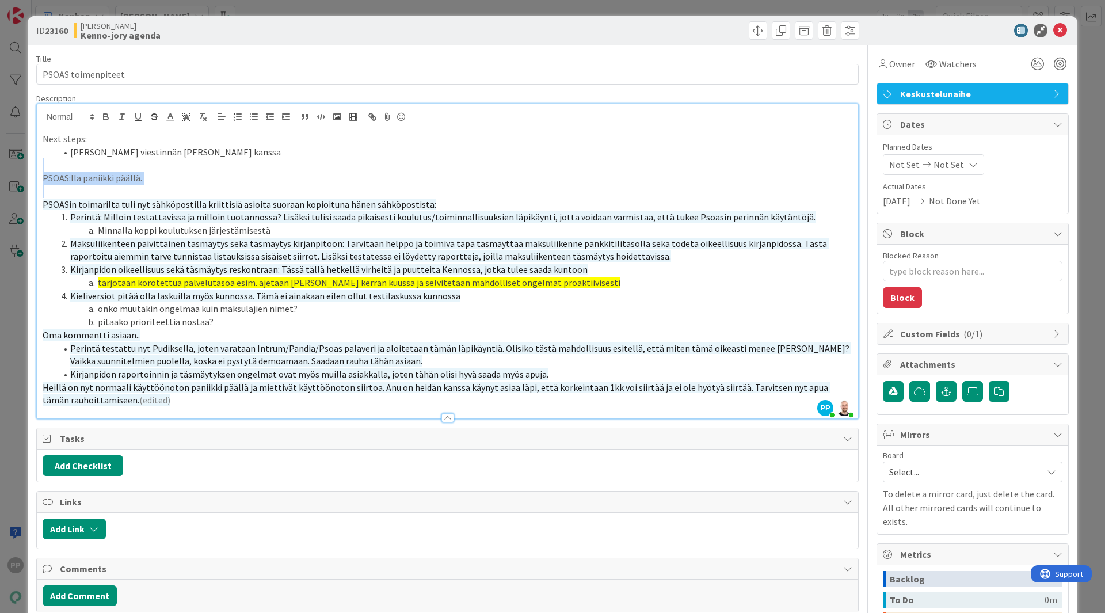
drag, startPoint x: 44, startPoint y: 198, endPoint x: 39, endPoint y: 167, distance: 31.4
click at [39, 167] on div "Next steps: Joonas koordinoi viestinnän Minnan kanssa PSOAS:lla paniikki päällä…" at bounding box center [447, 274] width 821 height 288
drag, startPoint x: 40, startPoint y: 163, endPoint x: 41, endPoint y: 209, distance: 45.5
click at [41, 209] on div "Next steps: Joonas koordinoi viestinnän Minnan kanssa PSOAS:lla paniikki päällä…" at bounding box center [447, 274] width 821 height 288
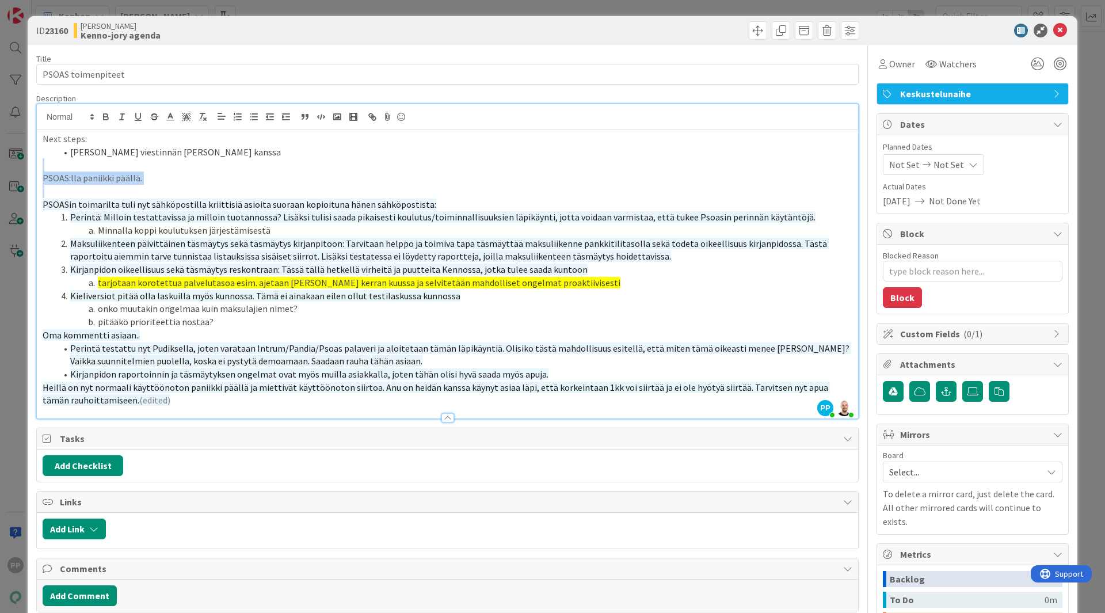
click at [41, 209] on div "Next steps: Joonas koordinoi viestinnän Minnan kanssa PSOAS:lla paniikki päällä…" at bounding box center [447, 274] width 821 height 288
drag, startPoint x: 40, startPoint y: 170, endPoint x: 43, endPoint y: 204, distance: 34.1
click at [43, 204] on div "Next steps: Joonas koordinoi viestinnän Minnan kanssa PSOAS:lla paniikki päällä…" at bounding box center [447, 274] width 821 height 288
click at [43, 204] on span "PSOASin toimarilta tuli nyt sähköpostilla kriittisiä asioita suoraan kopioituna…" at bounding box center [239, 204] width 393 height 12
drag, startPoint x: 42, startPoint y: 166, endPoint x: 39, endPoint y: 206, distance: 40.4
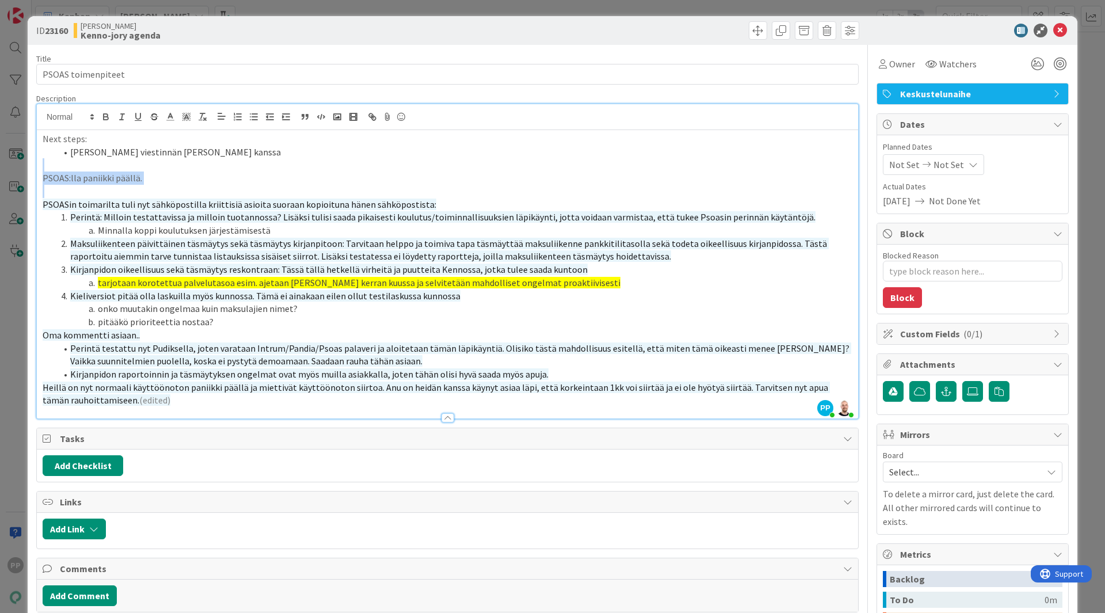
click at [39, 206] on div "Next steps: Joonas koordinoi viestinnän Minnan kanssa PSOAS:lla paniikki päällä…" at bounding box center [447, 274] width 821 height 288
click at [43, 204] on span "PSOASin toimarilta tuli nyt sähköpostilla kriittisiä asioita suoraan kopioituna…" at bounding box center [239, 204] width 393 height 12
drag, startPoint x: 46, startPoint y: 165, endPoint x: 44, endPoint y: 209, distance: 44.3
click at [44, 209] on div "Next steps: Joonas koordinoi viestinnän Minnan kanssa PSOAS:lla paniikki päällä…" at bounding box center [447, 274] width 821 height 288
click at [44, 209] on span "PSOASin toimarilta tuli nyt sähköpostilla kriittisiä asioita suoraan kopioituna…" at bounding box center [239, 204] width 393 height 12
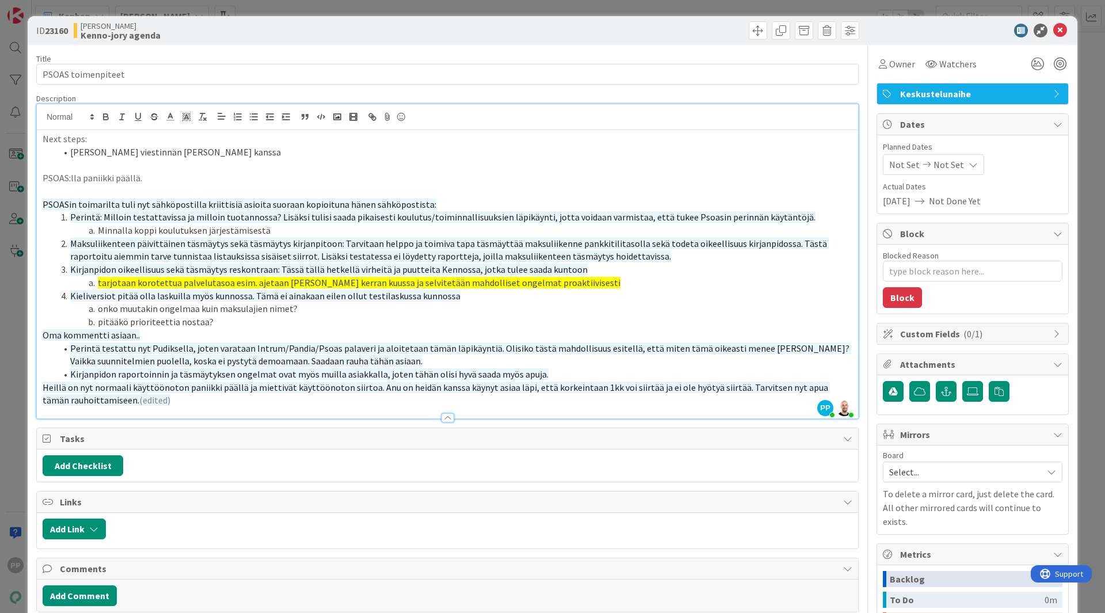
click at [33, 182] on div "ID 23160 Kenno JoRy Kenno-jory agenda Title 18 / 128 PSOAS toimenpiteet Descrip…" at bounding box center [552, 469] width 1049 height 907
click at [190, 47] on div "Title 18 / 128 PSOAS toimenpiteet Description PP Pekka Paaskunta joined 7 m ago…" at bounding box center [447, 480] width 822 height 870
click at [221, 24] on div "Kenno JoRy Kenno-jory agenda" at bounding box center [259, 30] width 371 height 18
click at [254, 48] on div "Title 18 / 128 PSOAS toimenpiteet Description PP Pekka Paaskunta joined 7 m ago…" at bounding box center [447, 480] width 822 height 870
click at [255, 41] on div "ID 23160 Kenno JoRy Kenno-jory agenda" at bounding box center [552, 30] width 1049 height 29
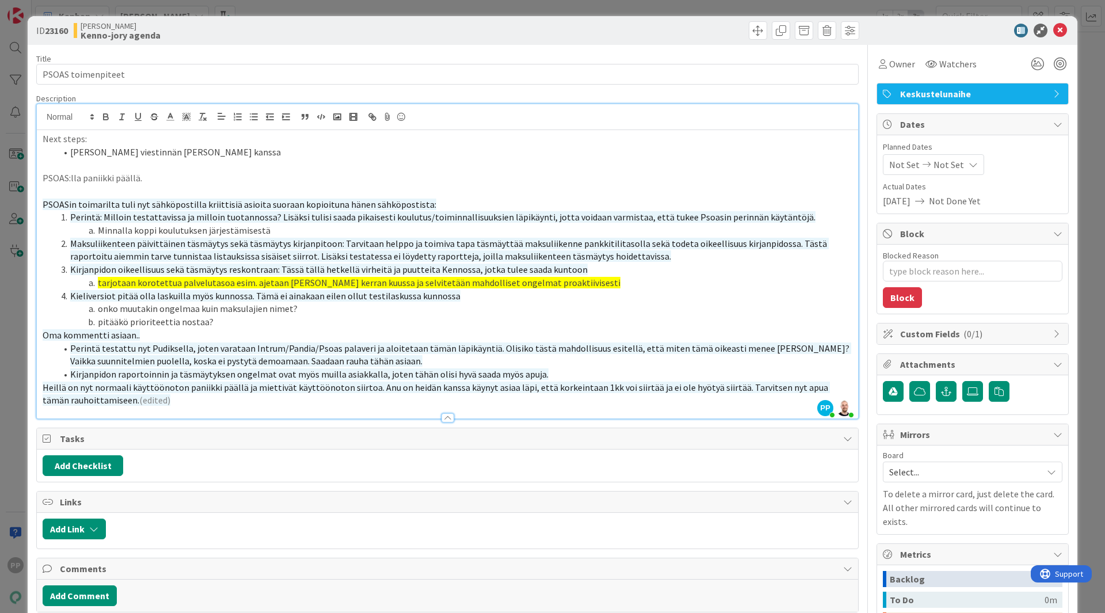
click at [128, 229] on li "Minnalla koppi koulutuksen järjestämisestä" at bounding box center [454, 230] width 796 height 13
click at [35, 181] on div "ID 23160 Kenno JoRy Kenno-jory agenda Title 18 / 128 PSOAS toimenpiteet Descrip…" at bounding box center [552, 469] width 1049 height 907
click at [289, 37] on div "Kenno JoRy Kenno-jory agenda" at bounding box center [259, 30] width 371 height 18
click at [457, 7] on div "ID 23160 Kenno JoRy Kenno-jory agenda Title 18 / 128 PSOAS toimenpiteet Descrip…" at bounding box center [552, 306] width 1105 height 613
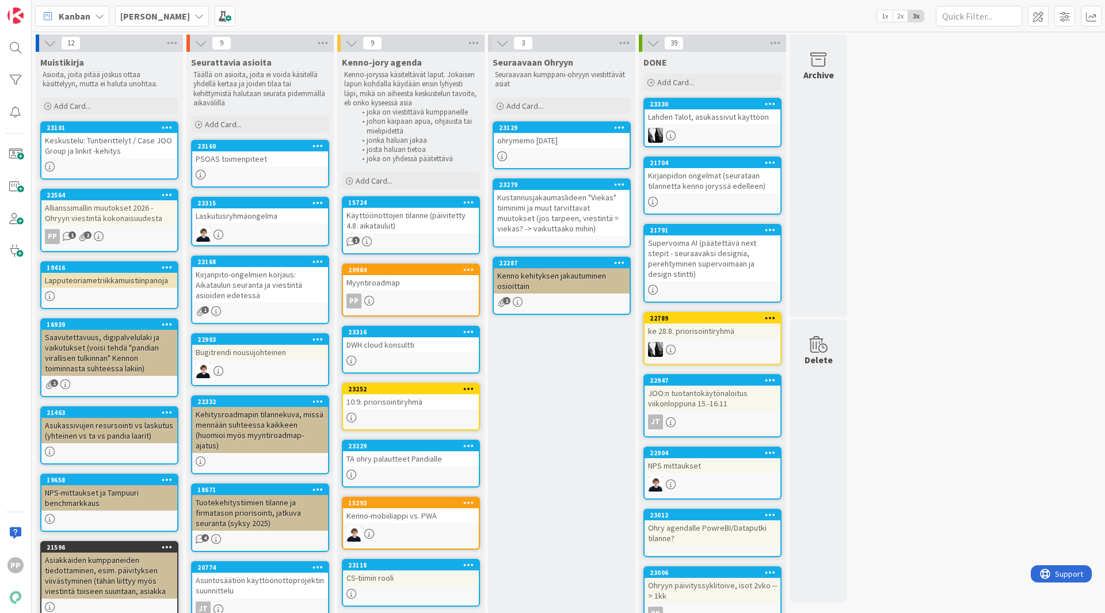
click at [930, 469] on div "12 Muistikirja Asioita, joita pitää joskus ottaa käsittelyyn, mutta ei haluta u…" at bounding box center [568, 447] width 1068 height 825
click at [556, 392] on div "Seuraavaan Ohryyn Seuraavaan kumppani-ohryyn viestittävät asiat Add Card... 231…" at bounding box center [561, 453] width 147 height 802
click at [402, 233] on link "15724 Käyttöönottojen tilanne (päivitetty 4.8. aikataulut) 1" at bounding box center [411, 225] width 138 height 58
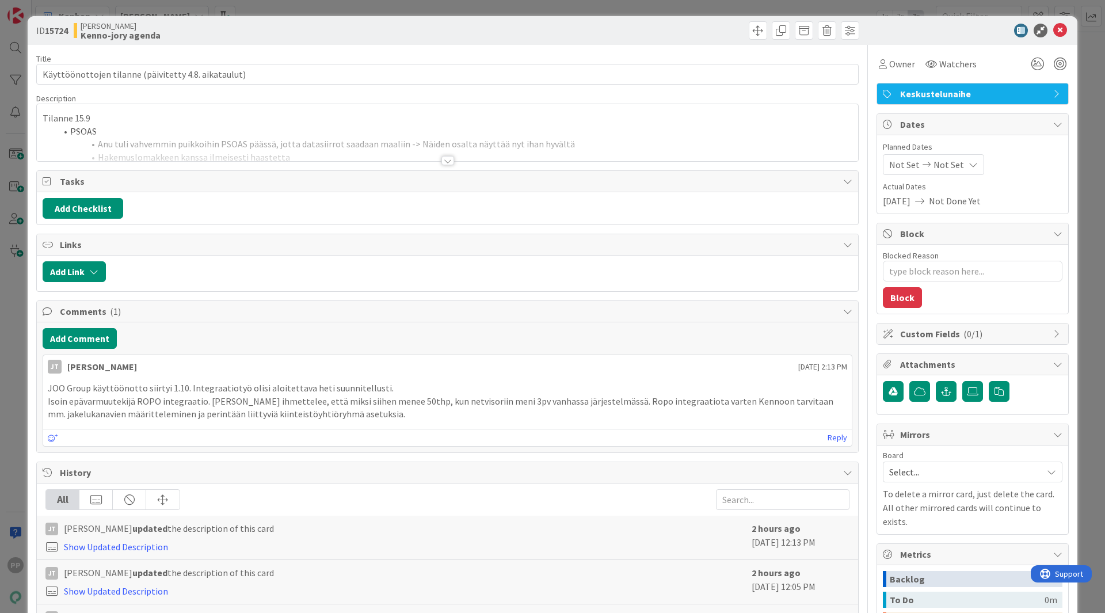
click at [307, 139] on div at bounding box center [447, 146] width 821 height 29
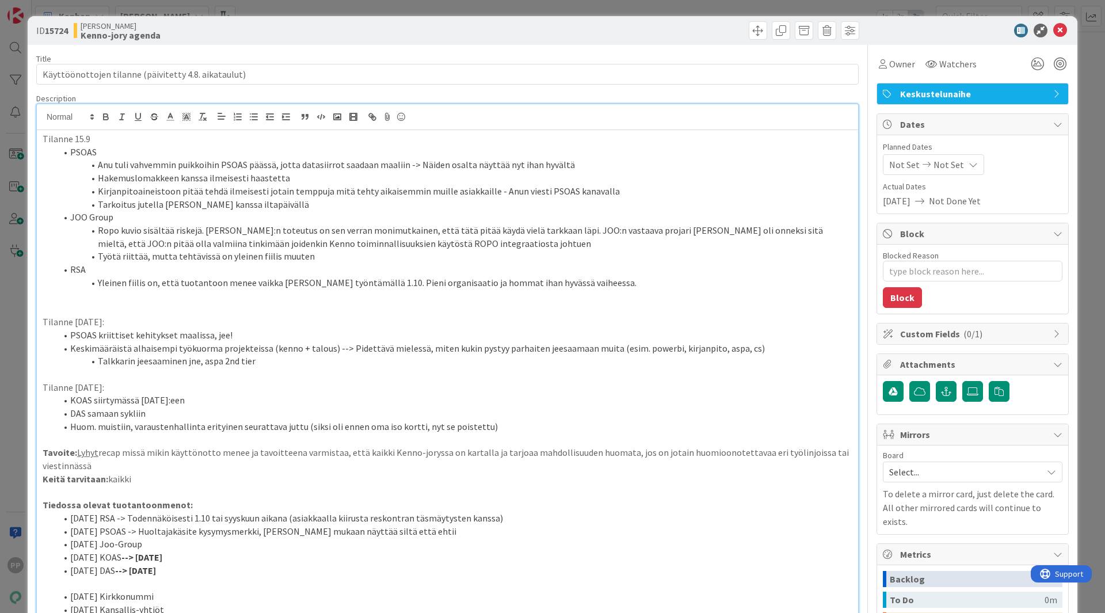
click at [345, 26] on div "Kenno JoRy Kenno-jory agenda" at bounding box center [259, 30] width 371 height 18
click at [335, 15] on div "ID 15724 Kenno JoRy Kenno-jory agenda Title 52 / 128 Käyttöönottojen tilanne (p…" at bounding box center [552, 306] width 1105 height 613
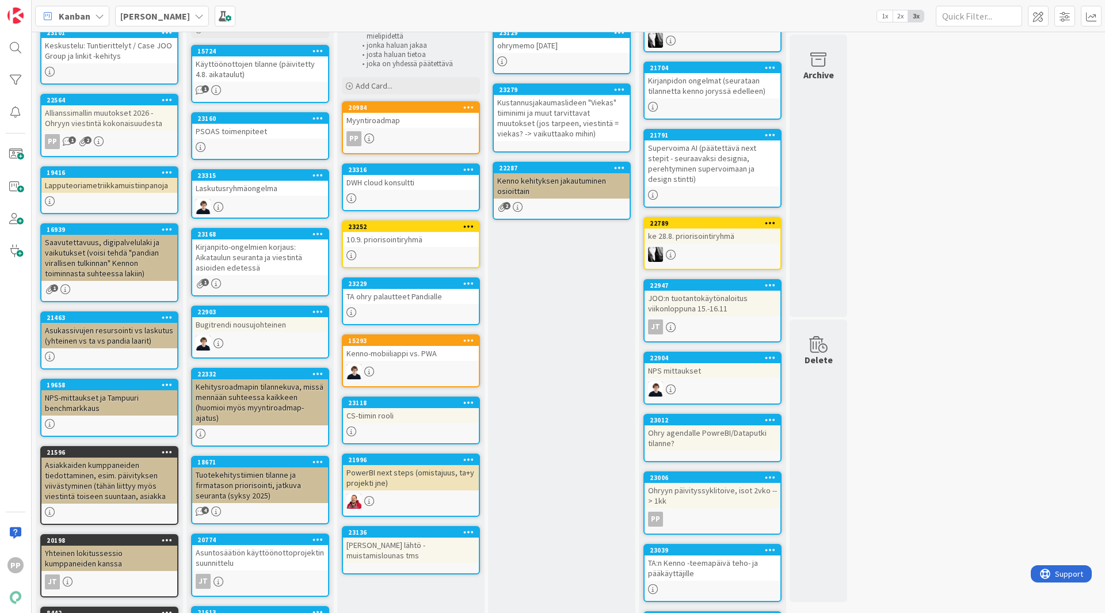
scroll to position [115, 0]
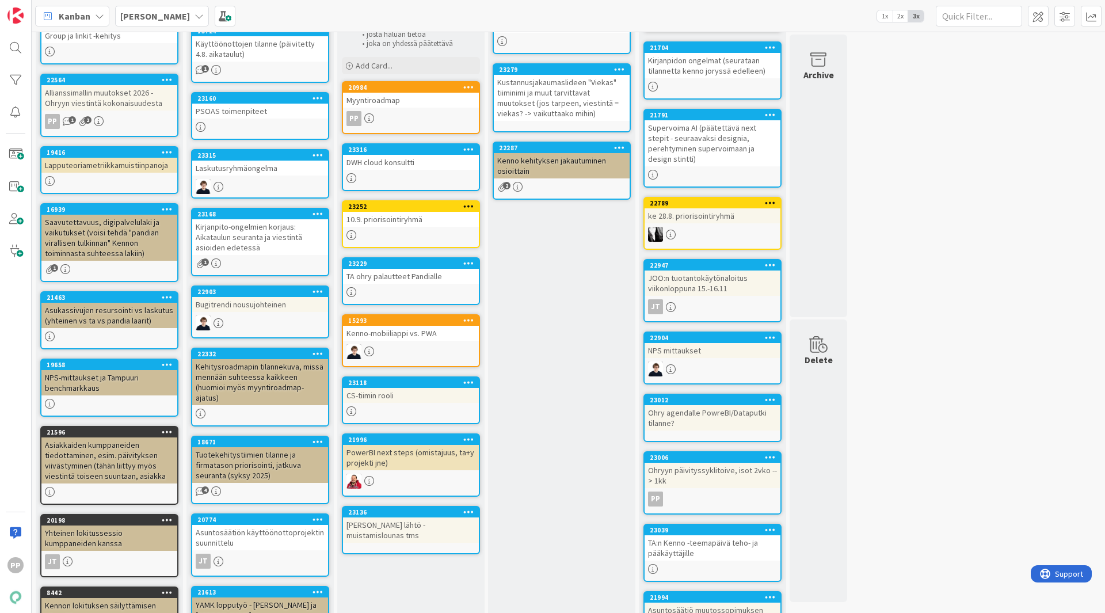
click at [407, 98] on div "Myyntiroadmap" at bounding box center [411, 100] width 136 height 15
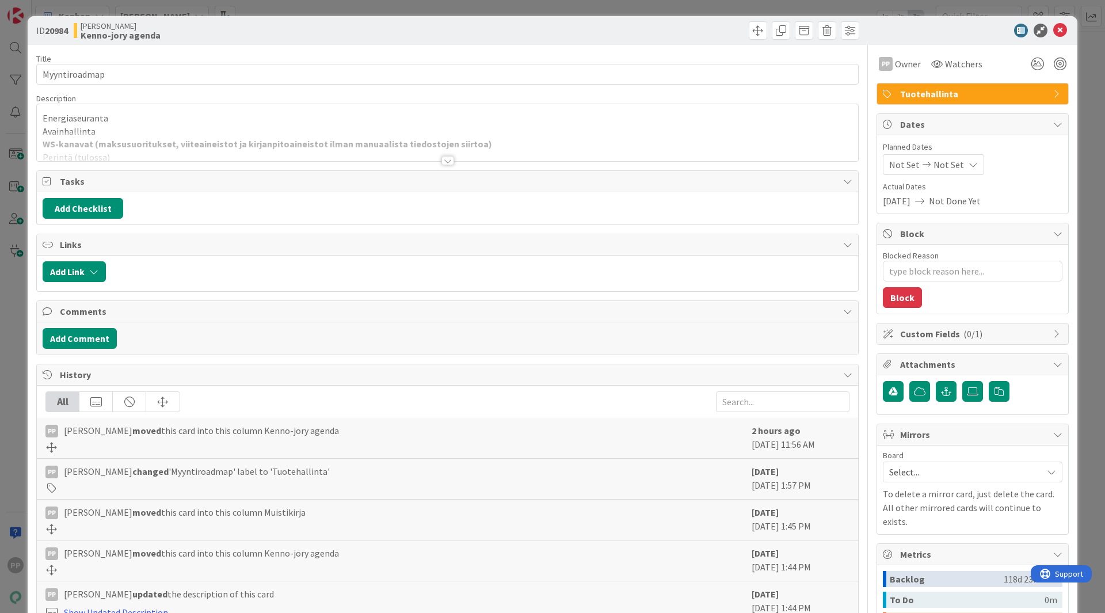
click at [505, 143] on div at bounding box center [447, 146] width 821 height 29
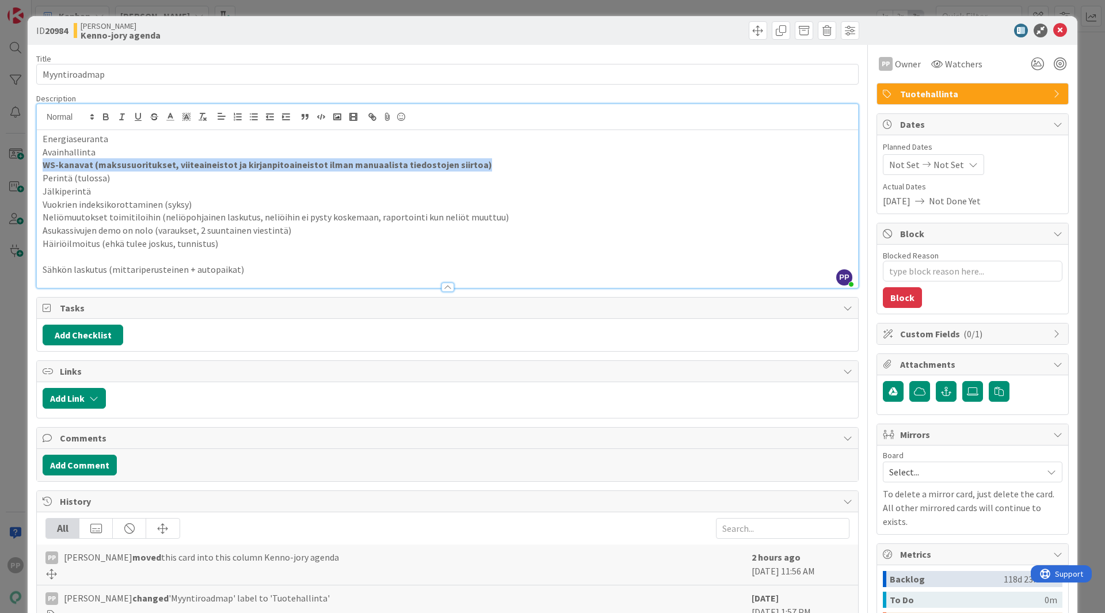
drag, startPoint x: 447, startPoint y: 168, endPoint x: 18, endPoint y: 167, distance: 428.6
click at [18, 167] on div "ID 20984 Kenno JoRy Kenno-jory agenda Title 13 / 128 Myyntiroadmap Description …" at bounding box center [552, 306] width 1105 height 613
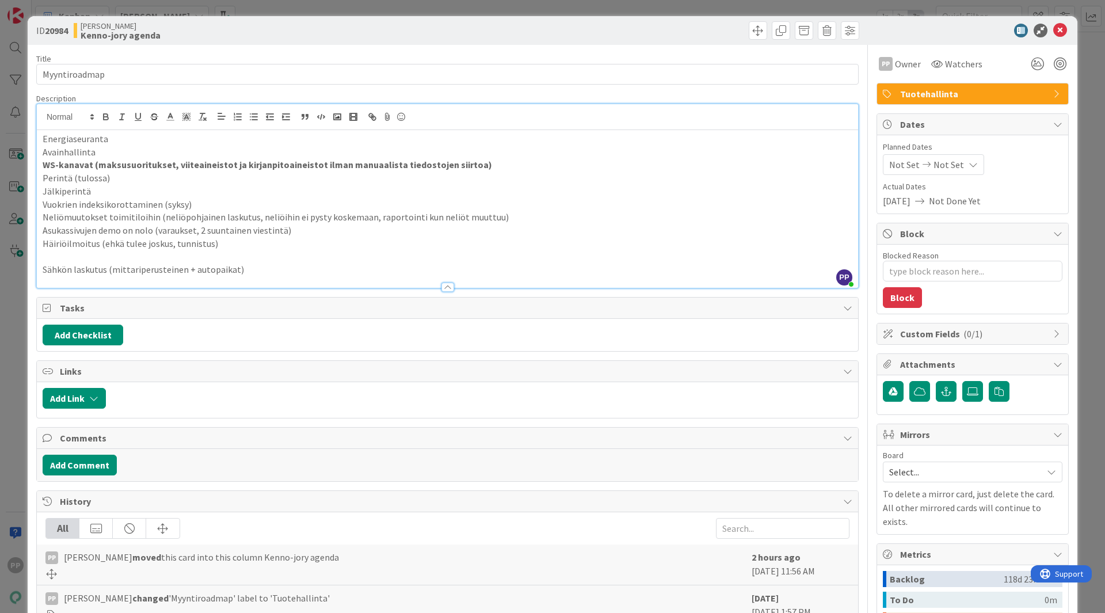
click at [388, 200] on p "Vuokrien indeksikorottaminen (syksy)" at bounding box center [447, 204] width 809 height 13
click at [396, 45] on div "Title 13 / 128 Myyntiroadmap Description PP Pekka Paaskunta just joined Energia…" at bounding box center [447, 411] width 822 height 732
click at [399, 45] on div "Title 13 / 128 Myyntiroadmap Description PP Pekka Paaskunta just joined Energia…" at bounding box center [447, 411] width 822 height 732
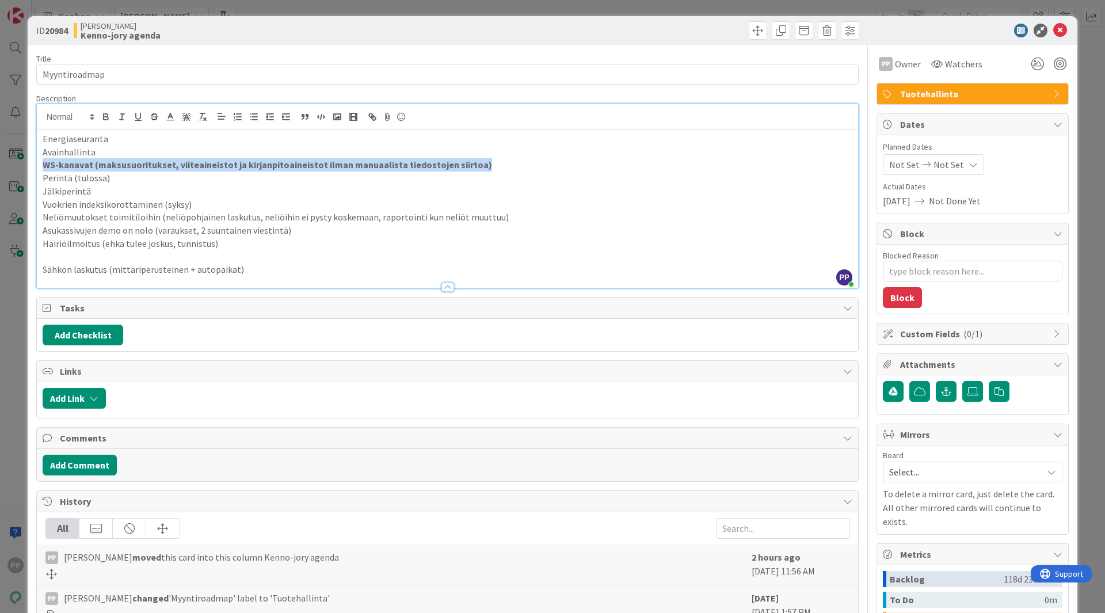
drag, startPoint x: 491, startPoint y: 168, endPoint x: 37, endPoint y: 162, distance: 453.9
click at [37, 162] on div "Energiaseuranta Avainhallinta WS-kanavat (maksusuoritukset, viiteaineistot ja k…" at bounding box center [447, 209] width 821 height 158
click at [131, 166] on strong "WS-kanavat (maksusuoritukset, viiteaineistot ja kirjanpitoaineistot ilman manua…" at bounding box center [267, 165] width 449 height 12
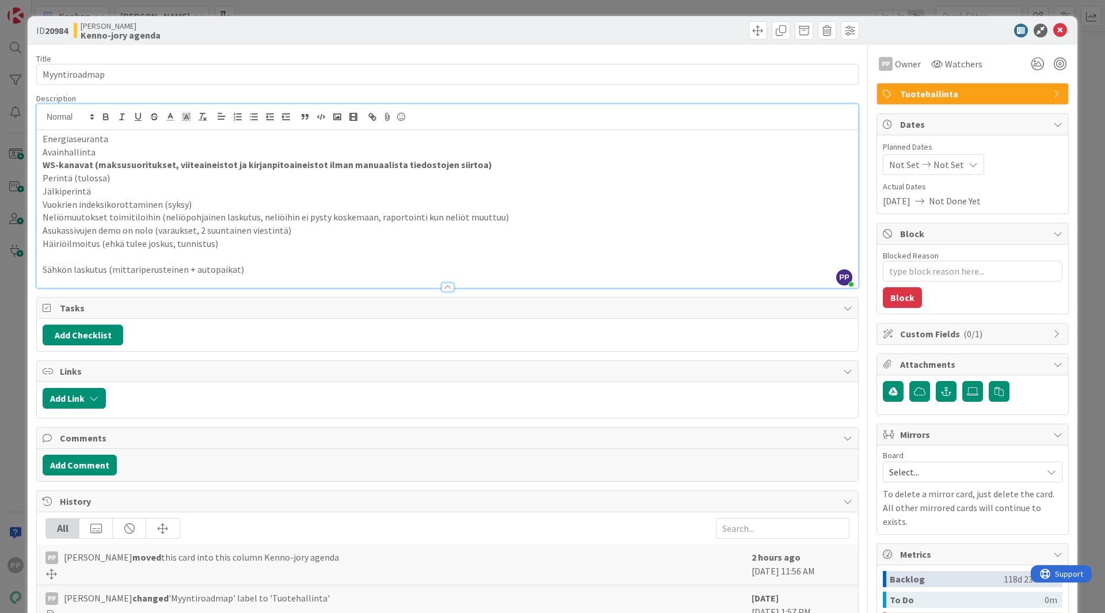
click at [543, 90] on div "Title 13 / 128 Myyntiroadmap Description PP Pekka Paaskunta just joined Energia…" at bounding box center [447, 411] width 822 height 732
click at [561, 23] on div at bounding box center [654, 30] width 408 height 18
click at [1087, 361] on div "ID 20984 Kenno JoRy Kenno-jory agenda Title 13 / 128 Myyntiroadmap Description …" at bounding box center [552, 306] width 1105 height 613
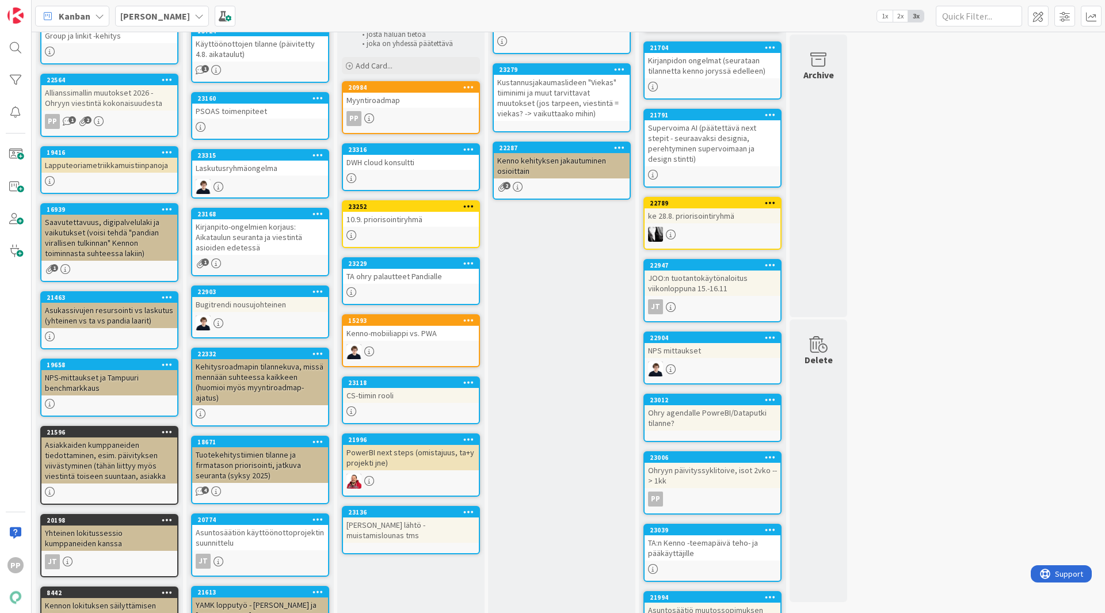
click at [546, 264] on div "Seuraavaan Ohryyn Seuraavaan kumppani-ohryyn viestittävät asiat Add Card... 231…" at bounding box center [561, 371] width 147 height 868
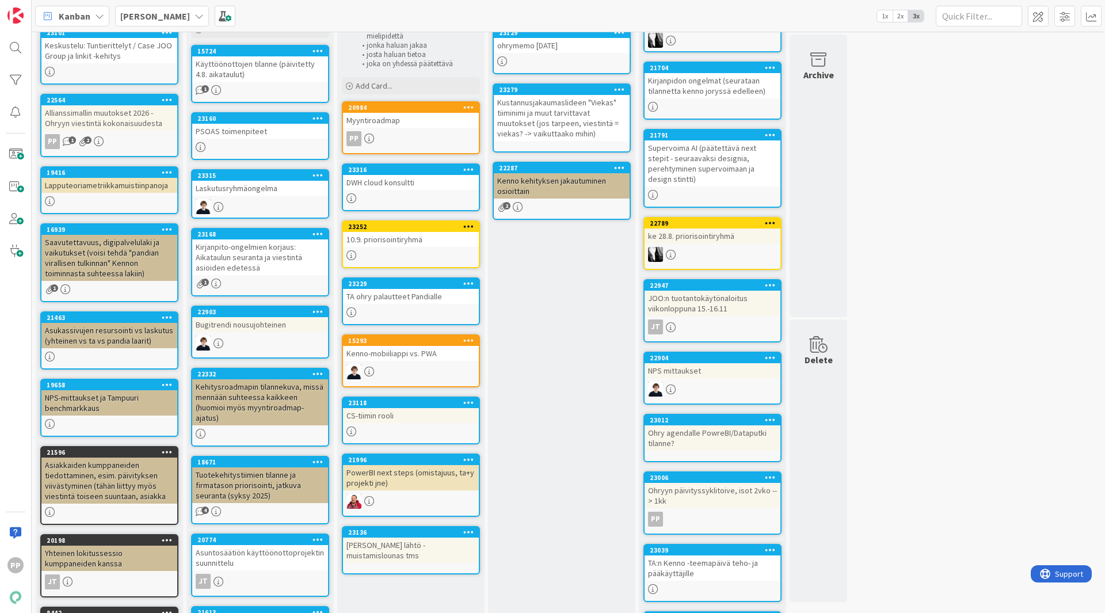
scroll to position [115, 0]
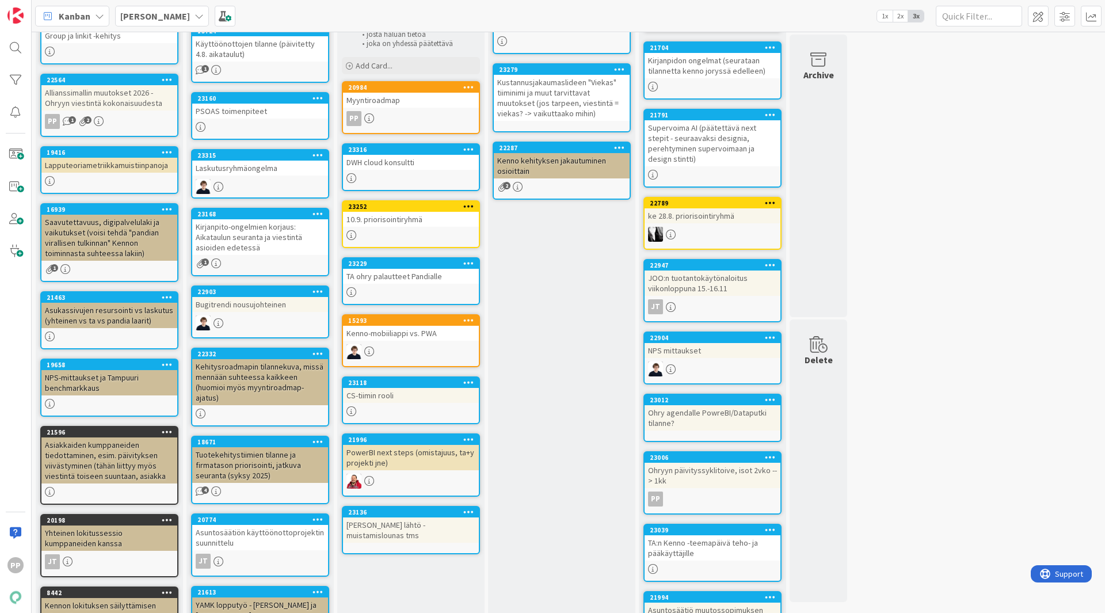
click at [571, 498] on div "Seuraavaan Ohryyn Seuraavaan kumppani-ohryyn viestittävät asiat Add Card... 231…" at bounding box center [561, 371] width 147 height 868
click at [429, 100] on div "Myyntiroadmap" at bounding box center [411, 100] width 136 height 15
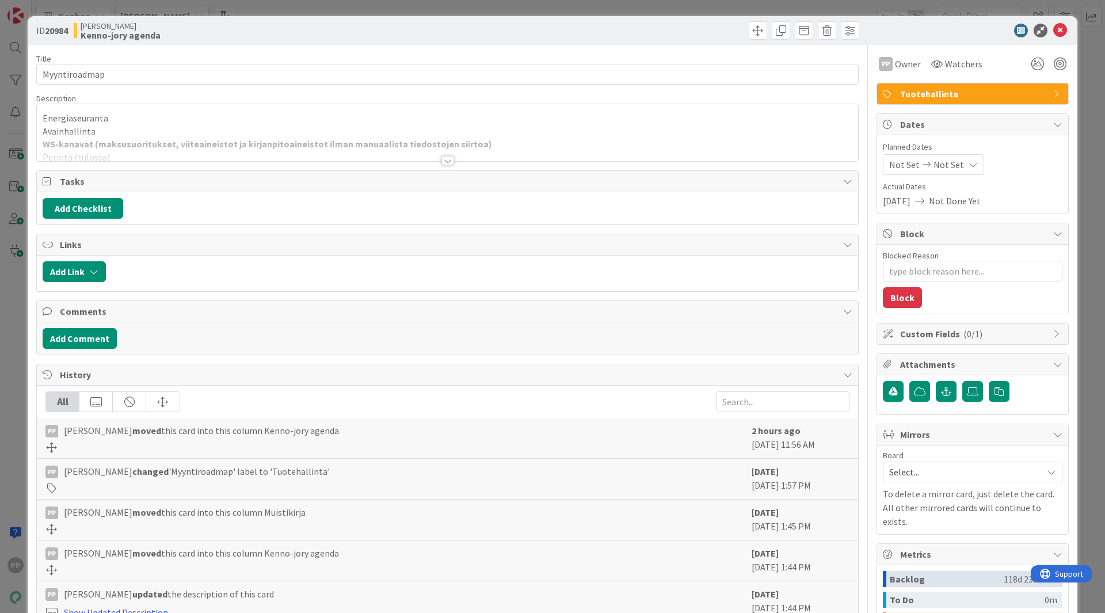
click at [391, 127] on p "Avainhallinta" at bounding box center [447, 131] width 809 height 13
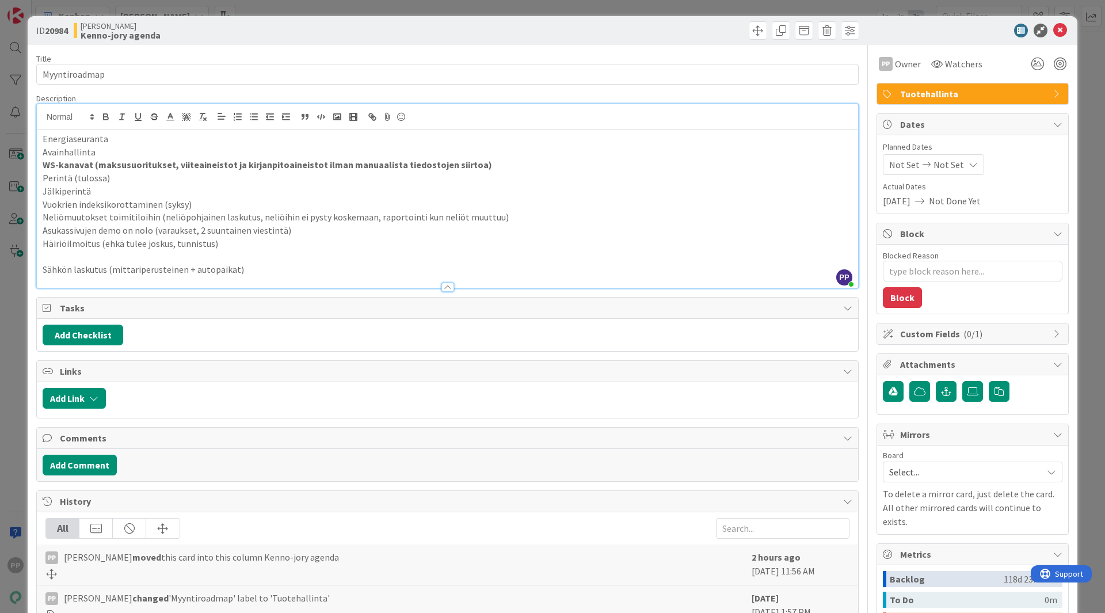
click at [373, 240] on p "Häiriöilmoitus (ehkä tulee joskus, tunnistus)" at bounding box center [447, 243] width 809 height 13
click at [382, 28] on div "Kenno JoRy Kenno-jory agenda" at bounding box center [259, 30] width 371 height 18
click at [384, 13] on div "ID 20984 Kenno JoRy Kenno-jory agenda Title 13 / 128 Myyntiroadmap Description …" at bounding box center [552, 306] width 1105 height 613
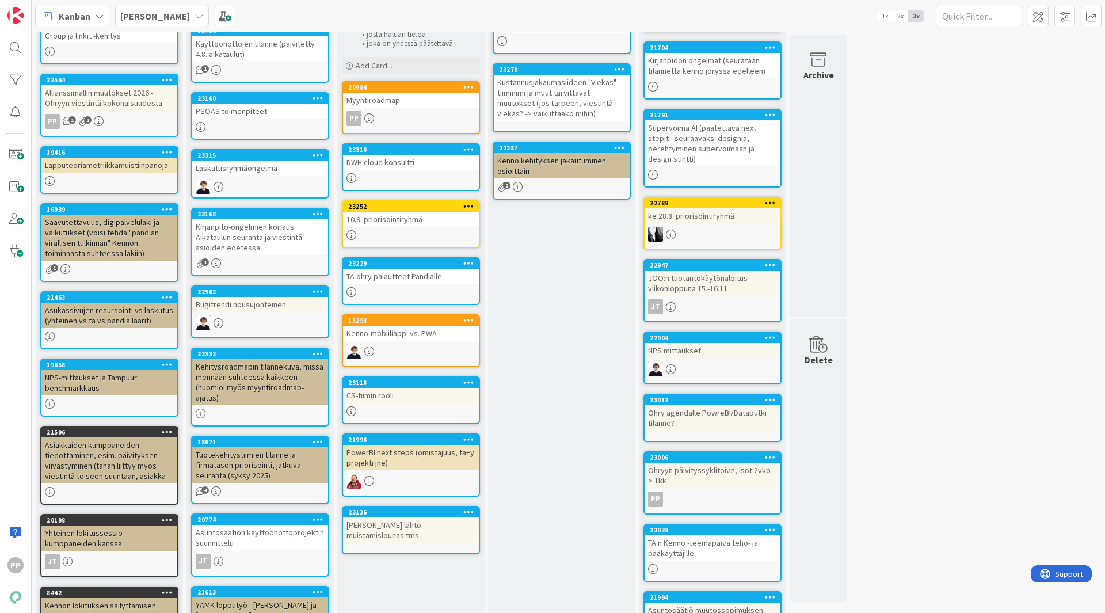
click at [532, 353] on div "Seuraavaan Ohryyn Seuraavaan kumppani-ohryyn viestittävät asiat Add Card... 231…" at bounding box center [561, 371] width 147 height 868
click at [942, 491] on div "12 Muistikirja Asioita, joita pitää joskus ottaa käsittelyyn, mutta ei haluta u…" at bounding box center [568, 364] width 1068 height 891
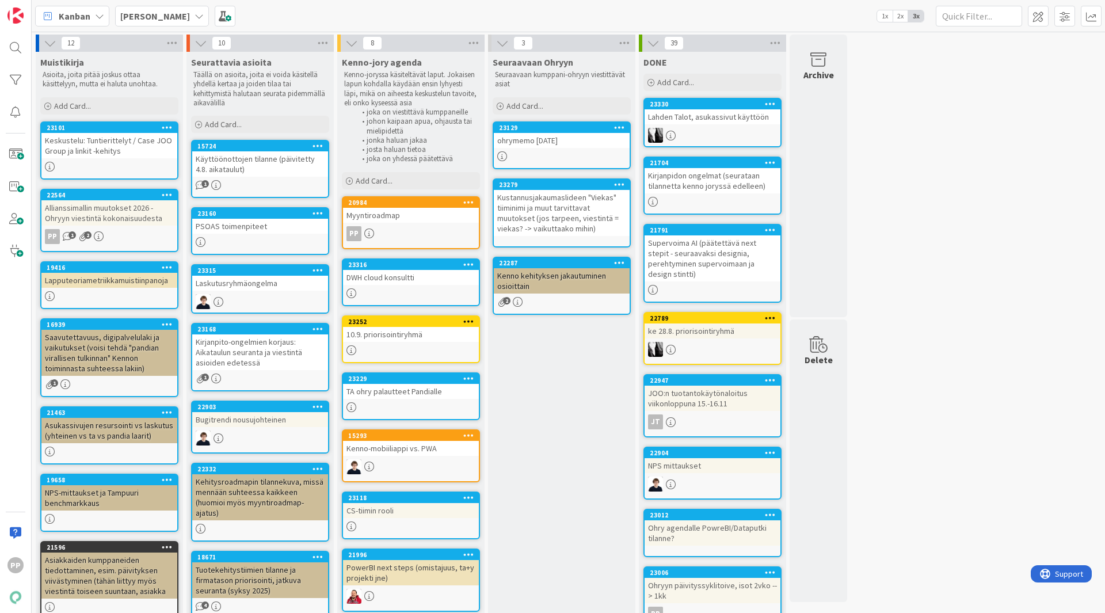
click at [942, 491] on div "12 Muistikirja Asioita, joita pitää joskus ottaa käsittelyyn, mutta ei haluta u…" at bounding box center [568, 480] width 1068 height 891
click at [860, 259] on div "12 Muistikirja Asioita, joita pitää joskus ottaa käsittelyyn, mutta ei haluta u…" at bounding box center [568, 480] width 1068 height 891
click at [887, 226] on div "12 Muistikirja Asioita, joita pitää joskus ottaa käsittelyyn, mutta ei haluta u…" at bounding box center [568, 480] width 1068 height 891
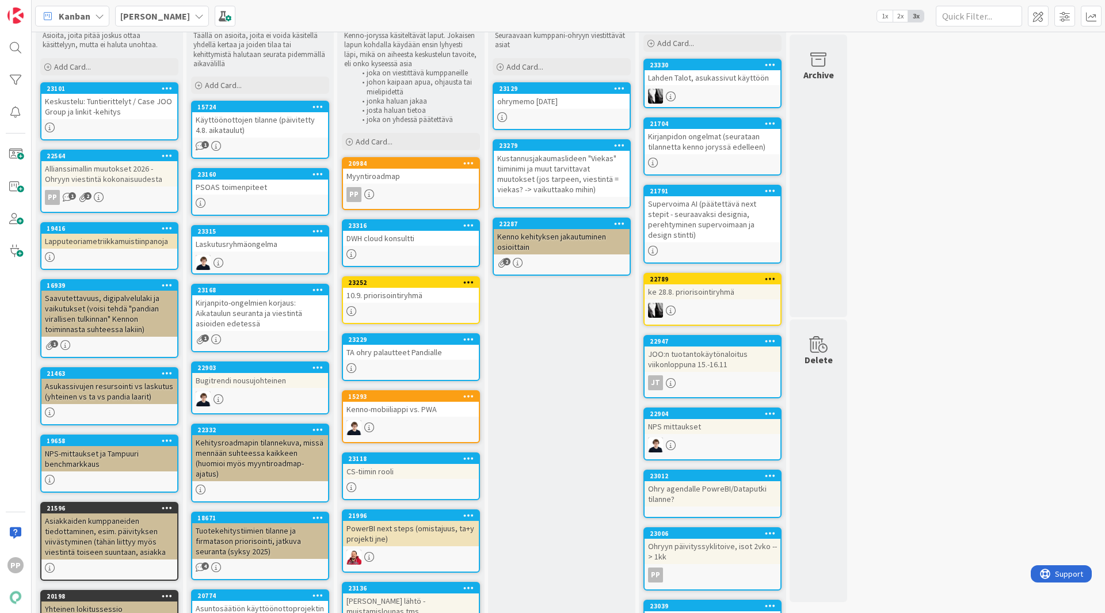
scroll to position [58, 0]
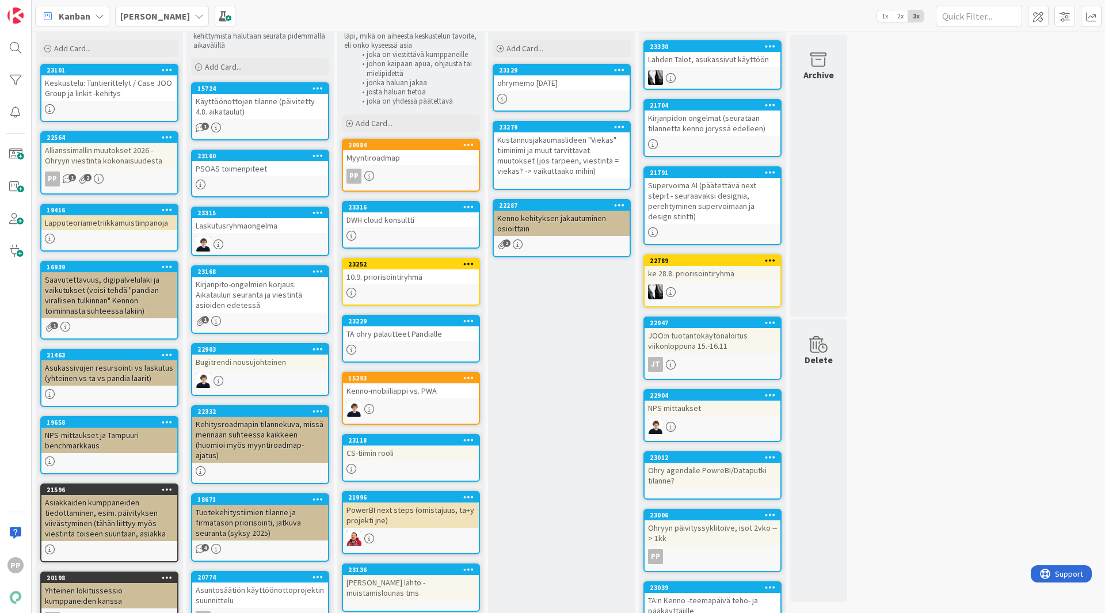
click at [939, 161] on div "12 Muistikirja Asioita, joita pitää joskus ottaa käsittelyyn, mutta ei haluta u…" at bounding box center [568, 422] width 1068 height 891
click at [887, 209] on div "12 Muistikirja Asioita, joita pitää joskus ottaa käsittelyyn, mutta ei haluta u…" at bounding box center [568, 422] width 1068 height 891
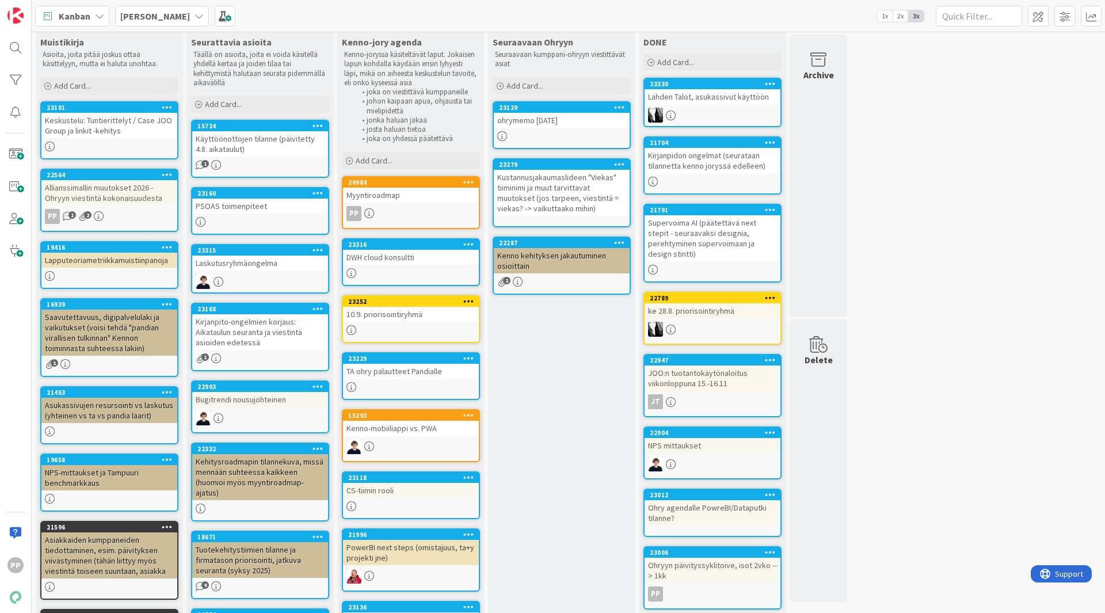
scroll to position [0, 0]
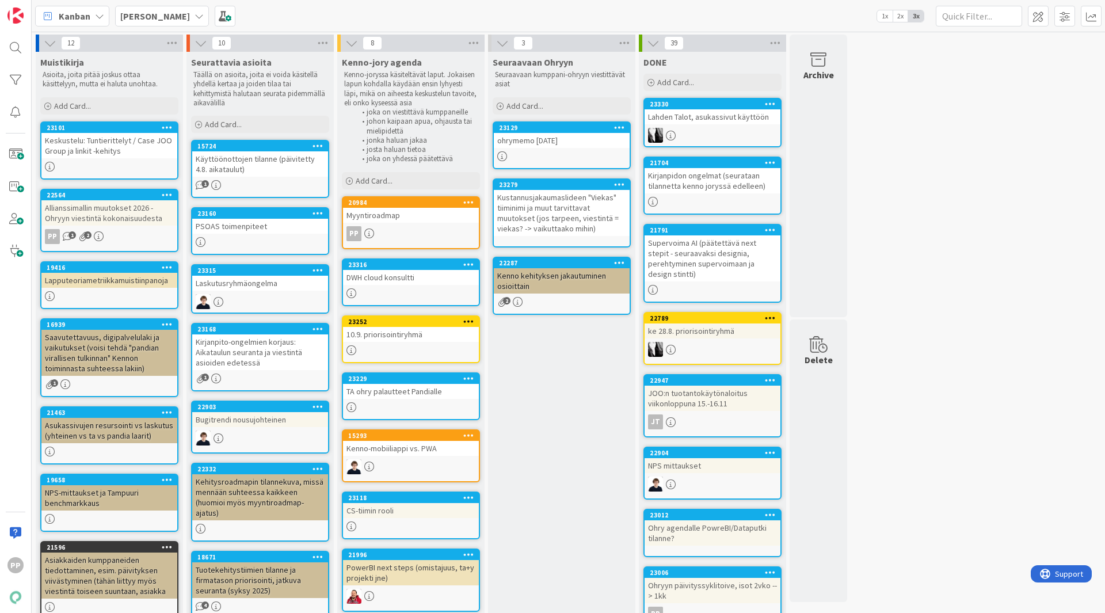
click at [545, 449] on div "Seuraavaan Ohryyn Seuraavaan kumppani-ohryyn viestittävät asiat Add Card... 231…" at bounding box center [561, 486] width 147 height 868
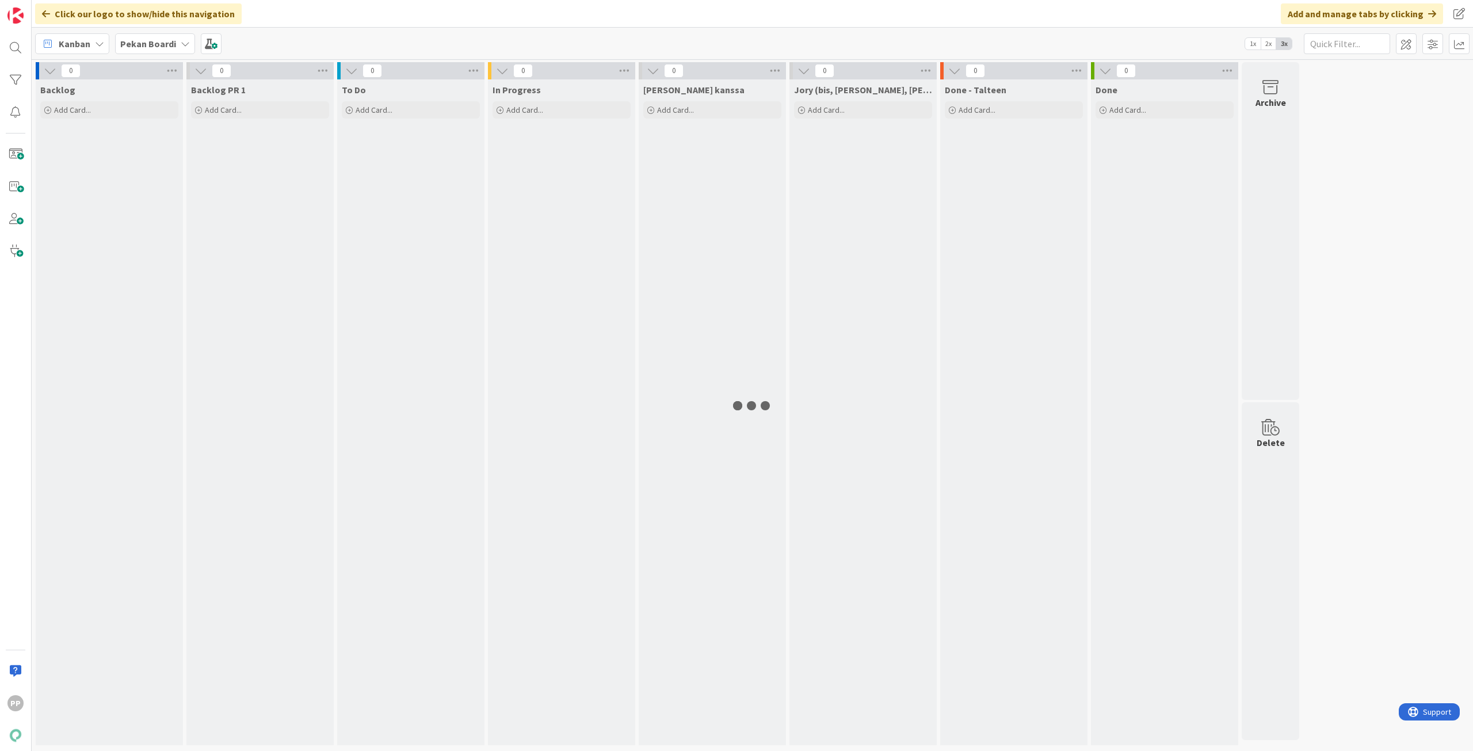
click at [146, 45] on b "Pekan Boardi" at bounding box center [148, 44] width 56 height 12
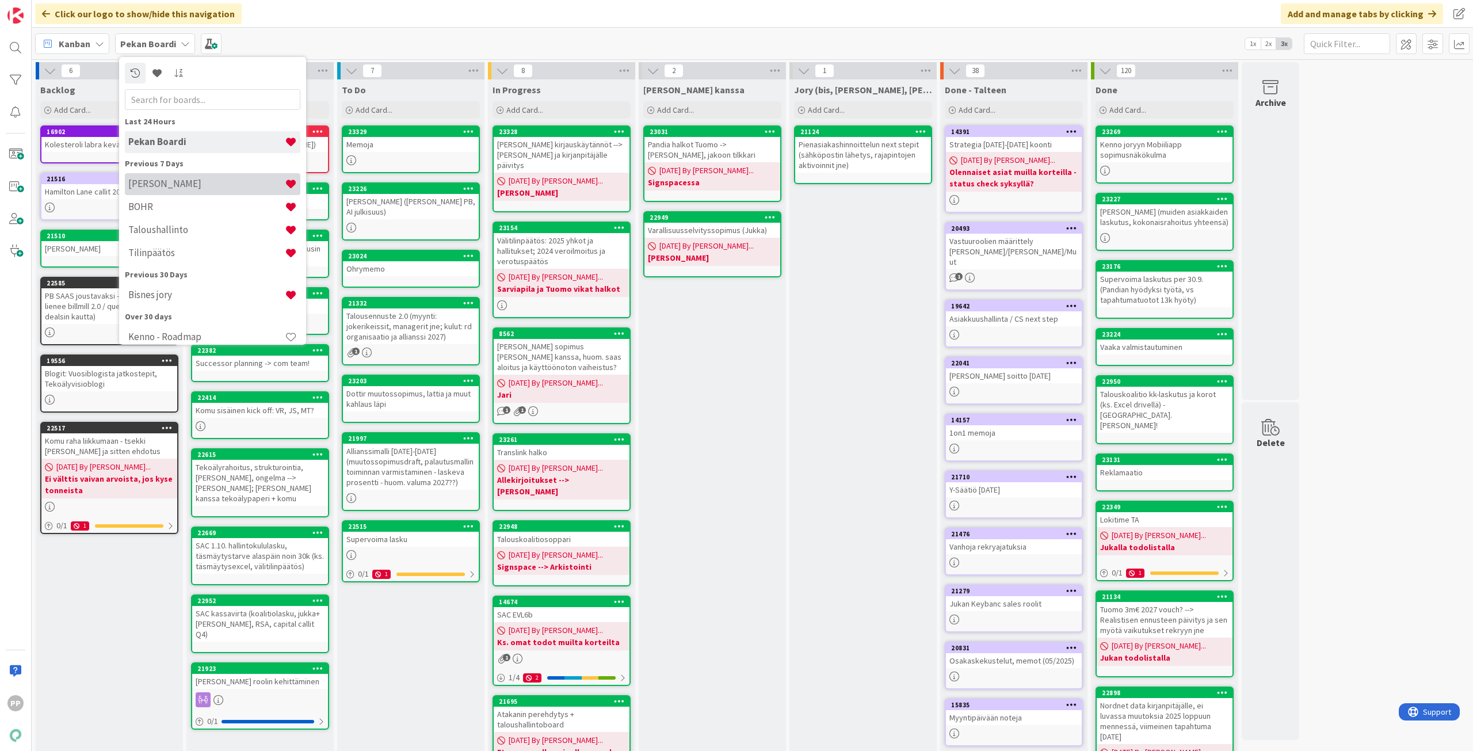
click at [197, 184] on h4 "[PERSON_NAME]" at bounding box center [206, 184] width 156 height 12
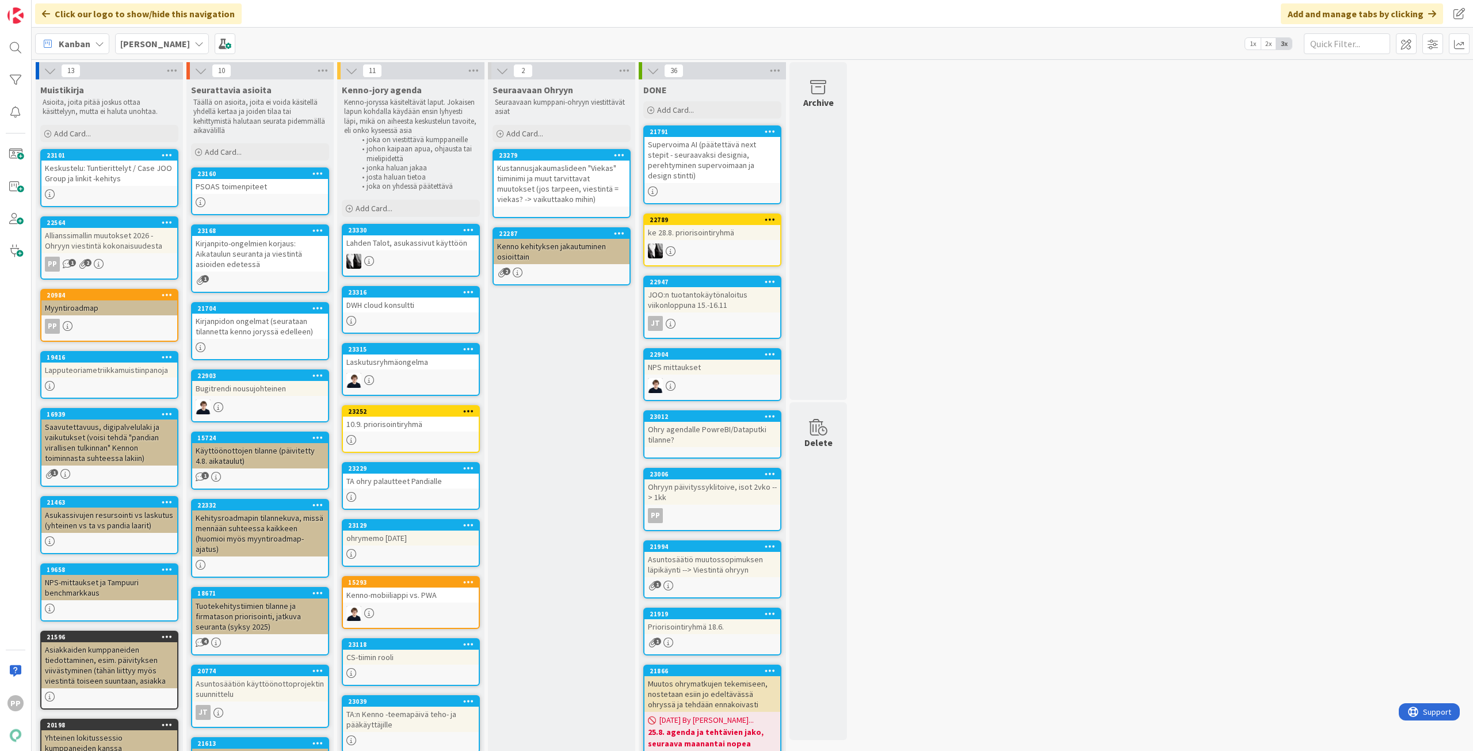
click at [263, 46] on div "Kanban [PERSON_NAME] 1x 2x 3x" at bounding box center [752, 44] width 1441 height 32
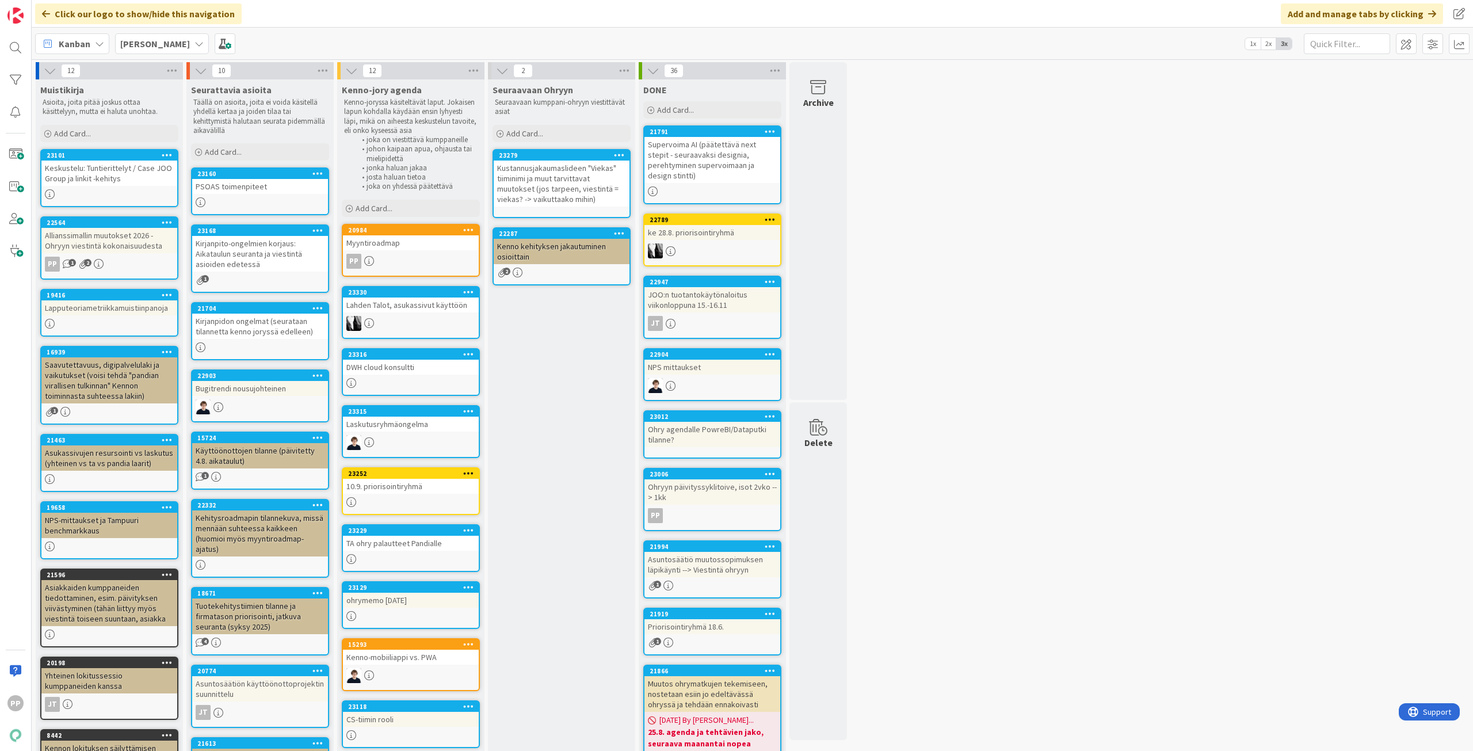
click at [598, 423] on div "Seuraavaan Ohryyn Seuraavaan kumppani-ohryyn viestittävät asiat Add Card... 232…" at bounding box center [561, 517] width 147 height 877
click at [559, 409] on div "Seuraavaan Ohryyn Seuraavaan kumppani-ohryyn viestittävät asiat Add Card... 232…" at bounding box center [561, 517] width 147 height 877
click at [276, 324] on div "Kirjanpidon ongelmat (seurataan tilannetta kenno joryssä edelleen)" at bounding box center [260, 326] width 136 height 25
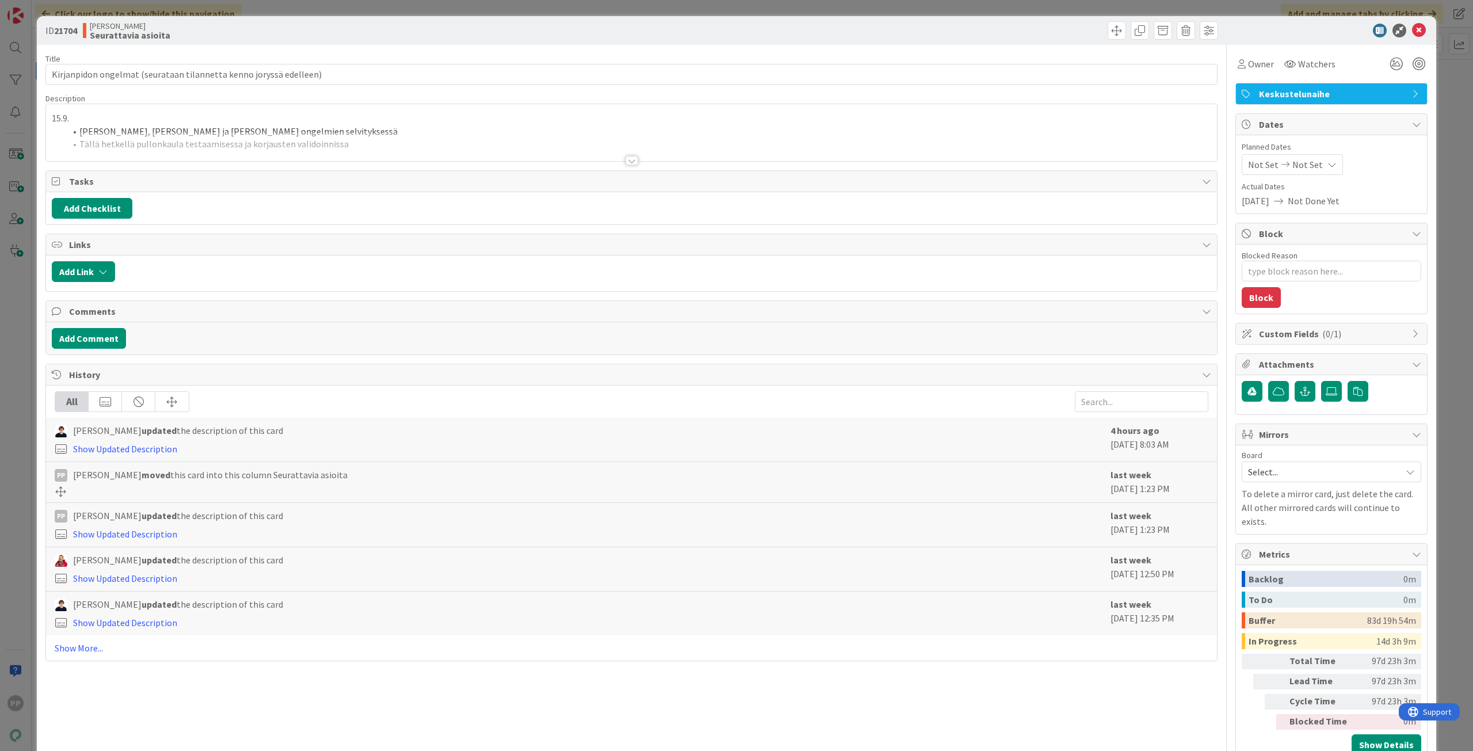
click at [263, 142] on div at bounding box center [631, 146] width 1171 height 29
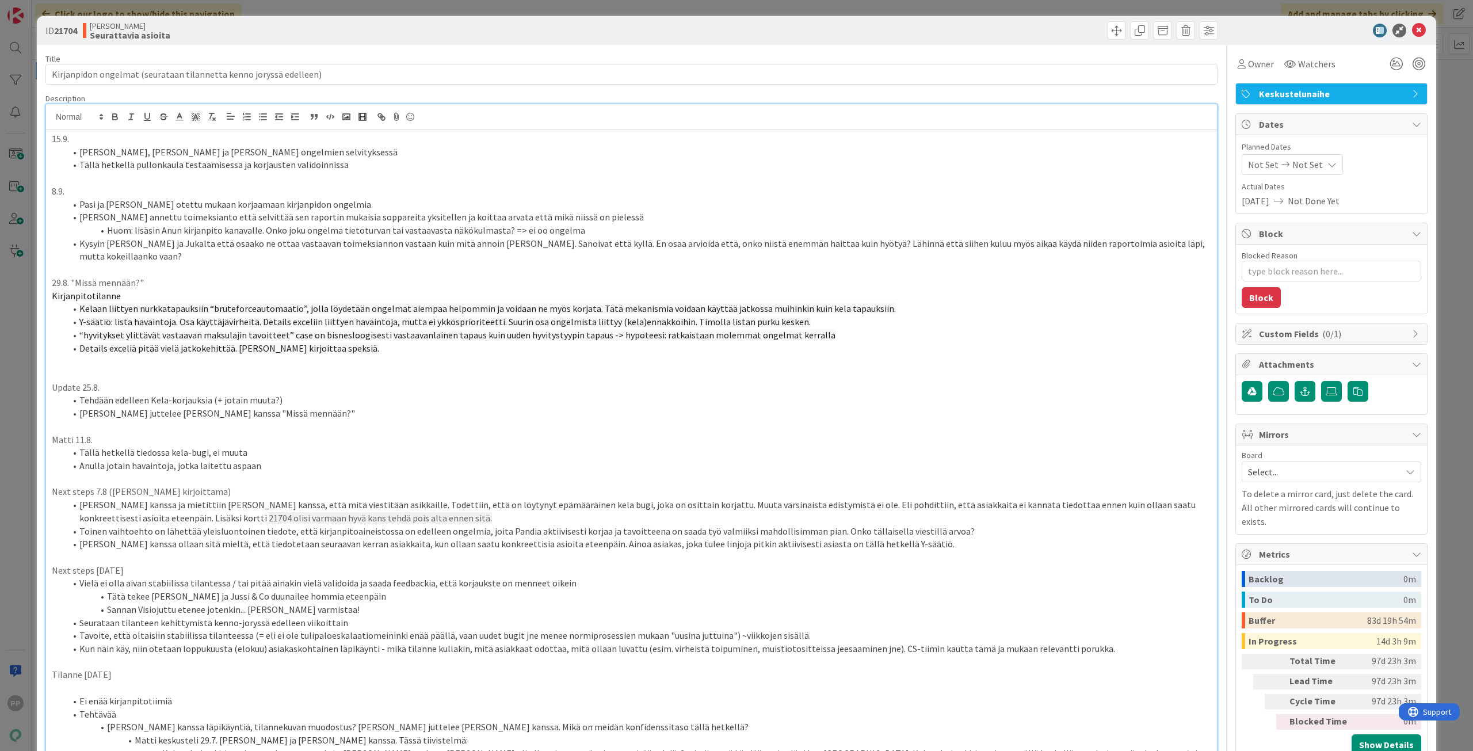
click at [262, 162] on li "Tällä hetkellä pullonkaula testaamisessa ja korjausten validoinnissa" at bounding box center [638, 164] width 1145 height 13
click at [291, 303] on span "Kelaan liittyen nurkkatapauksiin “bruteforceautomaatio”, jolla löydetään ongelm…" at bounding box center [487, 309] width 816 height 12
click at [15, 165] on div "ID 21704 Kenno JoRy Seurattavia asioita Title 66 / 128 Kirjanpidon ongelmat (se…" at bounding box center [736, 375] width 1473 height 751
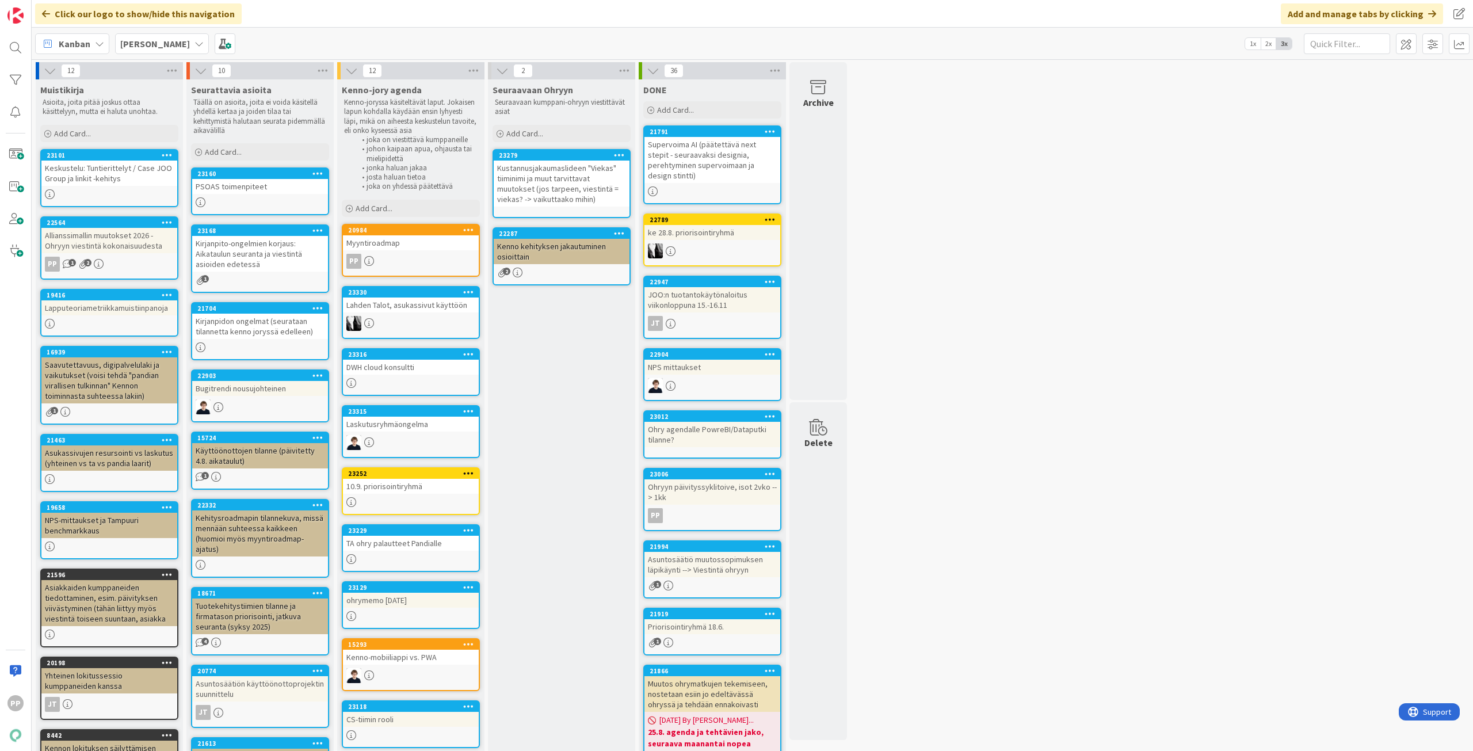
click at [251, 249] on div "Kirjanpito-ongelmien korjaus: Aikataulun seuranta ja viestintä asioiden edetessä" at bounding box center [260, 254] width 136 height 36
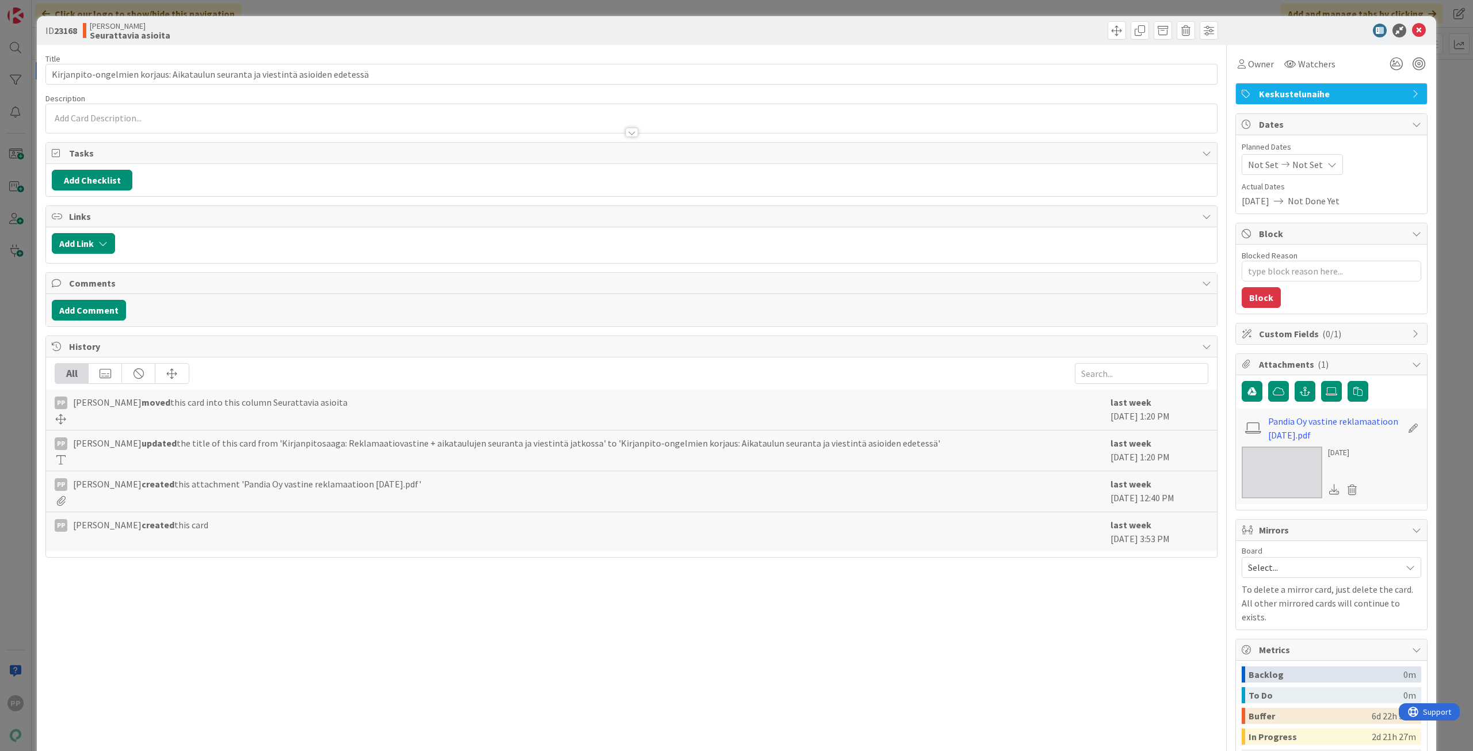
click at [1, 204] on div "ID 23168 [PERSON_NAME] asioita Title 80 / 128 Kirjanpito-ongelmien korjaus: Aik…" at bounding box center [736, 375] width 1473 height 751
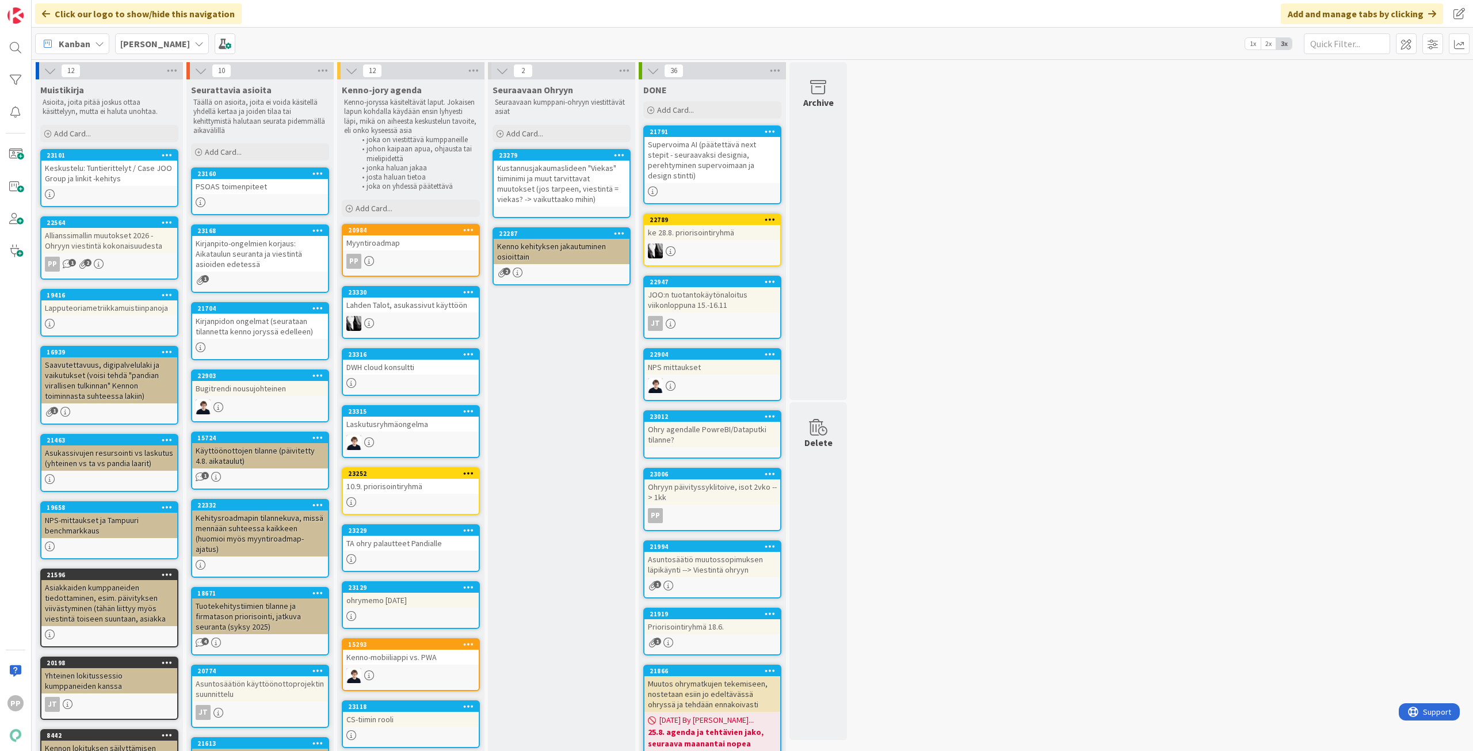
click at [253, 334] on div "Kirjanpidon ongelmat (seurataan tilannetta kenno joryssä edelleen)" at bounding box center [260, 326] width 136 height 25
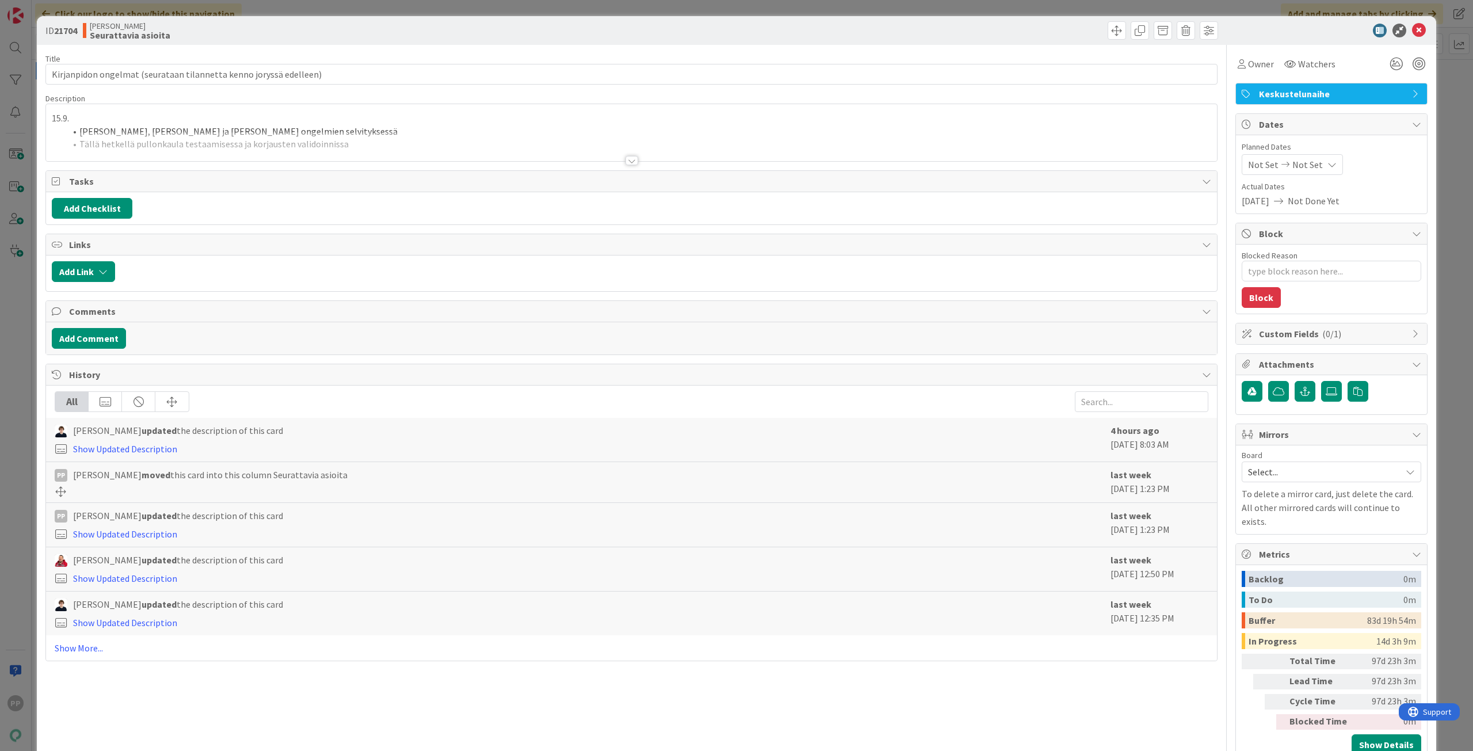
click at [240, 139] on div at bounding box center [631, 146] width 1171 height 29
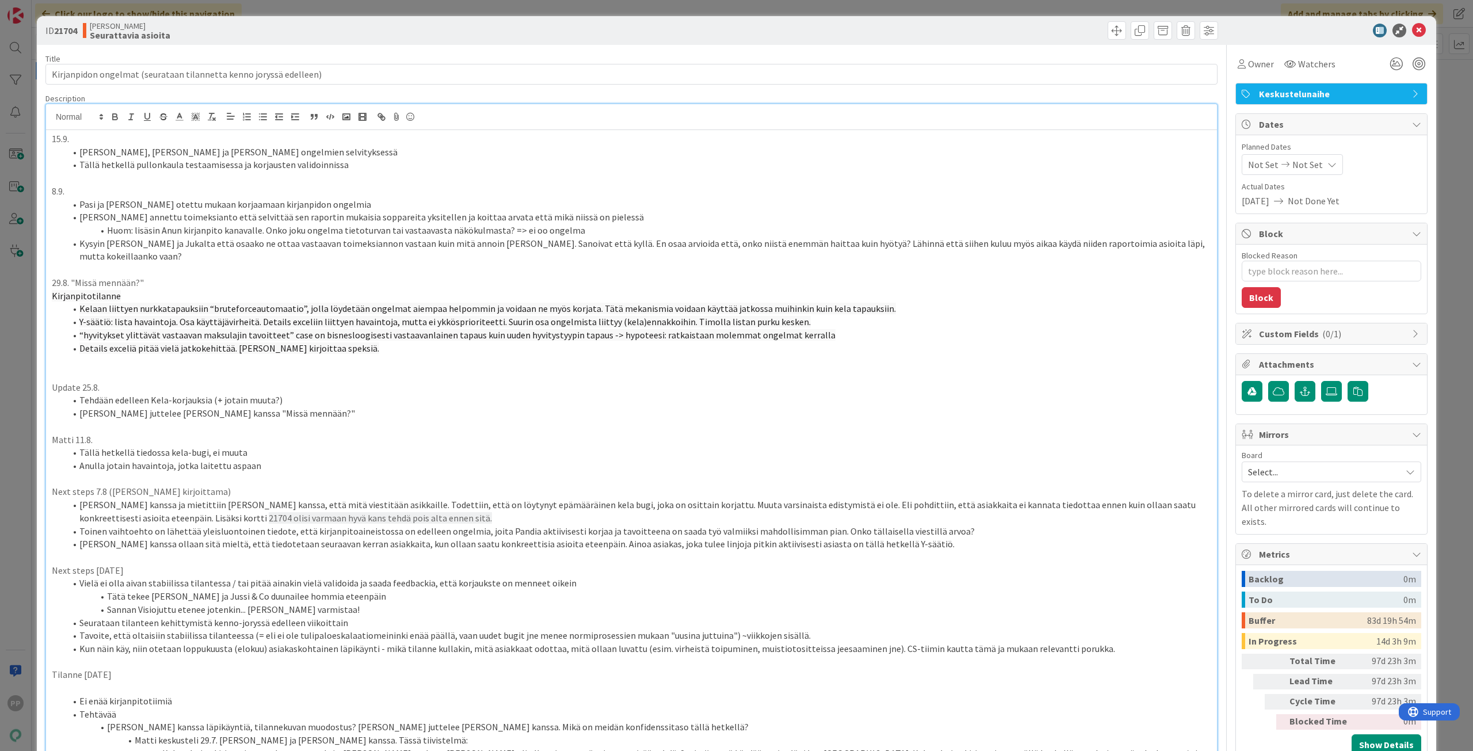
click at [231, 226] on li "Huom: lisäsin Anun kirjanpito kanavalle. Onko joku ongelma tietoturvan tai vast…" at bounding box center [638, 230] width 1145 height 13
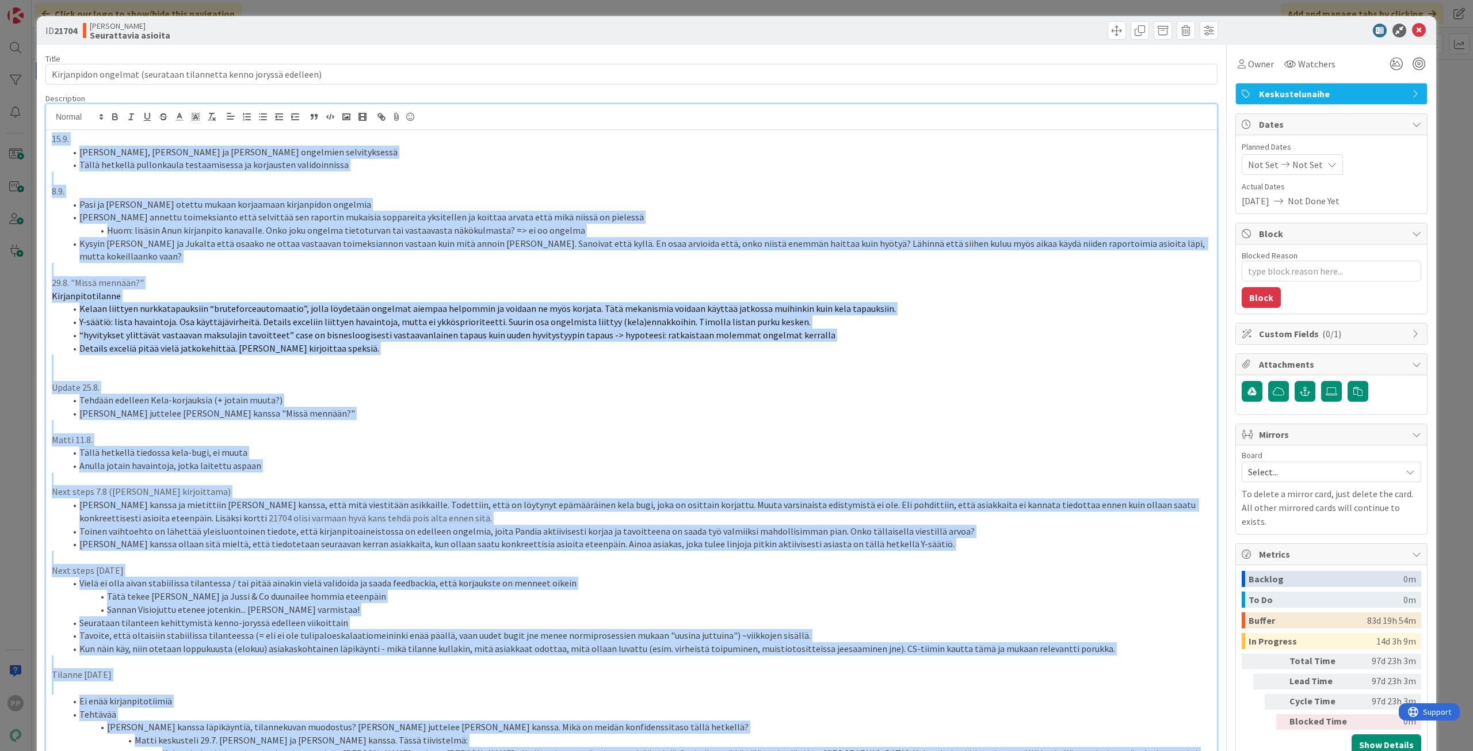
copy div "69.7. Lor, Ipsum do Sita consectetur adipiscin elitseddoeius Tempo incididu utl…"
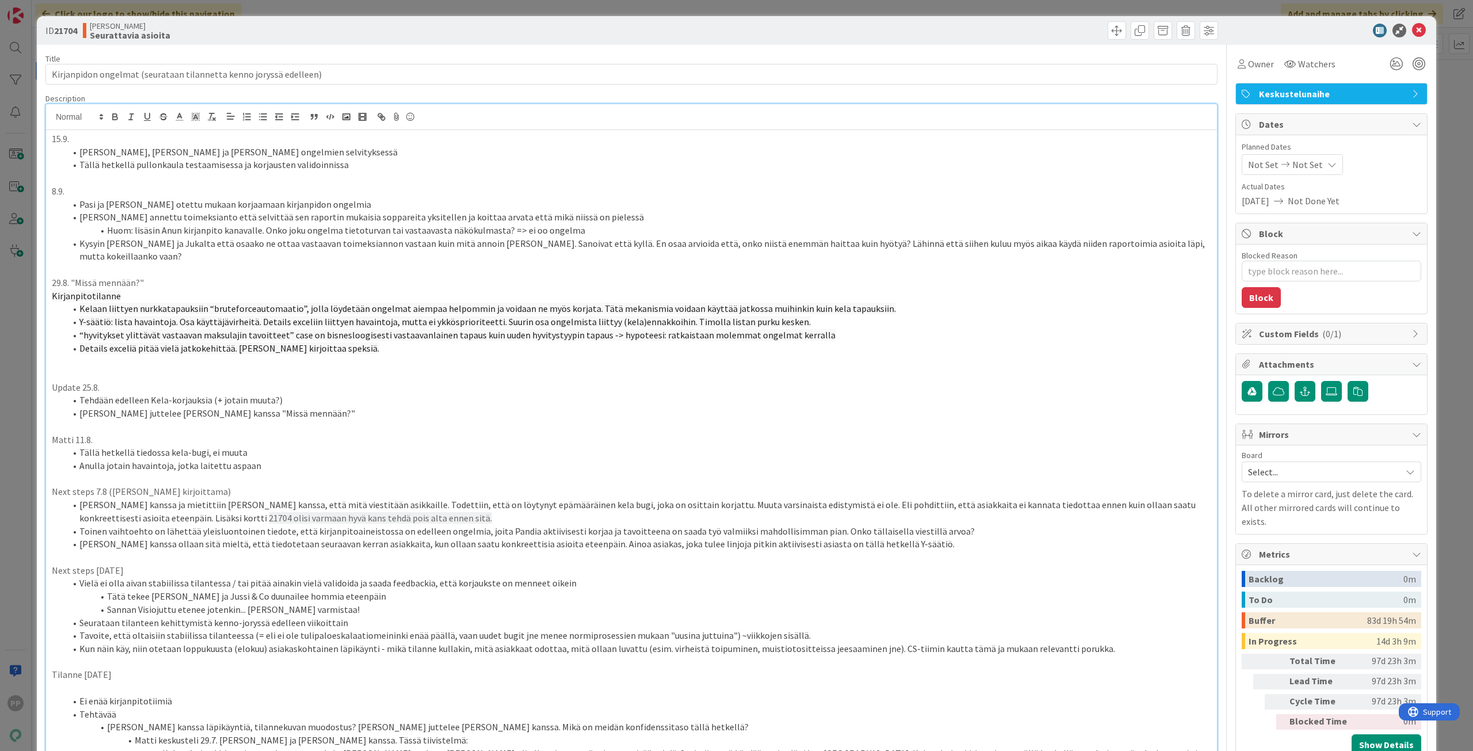
click at [23, 314] on div "ID 21704 Kenno JoRy Seurattavia asioita Title 66 / 128 Kirjanpidon ongelmat (se…" at bounding box center [736, 375] width 1473 height 751
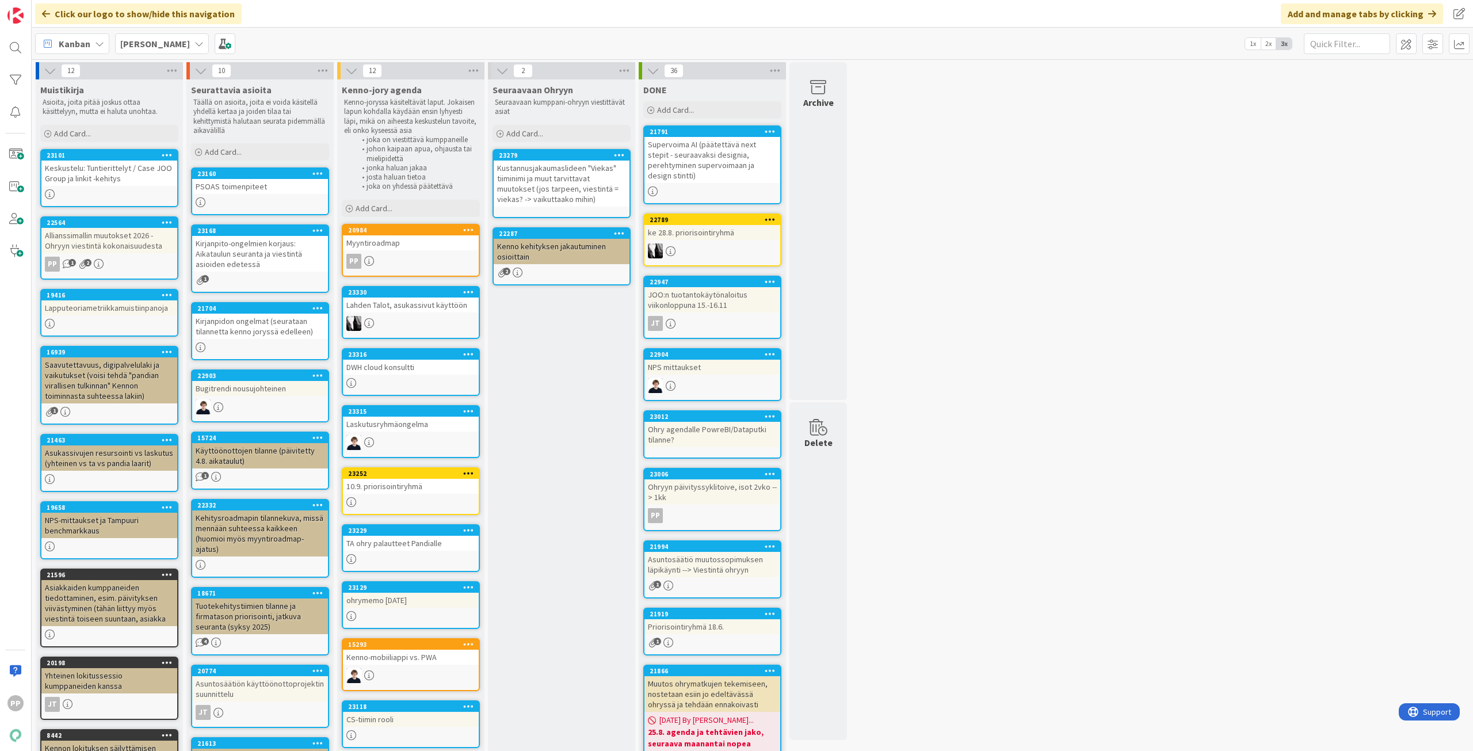
click at [227, 249] on div "Kirjanpito-ongelmien korjaus: Aikataulun seuranta ja viestintä asioiden edetessä" at bounding box center [260, 254] width 136 height 36
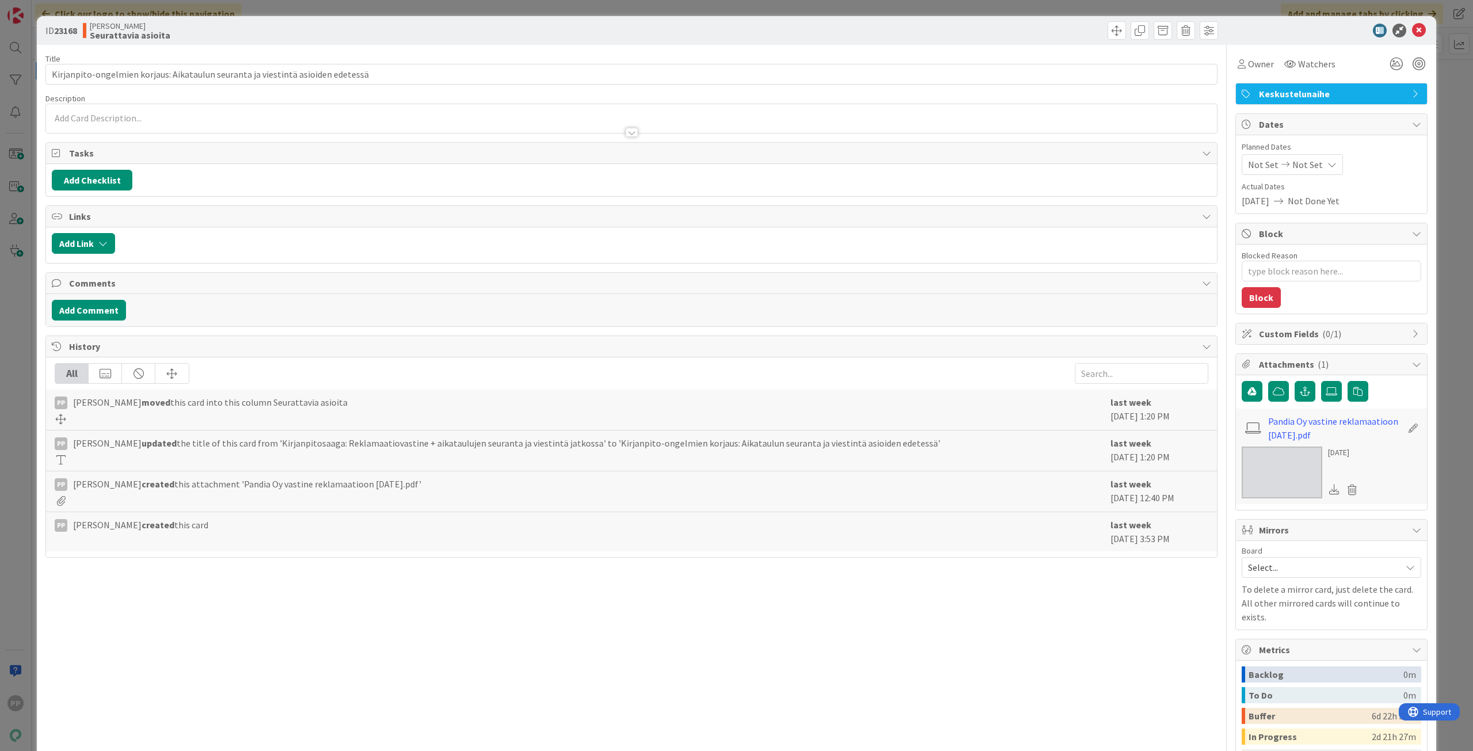
click at [161, 107] on div at bounding box center [631, 118] width 1171 height 29
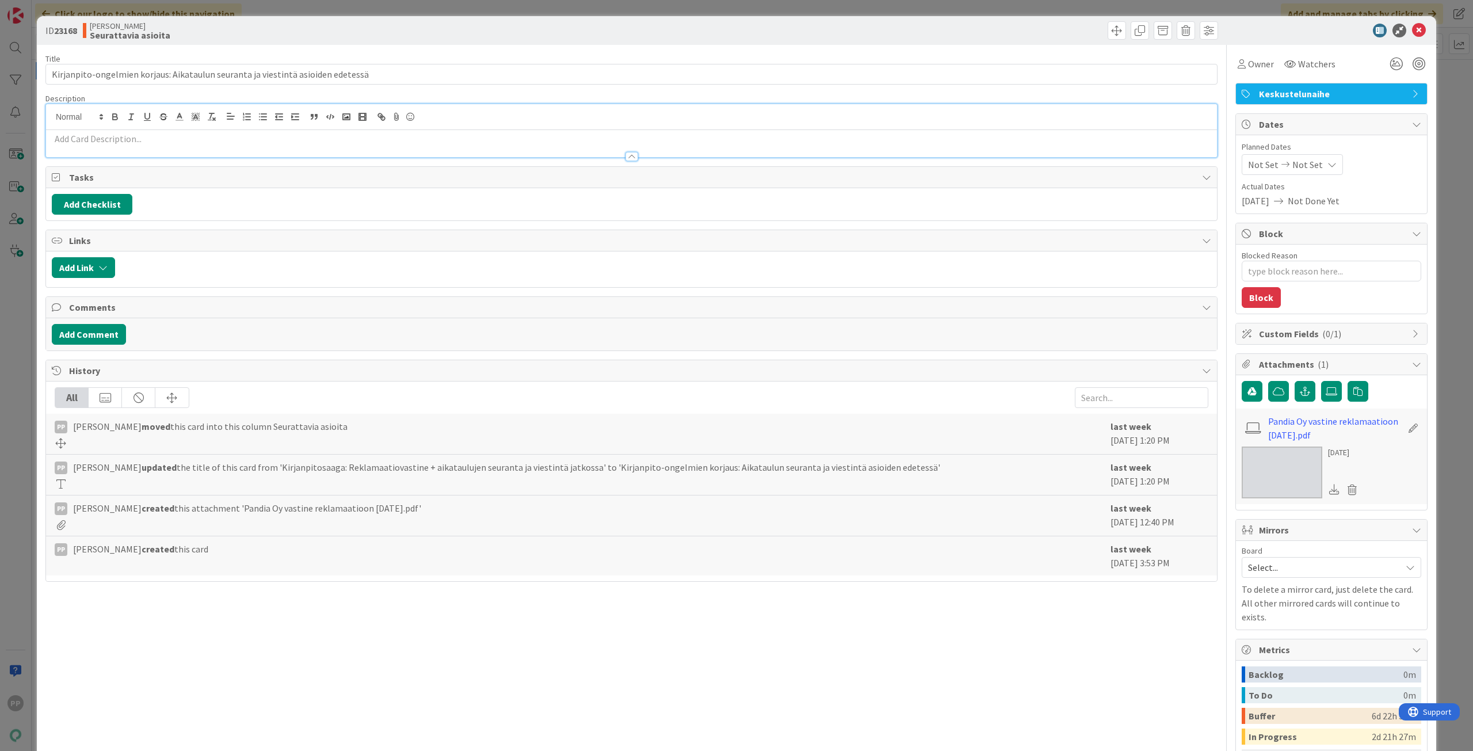
click at [109, 137] on p at bounding box center [631, 138] width 1159 height 13
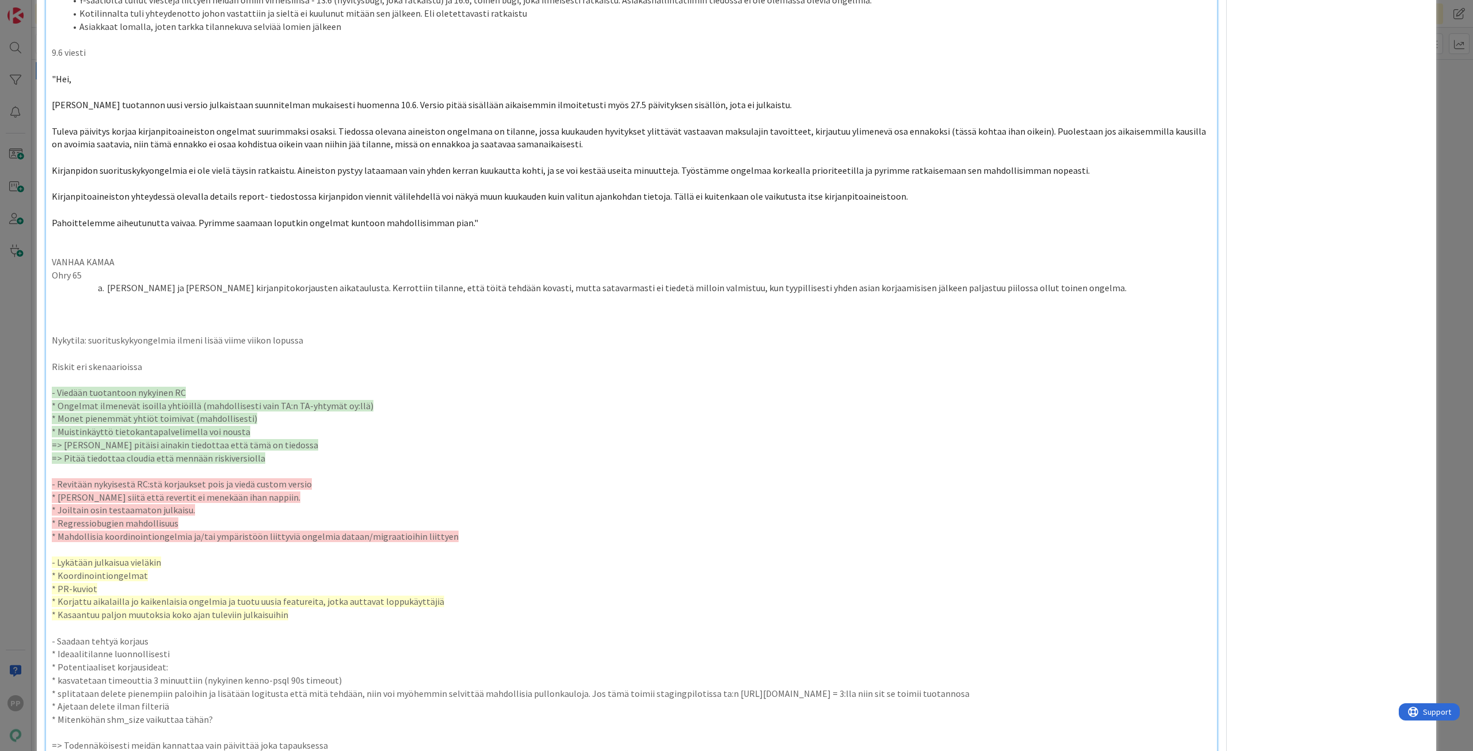
click at [43, 145] on div "ID 23168 [PERSON_NAME] asioita Title 80 / 128 Kirjanpito-ongelmien korjaus: Aik…" at bounding box center [736, 158] width 1399 height 2103
click at [24, 147] on div "ID 23168 [PERSON_NAME] asioita Title 80 / 128 Kirjanpito-ongelmien korjaus: Aik…" at bounding box center [736, 375] width 1473 height 751
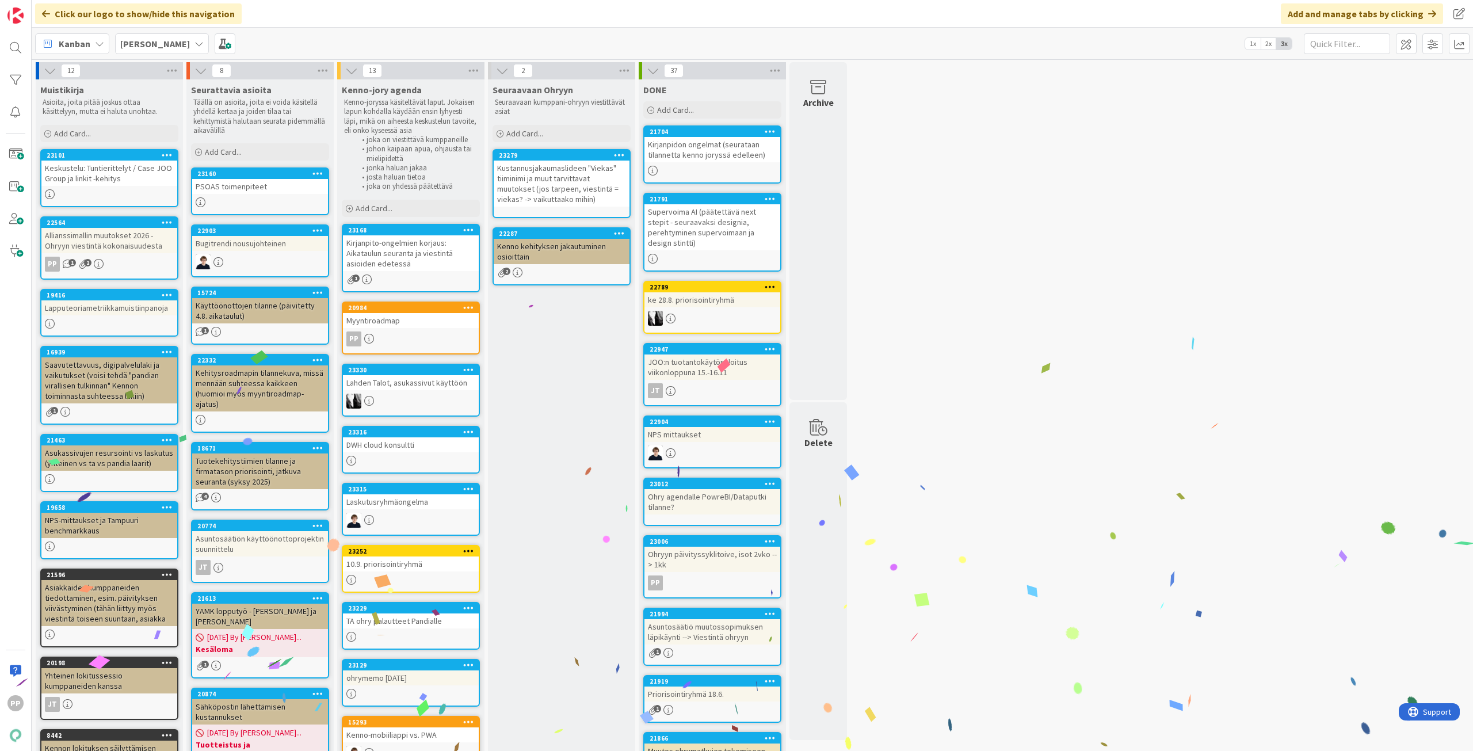
click at [585, 400] on div "Seuraavaan Ohryyn Seuraavaan kumppani-ohryyn viestittävät asiat Add Card... 232…" at bounding box center [561, 555] width 147 height 953
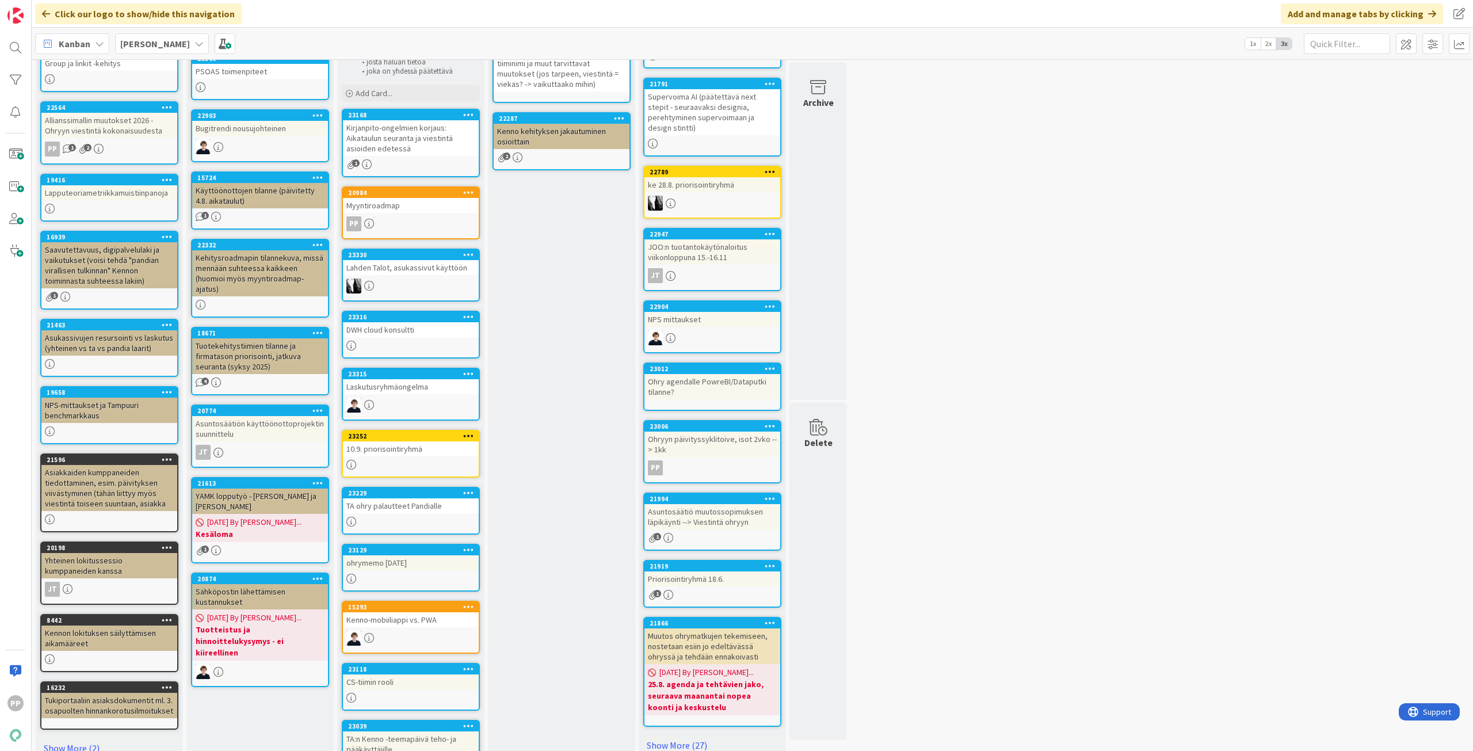
scroll to position [58, 0]
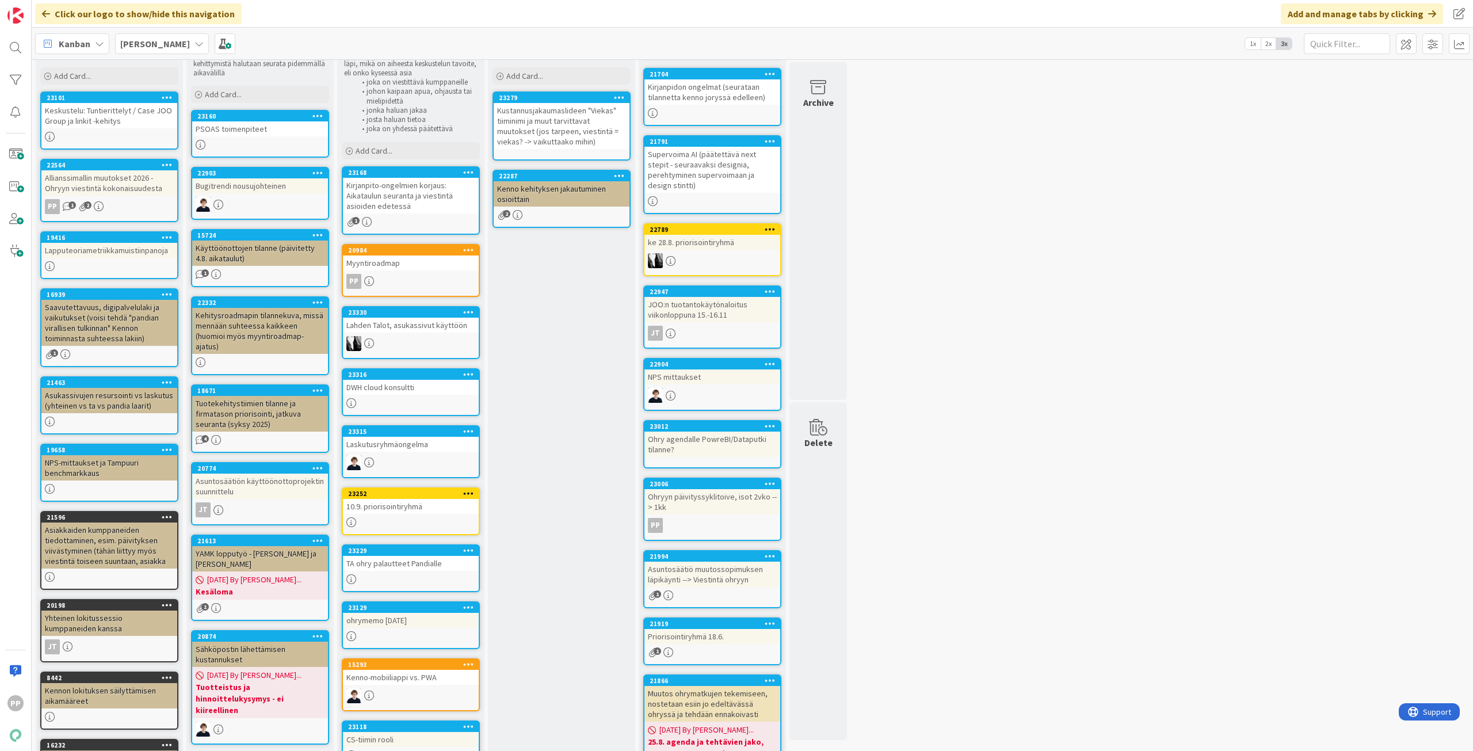
click at [582, 476] on div "Seuraavaan Ohryyn Seuraavaan kumppani-ohryyn viestittävät asiat Add Card... 232…" at bounding box center [561, 498] width 147 height 953
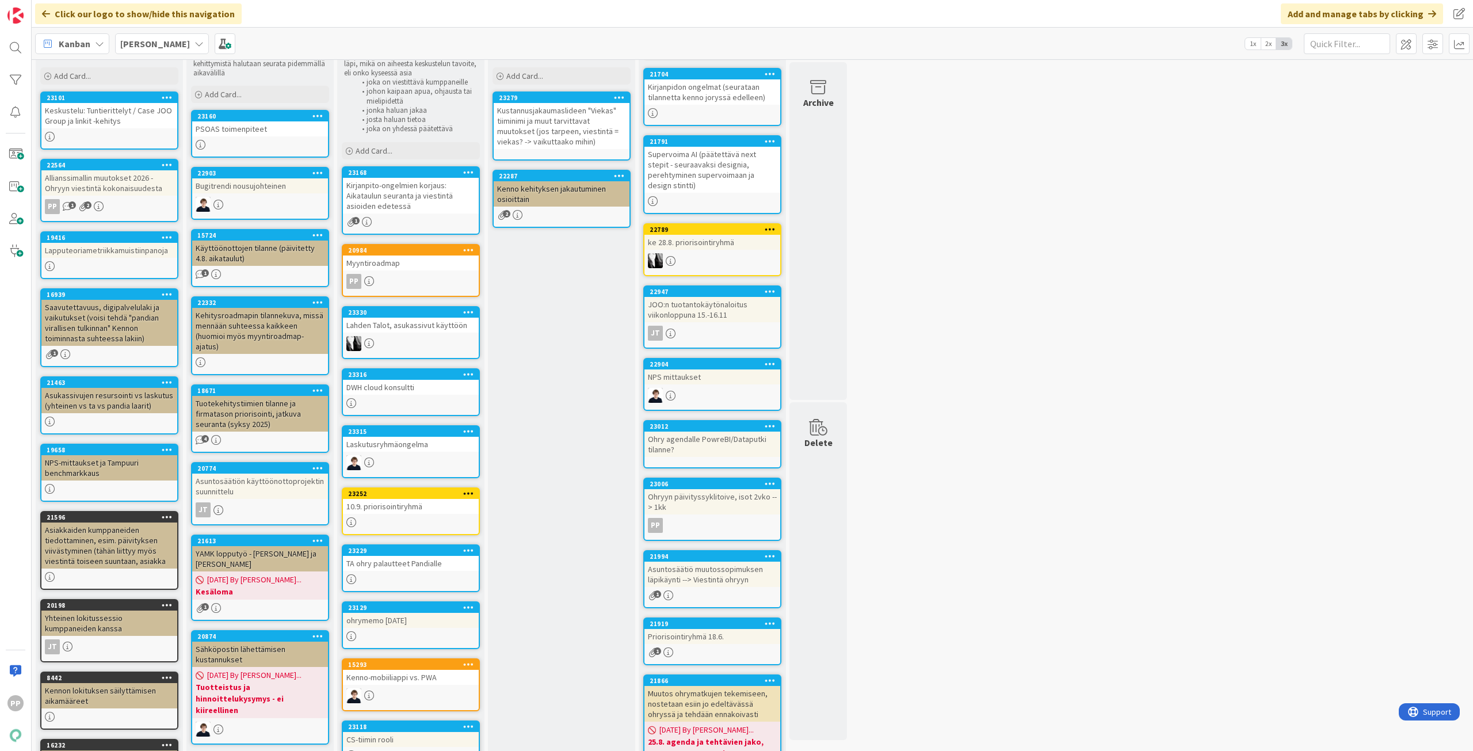
click at [582, 475] on div "Seuraavaan Ohryyn Seuraavaan kumppani-ohryyn viestittävät asiat Add Card... 232…" at bounding box center [561, 498] width 147 height 953
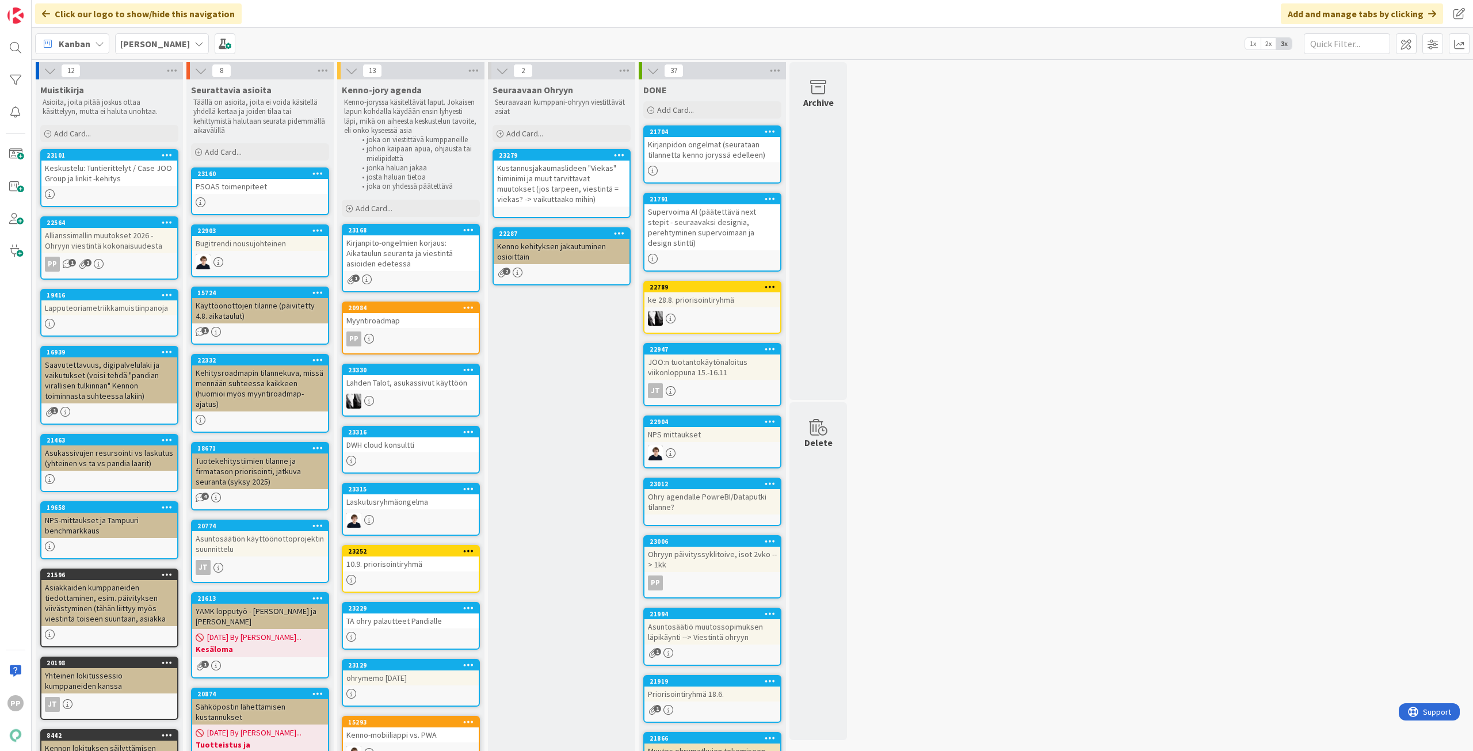
click at [576, 476] on div "Seuraavaan Ohryyn Seuraavaan kumppani-ohryyn viestittävät asiat Add Card... 232…" at bounding box center [561, 555] width 147 height 953
click at [455, 377] on div "Lahden Talot, asukassivut käyttöön" at bounding box center [411, 382] width 136 height 15
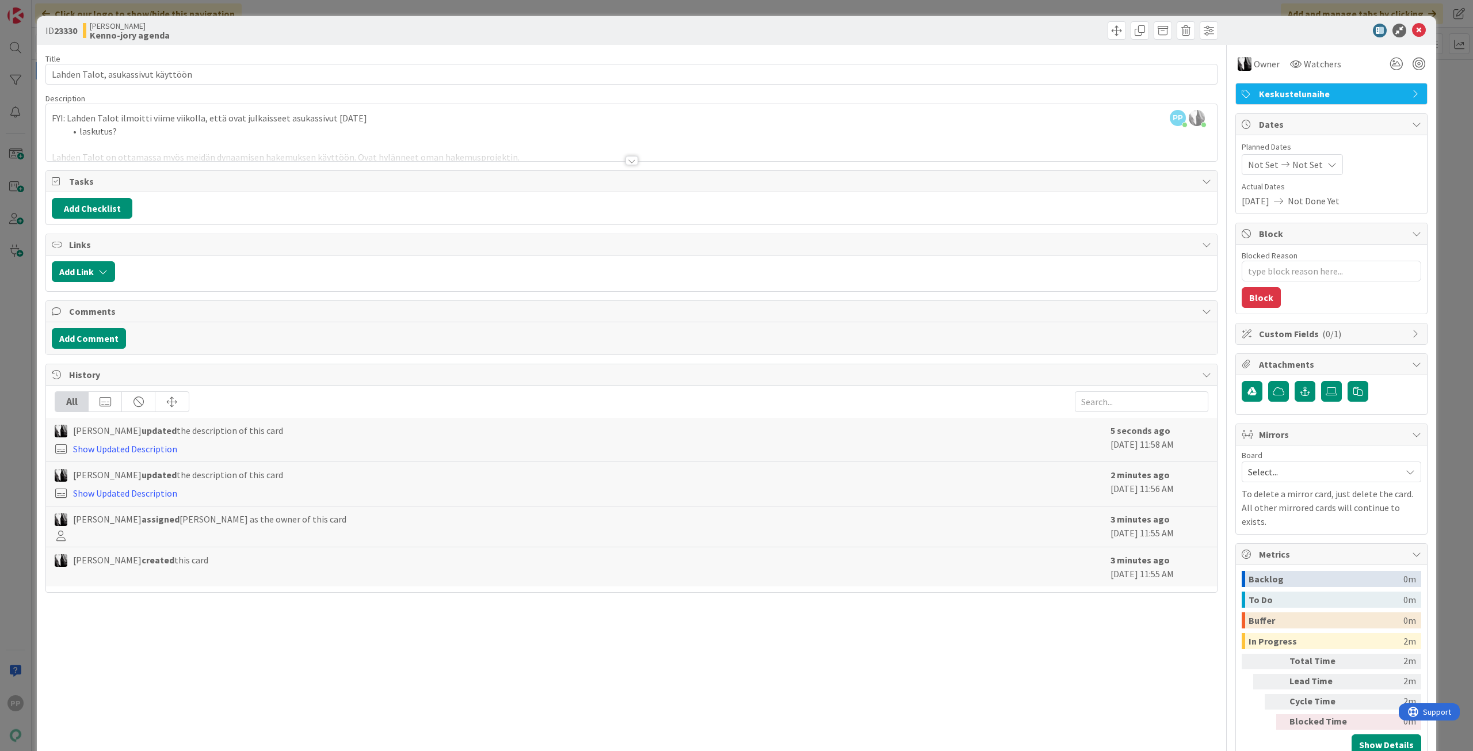
click at [301, 139] on div at bounding box center [631, 146] width 1171 height 29
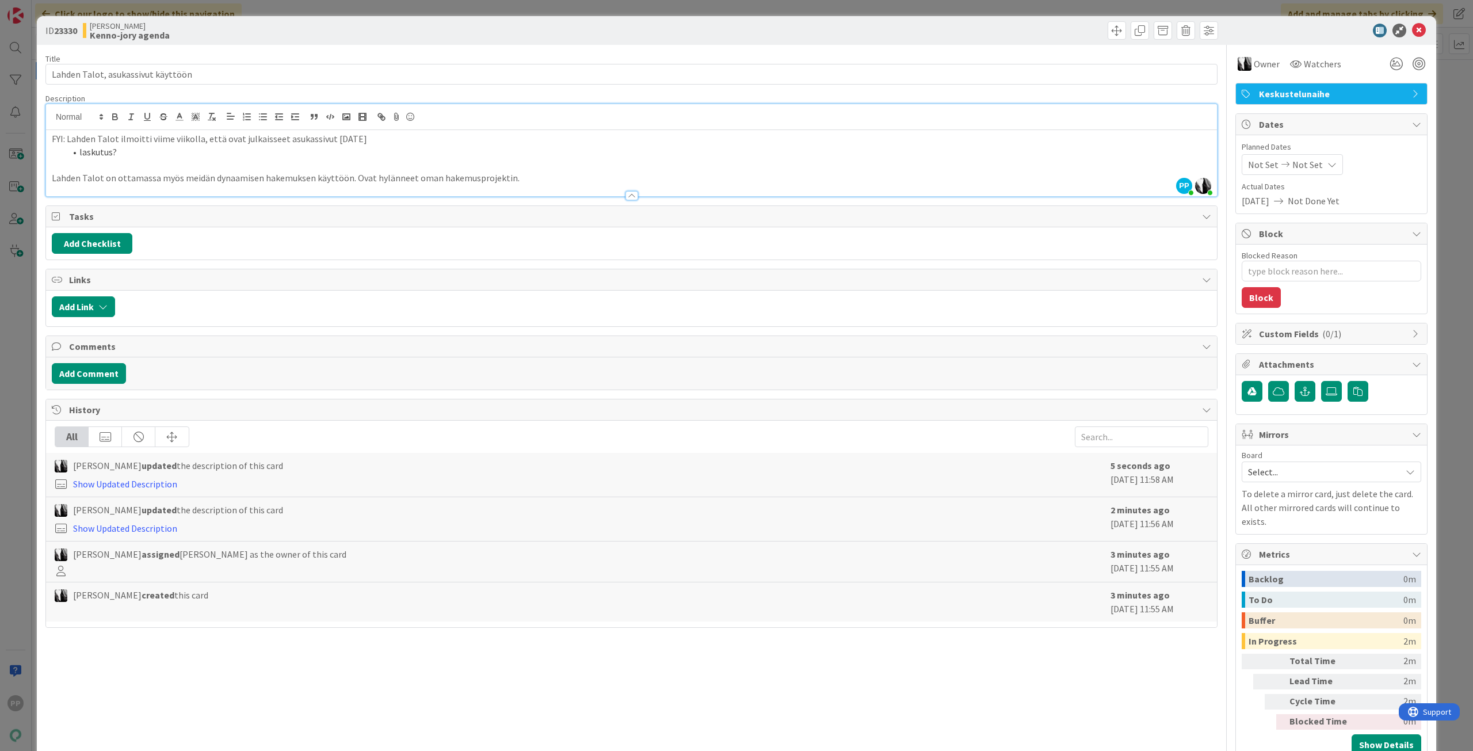
click at [211, 151] on li "laskutus?" at bounding box center [638, 152] width 1145 height 13
click at [25, 205] on div "ID 23330 [PERSON_NAME]-jory agenda Title 34 / 128 Lahden Talot, asukassivut käy…" at bounding box center [736, 375] width 1473 height 751
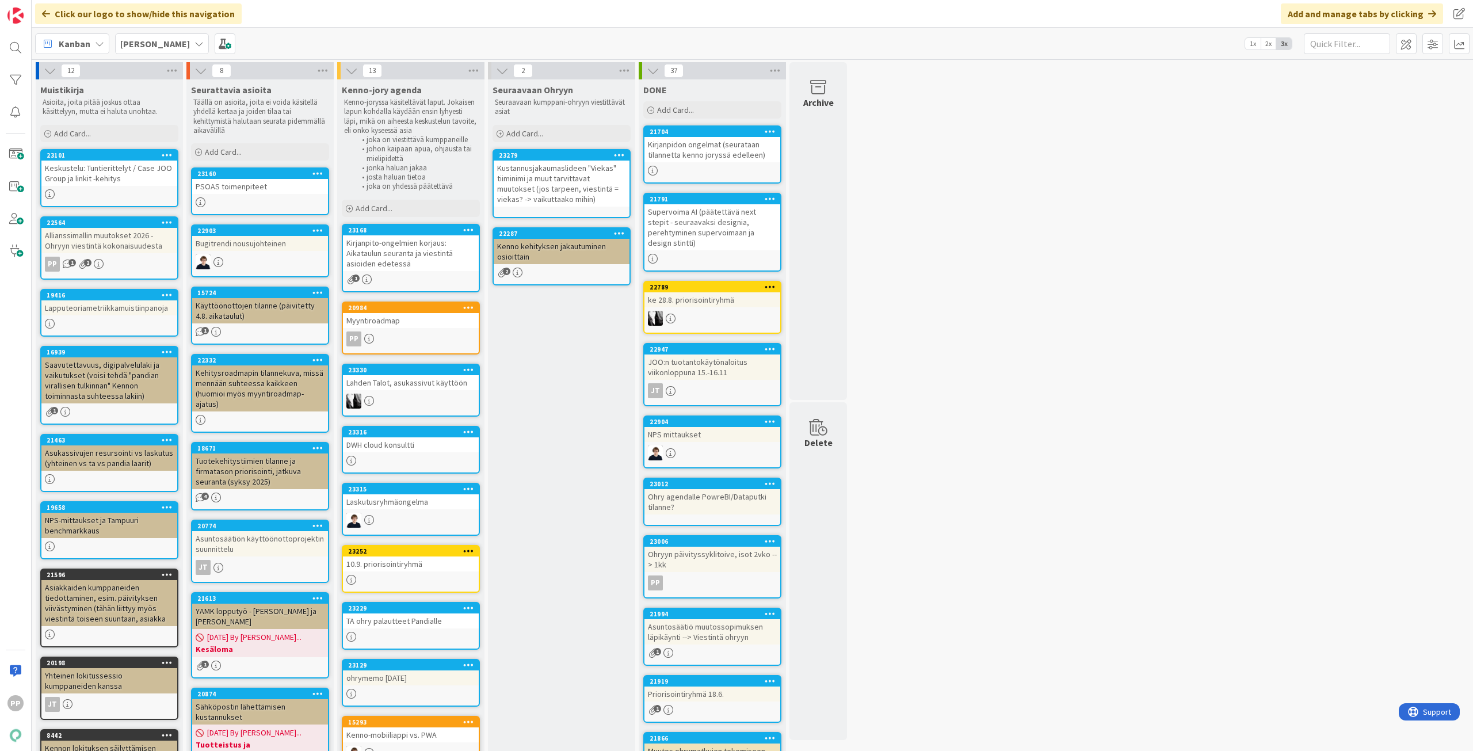
click at [1142, 372] on div "12 Muistikirja Asioita, joita pitää joskus ottaa käsittelyyn, mutta ei haluta u…" at bounding box center [752, 550] width 1436 height 976
click at [532, 304] on div "Seuraavaan Ohryyn Seuraavaan kumppani-ohryyn viestittävät asiat Add Card... 232…" at bounding box center [561, 555] width 147 height 953
click at [420, 319] on div "Myyntiroadmap" at bounding box center [411, 320] width 136 height 15
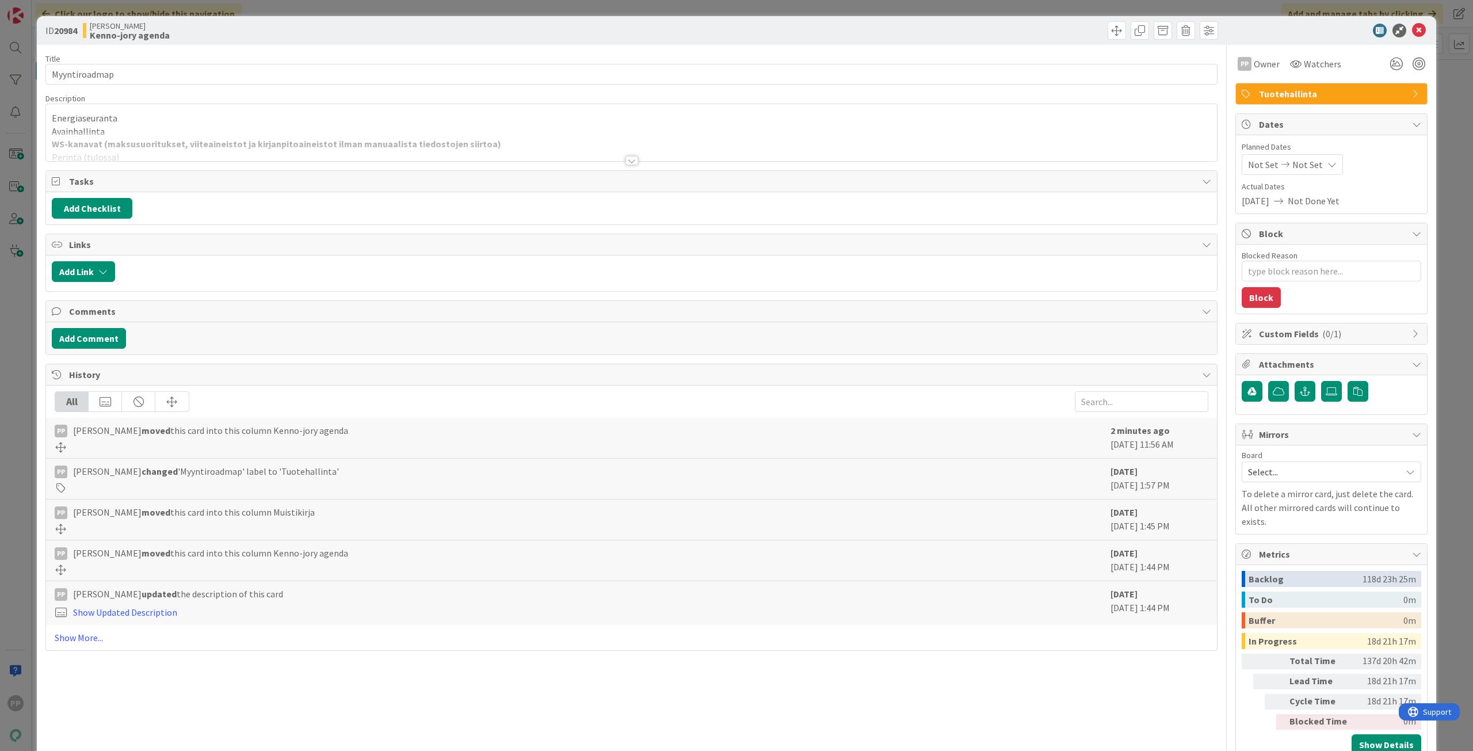
click at [101, 133] on div at bounding box center [631, 146] width 1171 height 29
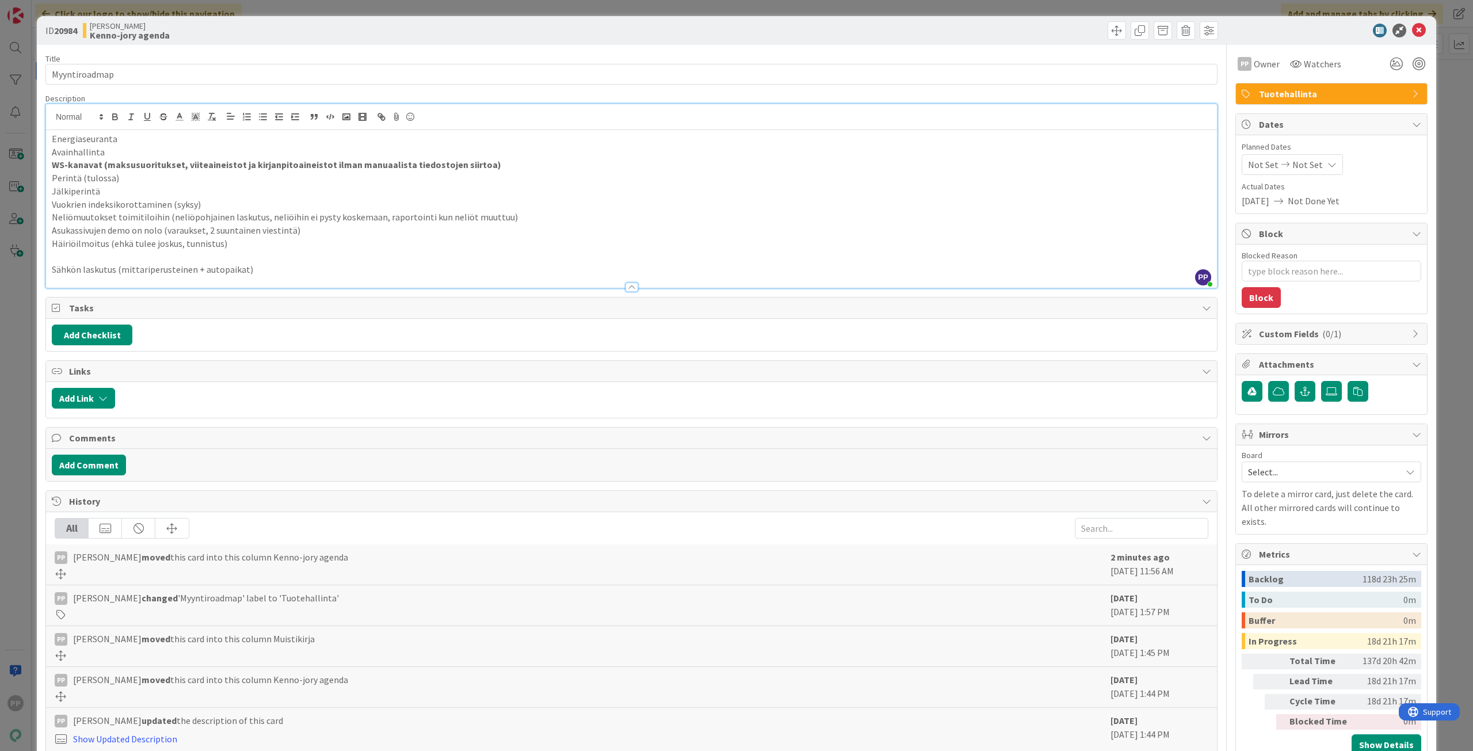
click at [20, 192] on div "ID 20984 Kenno JoRy Kenno-jory agenda Title 13 / 128 Myyntiroadmap Description …" at bounding box center [736, 375] width 1473 height 751
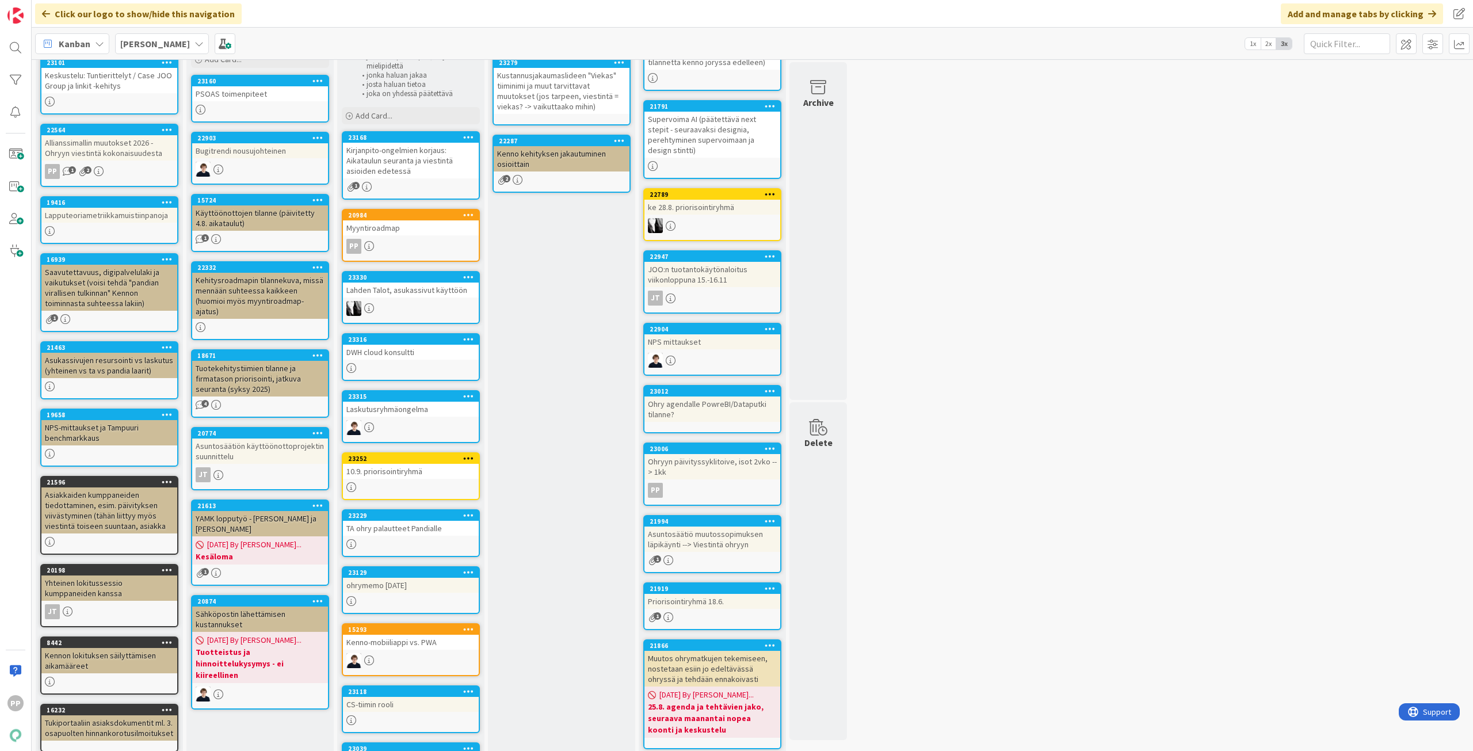
scroll to position [115, 0]
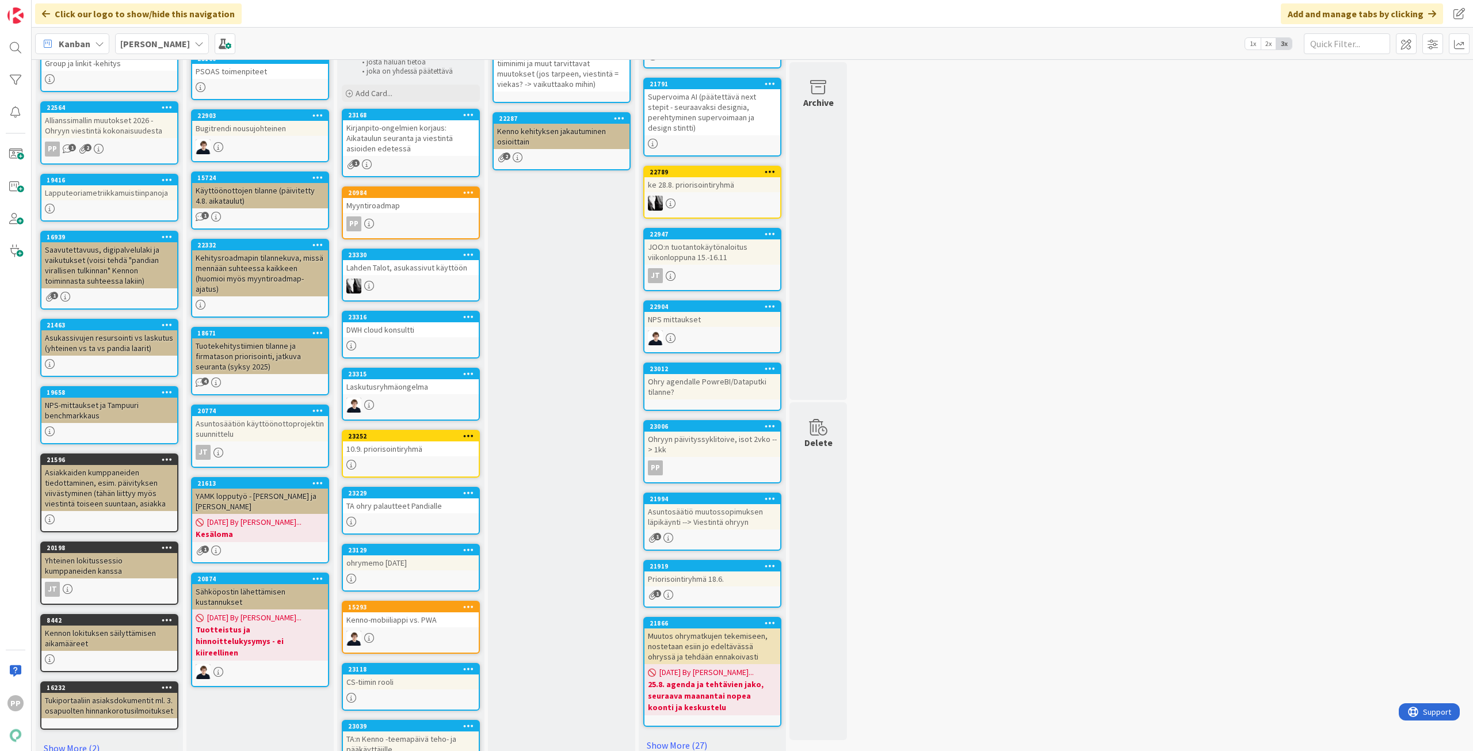
click at [438, 380] on div "Laskutusryhmäongelma" at bounding box center [411, 386] width 136 height 15
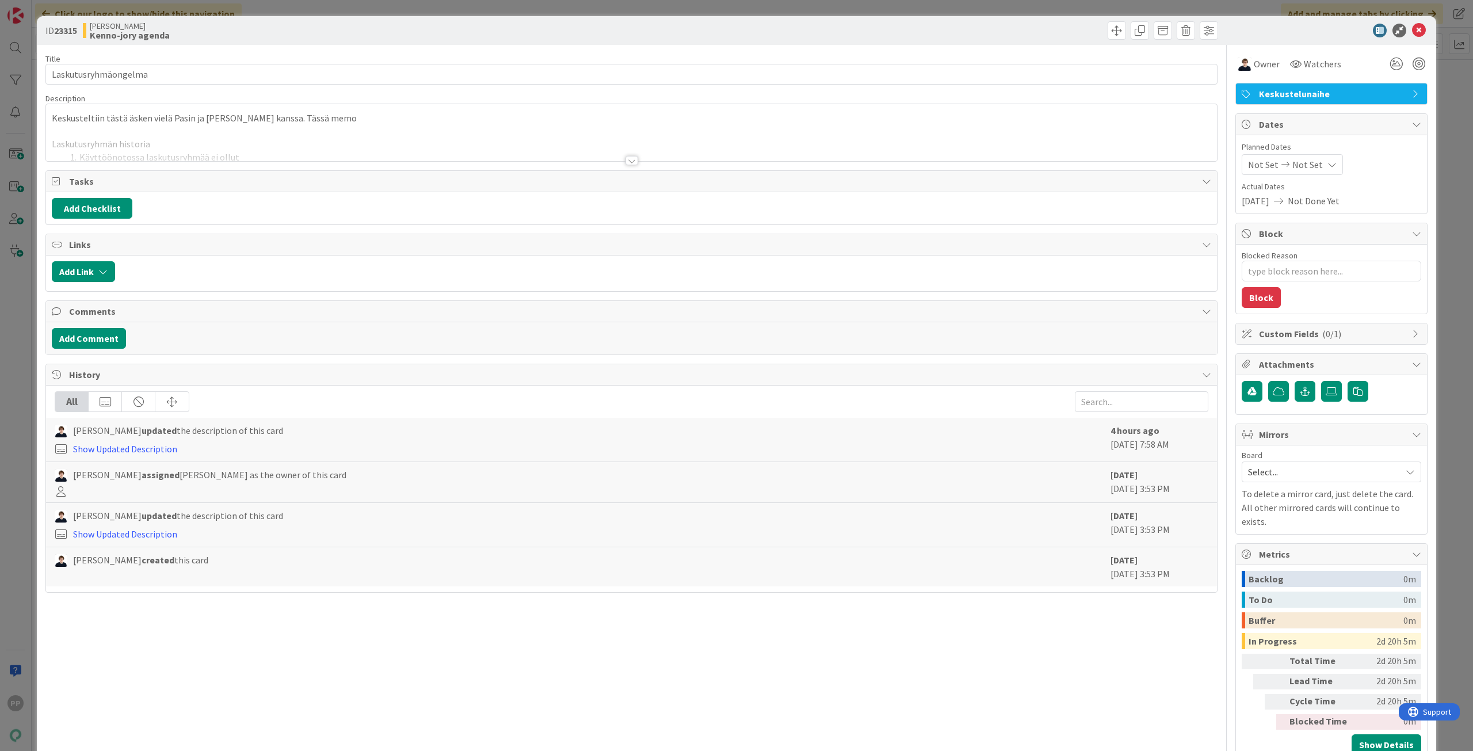
click at [273, 135] on div at bounding box center [631, 146] width 1171 height 29
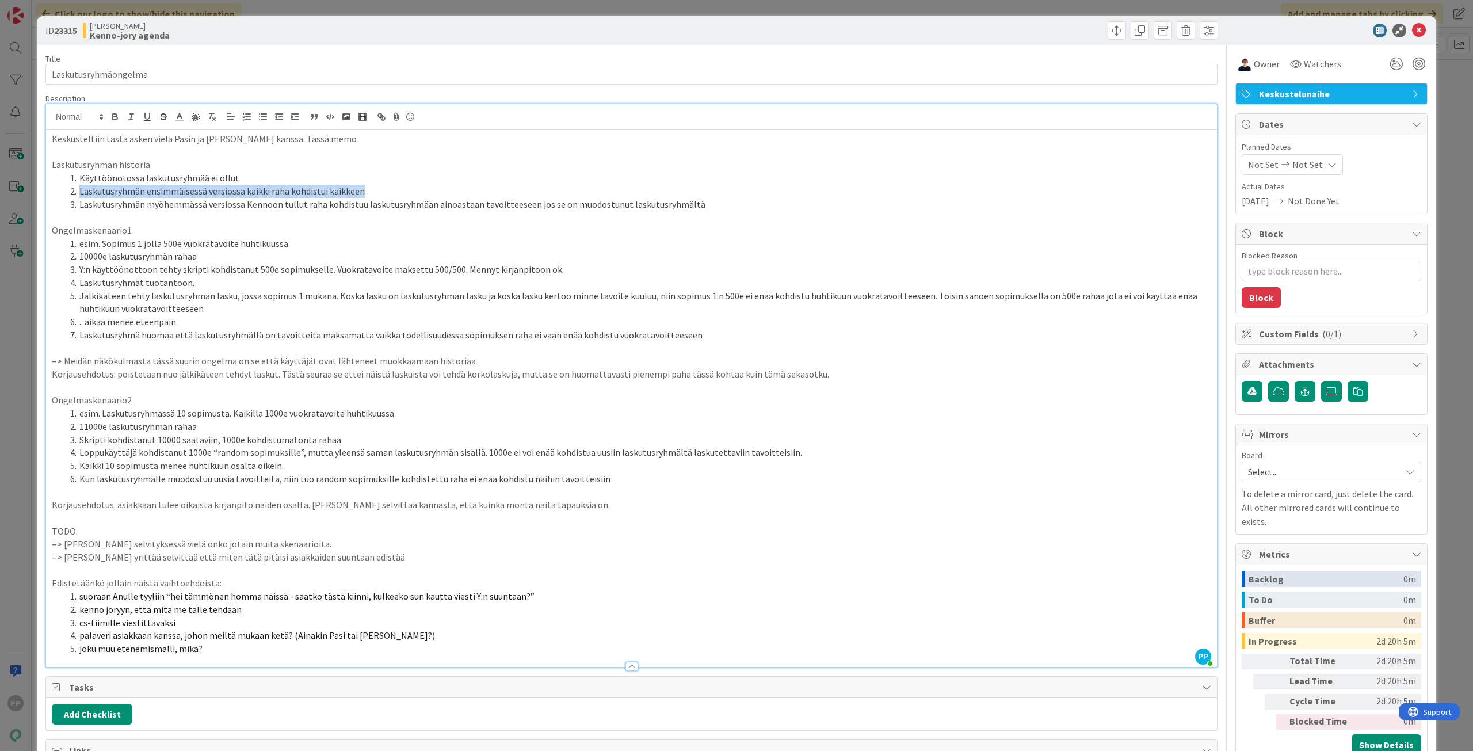
drag, startPoint x: 385, startPoint y: 196, endPoint x: 66, endPoint y: 192, distance: 319.3
click at [66, 192] on li "Laskutusryhmän ensimmäisessä versiossa kaikki raha kohdistui kaikkeen" at bounding box center [638, 191] width 1145 height 13
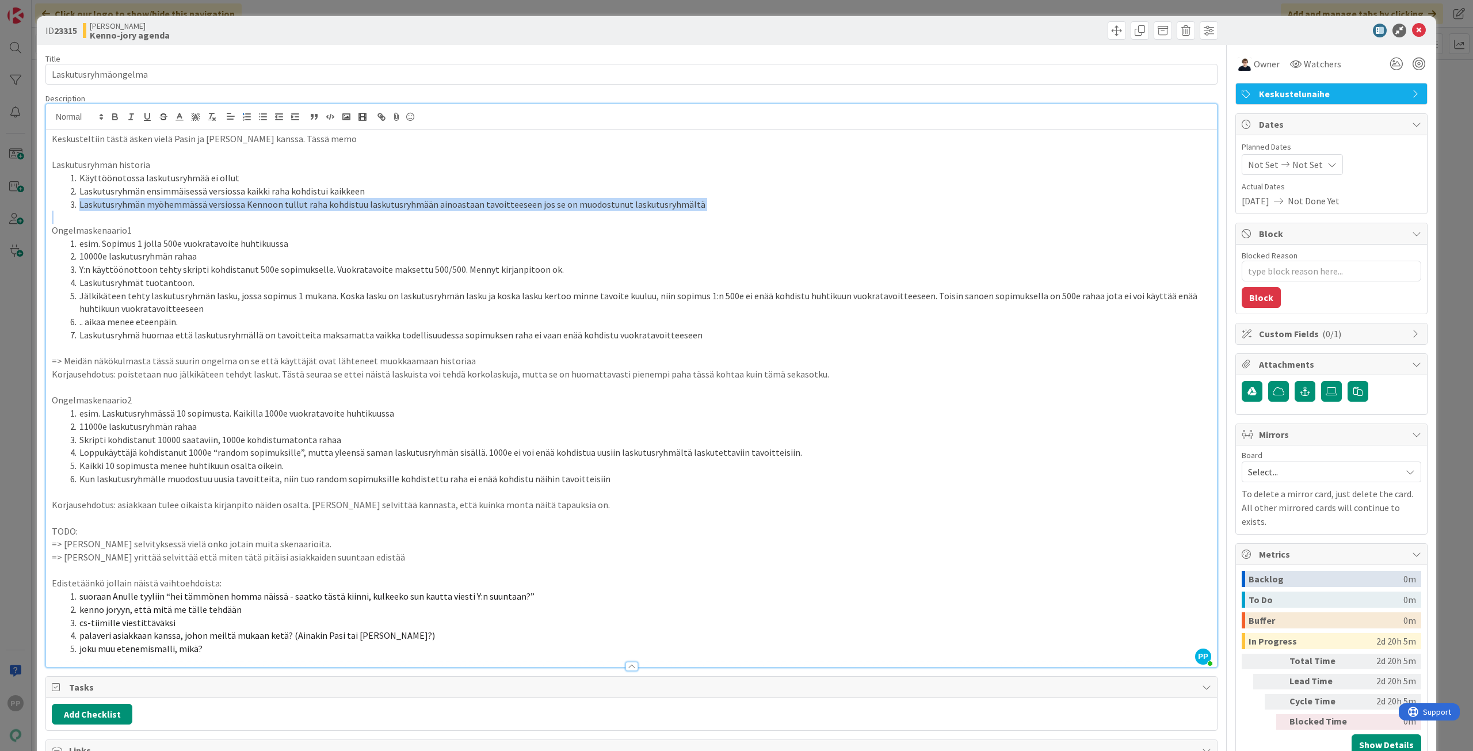
drag, startPoint x: 76, startPoint y: 208, endPoint x: 576, endPoint y: 211, distance: 499.9
click at [576, 211] on div "Keskusteltiin tästä äsken vielä Pasin ja [PERSON_NAME] kanssa. Tässä memo Lasku…" at bounding box center [631, 398] width 1171 height 537
click at [576, 211] on p at bounding box center [631, 217] width 1159 height 13
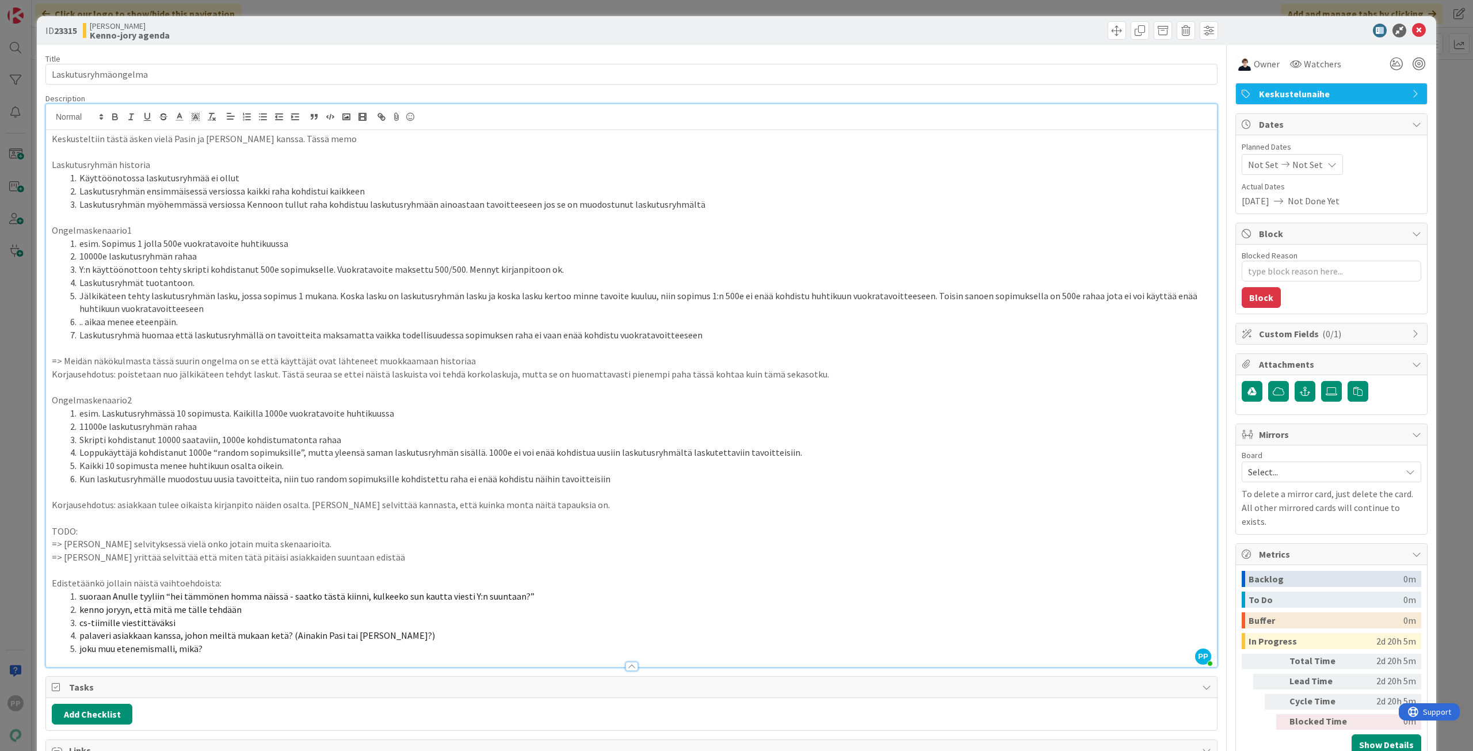
drag, startPoint x: 576, startPoint y: 211, endPoint x: 624, endPoint y: 220, distance: 49.1
click at [624, 220] on p at bounding box center [631, 217] width 1159 height 13
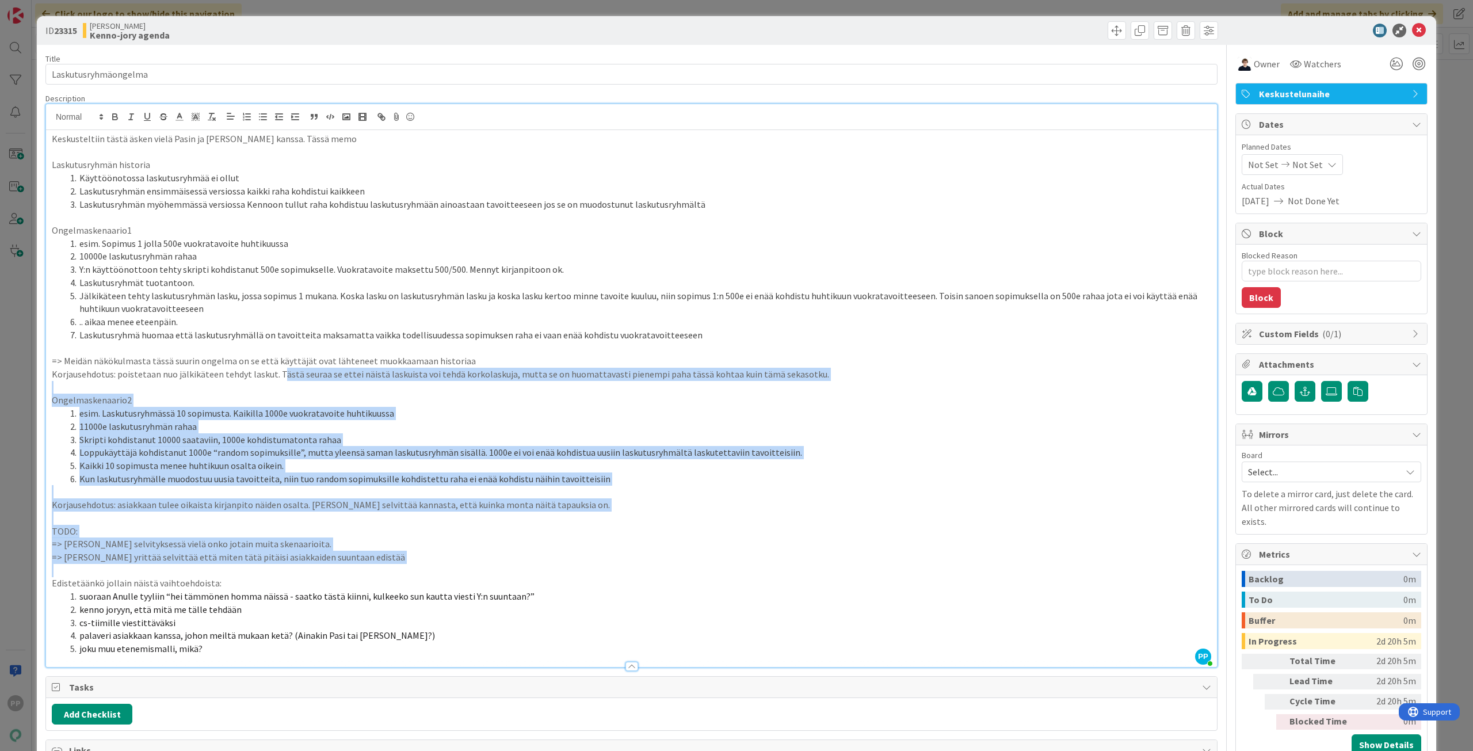
drag, startPoint x: 278, startPoint y: 373, endPoint x: 817, endPoint y: 564, distance: 571.3
click at [817, 564] on div "Keskusteltiin tästä äsken vielä Pasin ja [PERSON_NAME] kanssa. Tässä memo Lasku…" at bounding box center [631, 398] width 1171 height 537
click at [817, 564] on p at bounding box center [631, 570] width 1159 height 13
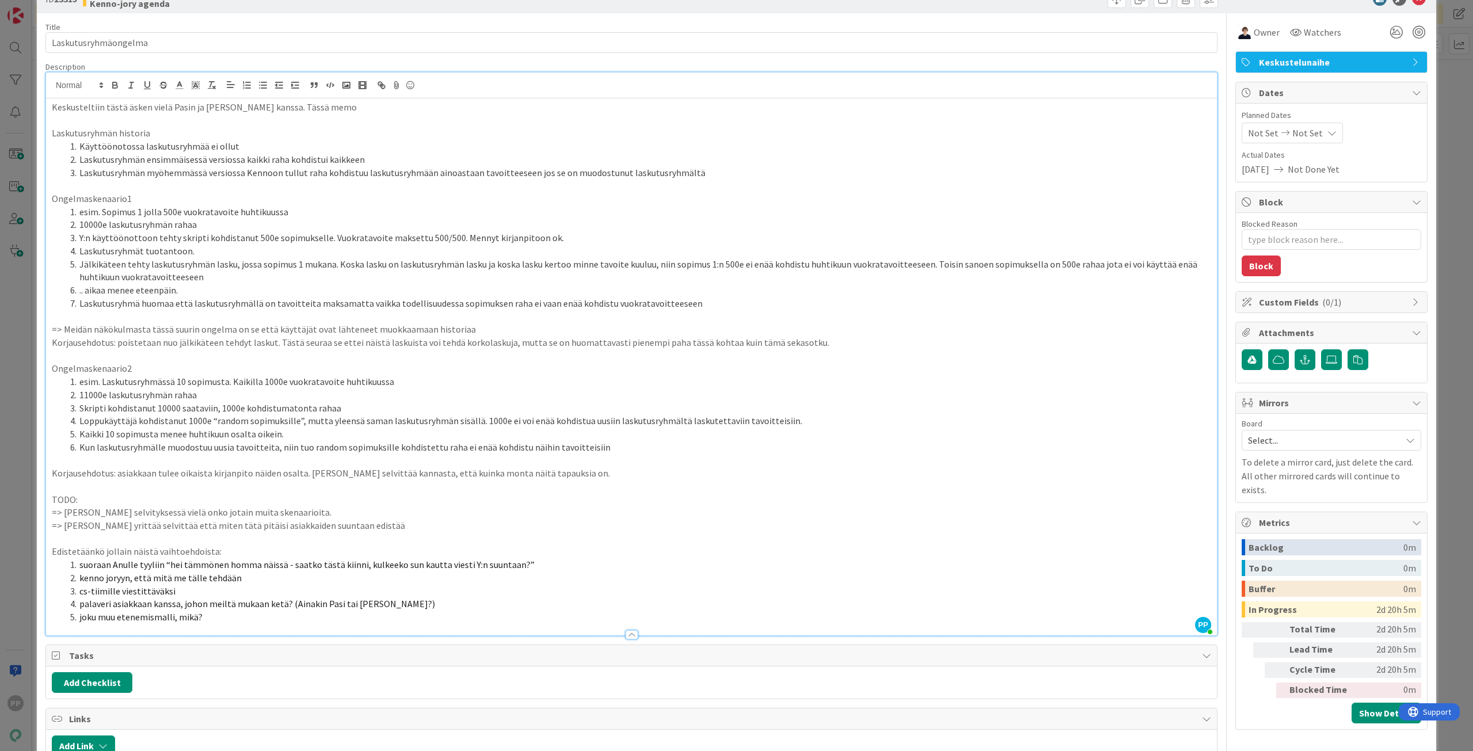
scroll to position [58, 0]
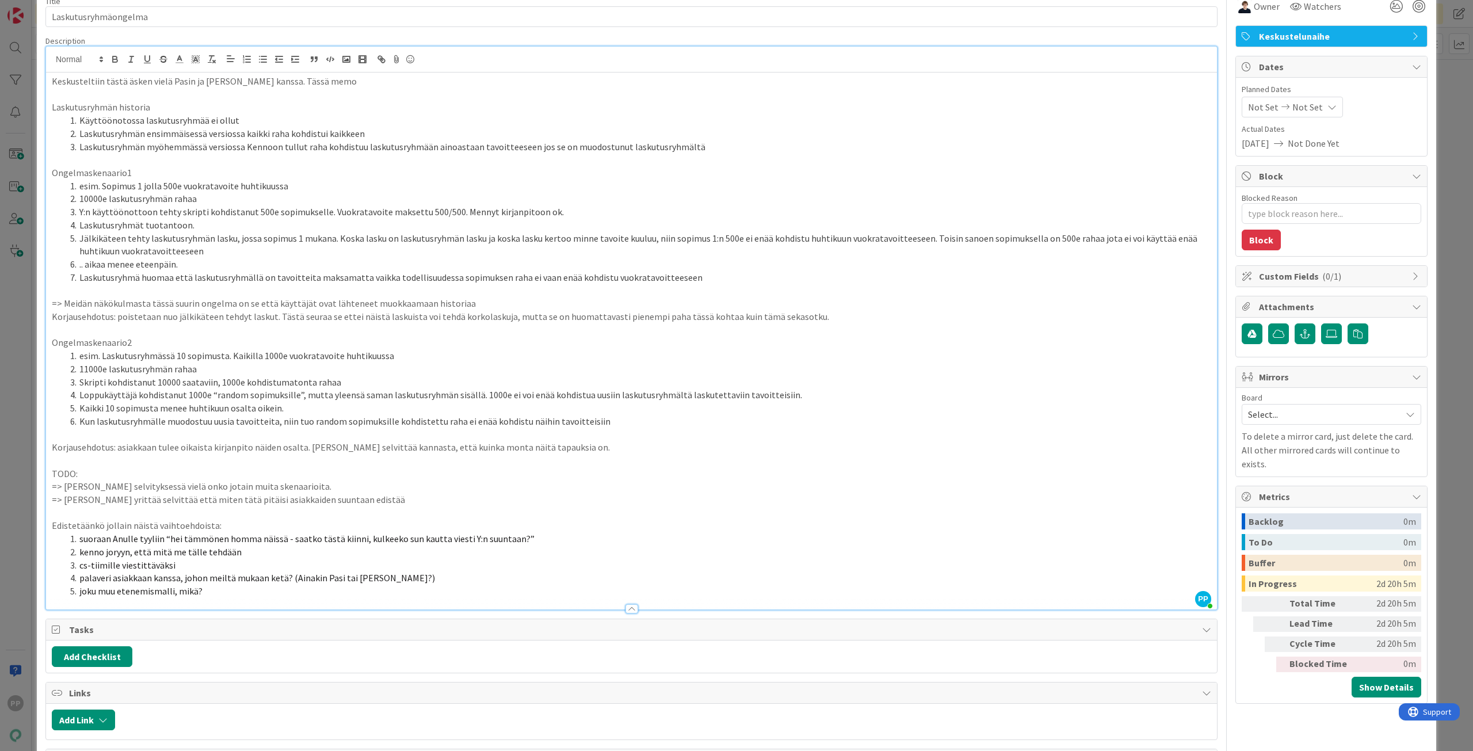
click at [44, 418] on div "ID 23315 [PERSON_NAME]-jory agenda Title 20 / 128 Laskutusryhmäongelma Descript…" at bounding box center [736, 504] width 1399 height 1091
click at [26, 411] on div "ID 23315 [PERSON_NAME]-jory agenda Title 20 / 128 Laskutusryhmäongelma Descript…" at bounding box center [736, 375] width 1473 height 751
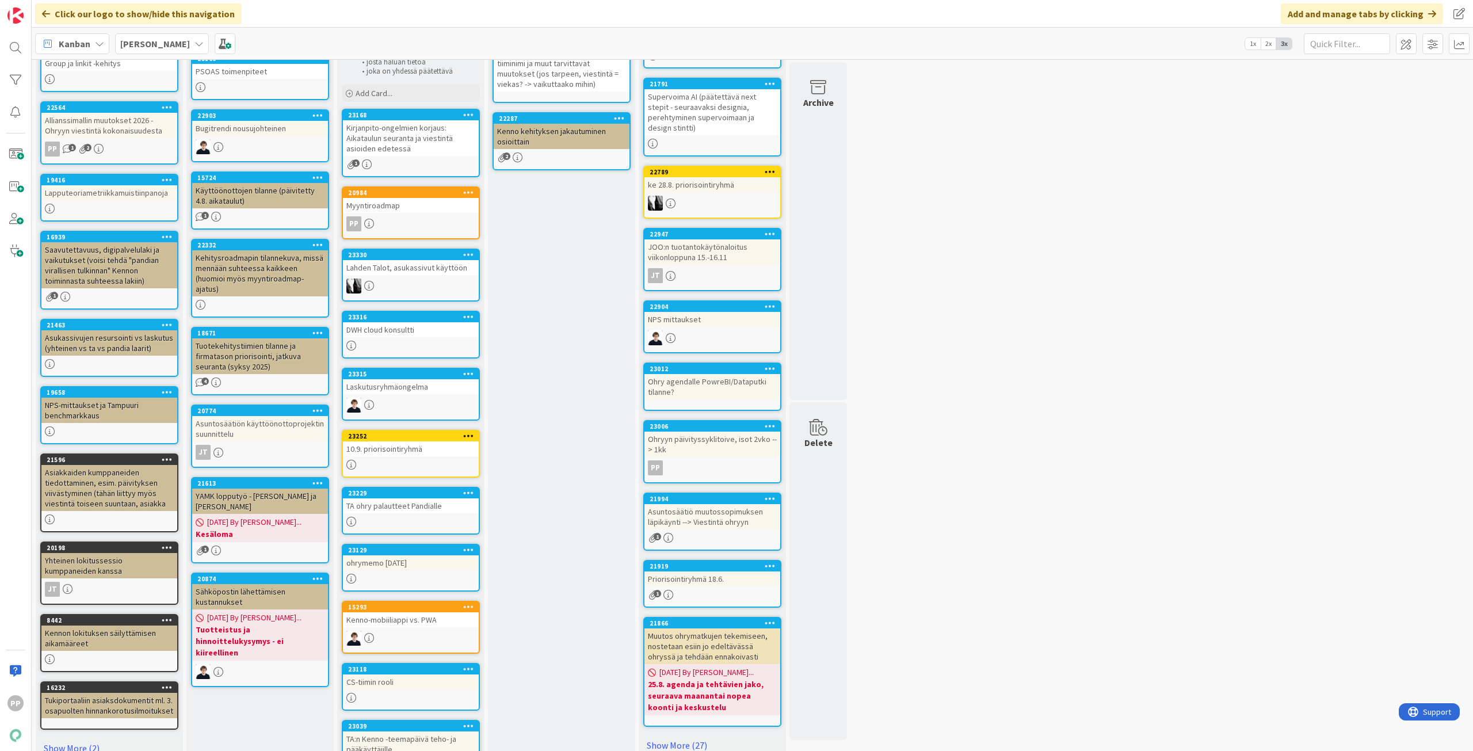
click at [425, 448] on div "10.9. priorisointiryhmä" at bounding box center [411, 448] width 136 height 15
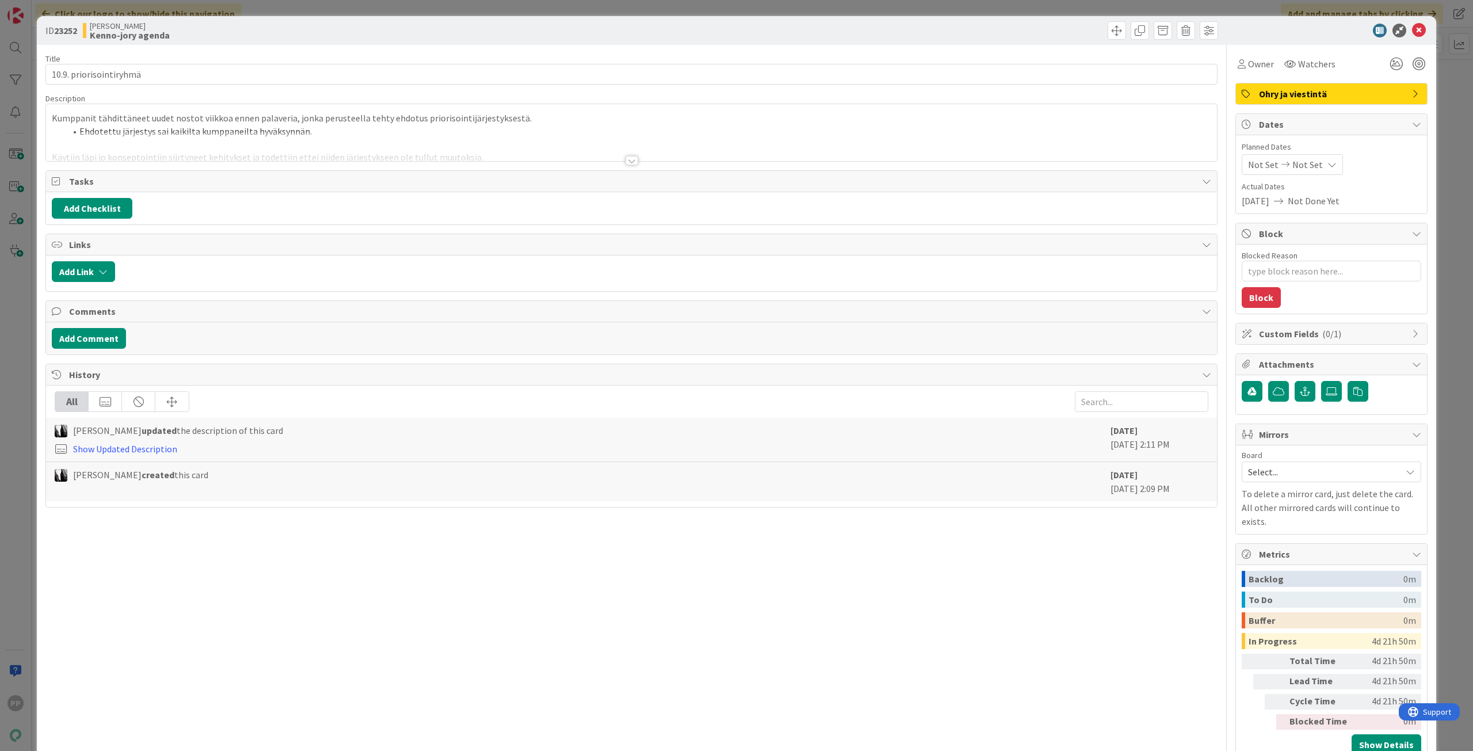
click at [159, 143] on div at bounding box center [631, 146] width 1171 height 29
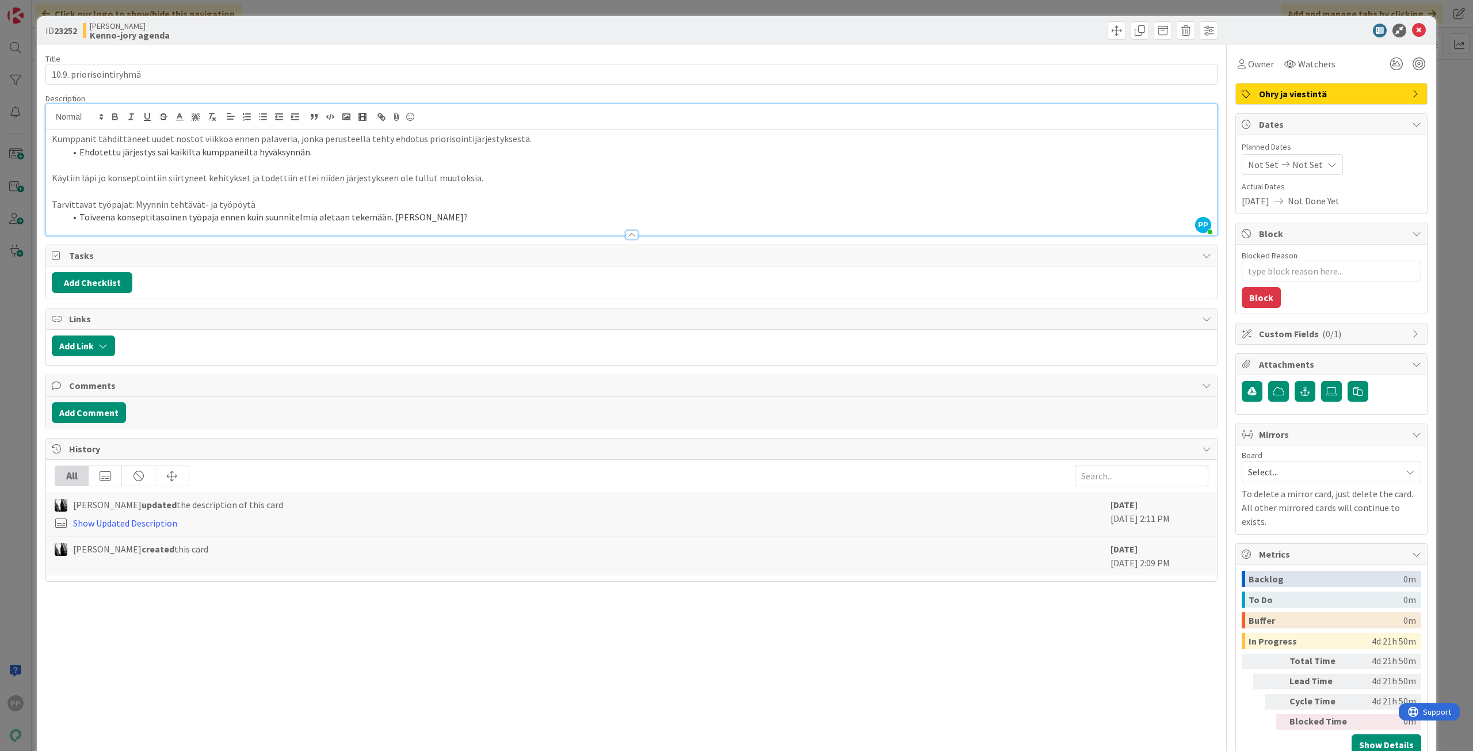
click at [16, 151] on div "ID 23252 [PERSON_NAME]-jory agenda Title 23 / 128 10.9. priorisointiryhmä Descr…" at bounding box center [736, 375] width 1473 height 751
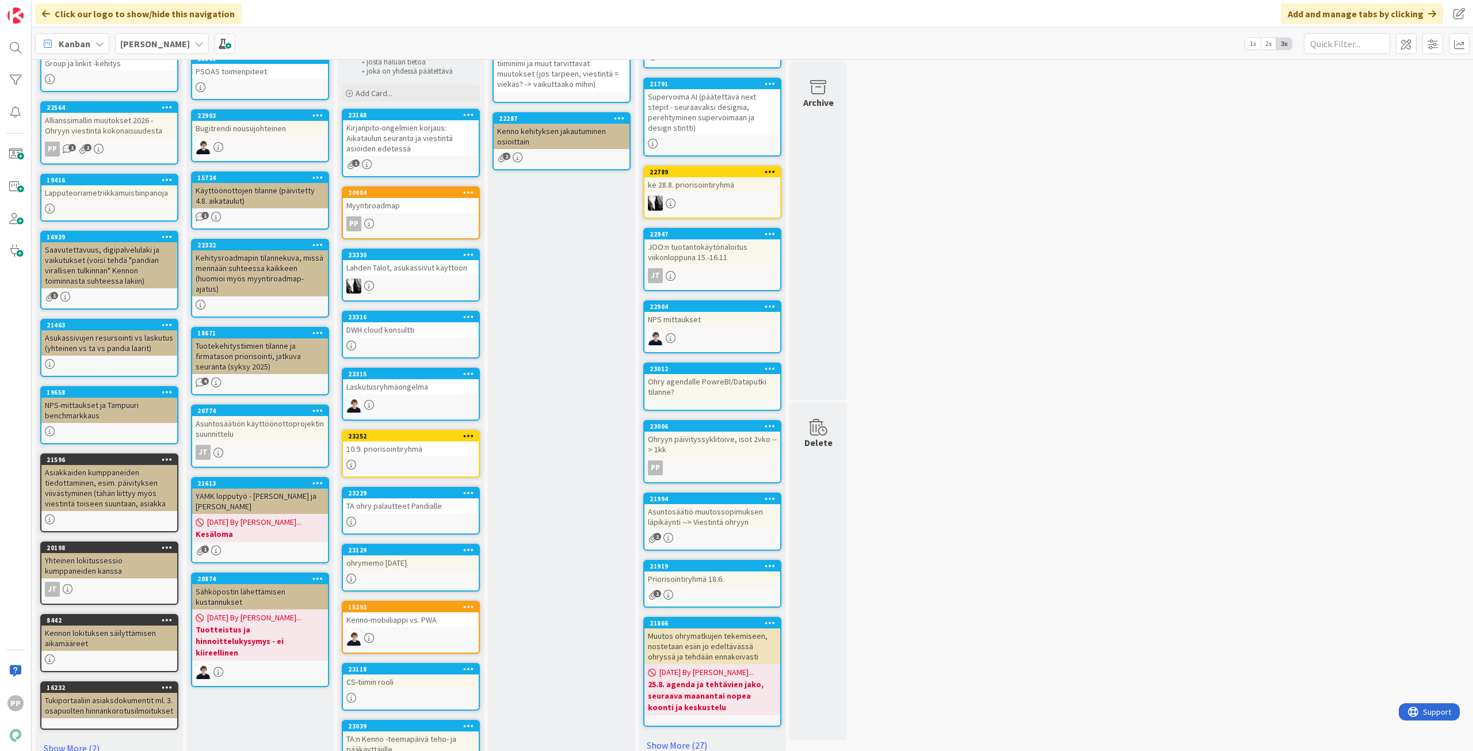
click at [425, 503] on div "TA ohry palautteet Pandialle" at bounding box center [411, 505] width 136 height 15
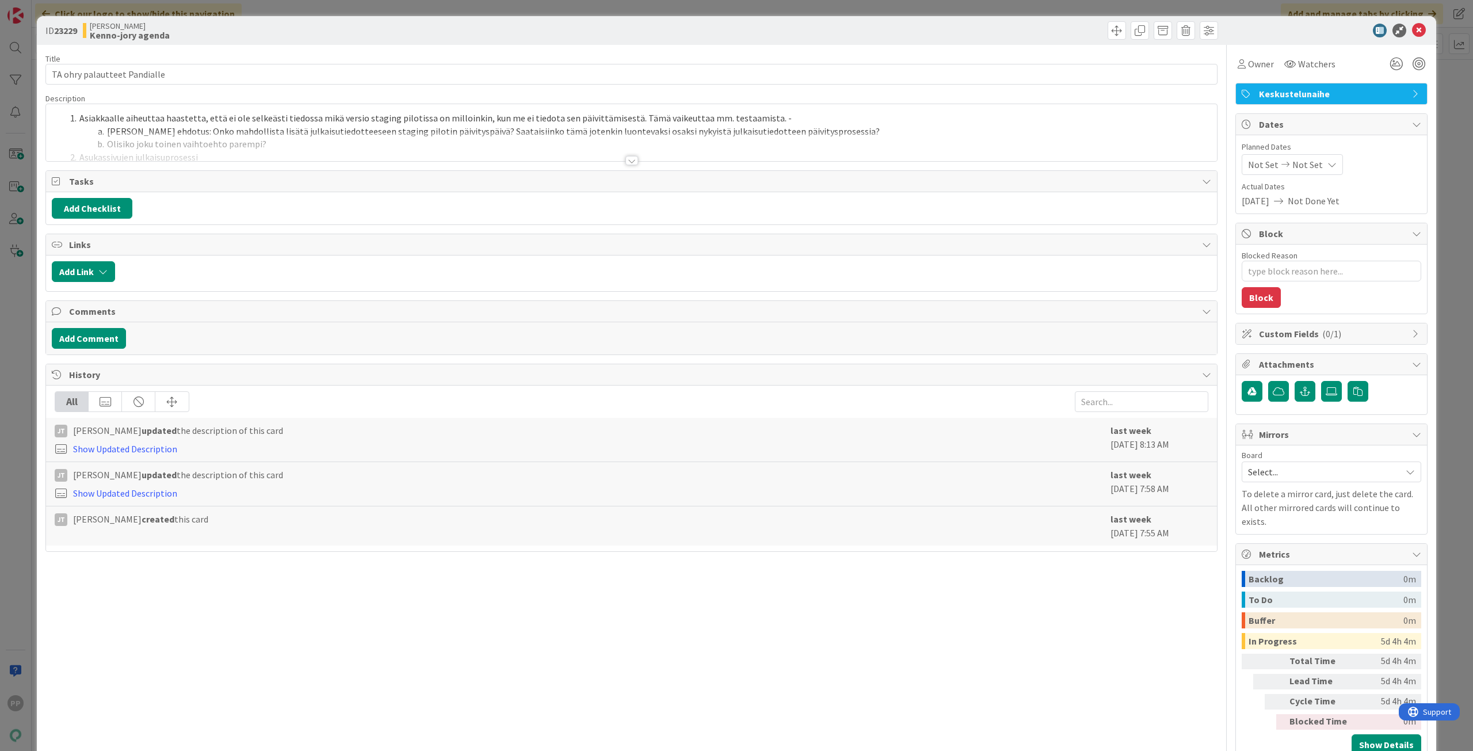
type textarea "x"
click at [290, 146] on div at bounding box center [631, 146] width 1171 height 29
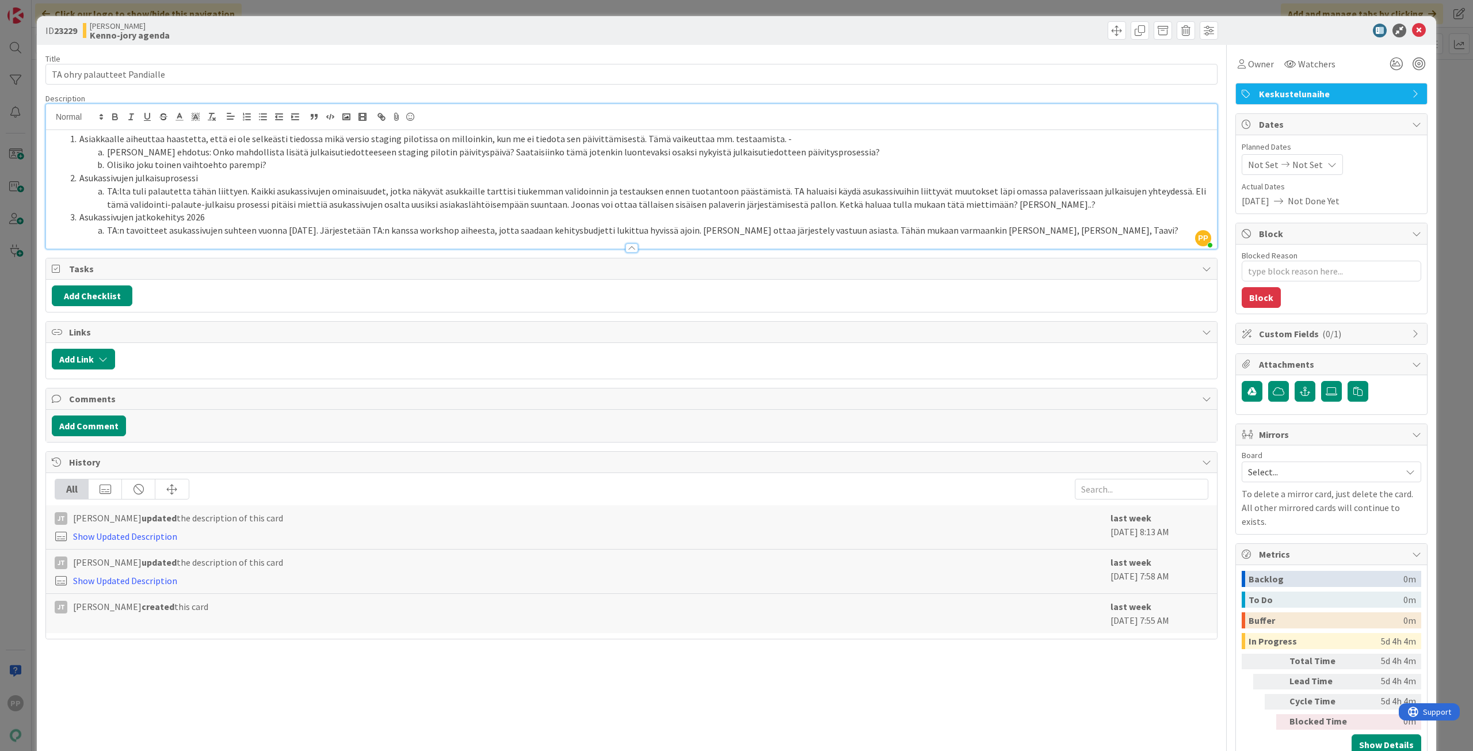
click at [18, 173] on div "ID 23229 Kenno JoRy Kenno-jory agenda Title 28 / 128 TA ohry palautteet Pandial…" at bounding box center [736, 375] width 1473 height 751
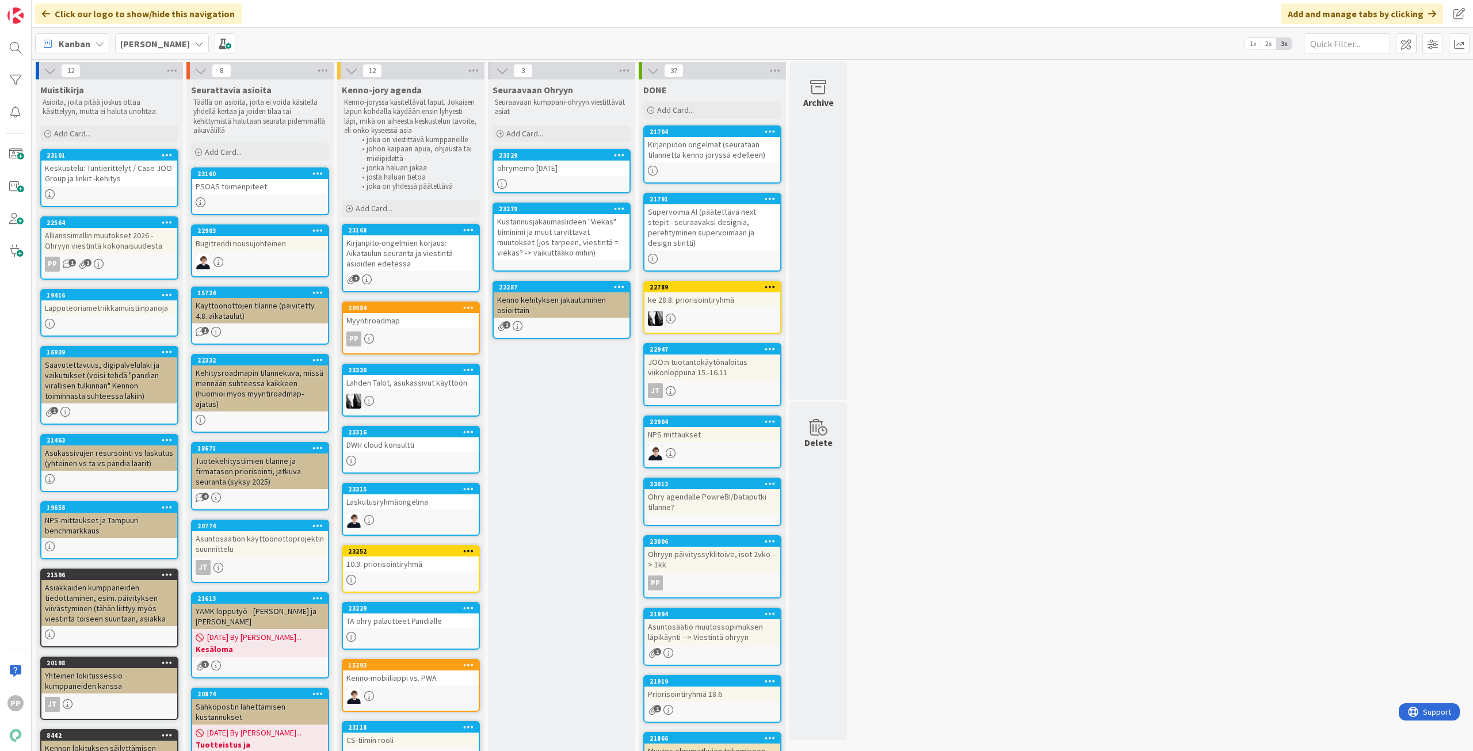
click at [564, 479] on div "Seuraavaan Ohryyn Seuraavaan kumppani-ohryyn viestittävät asiat Add Card... 231…" at bounding box center [561, 527] width 147 height 896
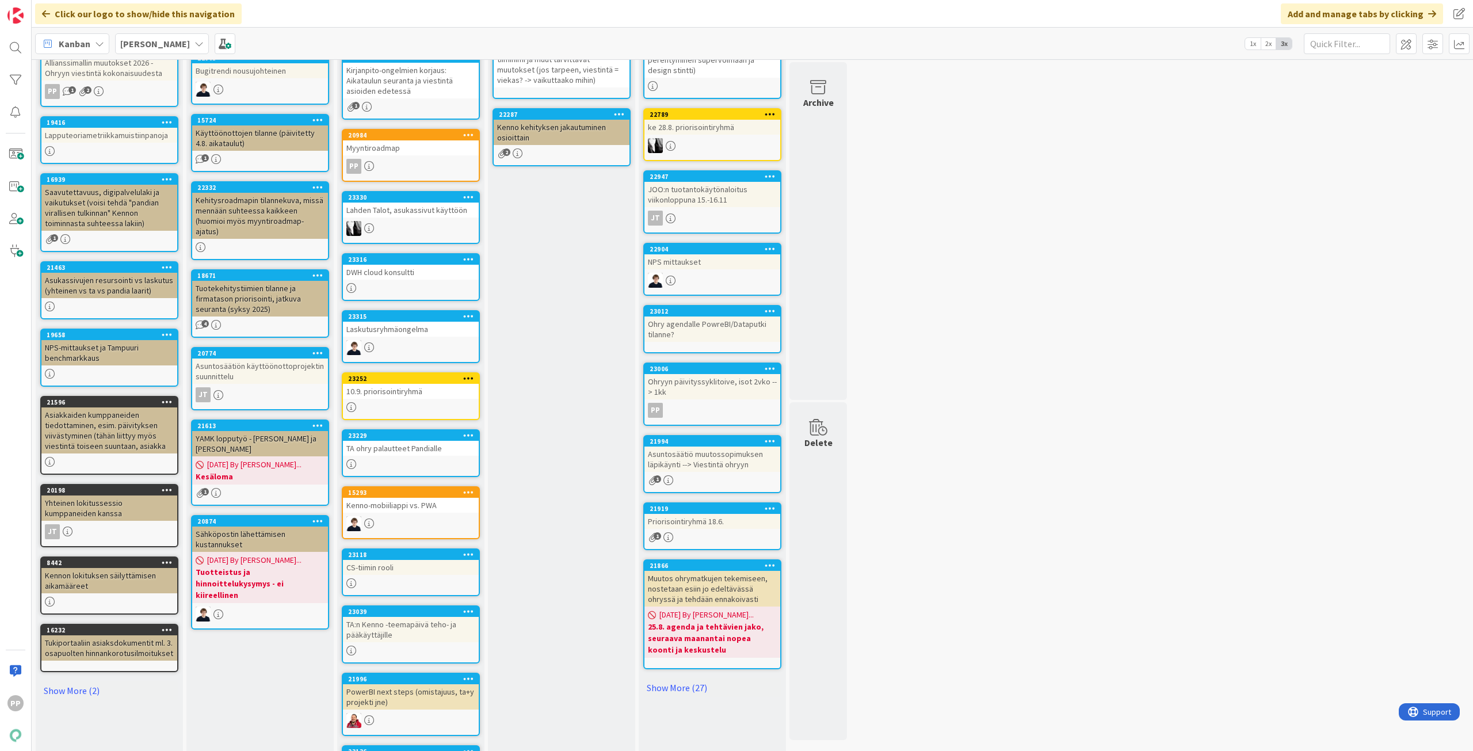
scroll to position [230, 0]
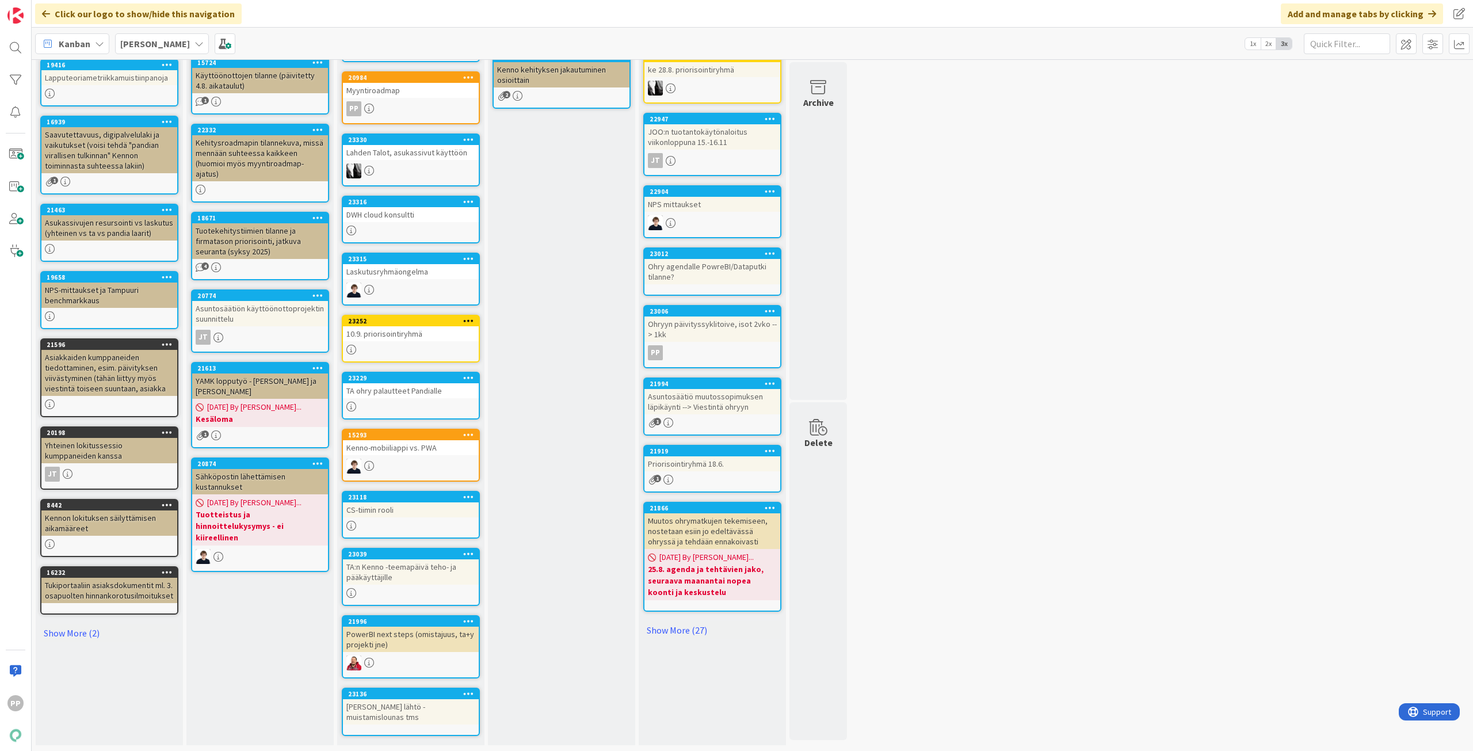
click at [533, 615] on div "Seuraavaan Ohryyn Seuraavaan kumppani-ohryyn viestittävät asiat Add Card... 231…" at bounding box center [561, 297] width 147 height 896
click at [533, 603] on div "Seuraavaan Ohryyn Seuraavaan kumppani-ohryyn viestittävät asiat Add Card... 231…" at bounding box center [561, 297] width 147 height 896
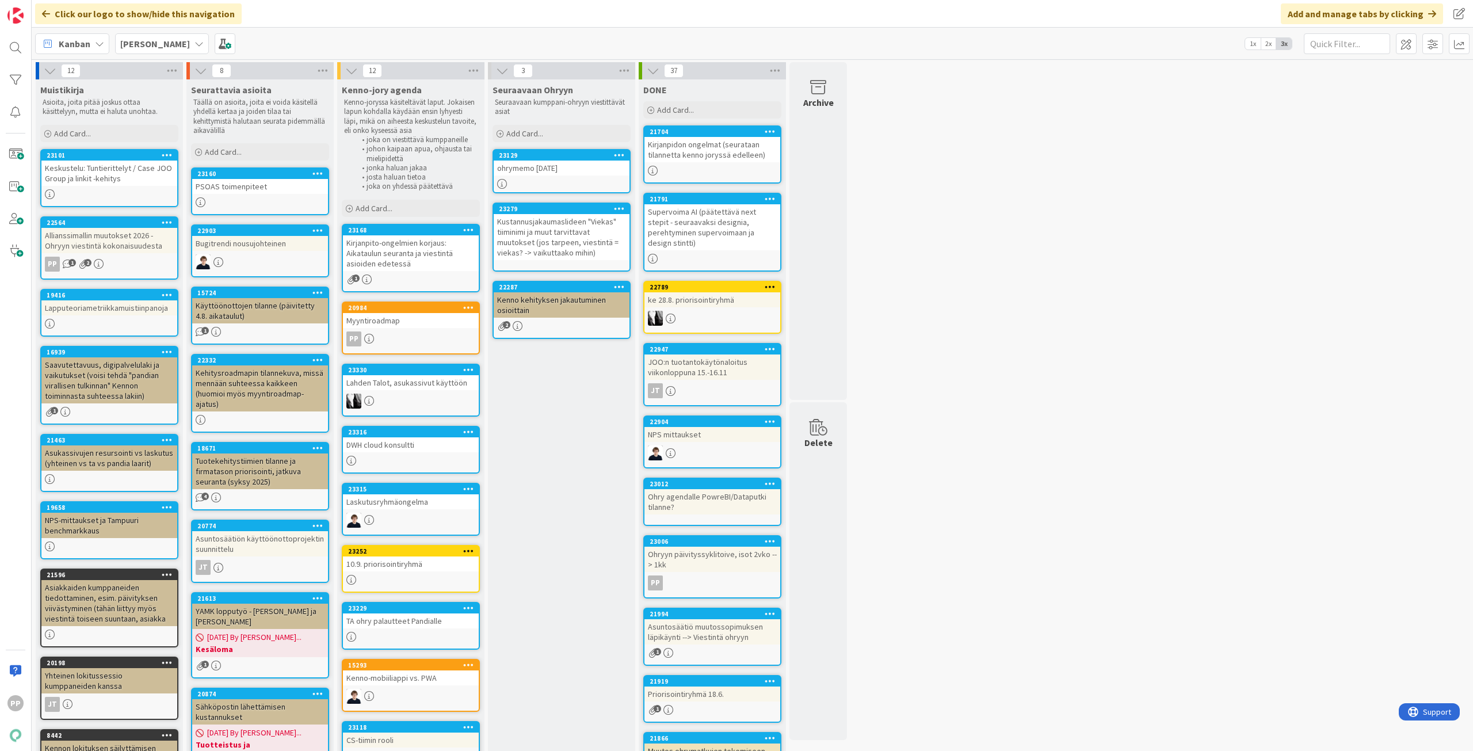
click at [568, 533] on div "Seuraavaan Ohryyn Seuraavaan kumppani-ohryyn viestittävät asiat Add Card... 231…" at bounding box center [561, 527] width 147 height 896
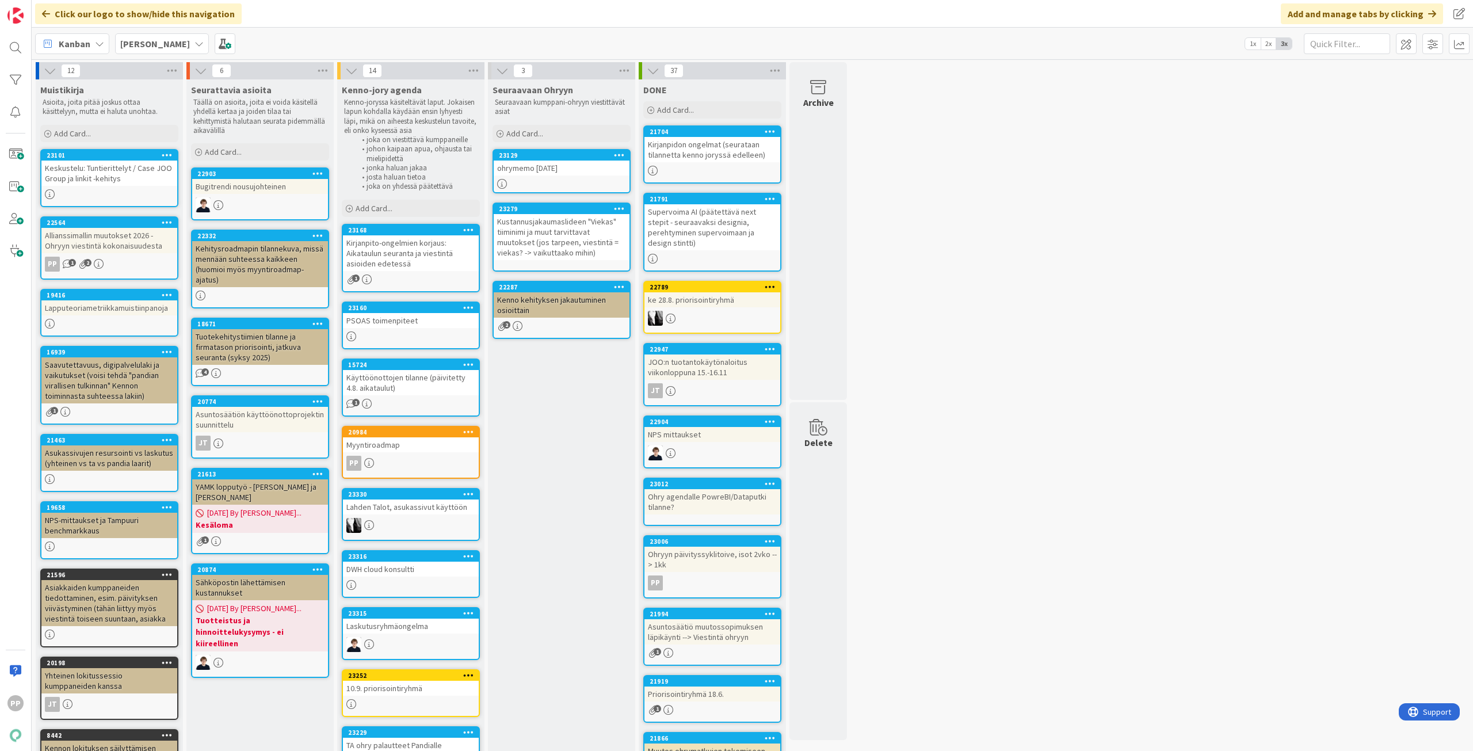
click at [529, 407] on div "Seuraavaan Ohryyn Seuraavaan kumppani-ohryyn viestittävät asiat Add Card... 231…" at bounding box center [561, 589] width 147 height 1020
click at [539, 446] on div "Seuraavaan Ohryyn Seuraavaan kumppani-ohryyn viestittävät asiat Add Card... 231…" at bounding box center [561, 589] width 147 height 1020
click at [539, 447] on div "Seuraavaan Ohryyn Seuraavaan kumppani-ohryyn viestittävät asiat Add Card... 231…" at bounding box center [561, 589] width 147 height 1020
click at [538, 446] on div "Seuraavaan Ohryyn Seuraavaan kumppani-ohryyn viestittävät asiat Add Card... 231…" at bounding box center [561, 589] width 147 height 1020
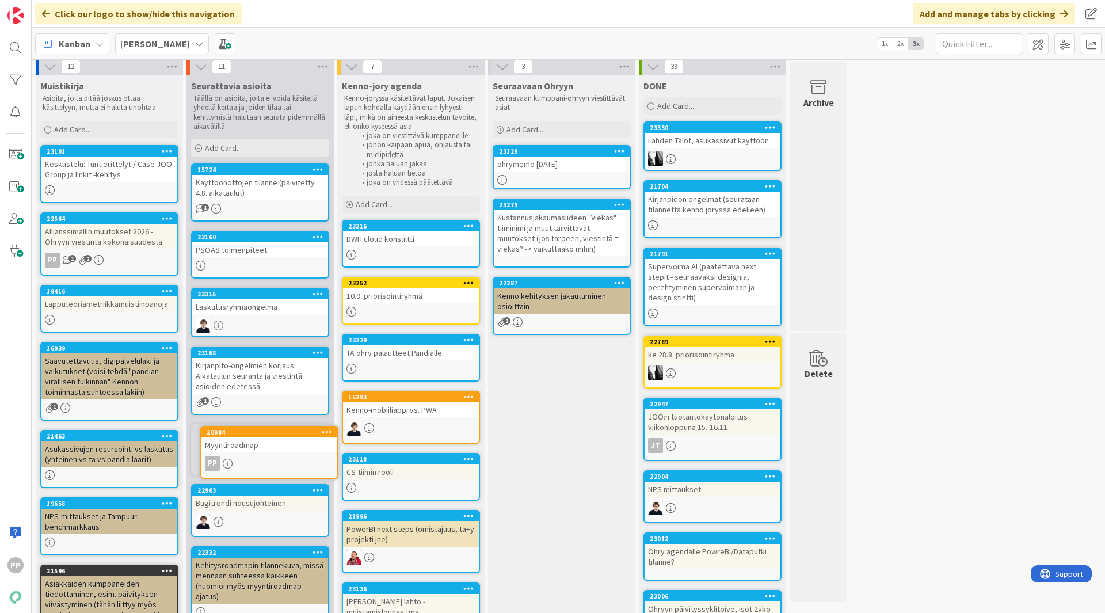
scroll to position [5, 0]
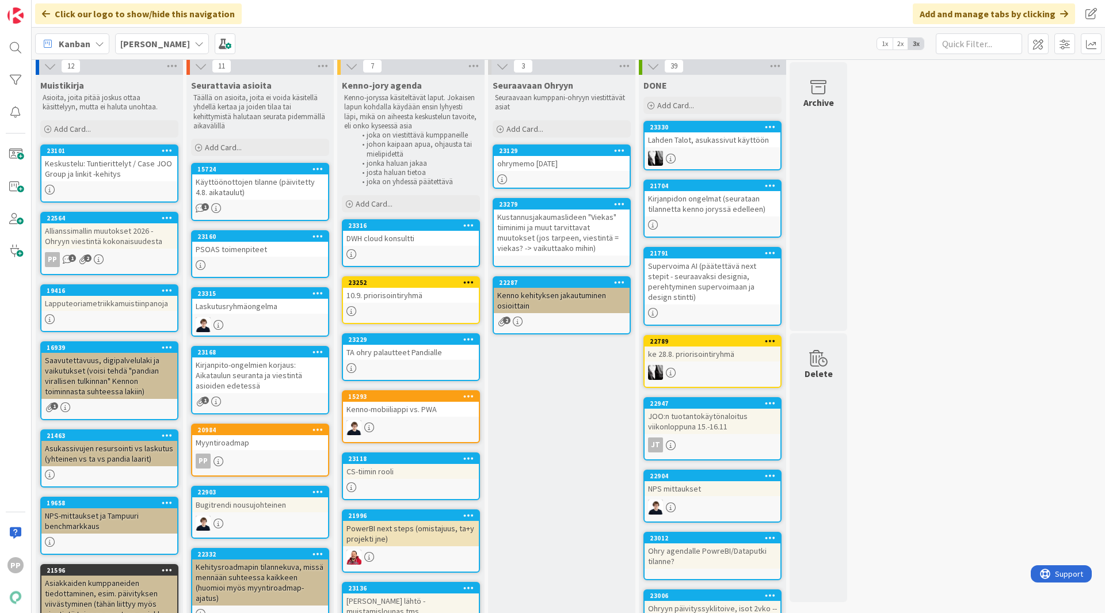
click at [557, 522] on div "Seuraavaan Ohryyn Seuraavaan kumppani-ohryyn viestittävät asiat Add Card... 231…" at bounding box center [561, 540] width 147 height 930
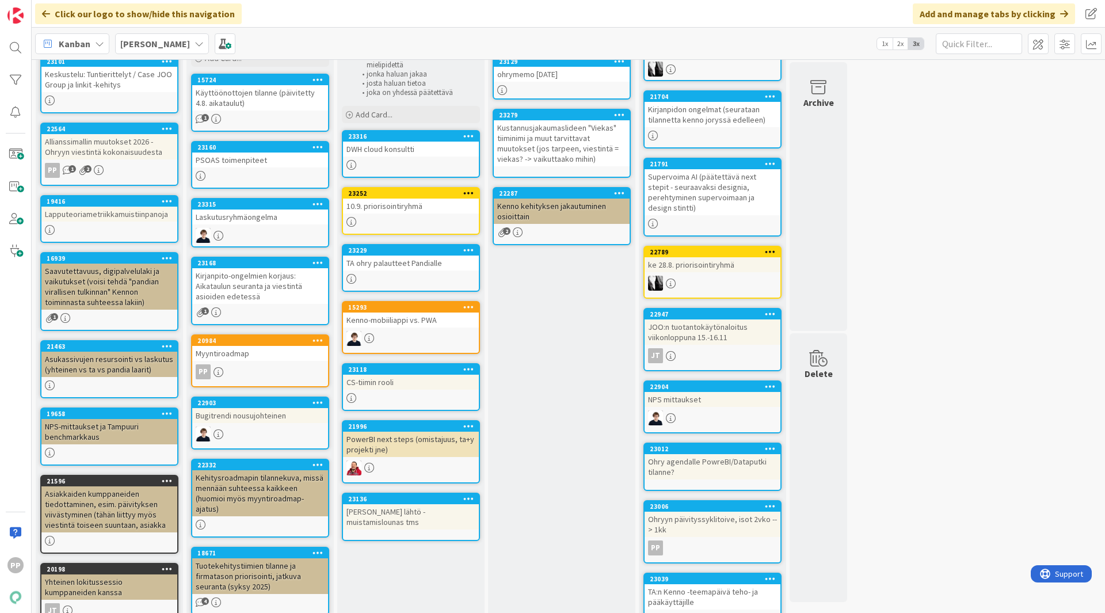
scroll to position [120, 0]
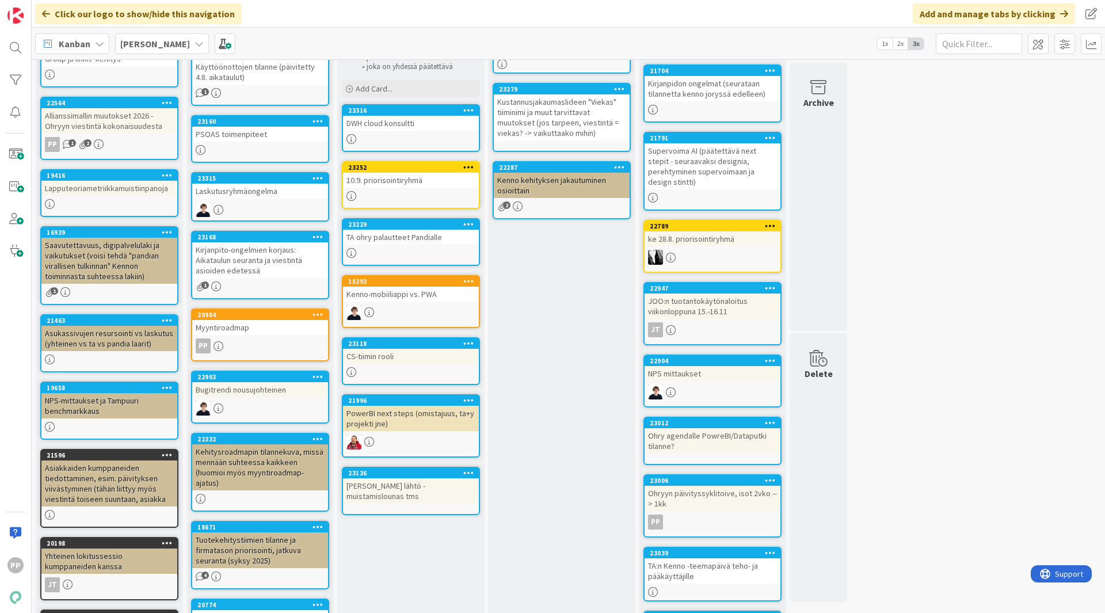
click at [441, 186] on div "10.9. priorisointiryhmä" at bounding box center [411, 180] width 136 height 15
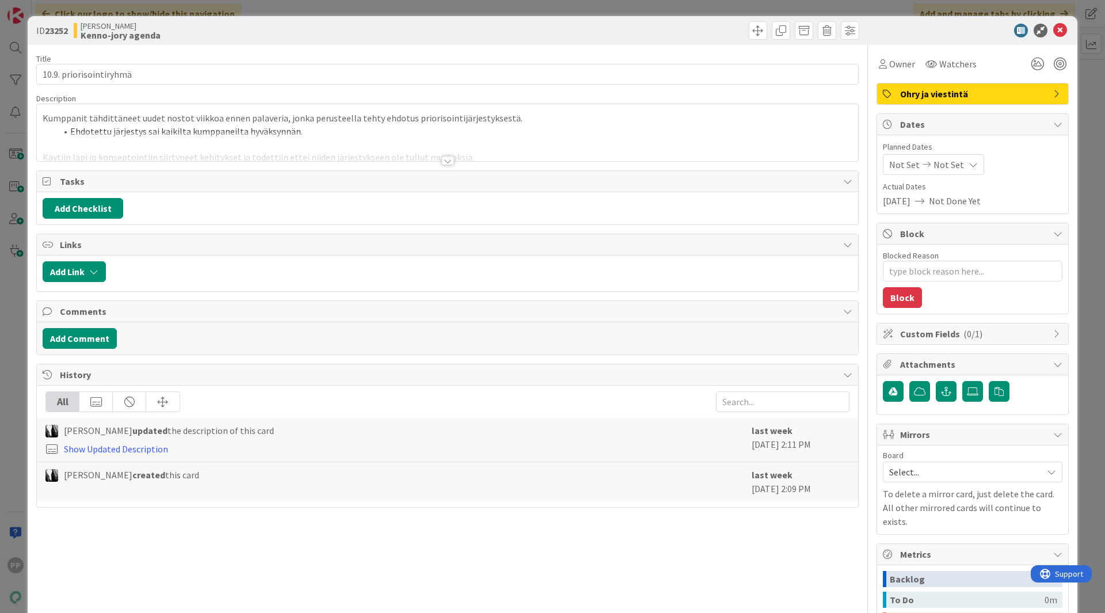
click at [449, 144] on div at bounding box center [447, 146] width 821 height 29
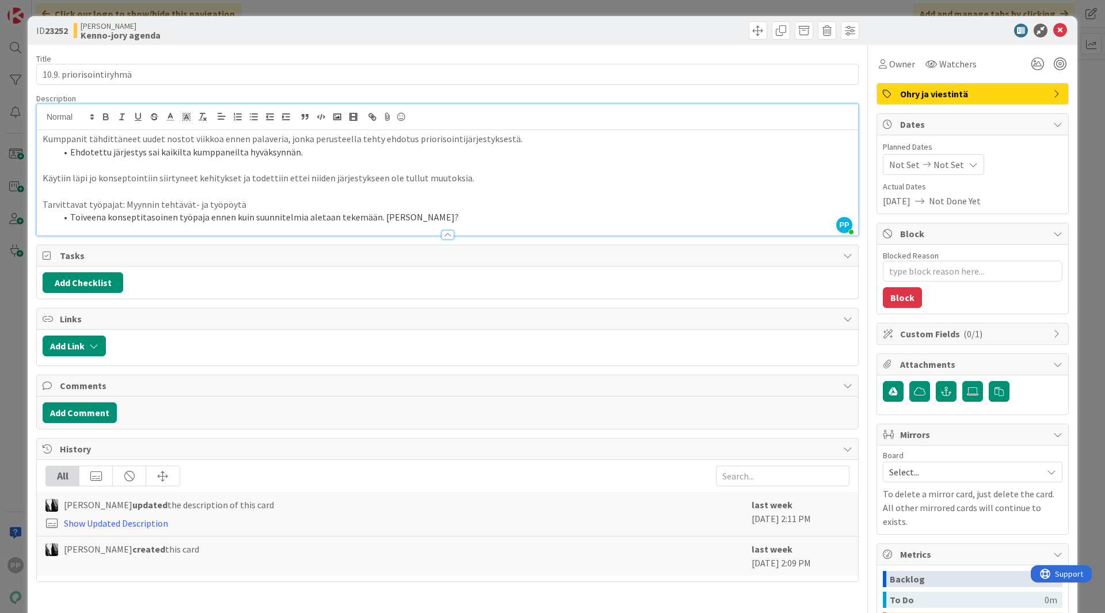
click at [442, 147] on li "Ehdotettu järjestys sai kaikilta kumppaneilta hyväksynnän." at bounding box center [454, 152] width 796 height 13
click at [124, 57] on div "Title 23 / 128" at bounding box center [447, 59] width 822 height 10
click at [45, 609] on div "Title 23 / 128 10.9. priorisointiryhmä Description PP Pekka Paaskunta just join…" at bounding box center [447, 403] width 822 height 716
click at [12, 577] on div "ID 23252 Kenno JoRy Kenno-jory agenda Title 23 / 128 10.9. priorisointiryhmä De…" at bounding box center [552, 306] width 1105 height 613
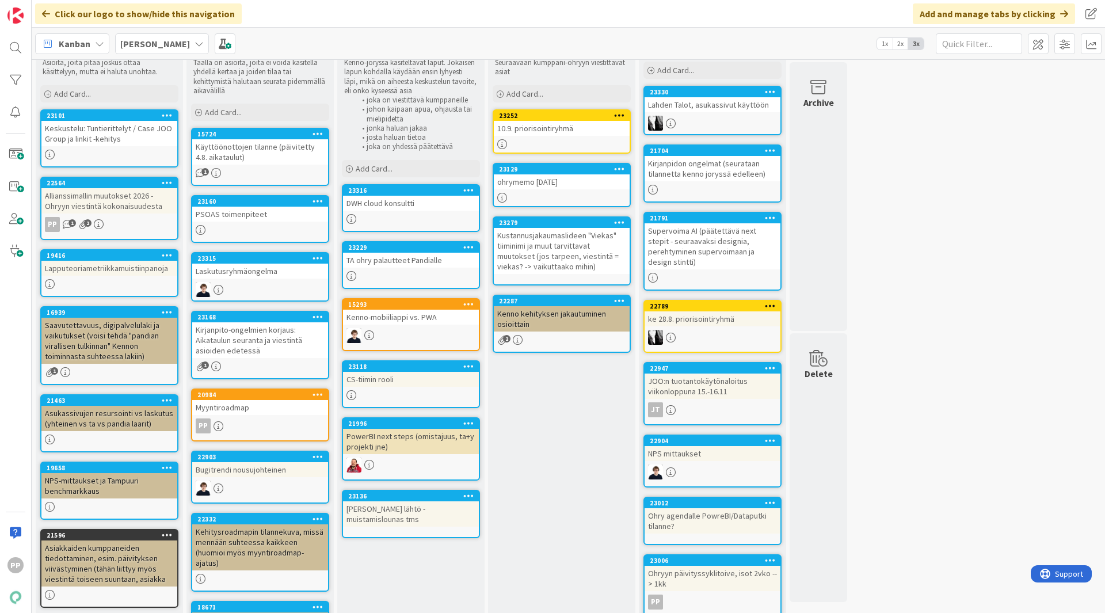
scroll to position [58, 0]
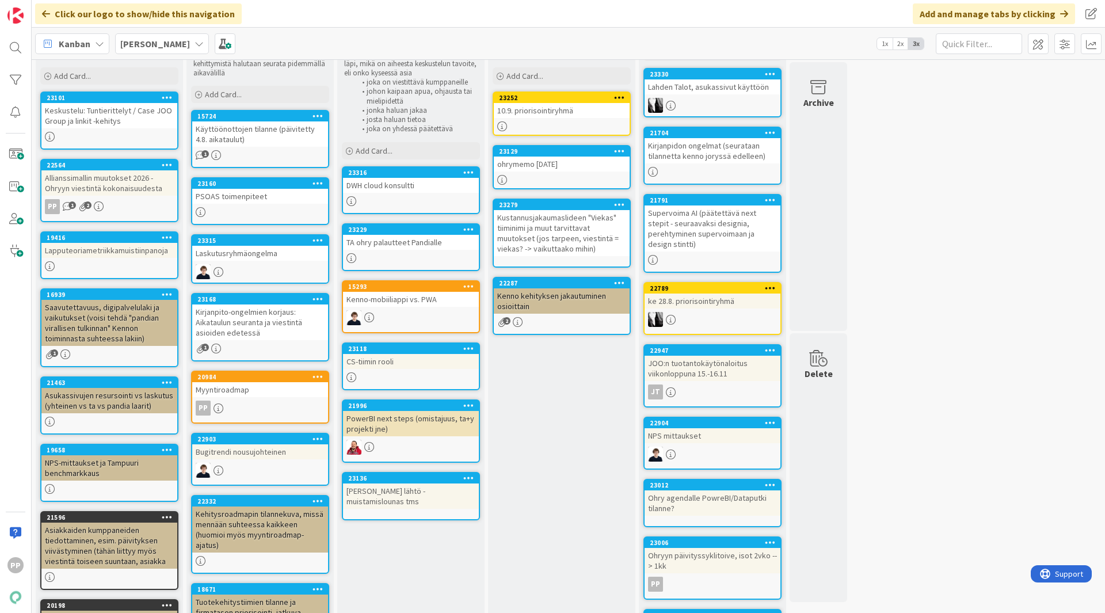
click at [519, 376] on div "Seuraavaan Ohryyn Seuraavaan kumppani-ohryyn viestittävät asiat Add Card... 232…" at bounding box center [561, 487] width 147 height 930
click at [566, 116] on div "10.9. priorisointiryhmä" at bounding box center [562, 110] width 136 height 15
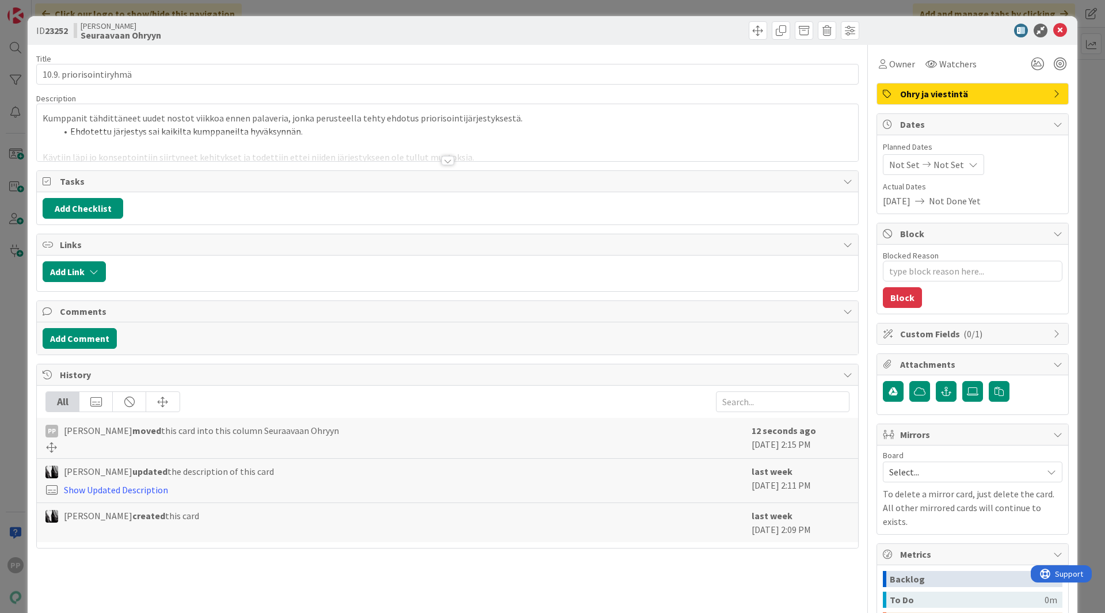
click at [339, 164] on div "Title 23 / 128 10.9. priorisointiryhmä Description Kumppanit tähdittäneet uudet…" at bounding box center [447, 403] width 822 height 716
click at [339, 154] on div at bounding box center [447, 146] width 821 height 29
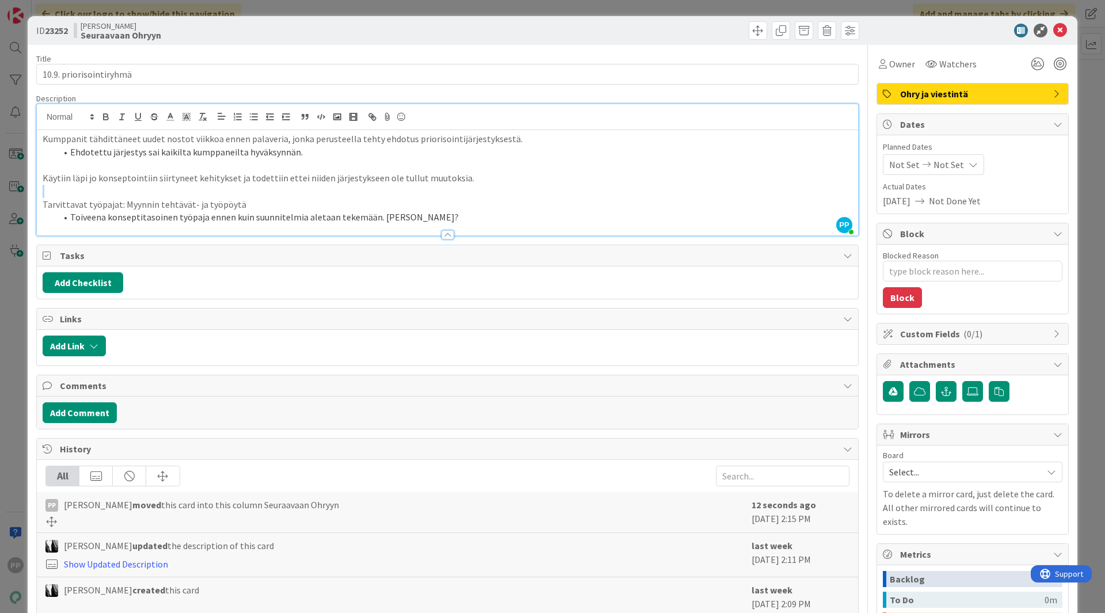
drag, startPoint x: 503, startPoint y: 182, endPoint x: 217, endPoint y: 184, distance: 285.9
click at [212, 185] on div "Kumppanit tähdittäneet uudet nostot viikkoa ennen palaveria, jonka perusteella …" at bounding box center [447, 182] width 821 height 105
drag, startPoint x: 457, startPoint y: 216, endPoint x: 17, endPoint y: 211, distance: 440.1
click at [17, 211] on div "ID 23252 Kenno JoRy Seuraavaan Ohryyn Title 23 / 128 10.9. priorisointiryhmä De…" at bounding box center [552, 306] width 1105 height 613
click at [329, 101] on div "Description" at bounding box center [447, 98] width 822 height 10
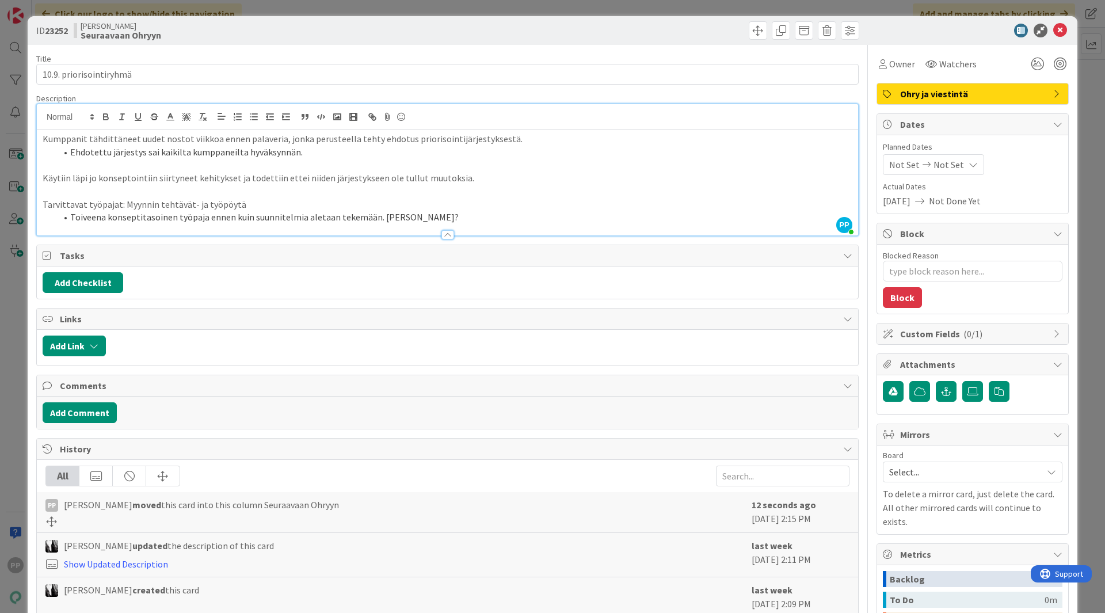
click at [453, 239] on div "Title 23 / 128 10.9. priorisointiryhmä Description PP Pekka Paaskunta joined 6 …" at bounding box center [447, 403] width 822 height 716
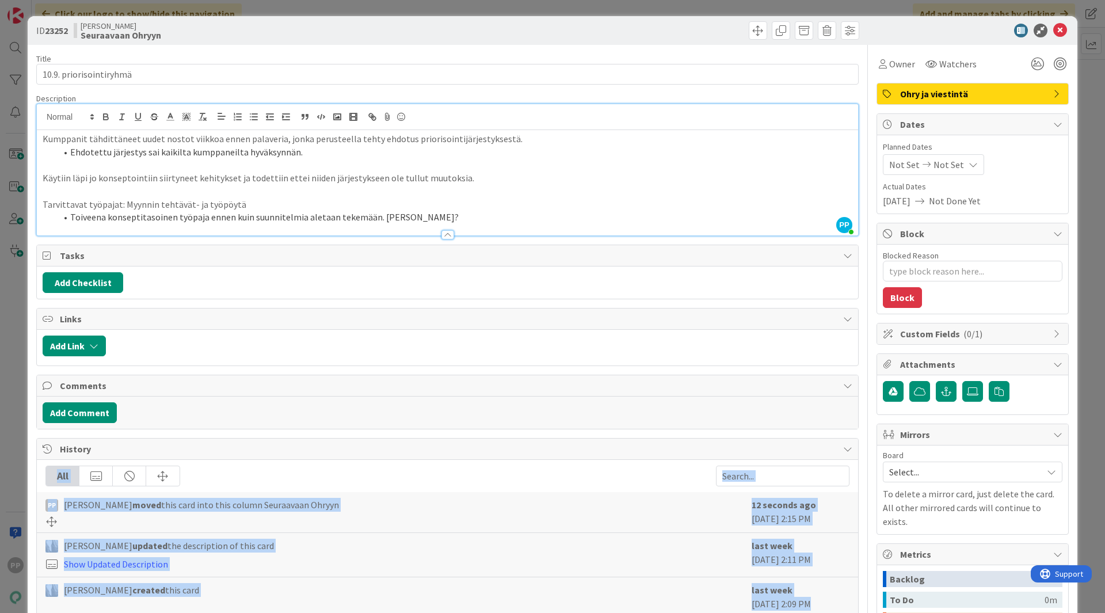
click at [854, 343] on div "Title 23 / 128 10.9. priorisointiryhmä Description PP Pekka Paaskunta joined 6 …" at bounding box center [552, 403] width 1032 height 716
click at [857, 343] on div "Title 23 / 128 10.9. priorisointiryhmä Description PP Pekka Paaskunta joined 6 …" at bounding box center [552, 403] width 1032 height 716
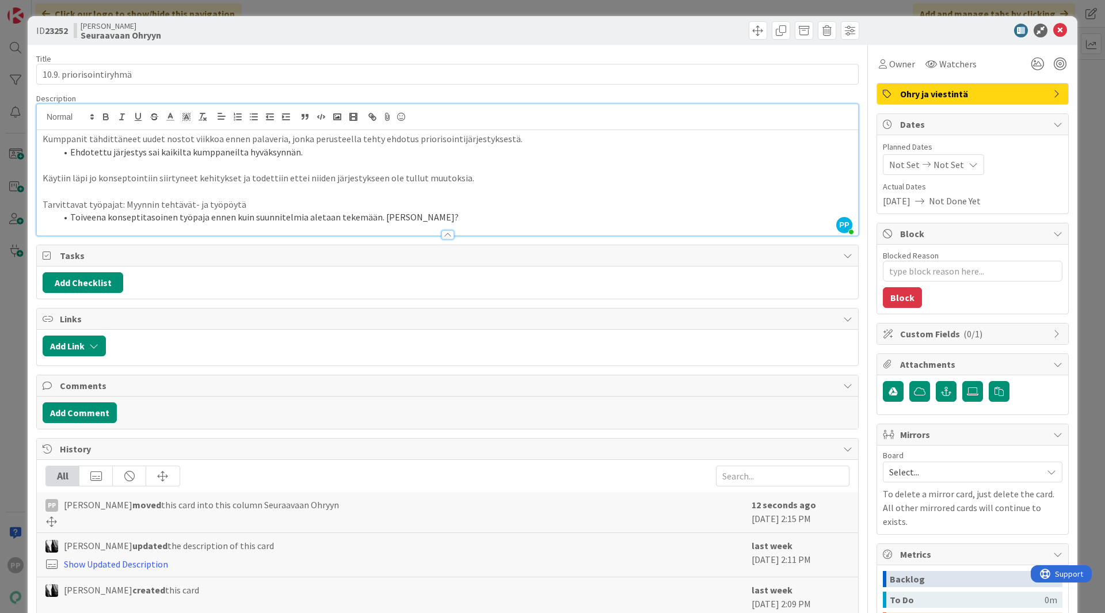
click at [855, 354] on div "Title 23 / 128 10.9. priorisointiryhmä Description PP Pekka Paaskunta joined 6 …" at bounding box center [552, 403] width 1032 height 716
click at [867, 303] on div at bounding box center [867, 407] width 1 height 725
click at [499, 213] on li "Toiveena konseptitasoinen työpaja ennen kuin suunnitelmia aletaan tekemään. [PE…" at bounding box center [454, 217] width 796 height 13
click at [465, 223] on li "Toiveena konseptitasoinen työpaja ennen kuin suunnitelmia aletaan tekemään. [PE…" at bounding box center [454, 217] width 796 height 13
click at [491, 213] on li "Toiveena konseptitasoinen työpaja ennen kuin suunnitelmia aletaan tekemään. [PE…" at bounding box center [454, 217] width 796 height 13
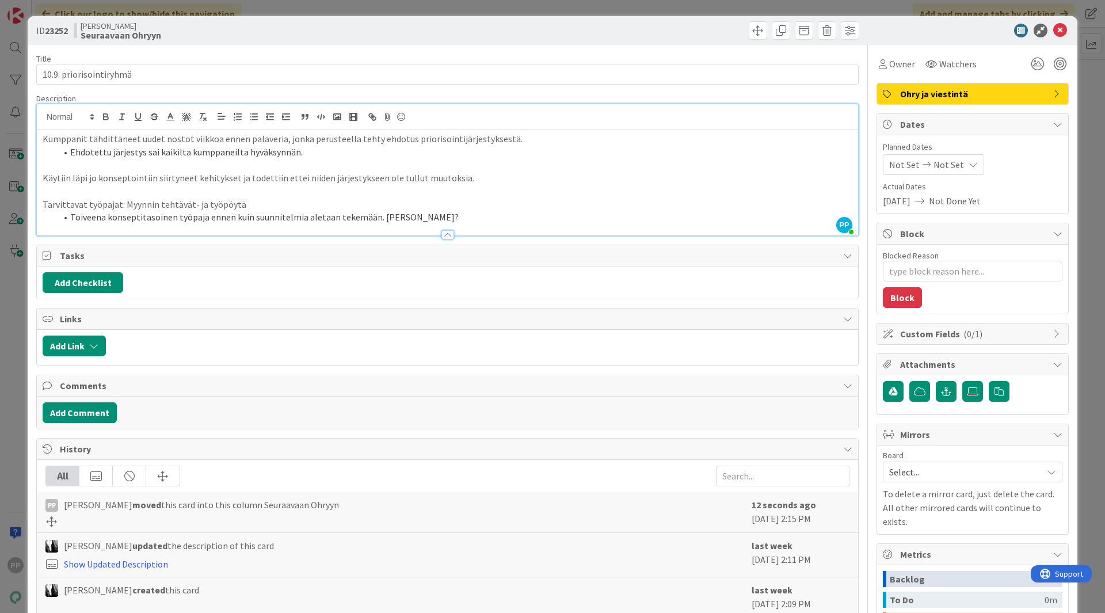
click at [510, 213] on li "Toiveena konseptitasoinen työpaja ennen kuin suunnitelmia aletaan tekemään. [PE…" at bounding box center [454, 217] width 796 height 13
click at [672, 91] on div "Title 23 / 128 10.9. priorisointiryhmä Description PP Pekka Paaskunta joined 7 …" at bounding box center [447, 403] width 822 height 716
click at [609, 55] on div "Title 23 / 128" at bounding box center [447, 59] width 822 height 10
click at [556, 53] on div "Title 23 / 128 10.9. priorisointiryhmä Description PP Pekka Paaskunta joined 7 …" at bounding box center [447, 403] width 822 height 716
click at [567, 54] on div "Title 23 / 128" at bounding box center [447, 59] width 822 height 10
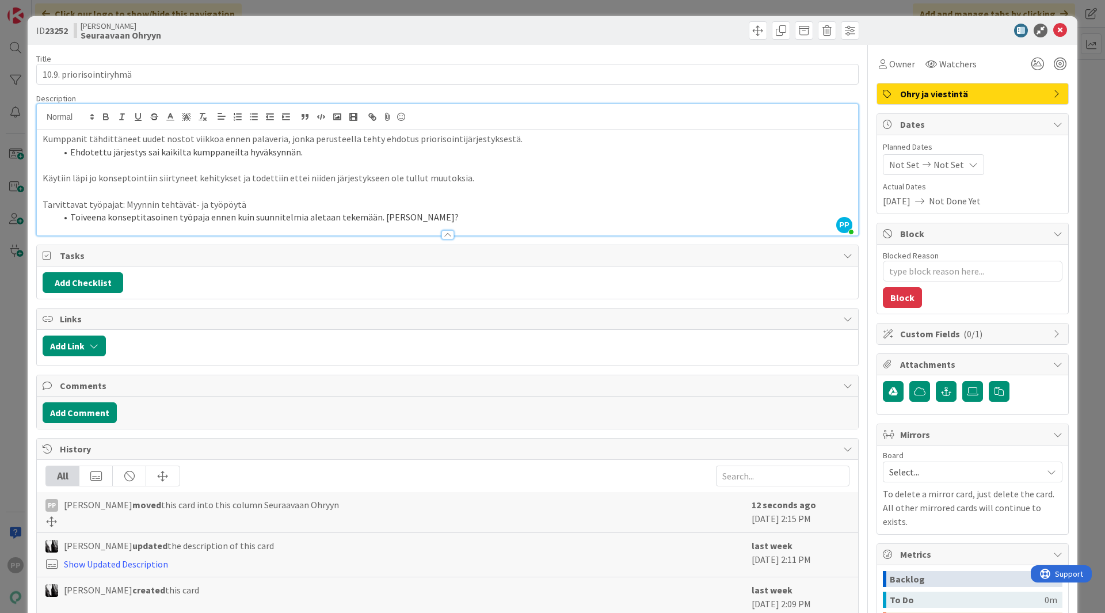
click at [568, 39] on div at bounding box center [654, 30] width 408 height 18
click at [572, 58] on div "Title 23 / 128" at bounding box center [447, 59] width 822 height 10
click at [573, 57] on div "Title 23 / 128" at bounding box center [447, 59] width 822 height 10
click at [855, 194] on div "Title 23 / 128 10.9. priorisointiryhmä Description PP Pekka Paaskunta joined 7 …" at bounding box center [552, 403] width 1032 height 716
click at [867, 192] on div at bounding box center [867, 407] width 1 height 725
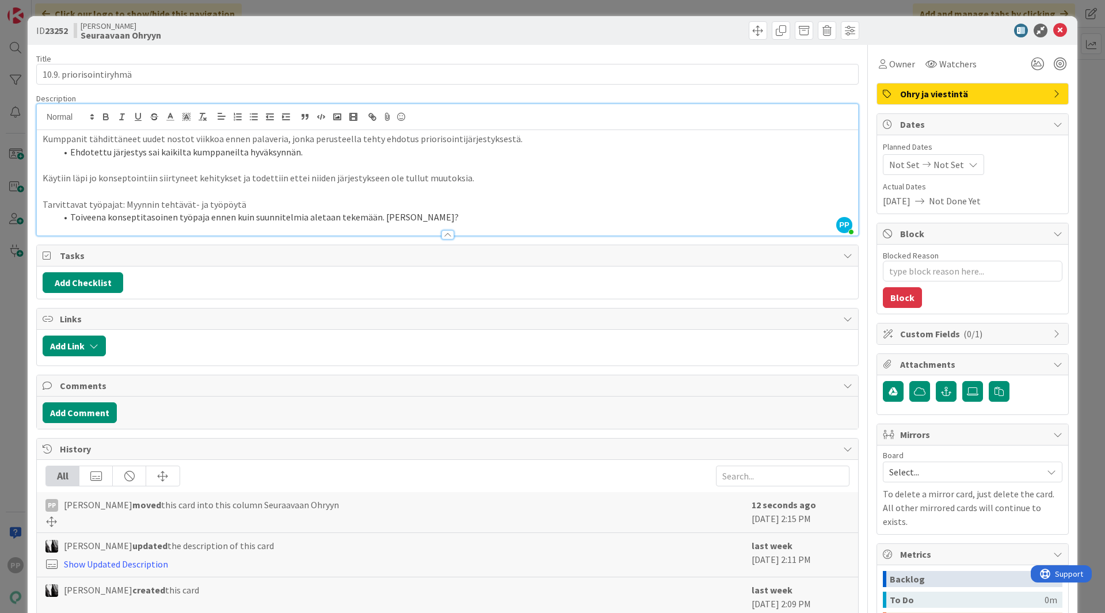
click at [859, 185] on div "Title 23 / 128 10.9. priorisointiryhmä Description PP Pekka Paaskunta joined 7 …" at bounding box center [552, 403] width 1032 height 716
click at [858, 262] on div "Title 23 / 128 10.9. priorisointiryhmä Description PP Pekka Paaskunta joined 8 …" at bounding box center [552, 403] width 1032 height 716
click at [854, 97] on div "Title 23 / 128 10.9. priorisointiryhmä Description PP Pekka Paaskunta joined 8 …" at bounding box center [552, 403] width 1032 height 716
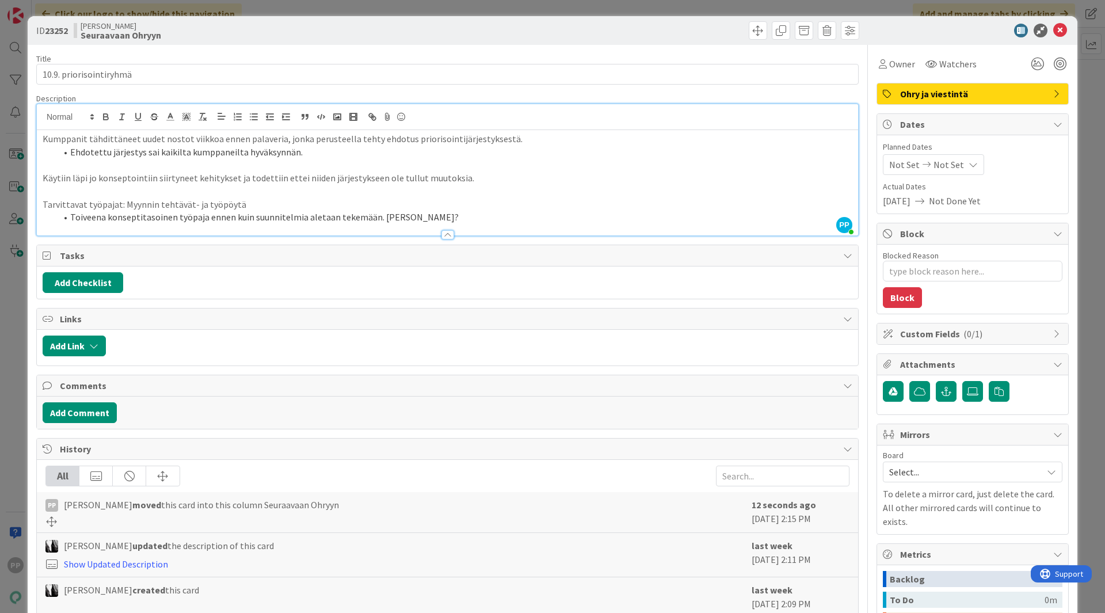
click at [854, 98] on div "Title 23 / 128 10.9. priorisointiryhmä Description PP Pekka Paaskunta joined 8 …" at bounding box center [552, 403] width 1032 height 716
click at [857, 272] on div "Title 23 / 128 10.9. priorisointiryhmä Description PP Pekka Paaskunta joined 9 …" at bounding box center [552, 403] width 1032 height 716
click at [867, 276] on div at bounding box center [867, 407] width 1 height 725
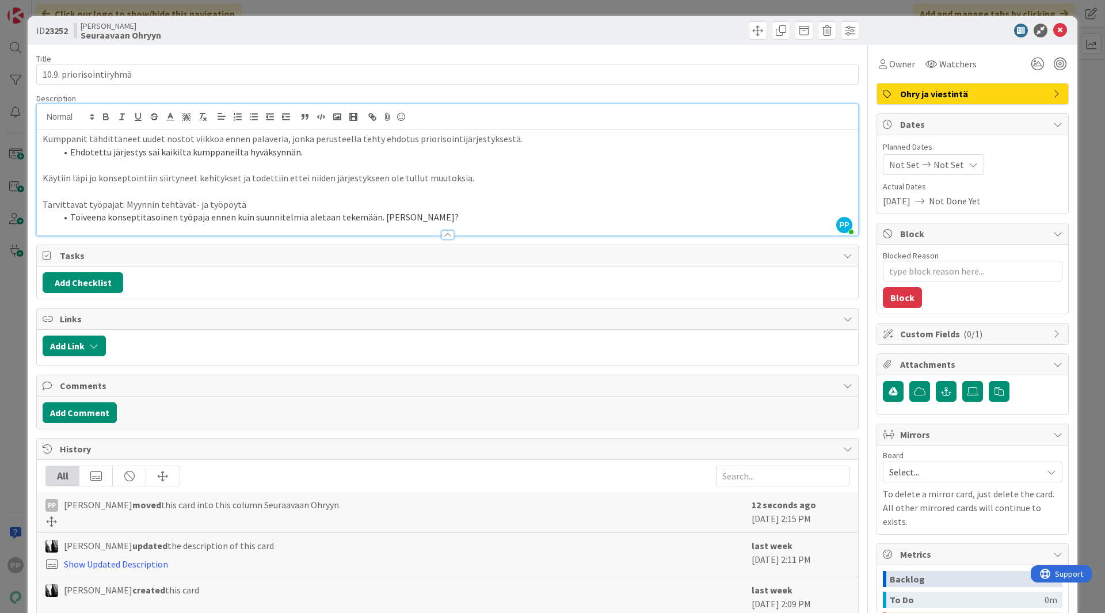
click at [855, 244] on div "Title 23 / 128 10.9. priorisointiryhmä Description PP Pekka Paaskunta joined 9 …" at bounding box center [552, 403] width 1032 height 716
click at [856, 242] on div "Title 23 / 128 10.9. priorisointiryhmä Description PP Pekka Paaskunta joined 9 …" at bounding box center [552, 403] width 1032 height 716
click at [857, 235] on div "Title 23 / 128 10.9. priorisointiryhmä Description PP Pekka Paaskunta joined 9 …" at bounding box center [552, 403] width 1032 height 716
click at [857, 204] on div "Title 23 / 128 10.9. priorisointiryhmä Description PP Pekka Paaskunta joined 9 …" at bounding box center [552, 403] width 1032 height 716
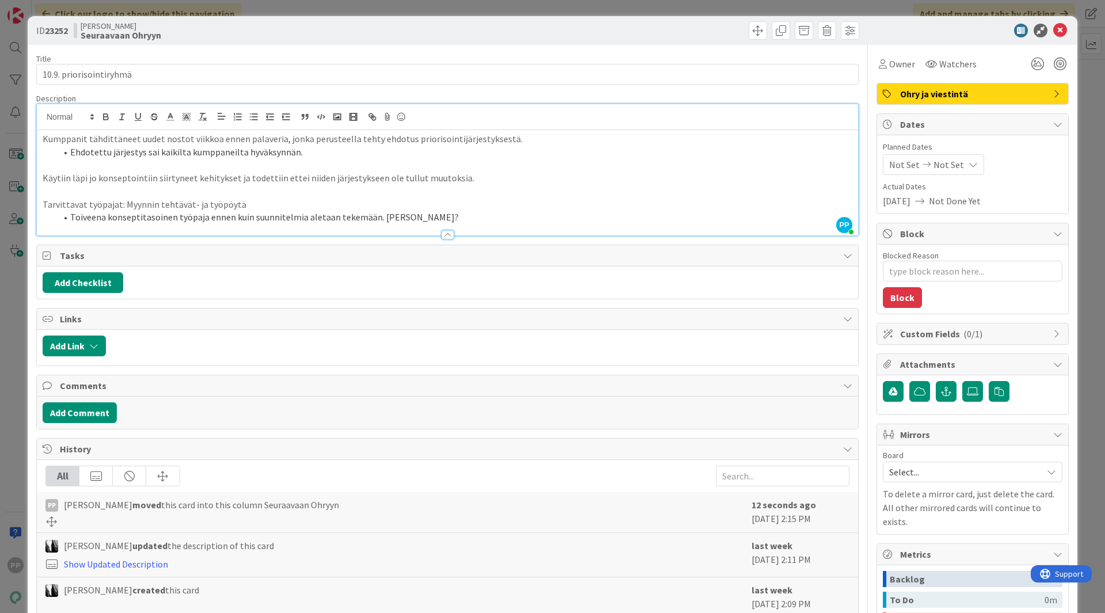
click at [859, 238] on div "Title 23 / 128 10.9. priorisointiryhmä Description PP Pekka Paaskunta joined 9 …" at bounding box center [552, 403] width 1032 height 716
click at [723, 50] on div "Title 23 / 128 10.9. priorisointiryhmä Description PP Pekka Paaskunta joined 9 …" at bounding box center [447, 403] width 822 height 716
click at [704, 32] on div at bounding box center [654, 30] width 408 height 18
click at [671, 8] on div "ID 23252 Kenno JoRy Seuraavaan Ohryyn Title 23 / 128 10.9. priorisointiryhmä De…" at bounding box center [552, 306] width 1105 height 613
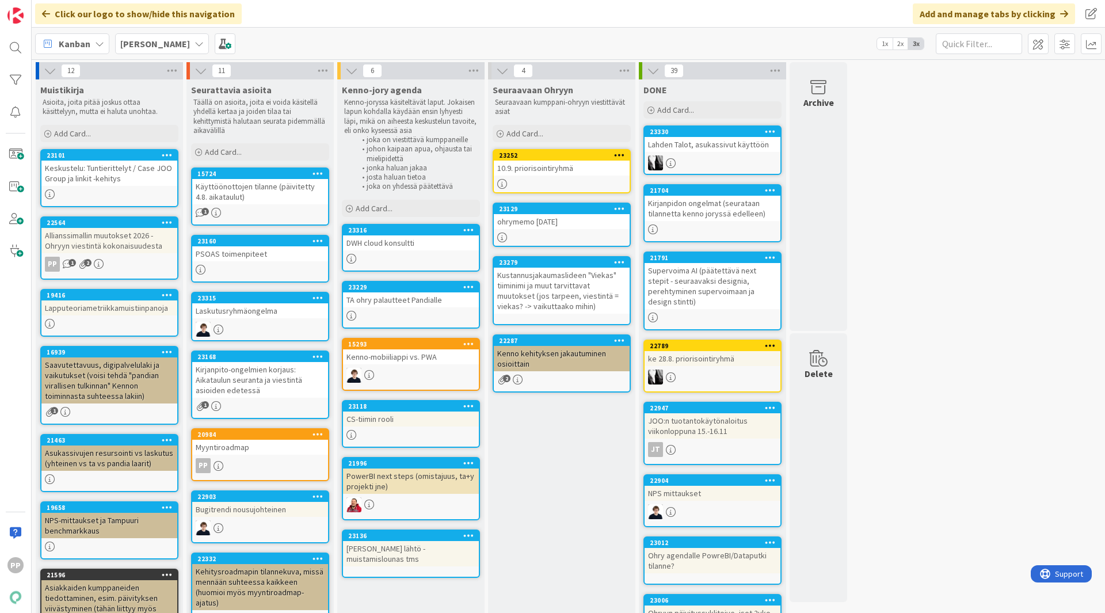
click at [531, 173] on div "10.9. priorisointiryhmä" at bounding box center [562, 168] width 136 height 15
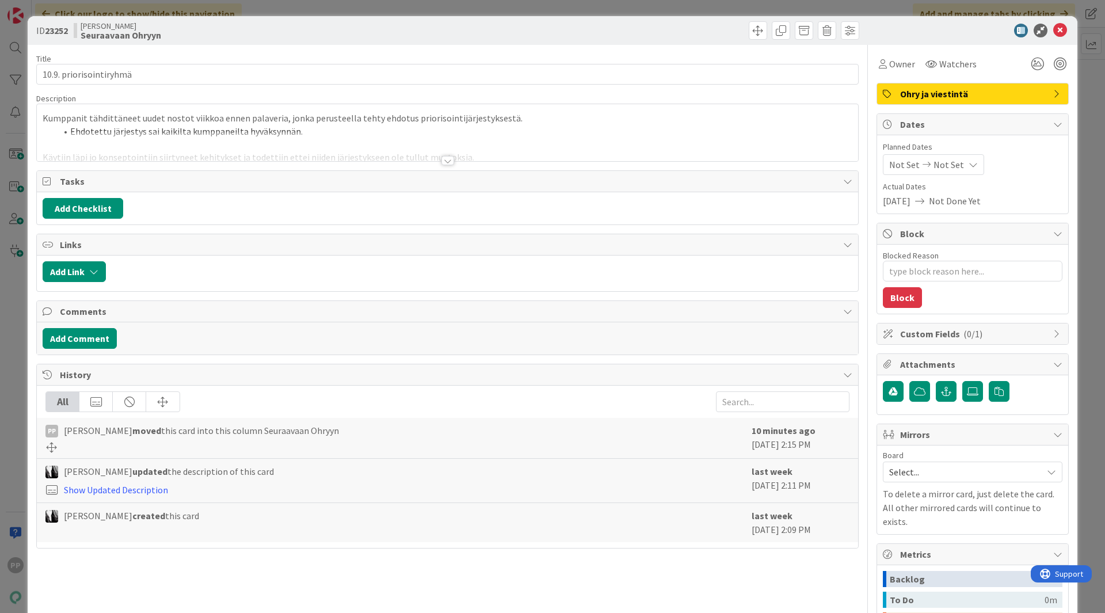
click at [339, 155] on div at bounding box center [447, 146] width 821 height 29
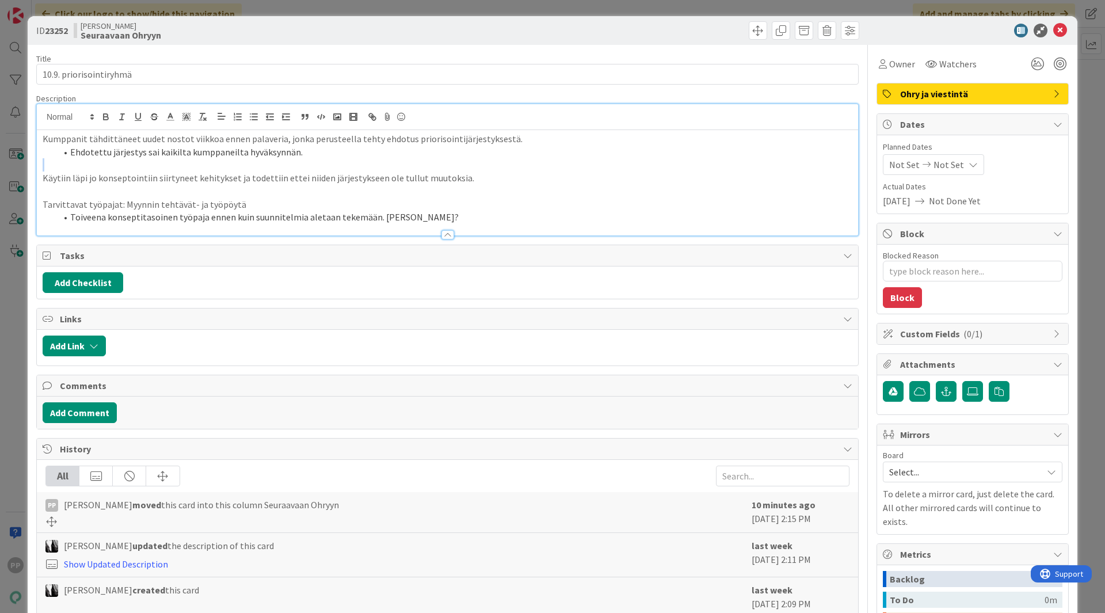
click at [339, 155] on li "Ehdotettu järjestys sai kaikilta kumppaneilta hyväksynnän." at bounding box center [454, 152] width 796 height 13
click at [438, 223] on li "Toiveena konseptitasoinen työpaja ennen kuin suunnitelmia aletaan tekemään. [PE…" at bounding box center [454, 217] width 796 height 13
click at [466, 222] on li "Toiveena konseptitasoinen työpaja ennen kuin suunnitelmia aletaan tekemään. [PE…" at bounding box center [454, 217] width 796 height 13
click at [859, 248] on div "Title 23 / 128 10.9. priorisointiryhmä Description PP Pekka Paaskunta just join…" at bounding box center [552, 403] width 1032 height 716
click at [918, 37] on div at bounding box center [967, 31] width 204 height 14
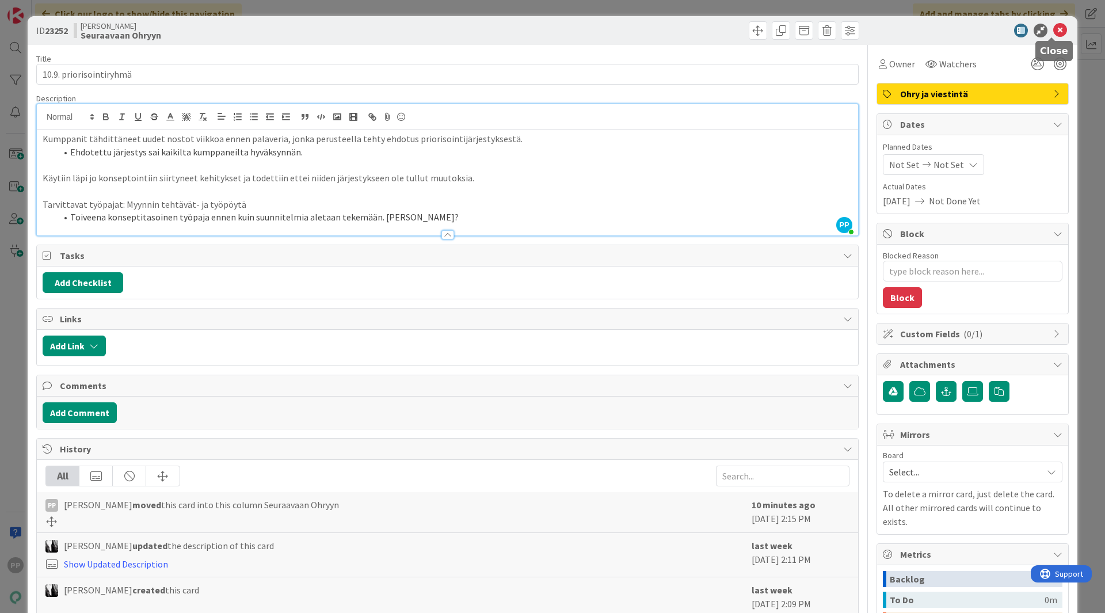
click at [1053, 33] on icon at bounding box center [1060, 31] width 14 height 14
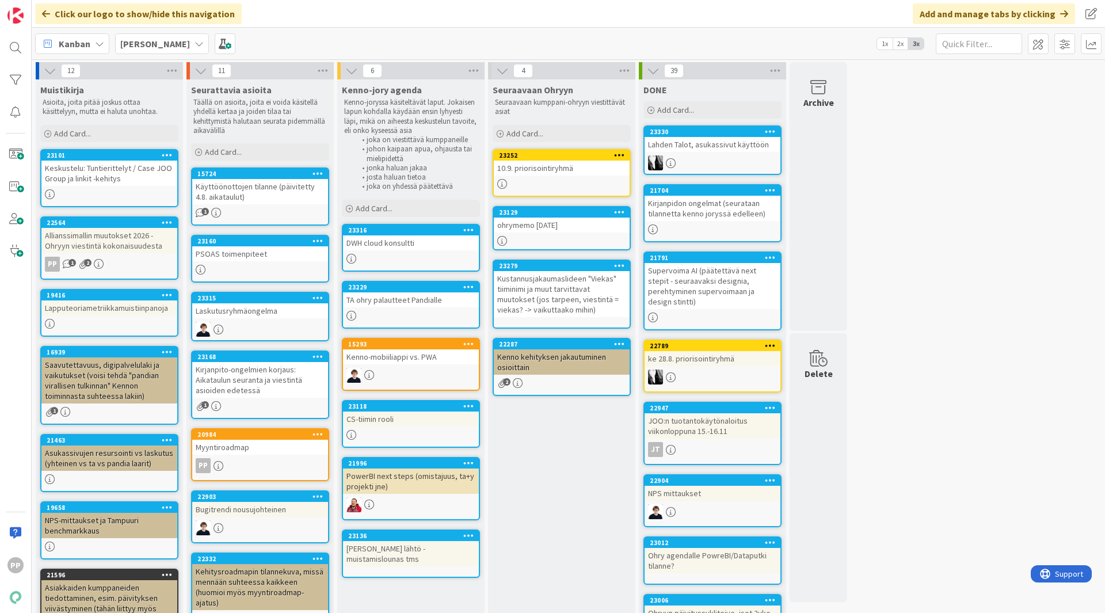
click at [960, 250] on div "12 Muistikirja Asioita, joita pitää joskus ottaa käsittelyyn, mutta ei haluta u…" at bounding box center [568, 538] width 1068 height 953
click at [895, 257] on div "12 Muistikirja Asioita, joita pitää joskus ottaa käsittelyyn, mutta ei haluta u…" at bounding box center [568, 538] width 1068 height 953
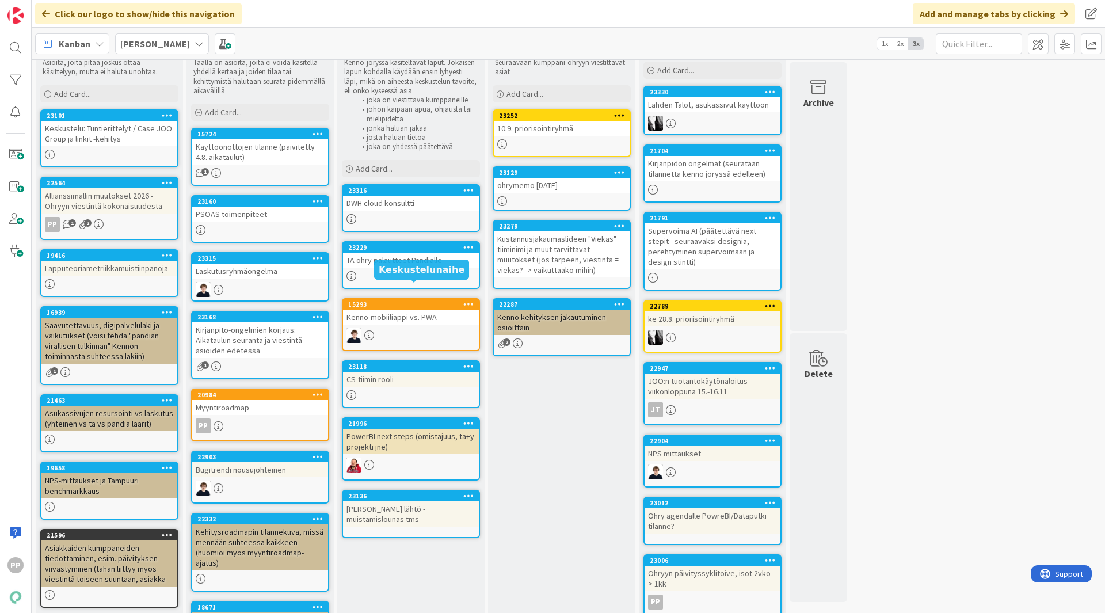
scroll to position [58, 0]
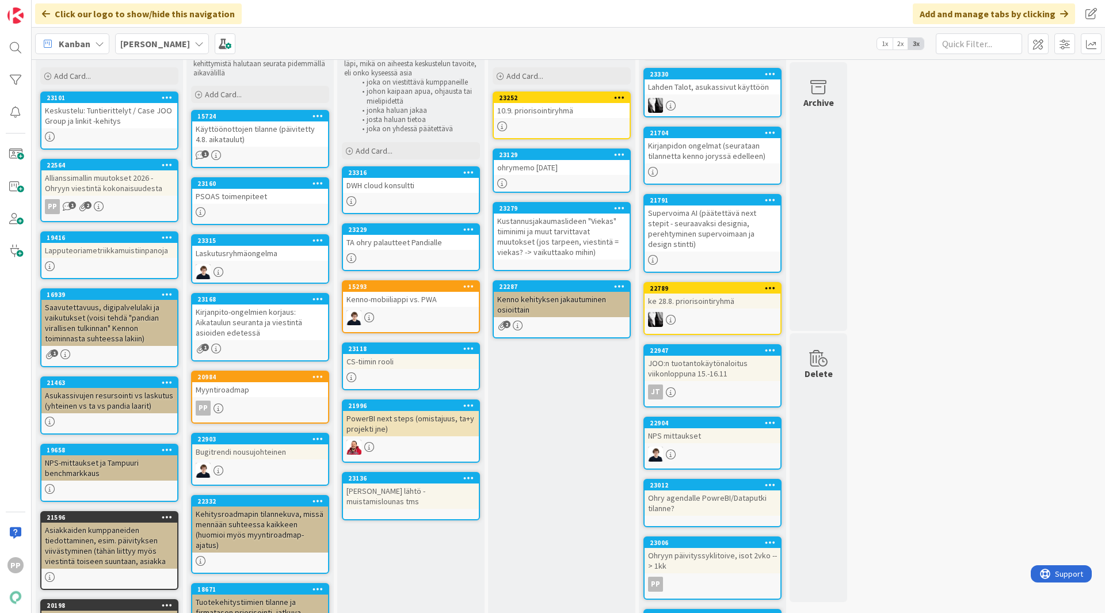
click at [393, 190] on div "DWH cloud konsultti" at bounding box center [411, 185] width 136 height 15
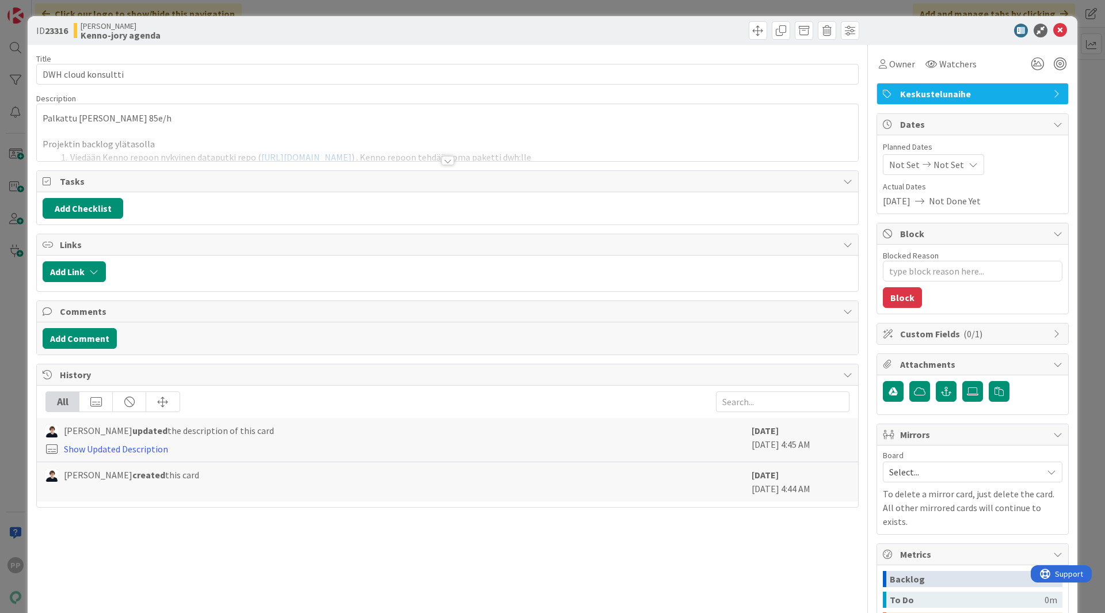
click at [274, 149] on div at bounding box center [447, 146] width 821 height 29
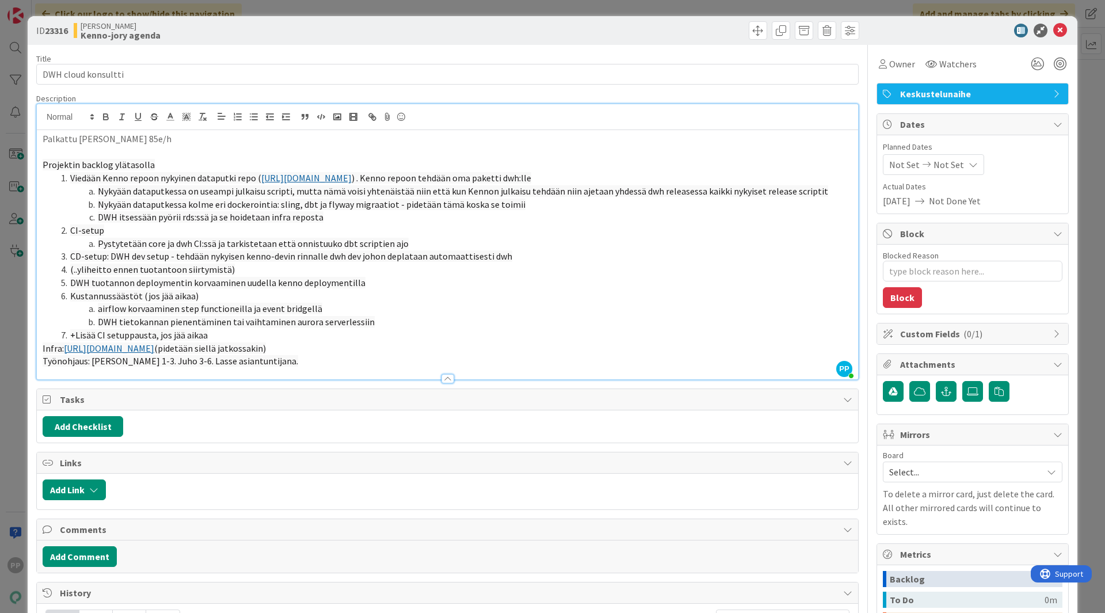
click at [282, 299] on li "Kustannussäästöt (jos jää aikaa)" at bounding box center [454, 295] width 796 height 13
click at [14, 244] on div "ID 23316 Kenno JoRy Kenno-jory agenda Title 19 / 128 DWH cloud konsultti Descri…" at bounding box center [552, 306] width 1105 height 613
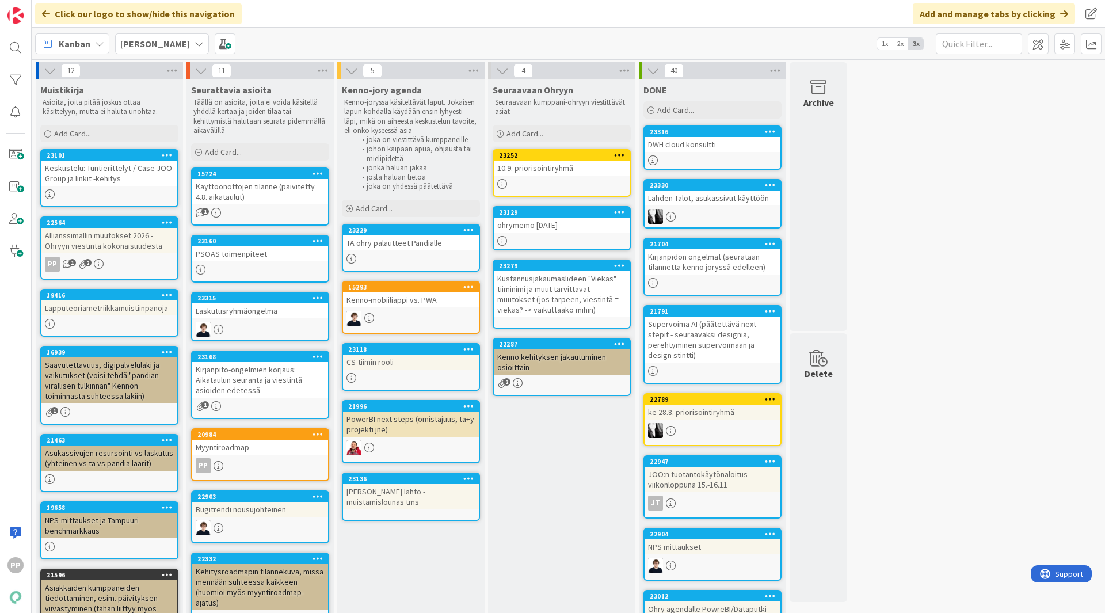
click at [416, 249] on div "TA ohry palautteet Pandialle" at bounding box center [411, 242] width 136 height 15
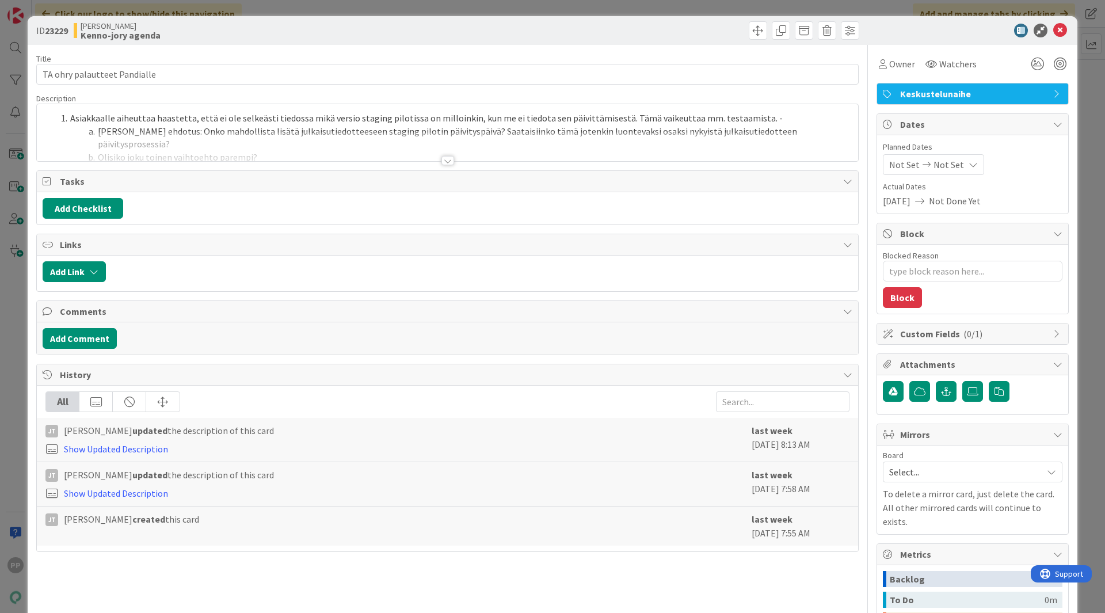
click at [335, 154] on div at bounding box center [447, 146] width 821 height 29
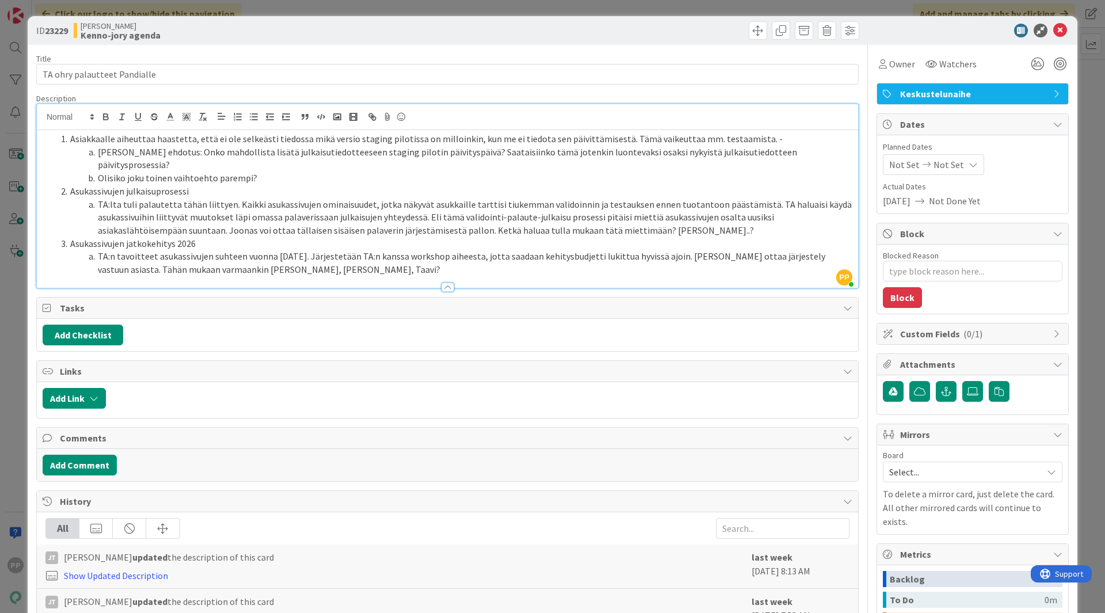
click at [331, 185] on li "Asukassivujen julkaisuprosessi" at bounding box center [454, 191] width 796 height 13
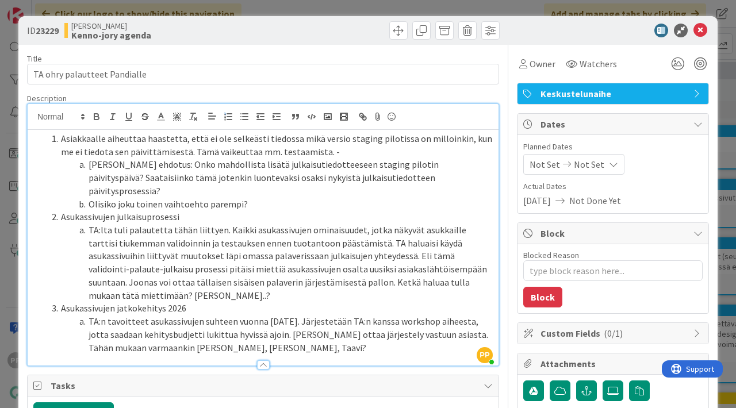
click at [74, 60] on div "Title 28 / 128" at bounding box center [263, 59] width 472 height 10
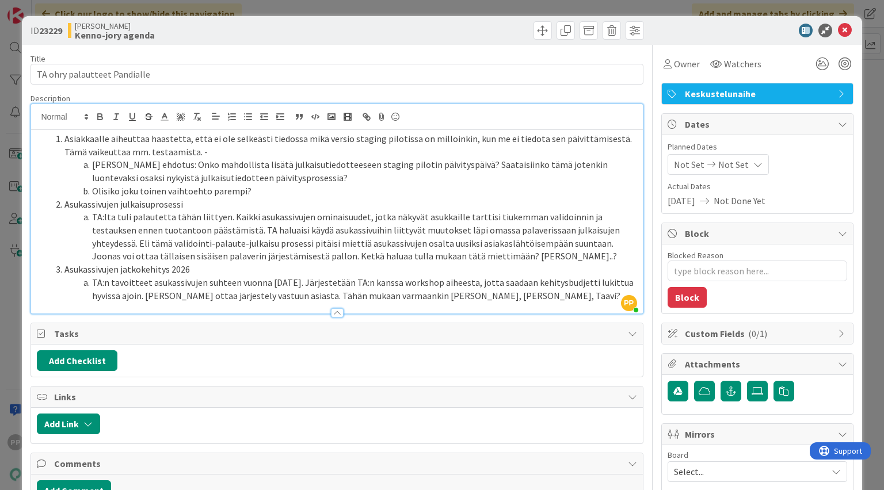
click at [637, 343] on div "Title 28 / 128 TA ohry palautteet Pandialle Description PP Pekka Paaskunta join…" at bounding box center [441, 403] width 822 height 716
click at [642, 332] on div "Title 28 / 128 TA ohry palautteet Pandialle Description PP Pekka Paaskunta join…" at bounding box center [441, 403] width 822 height 716
click at [644, 331] on div "Title 28 / 128 TA ohry palautteet Pandialle Description PP Pekka Paaskunta join…" at bounding box center [441, 403] width 822 height 716
click at [652, 329] on div at bounding box center [652, 407] width 1 height 725
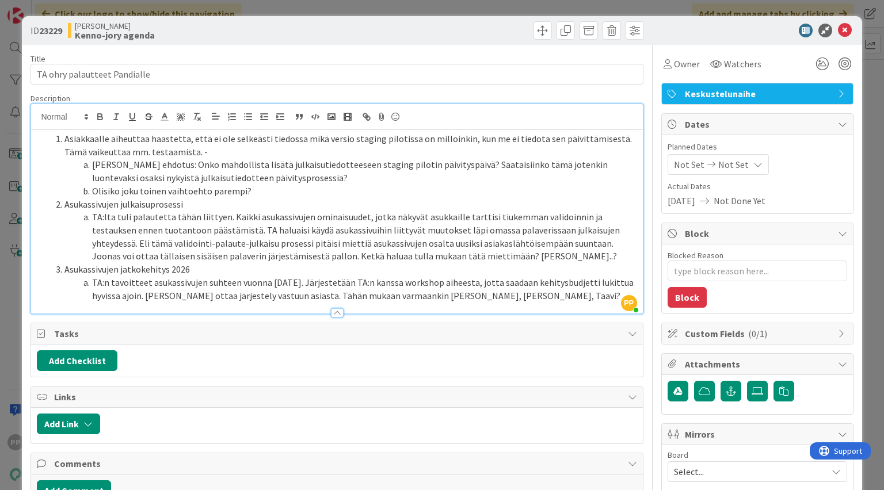
click at [619, 336] on div "Tasks" at bounding box center [336, 333] width 611 height 21
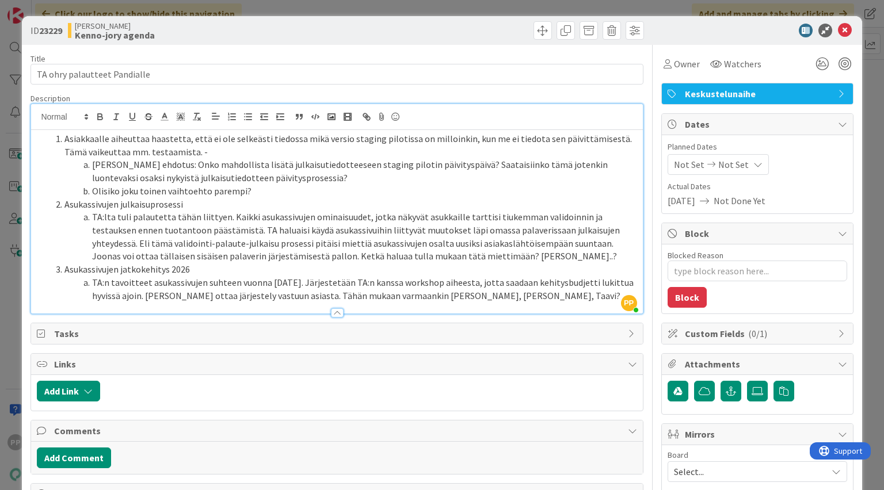
click at [619, 336] on div "Tasks" at bounding box center [336, 333] width 611 height 21
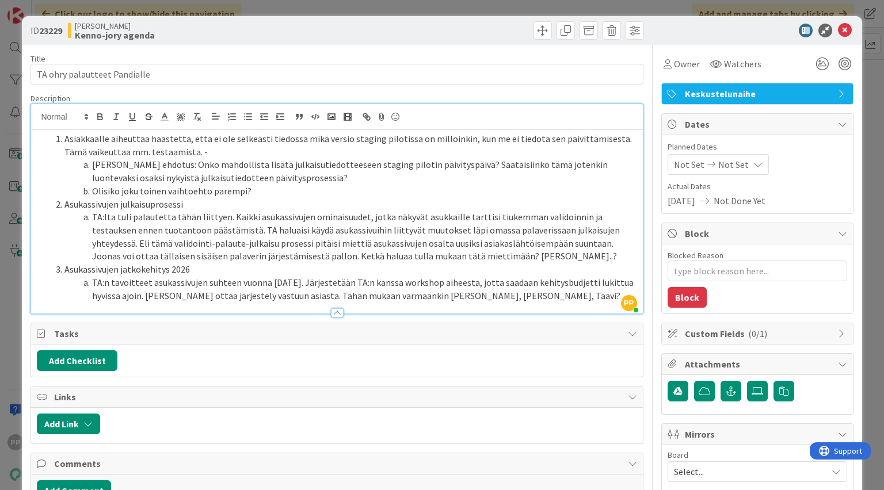
click at [639, 108] on div "Title 28 / 128 TA ohry palautteet Pandialle Description PP Pekka Paaskunta join…" at bounding box center [441, 403] width 822 height 716
click at [652, 147] on div at bounding box center [652, 407] width 1 height 725
click at [861, 95] on div "ID 23229 Kenno JoRy Kenno-jory agenda Title 28 / 128 TA ohry palautteet Pandial…" at bounding box center [442, 245] width 884 height 490
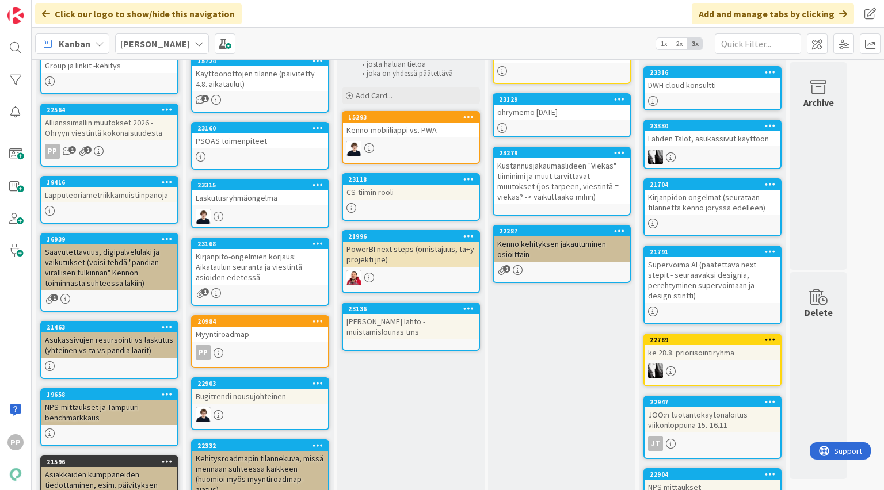
scroll to position [67, 0]
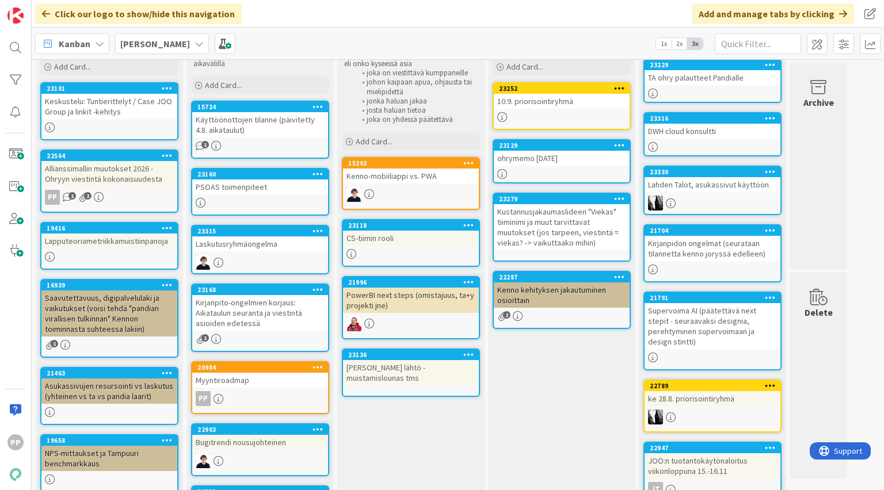
click at [515, 423] on div "Seuraavaan Ohryyn Seuraavaan kumppani-ohryyn viestittävät asiat Add Card... 232…" at bounding box center [561, 478] width 147 height 930
click at [490, 340] on div "Seuraavaan Ohryyn Seuraavaan kumppani-ohryyn viestittävät asiat Add Card... 232…" at bounding box center [561, 478] width 147 height 930
click at [530, 379] on div "Seuraavaan Ohryyn Seuraavaan kumppani-ohryyn viestittävät asiat Add Card... 232…" at bounding box center [561, 478] width 147 height 930
click at [552, 398] on div "Seuraavaan Ohryyn Seuraavaan kumppani-ohryyn viestittävät asiat Add Card... 232…" at bounding box center [561, 478] width 147 height 930
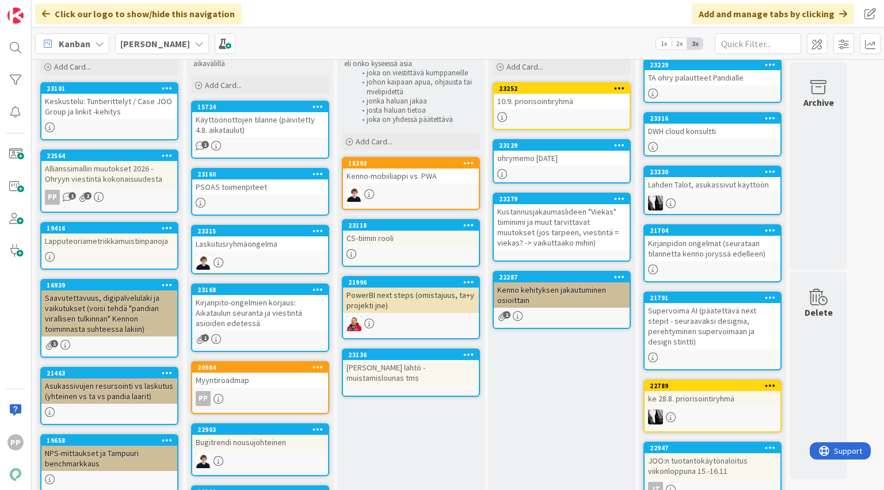
click at [537, 389] on div "Seuraavaan Ohryyn Seuraavaan kumppani-ohryyn viestittävät asiat Add Card... 232…" at bounding box center [561, 478] width 147 height 930
click at [407, 299] on div "PowerBI next steps (omistajuus, ta+y projekti jne)" at bounding box center [411, 300] width 136 height 25
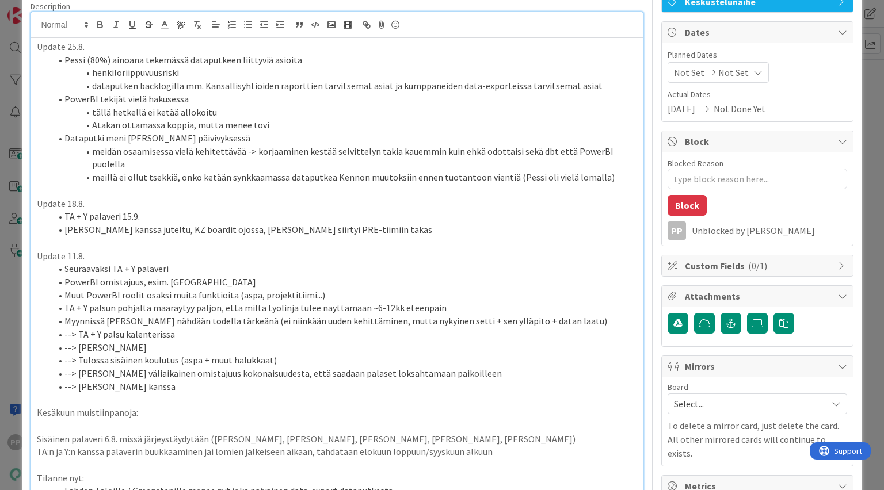
scroll to position [46, 0]
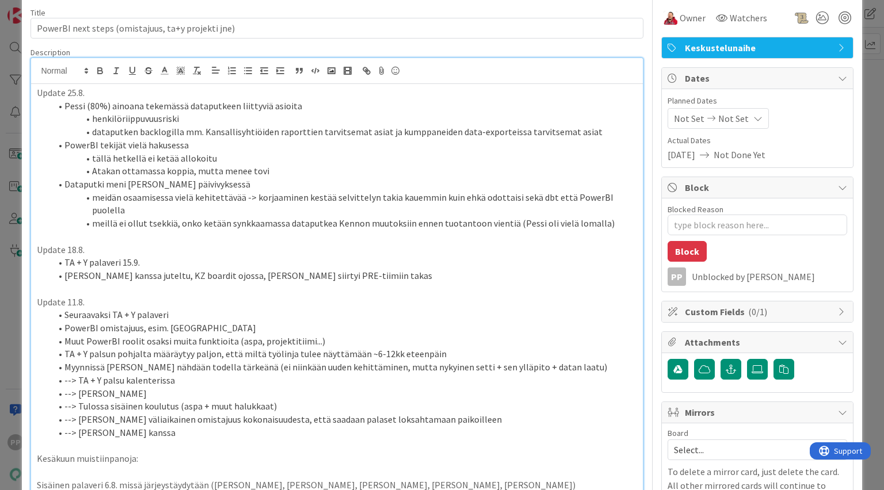
click at [16, 201] on div "ID 21996 Kenno JoRy Kenno-jory agenda Title 50 / 128 PowerBI next steps (omista…" at bounding box center [442, 245] width 884 height 490
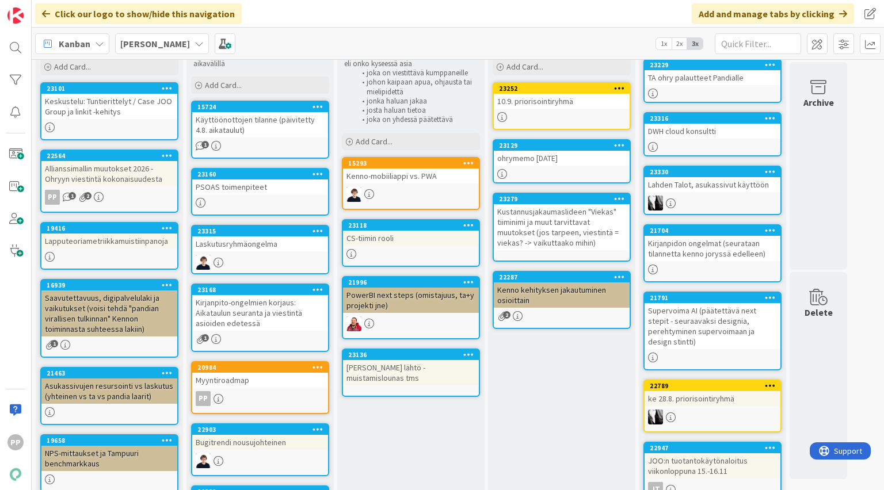
click at [419, 173] on div "Kenno-mobiiliappi vs. PWA" at bounding box center [411, 176] width 136 height 15
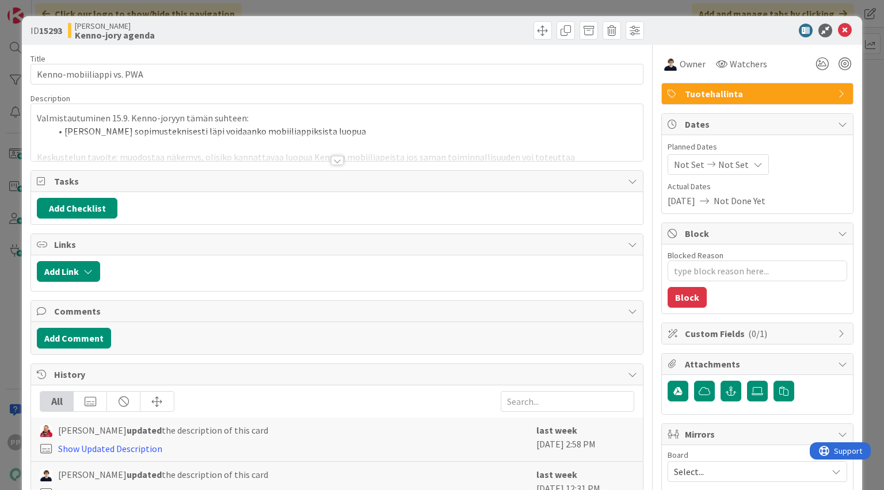
click at [239, 140] on div at bounding box center [336, 146] width 611 height 29
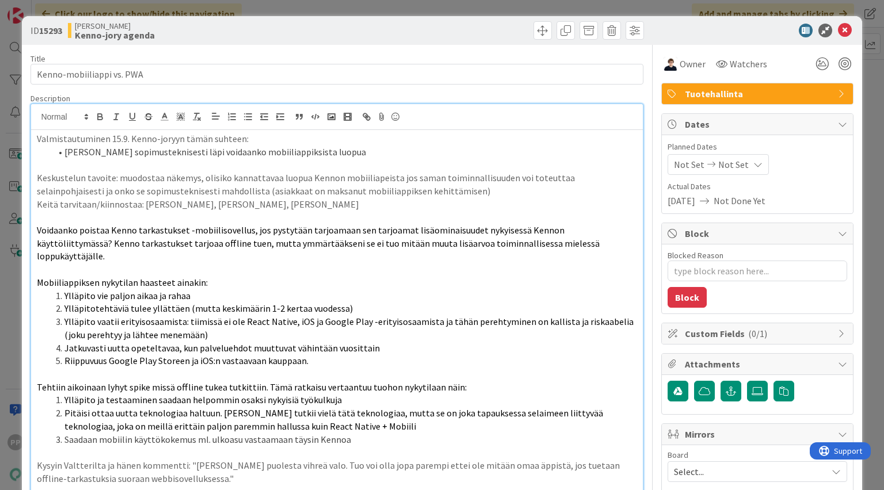
click at [16, 157] on div "ID 15293 Kenno JoRy Kenno-jory agenda Title 25 / 128 Kenno-mobiiliappi vs. PWA …" at bounding box center [442, 245] width 884 height 490
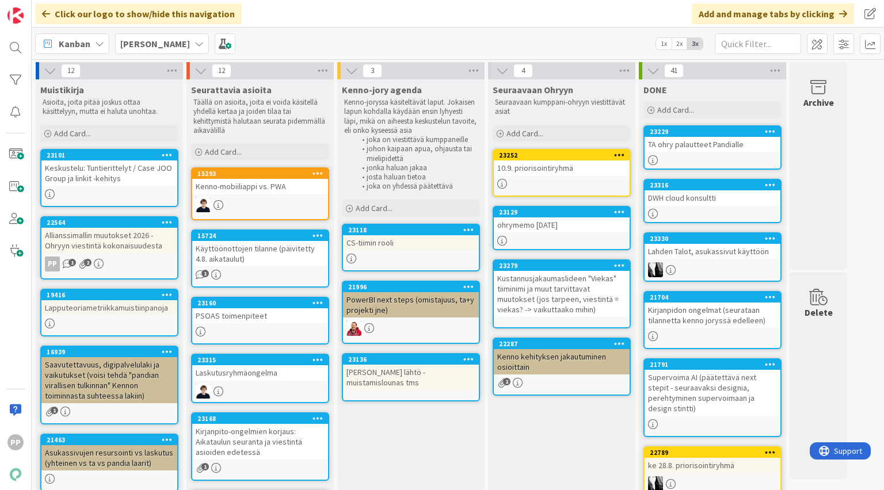
click at [385, 242] on div "CS-tiimin rooli" at bounding box center [411, 242] width 136 height 15
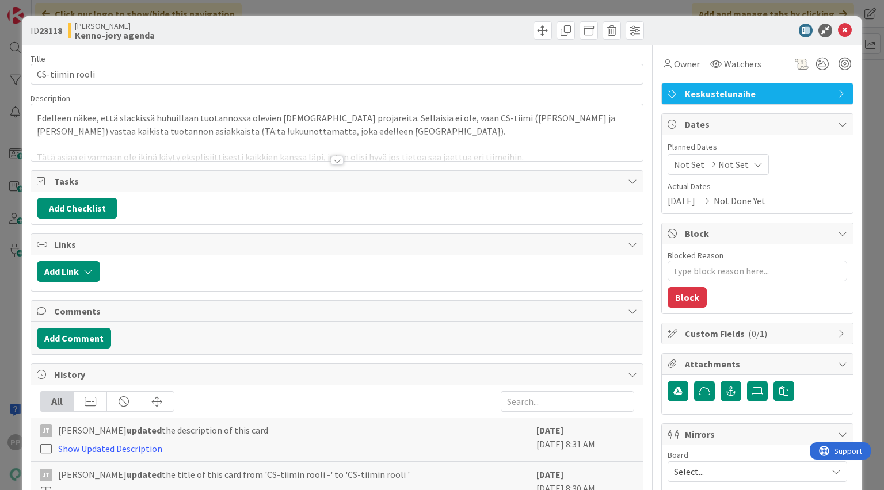
type textarea "x"
click at [253, 150] on div at bounding box center [336, 146] width 611 height 29
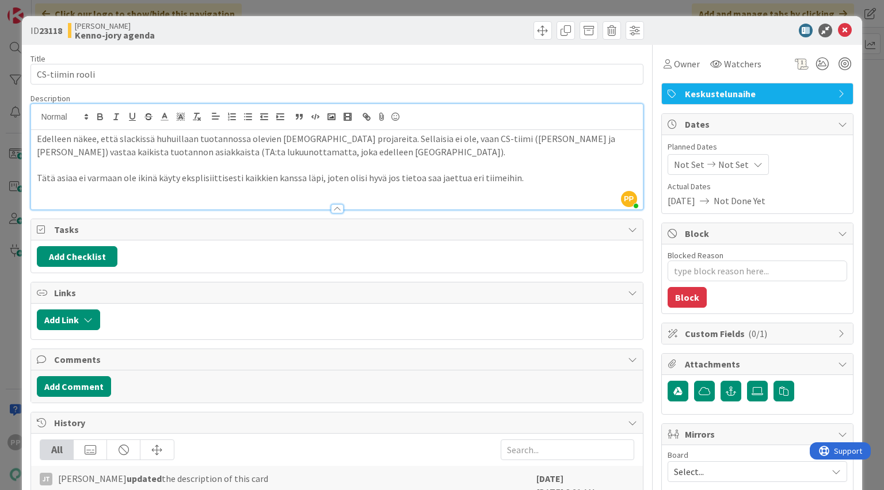
click at [347, 5] on div "ID 23118 Kenno JoRy Kenno-jory agenda Title 16 / 128 CS-tiimin rooli Descriptio…" at bounding box center [442, 245] width 884 height 490
